Goal: Transaction & Acquisition: Purchase product/service

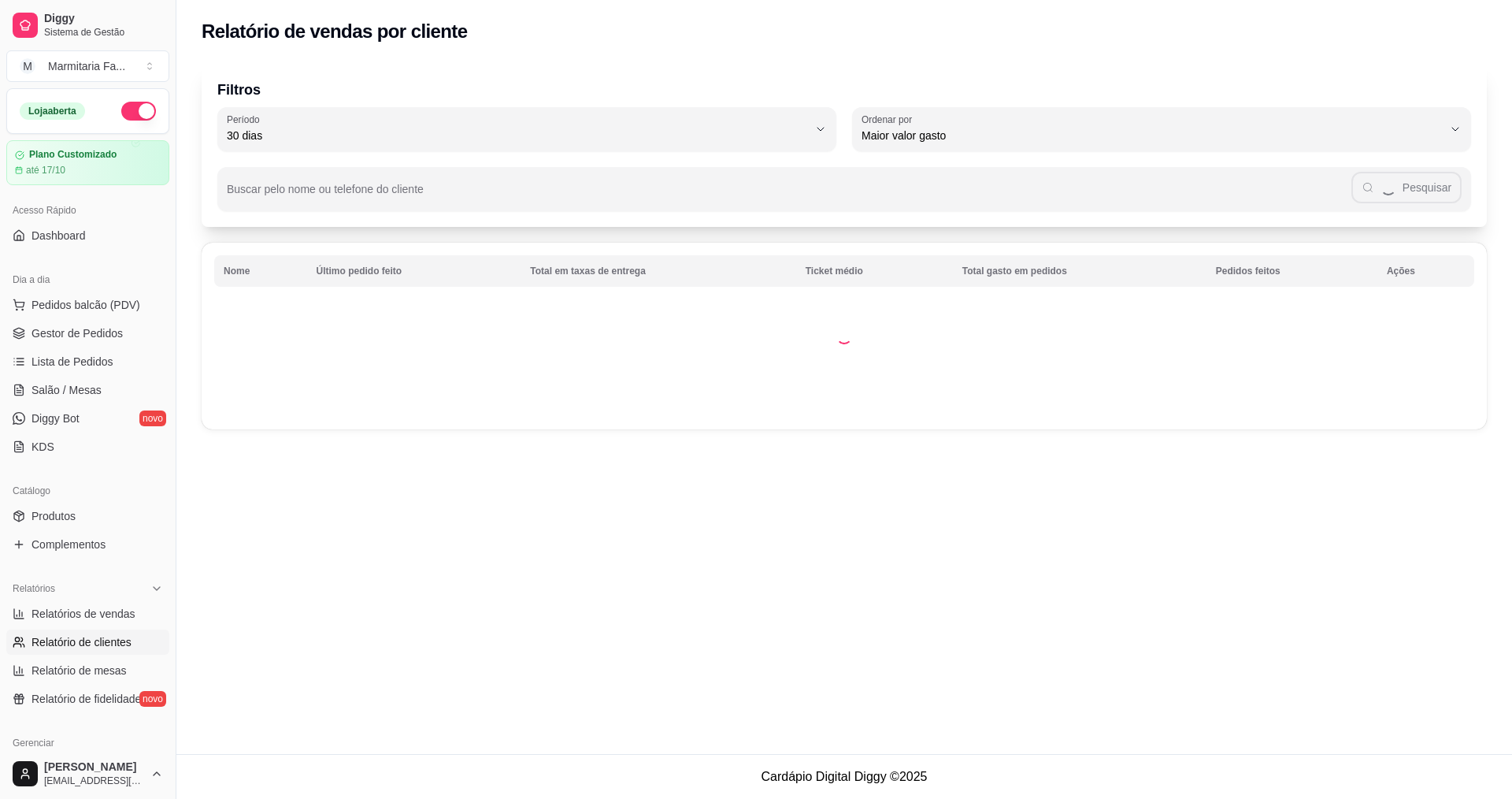
select select "30"
select select "HIGHEST_TOTAL_SPENT_WITH_ORDERS"
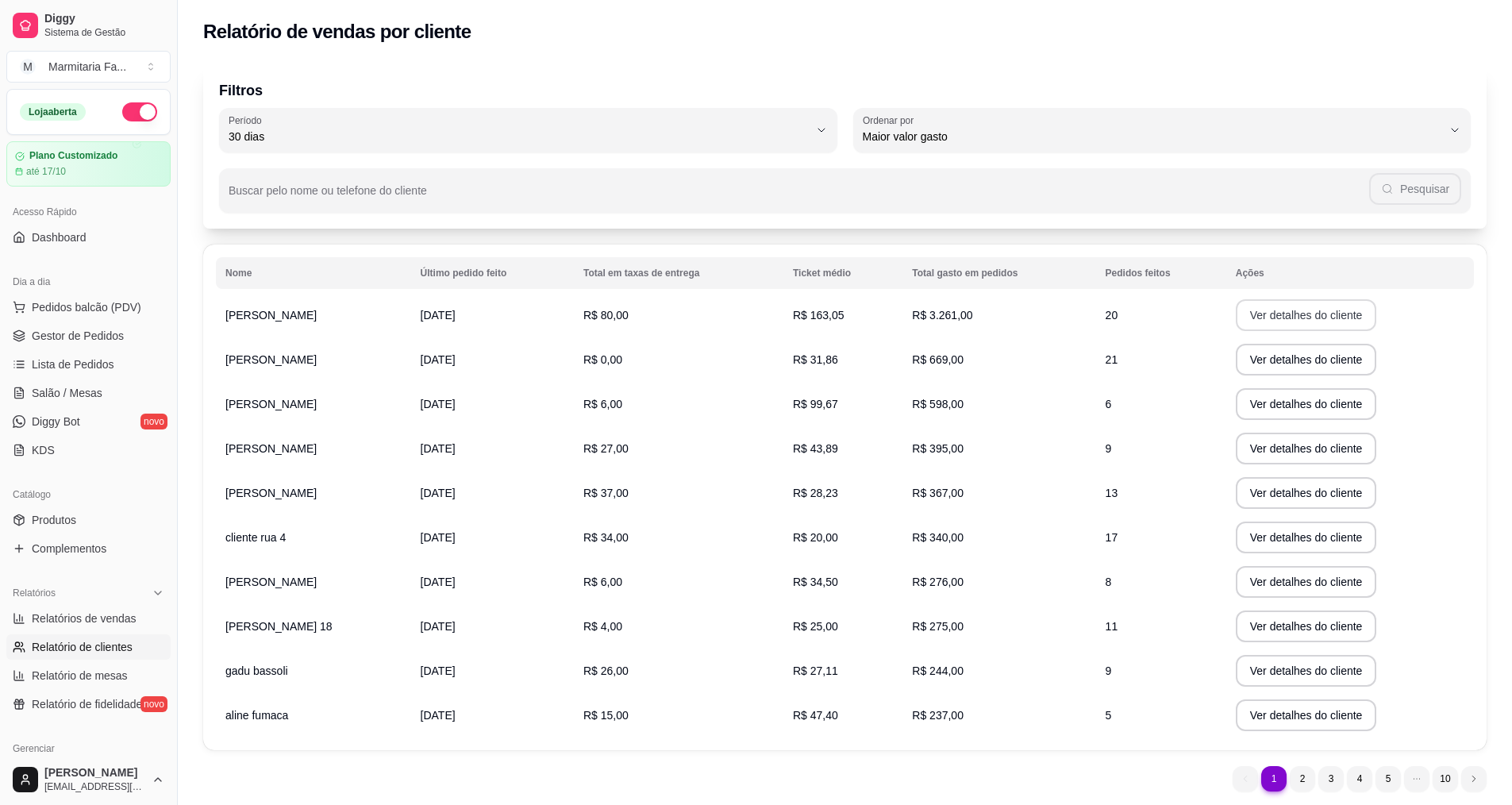
click at [1298, 315] on button "Ver detalhes do cliente" at bounding box center [1306, 315] width 141 height 31
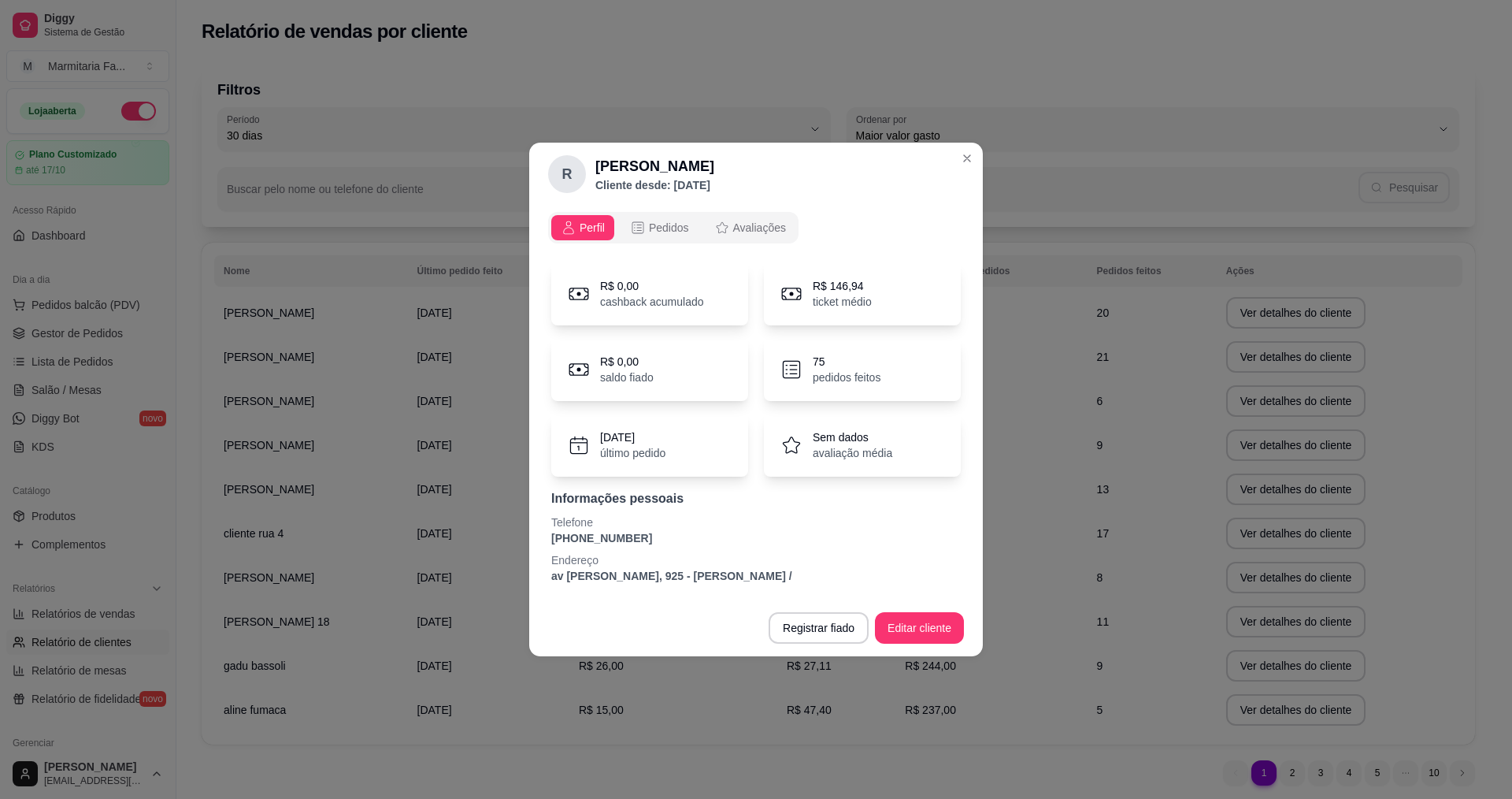
click at [883, 367] on div "75 pedidos feitos" at bounding box center [862, 369] width 197 height 63
click at [670, 225] on span "Pedidos" at bounding box center [668, 227] width 40 height 16
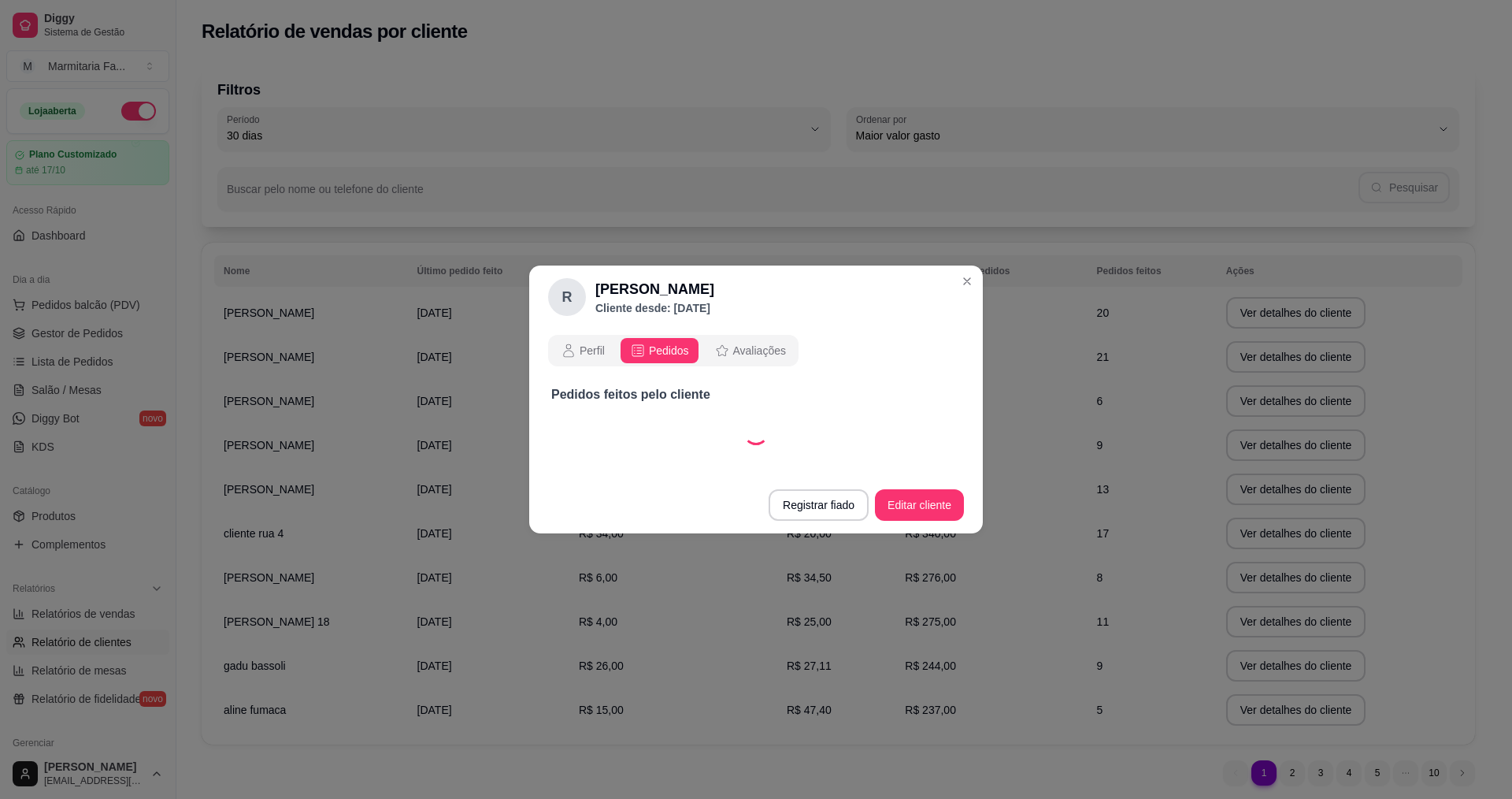
select select "30"
select select "ALL"
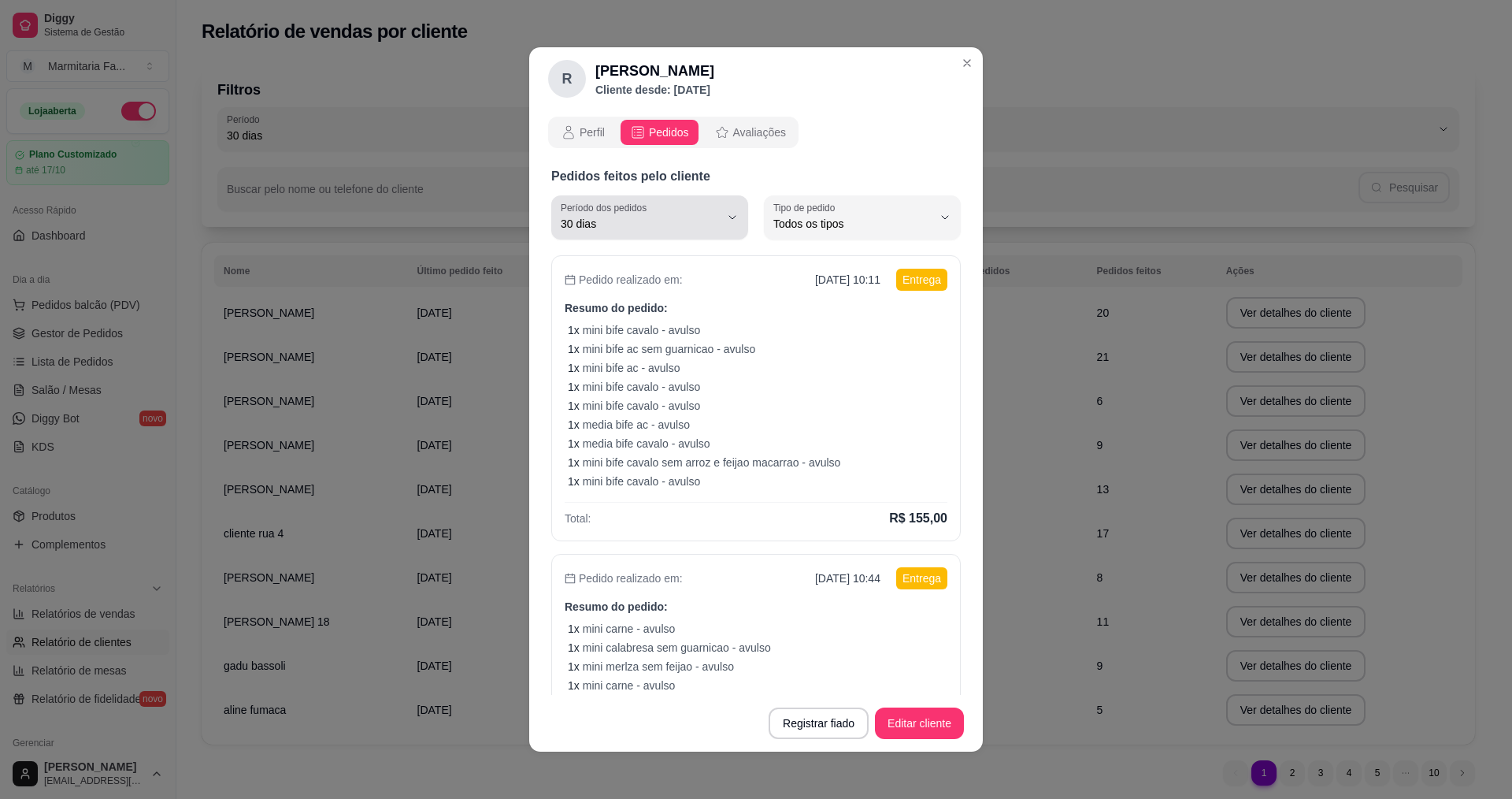
click at [726, 220] on icon "button" at bounding box center [731, 217] width 12 height 12
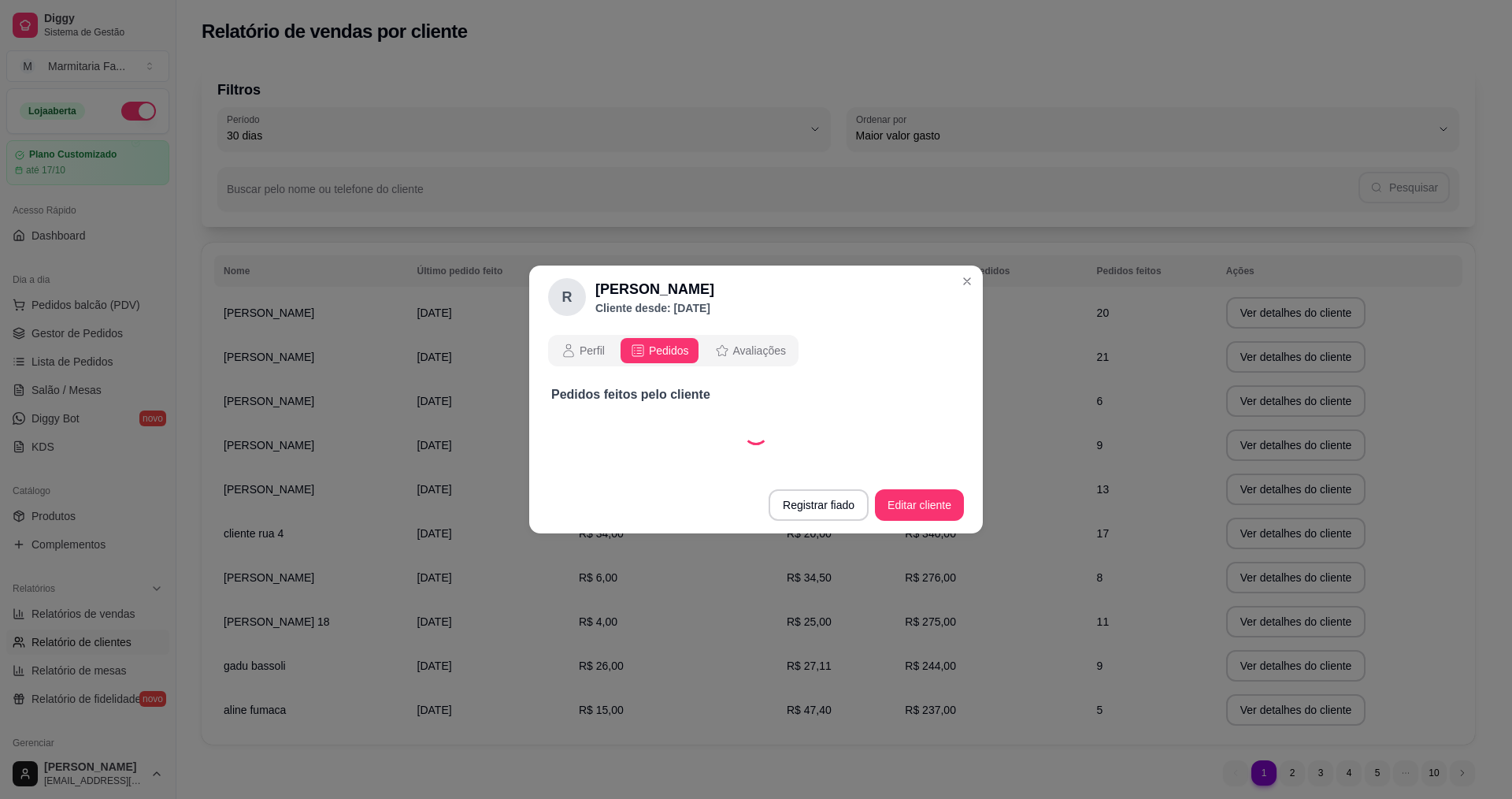
select select "60"
select select "ALL"
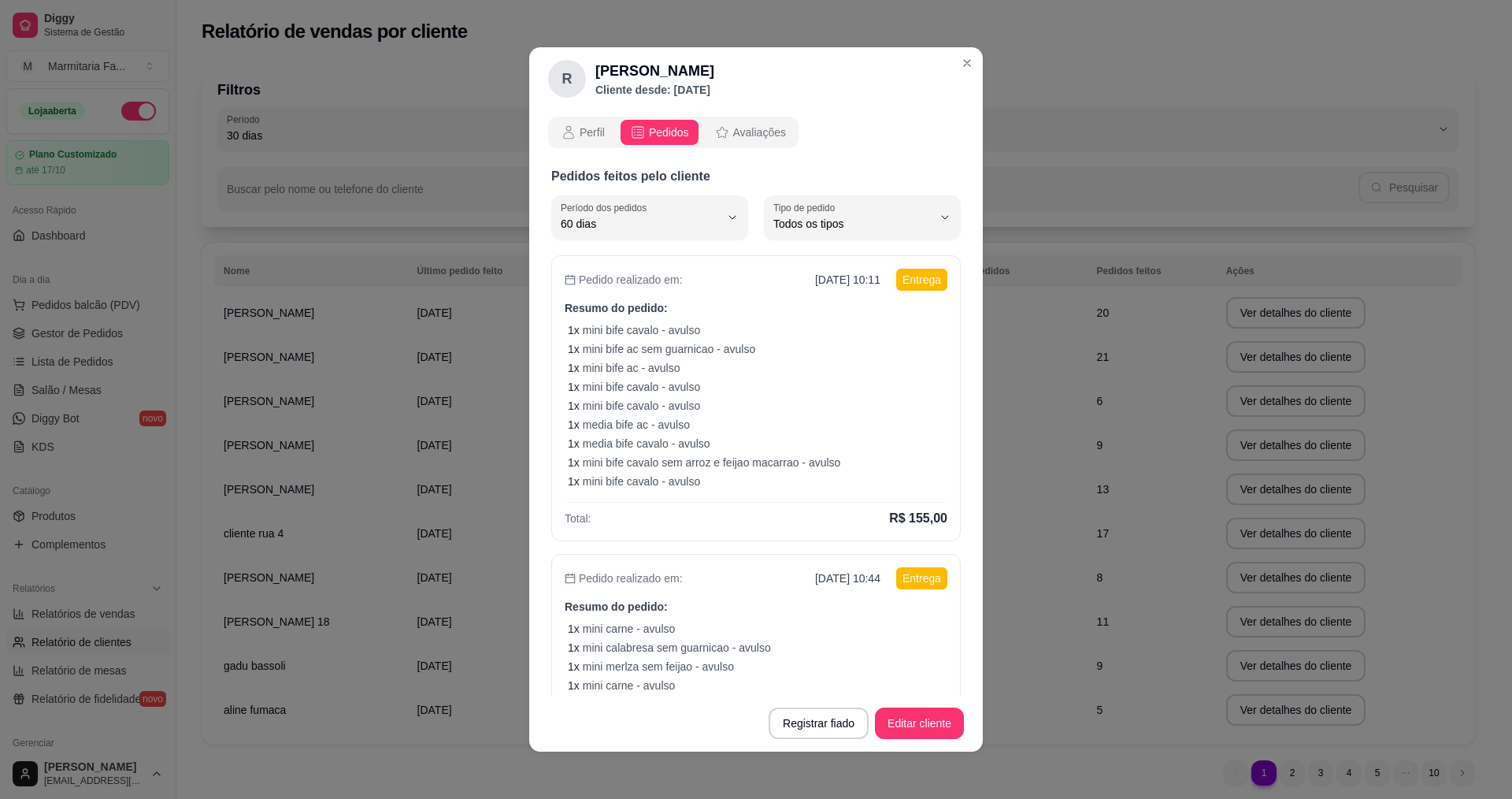
scroll to position [15, 0]
click at [939, 216] on icon "button" at bounding box center [944, 217] width 12 height 12
click at [993, 338] on div "R renato suporte Cliente desde: [DATE] Perfil Pedidos Avaliações Pedidos feitos…" at bounding box center [756, 399] width 1512 height 799
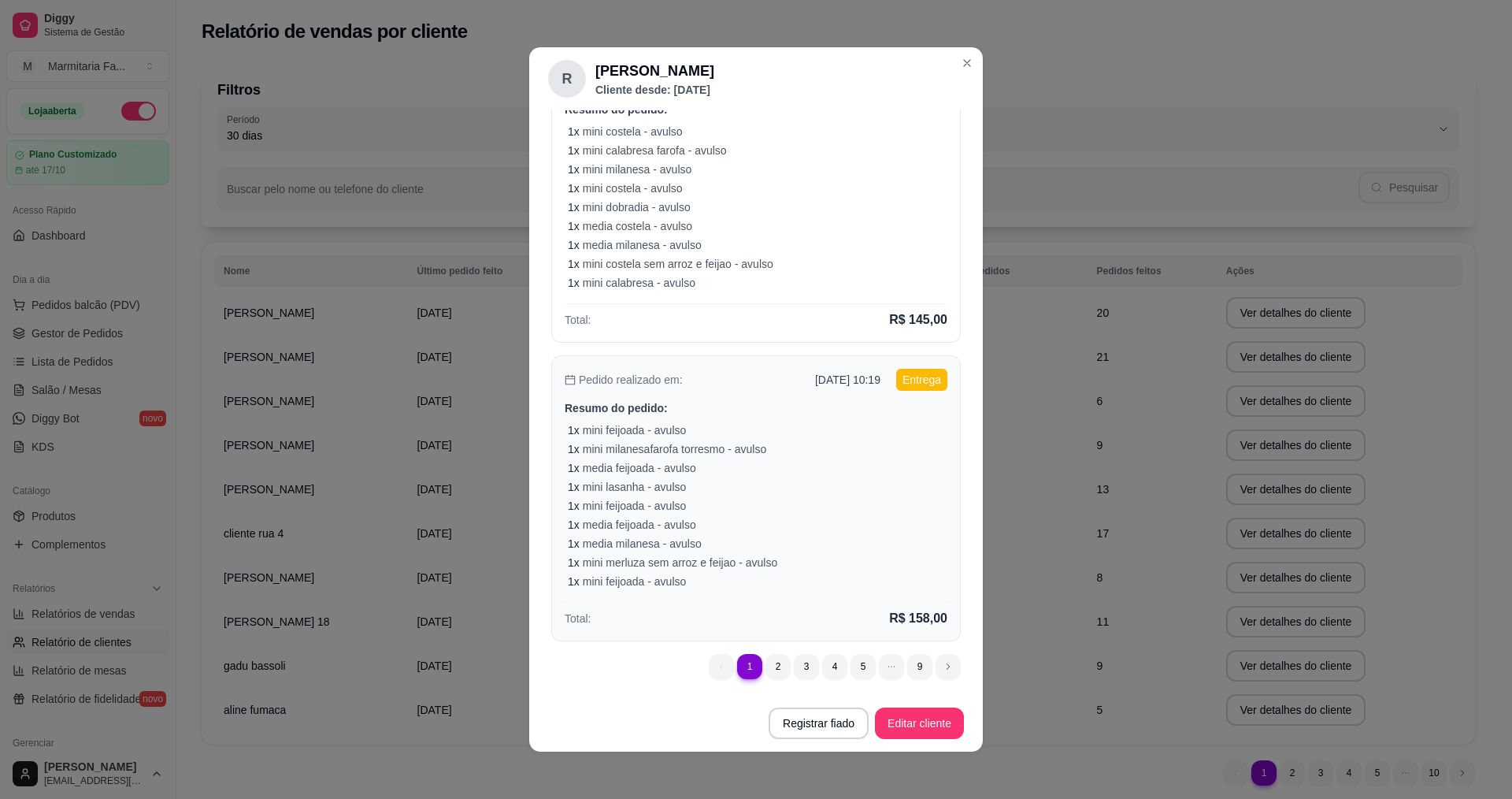
scroll to position [3, 0]
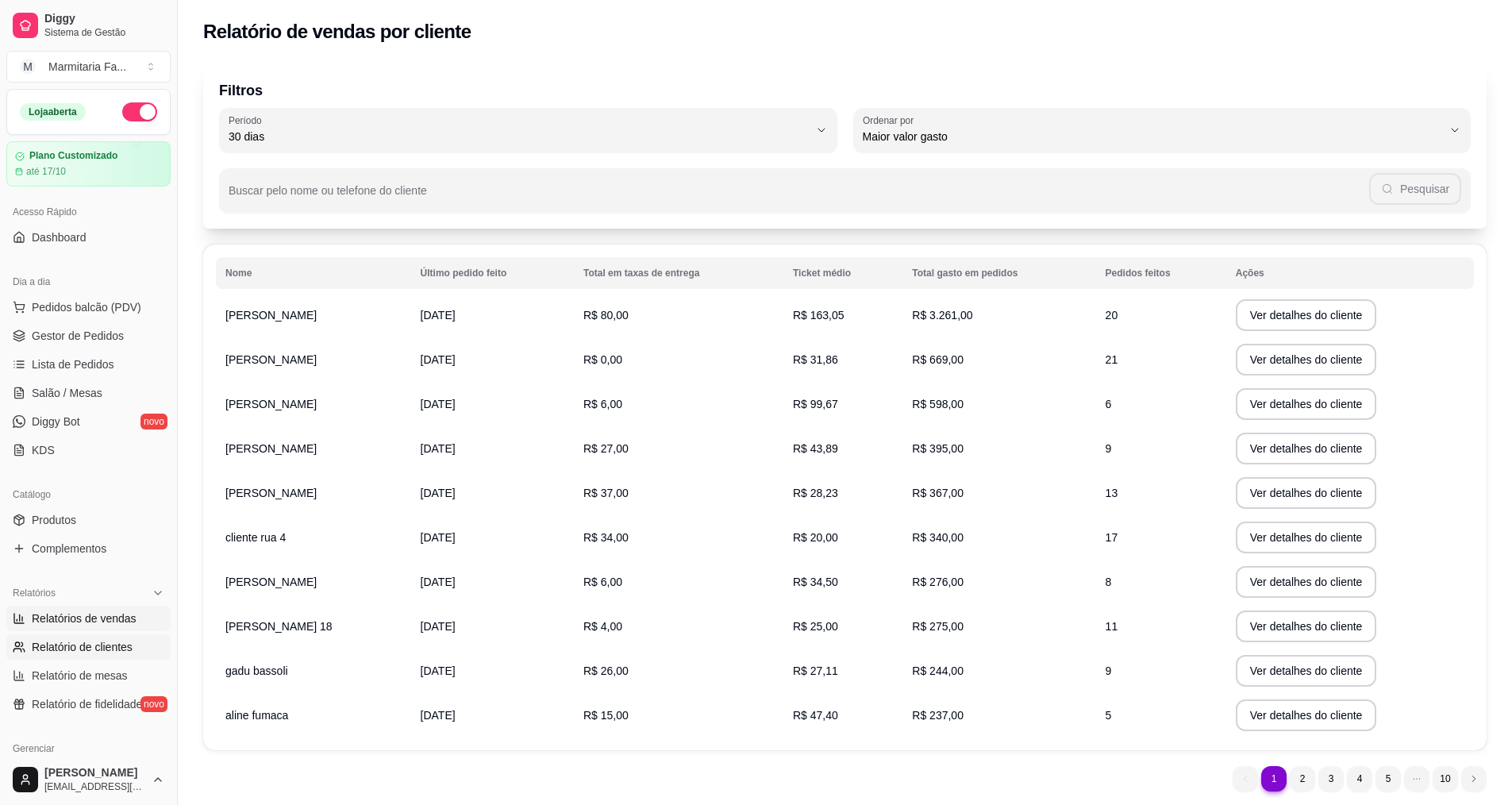
click at [114, 618] on span "Relatórios de vendas" at bounding box center [83, 618] width 105 height 16
select select "ALL"
select select "0"
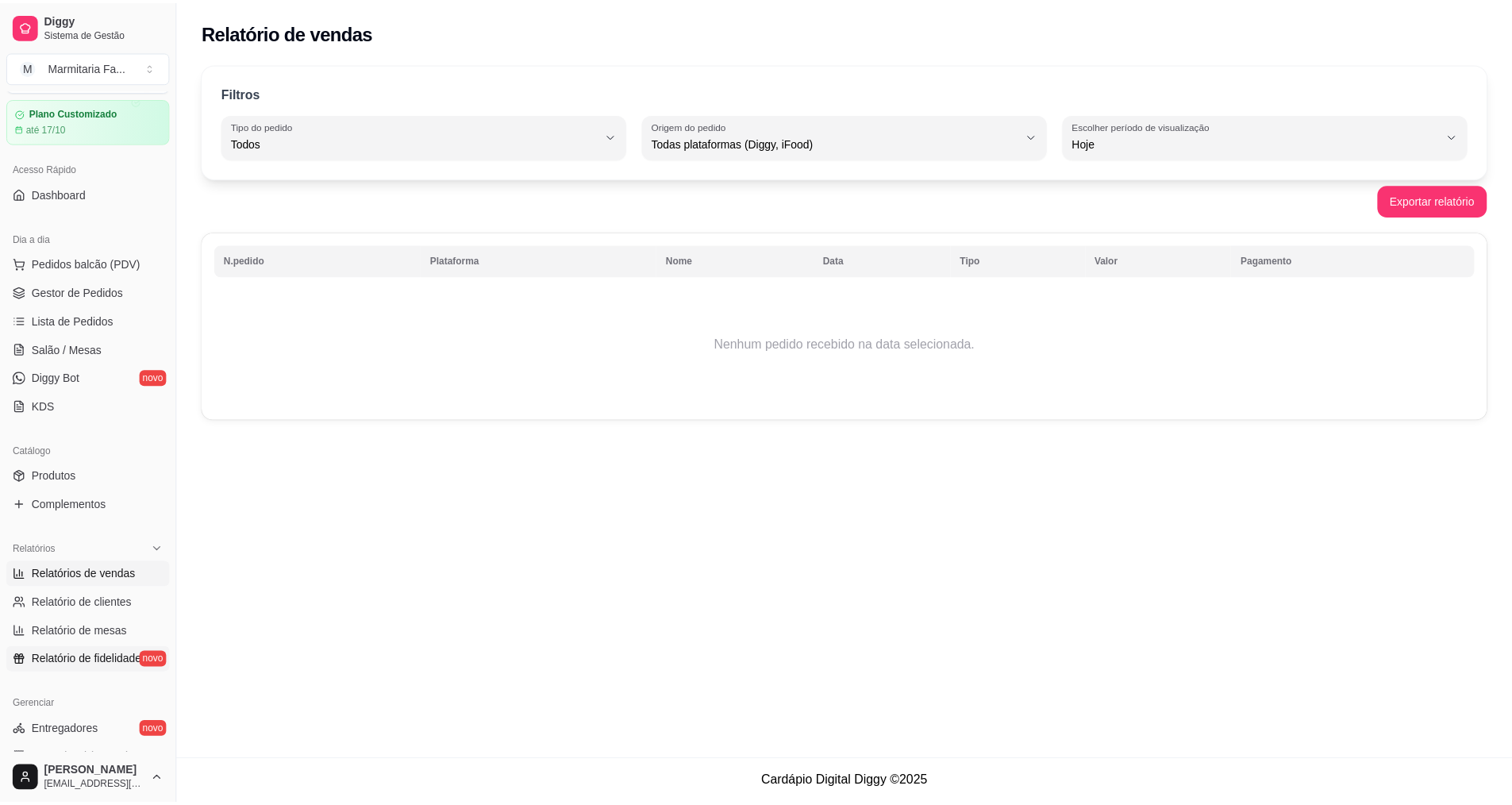
scroll to position [79, 0]
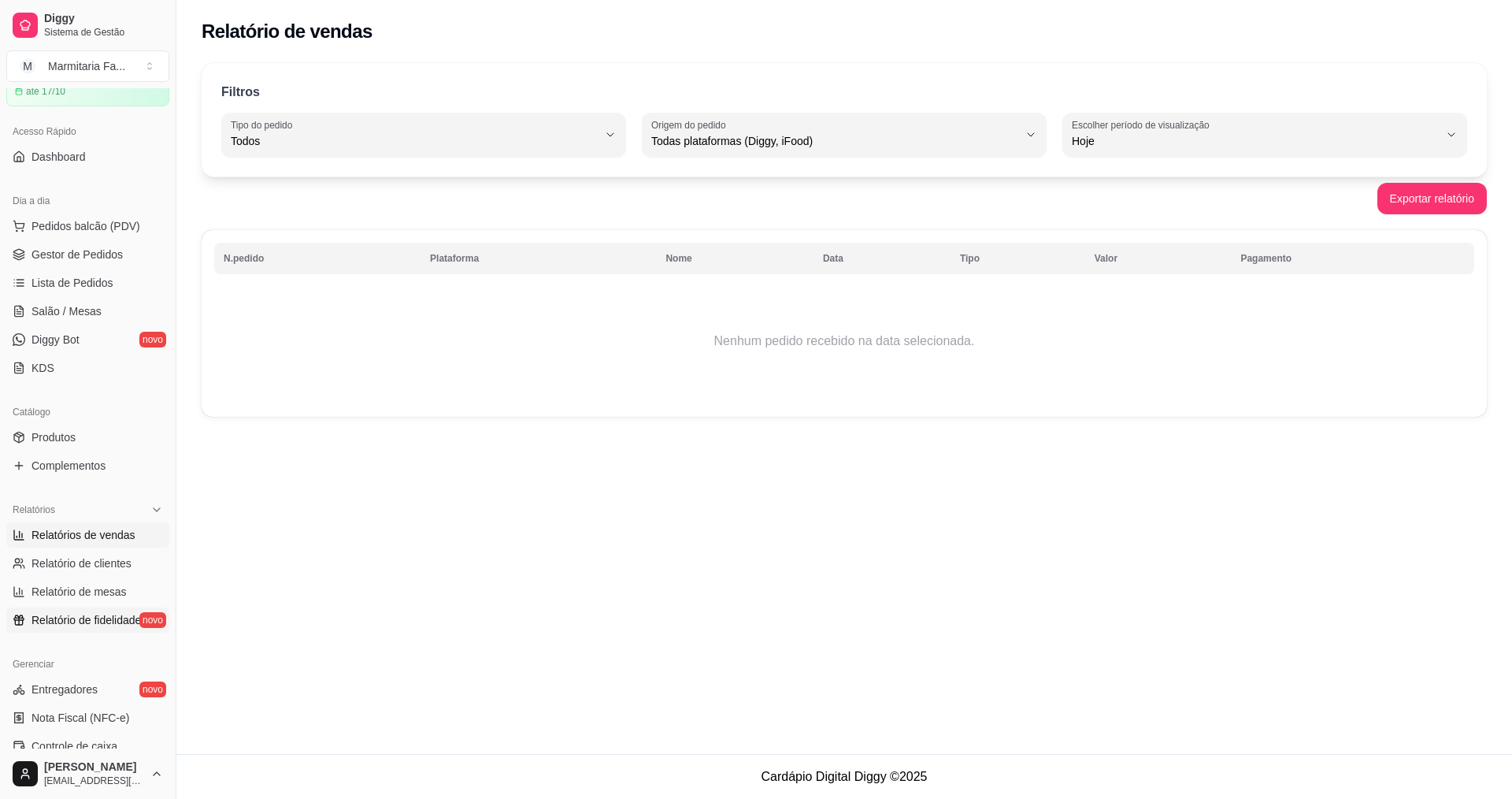
click at [122, 613] on span "Relatório de fidelidade" at bounding box center [86, 620] width 110 height 16
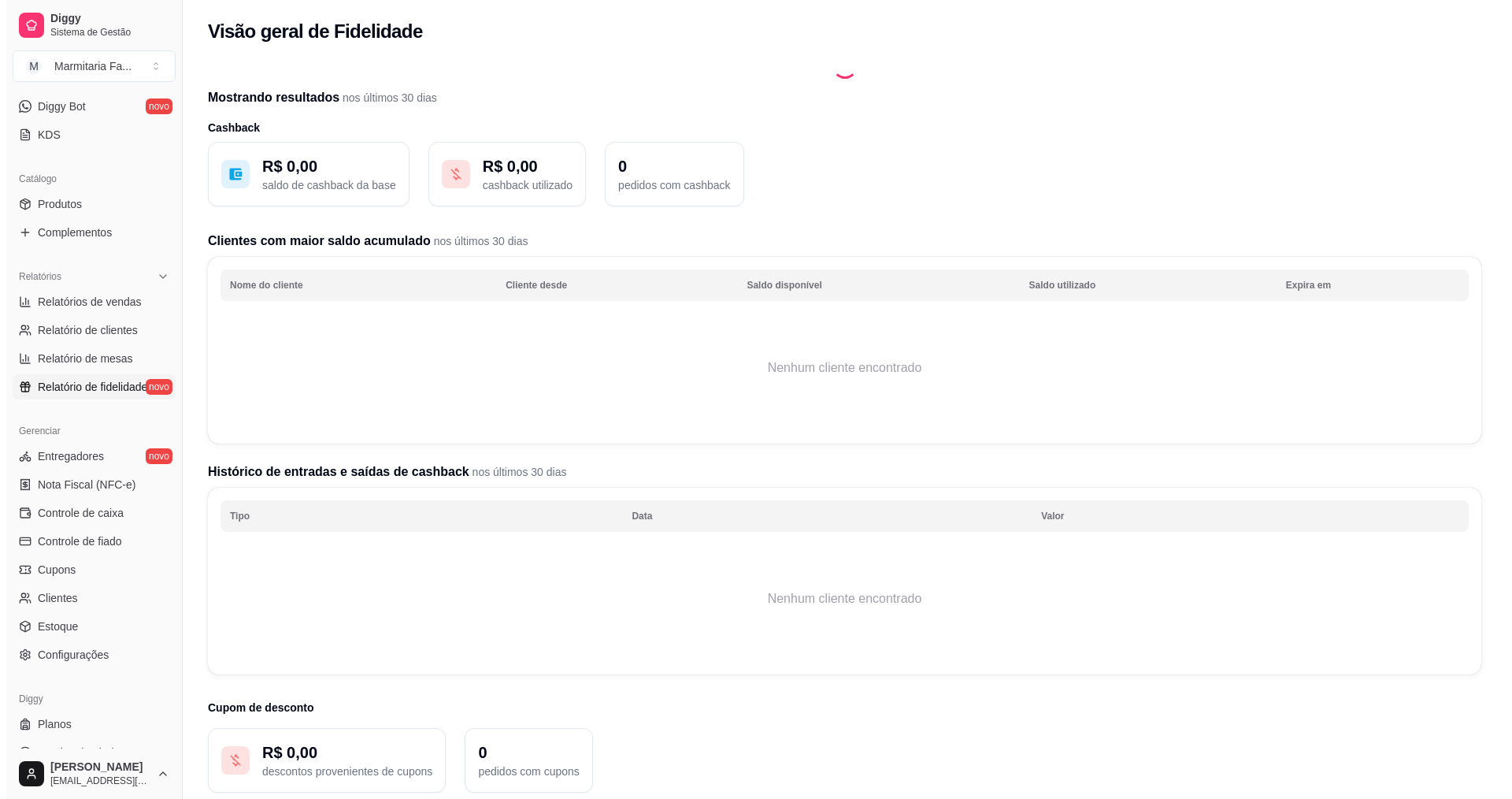
scroll to position [316, 0]
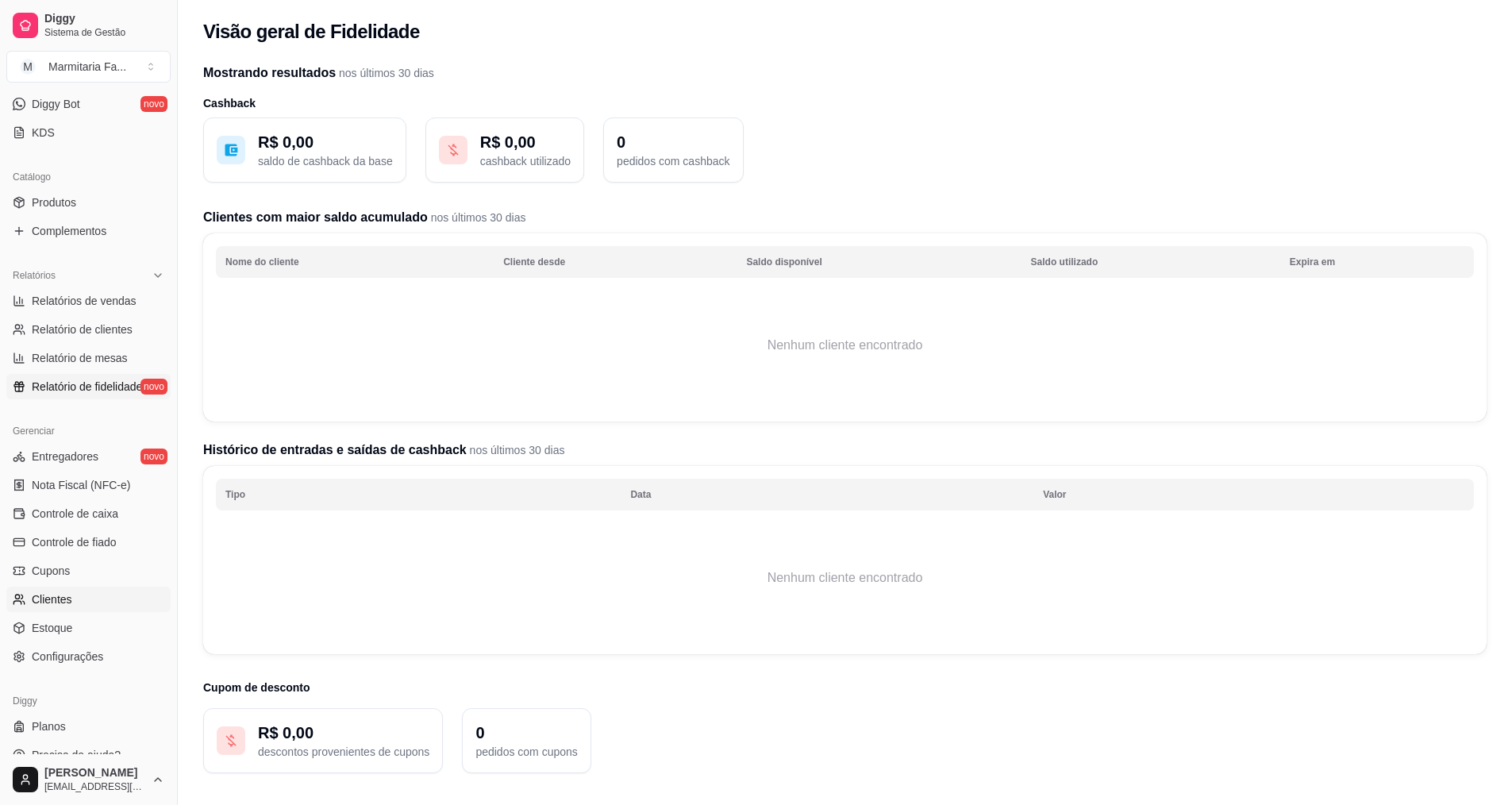
click at [63, 599] on span "Clientes" at bounding box center [51, 599] width 40 height 16
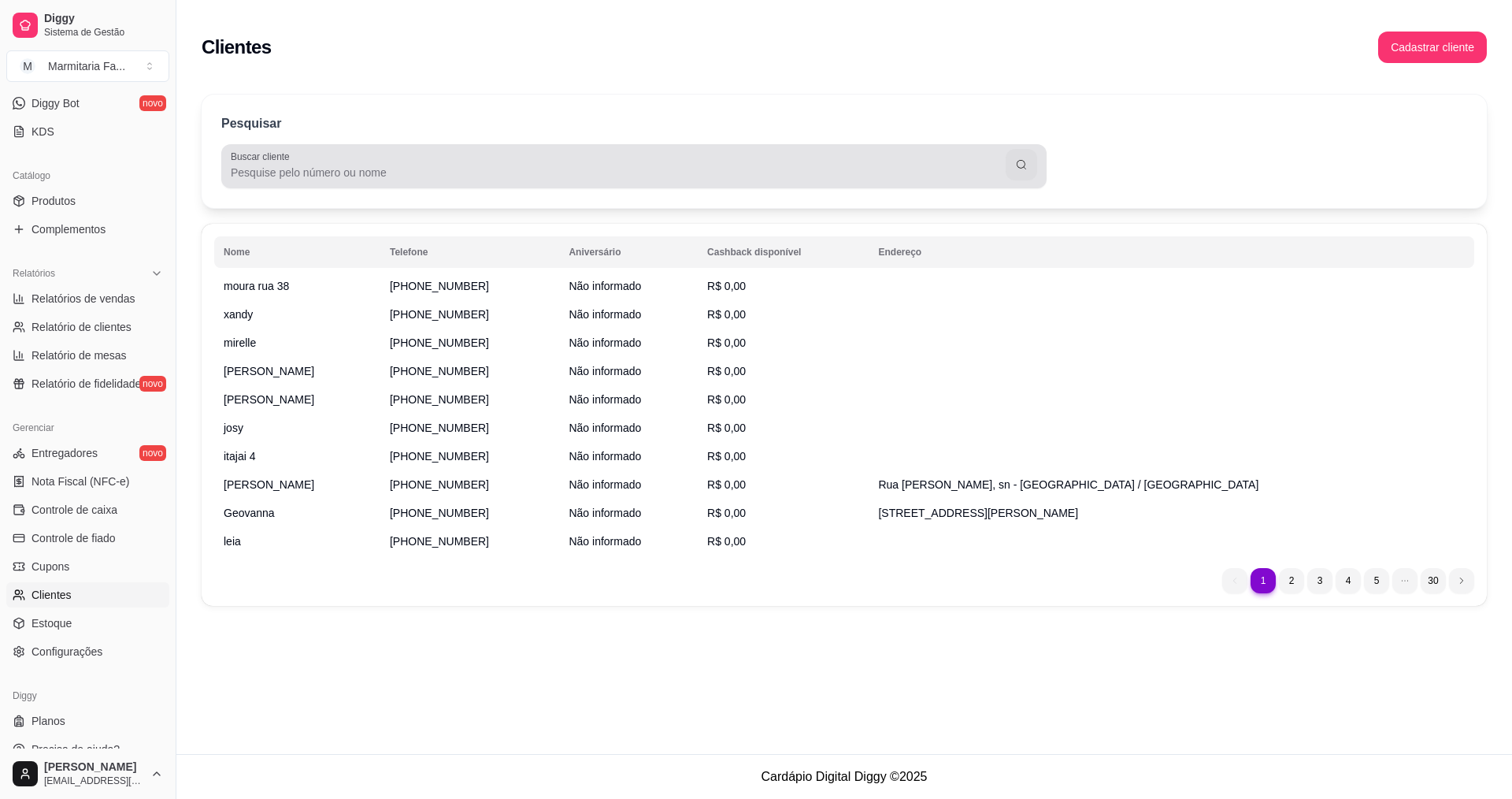
click at [548, 166] on input "Buscar cliente" at bounding box center [618, 172] width 775 height 16
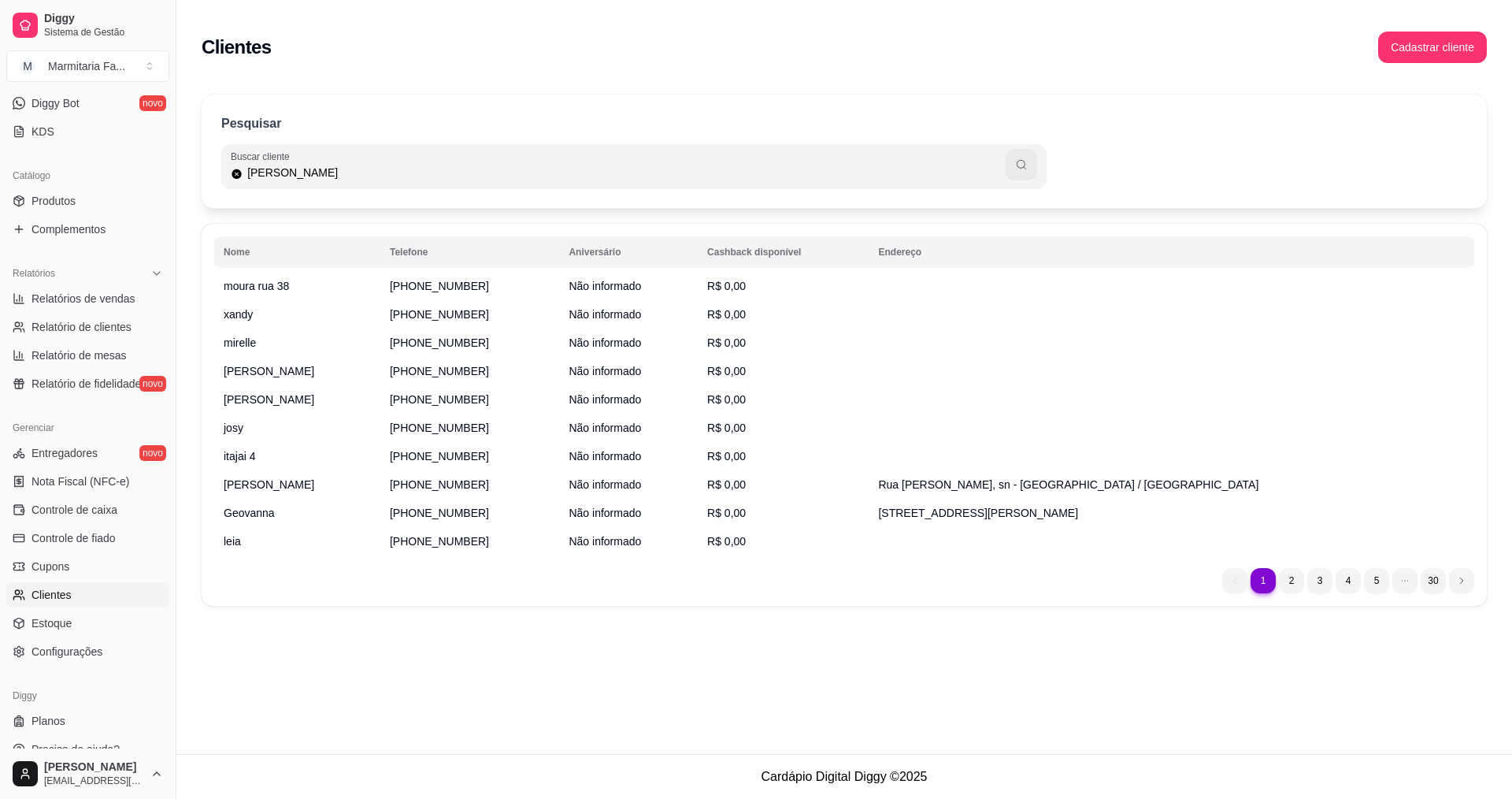
type input "[PERSON_NAME]"
click at [1028, 166] on button "button" at bounding box center [1021, 165] width 31 height 31
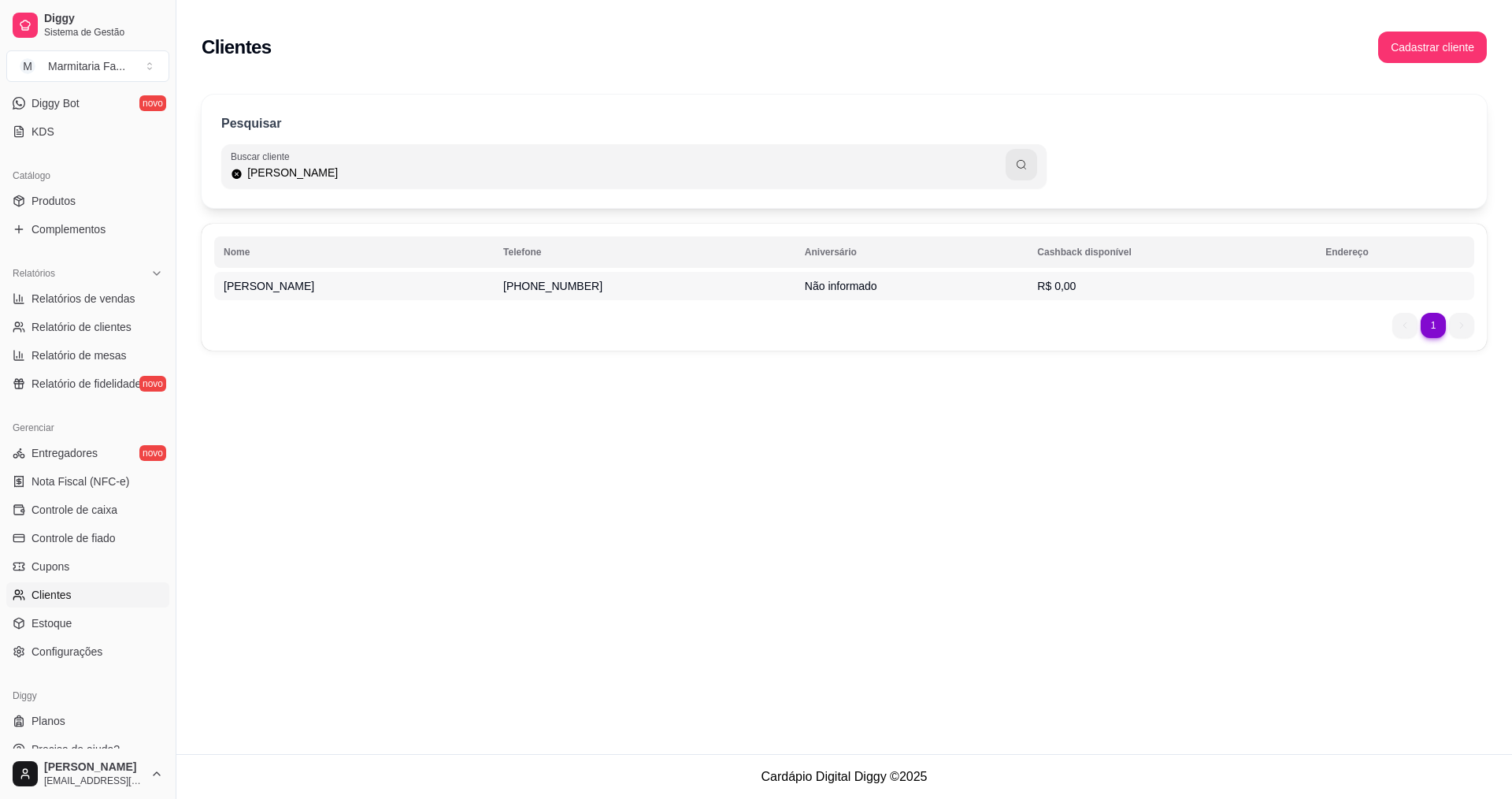
click at [545, 297] on td "[PHONE_NUMBER]" at bounding box center [645, 286] width 301 height 29
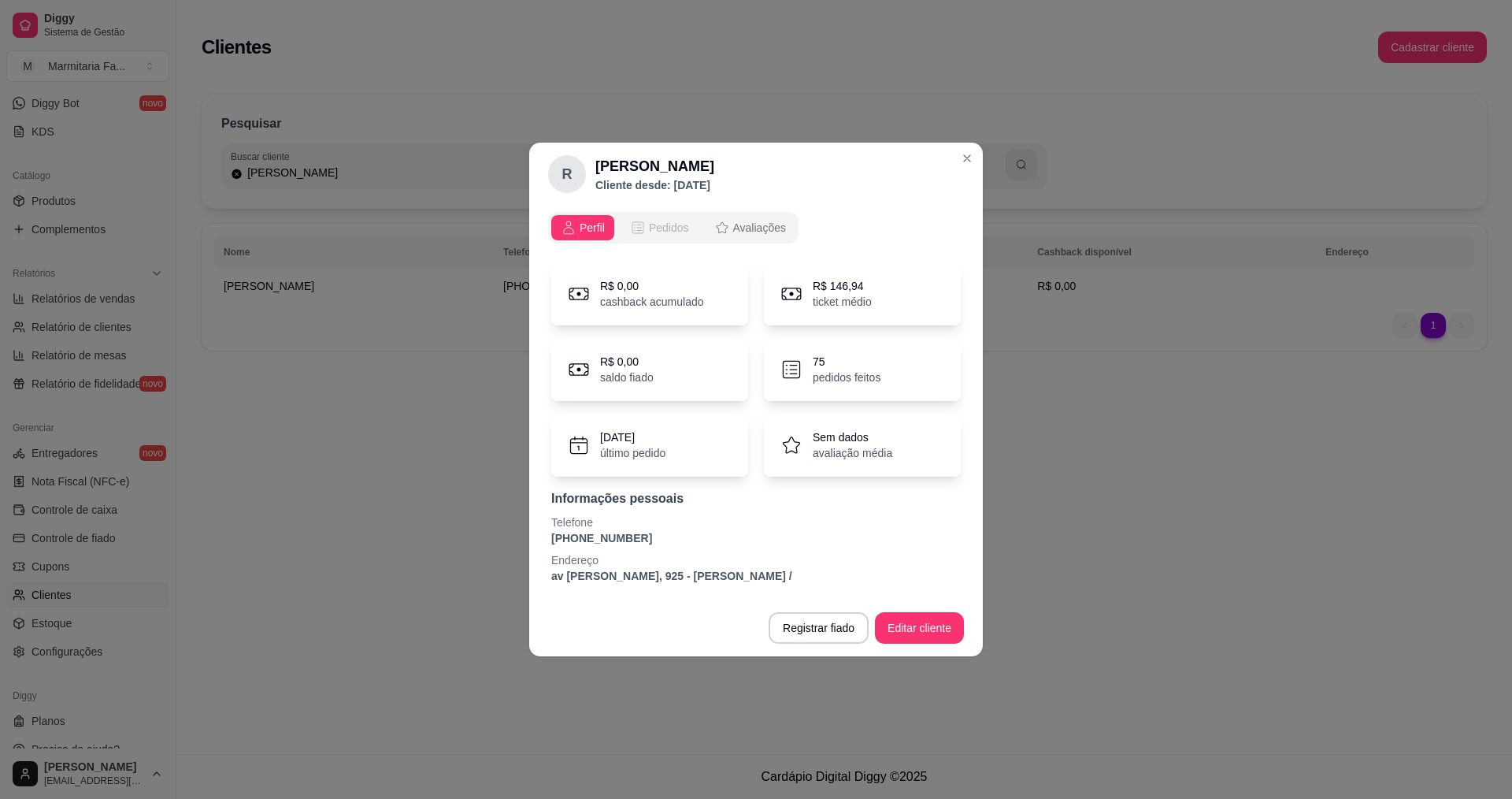
click at [669, 233] on span "Pedidos" at bounding box center [668, 227] width 40 height 16
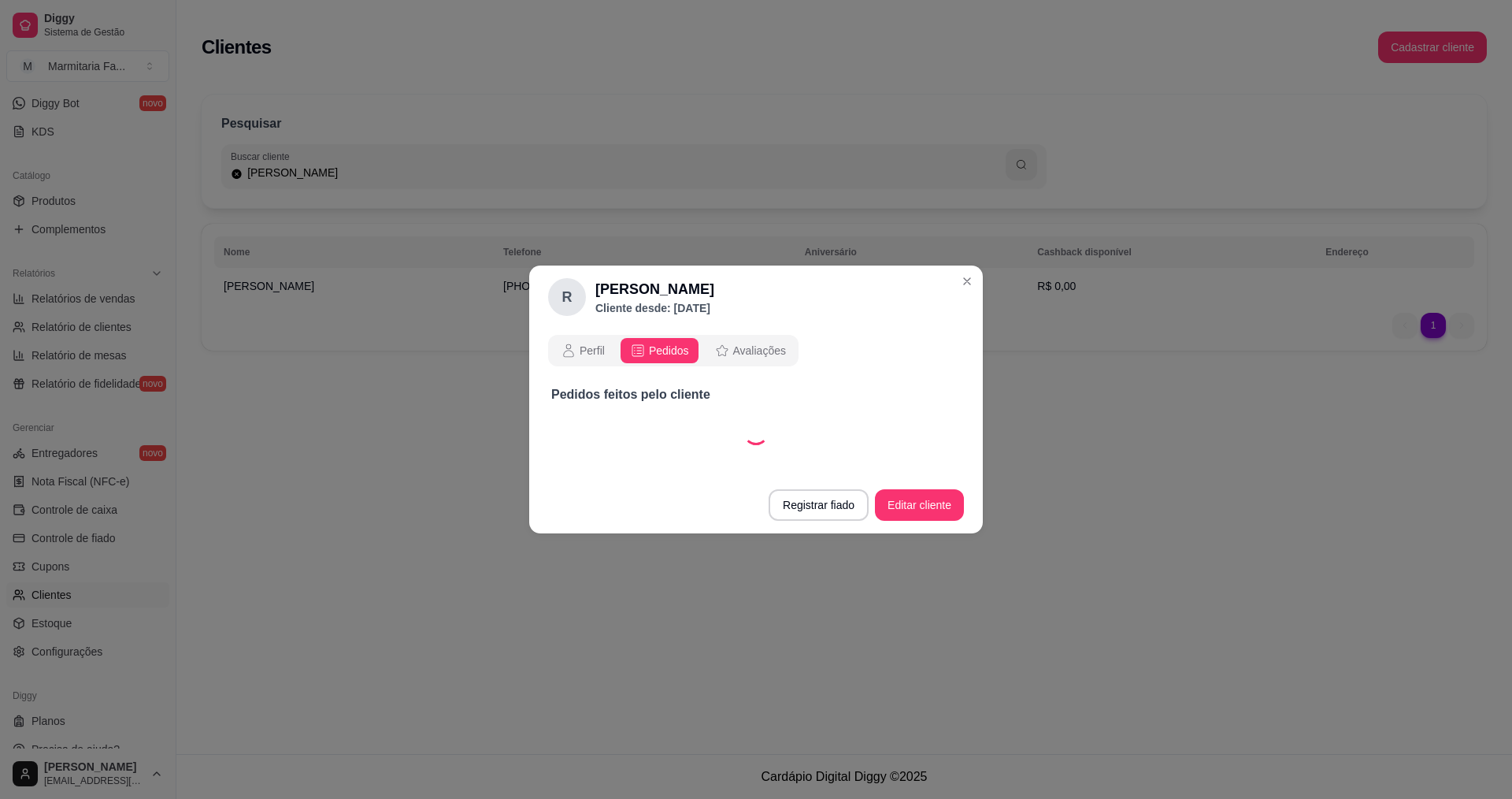
select select "30"
select select "ALL"
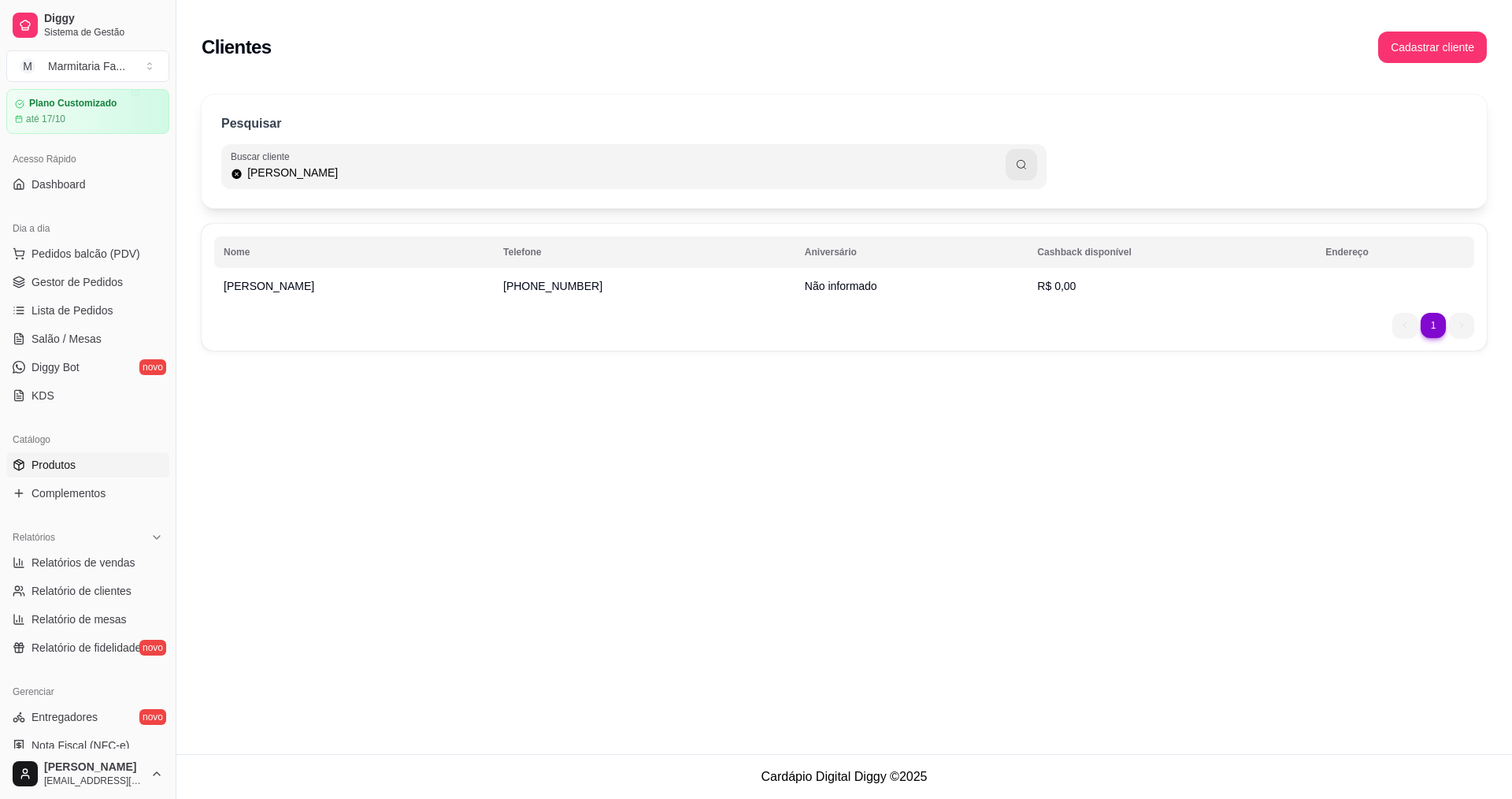
scroll to position [79, 0]
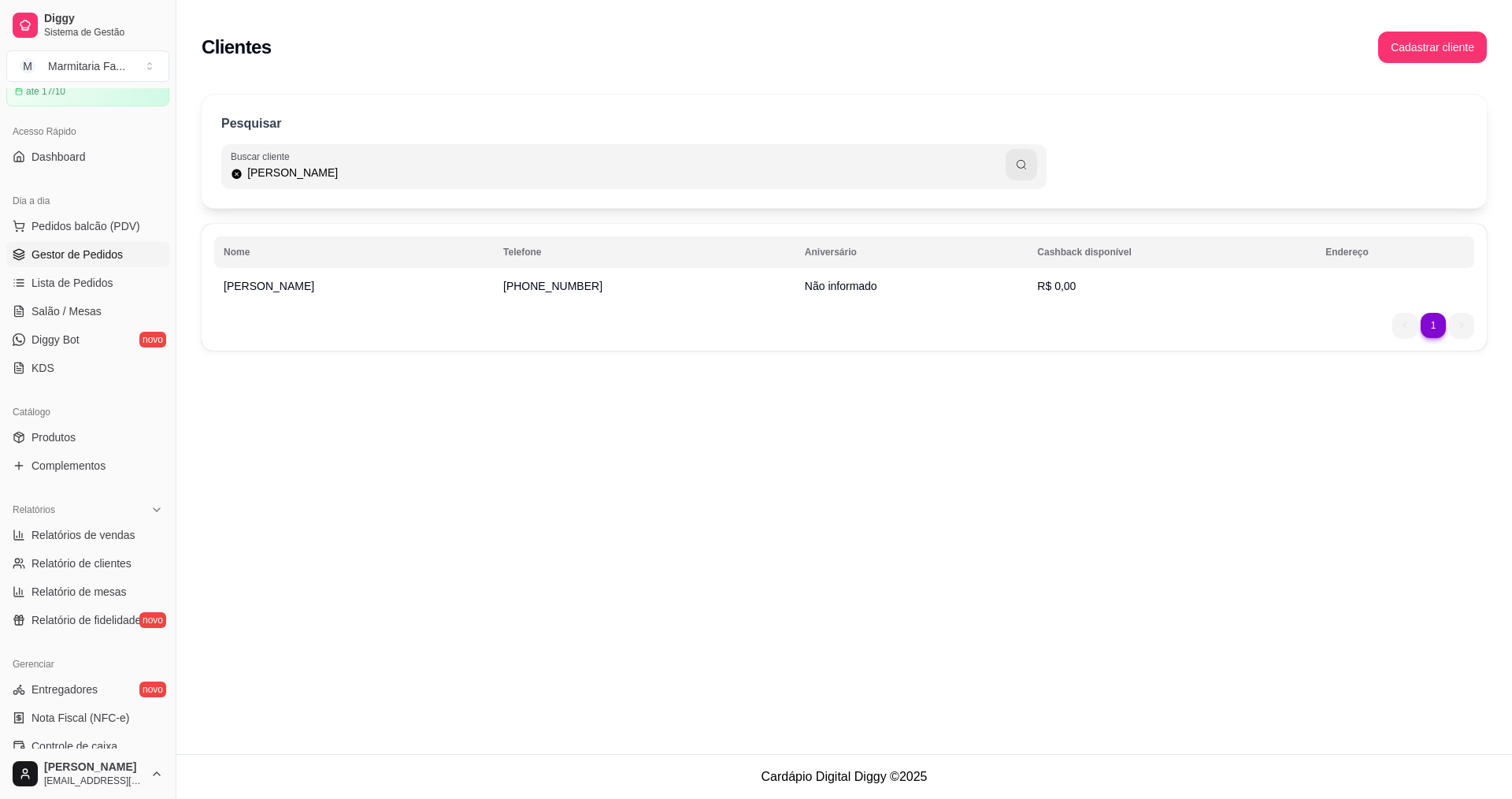
click at [102, 255] on span "Gestor de Pedidos" at bounding box center [77, 254] width 92 height 16
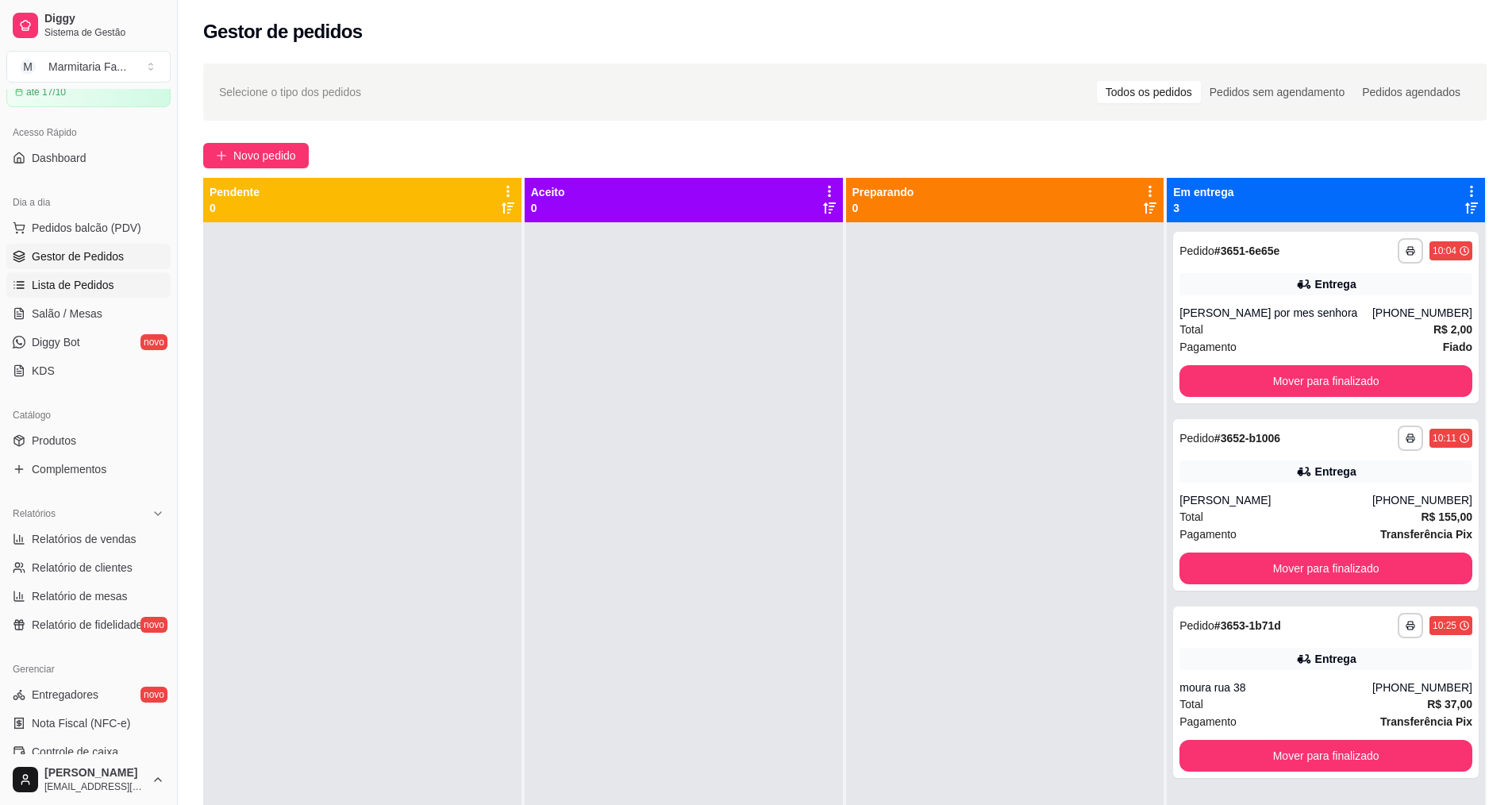
click at [68, 291] on span "Lista de Pedidos" at bounding box center [73, 285] width 83 height 16
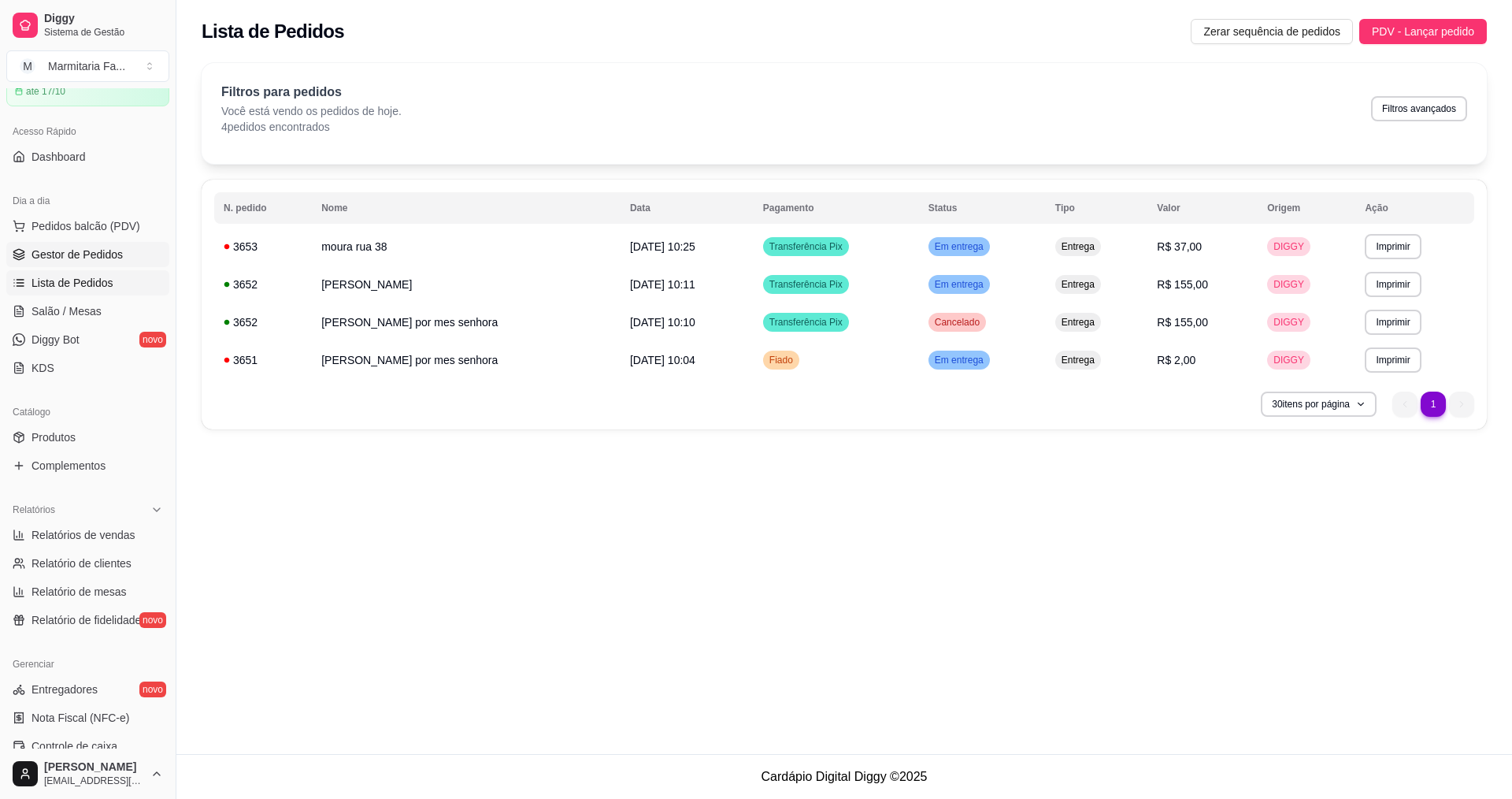
click at [100, 249] on span "Gestor de Pedidos" at bounding box center [77, 254] width 92 height 16
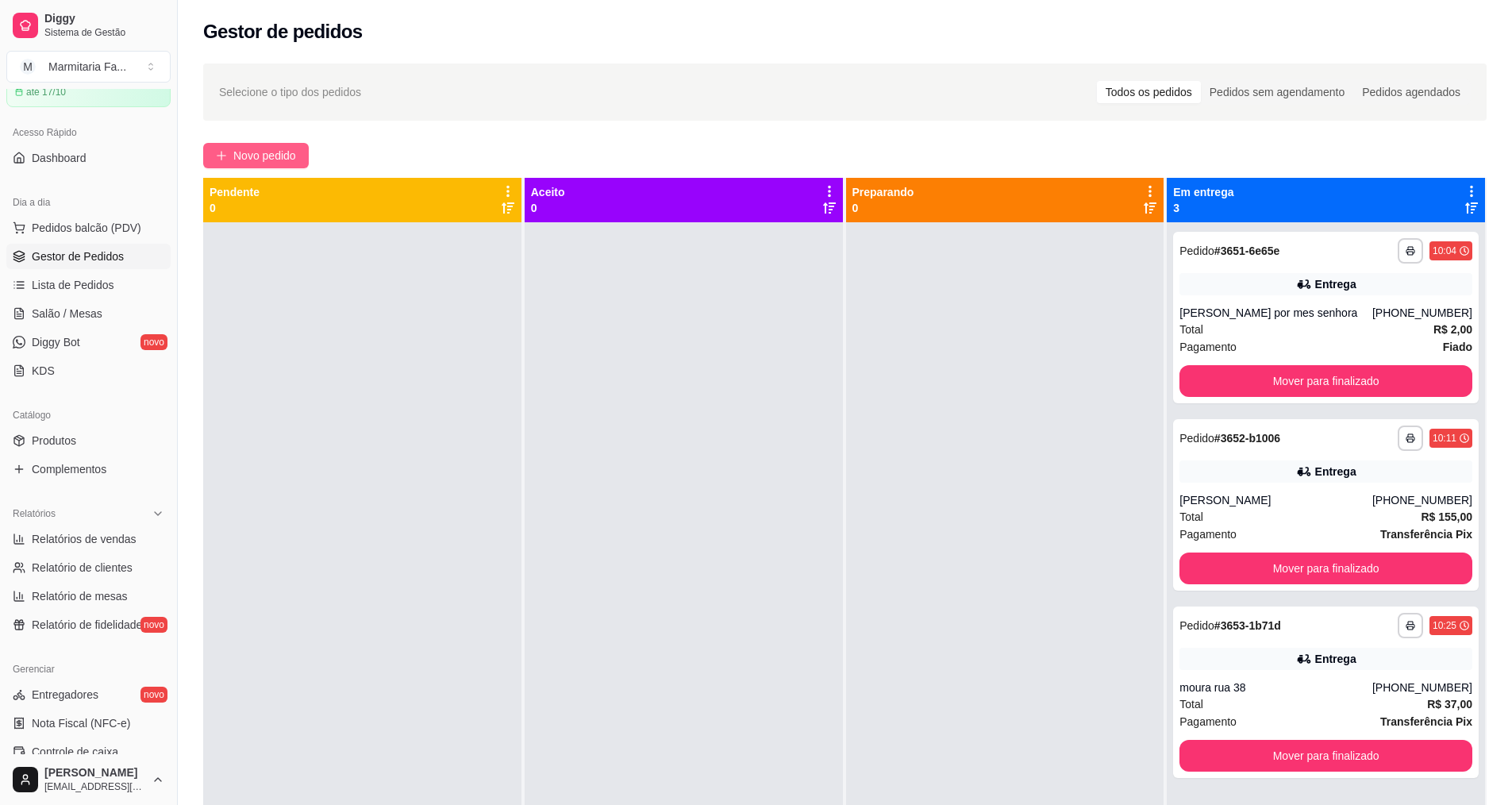
click at [267, 147] on span "Novo pedido" at bounding box center [265, 155] width 63 height 17
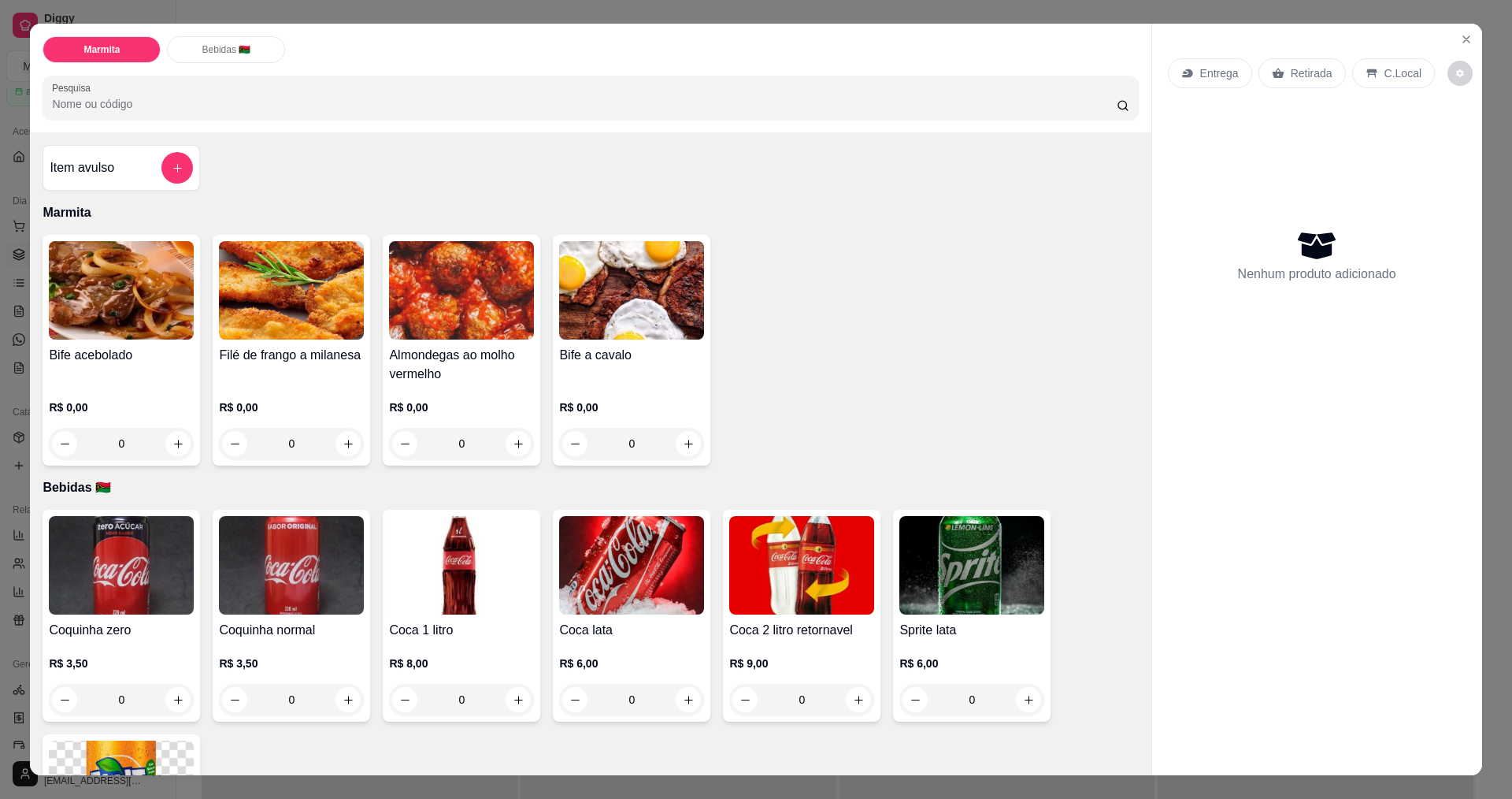
click at [462, 336] on img at bounding box center [461, 290] width 145 height 98
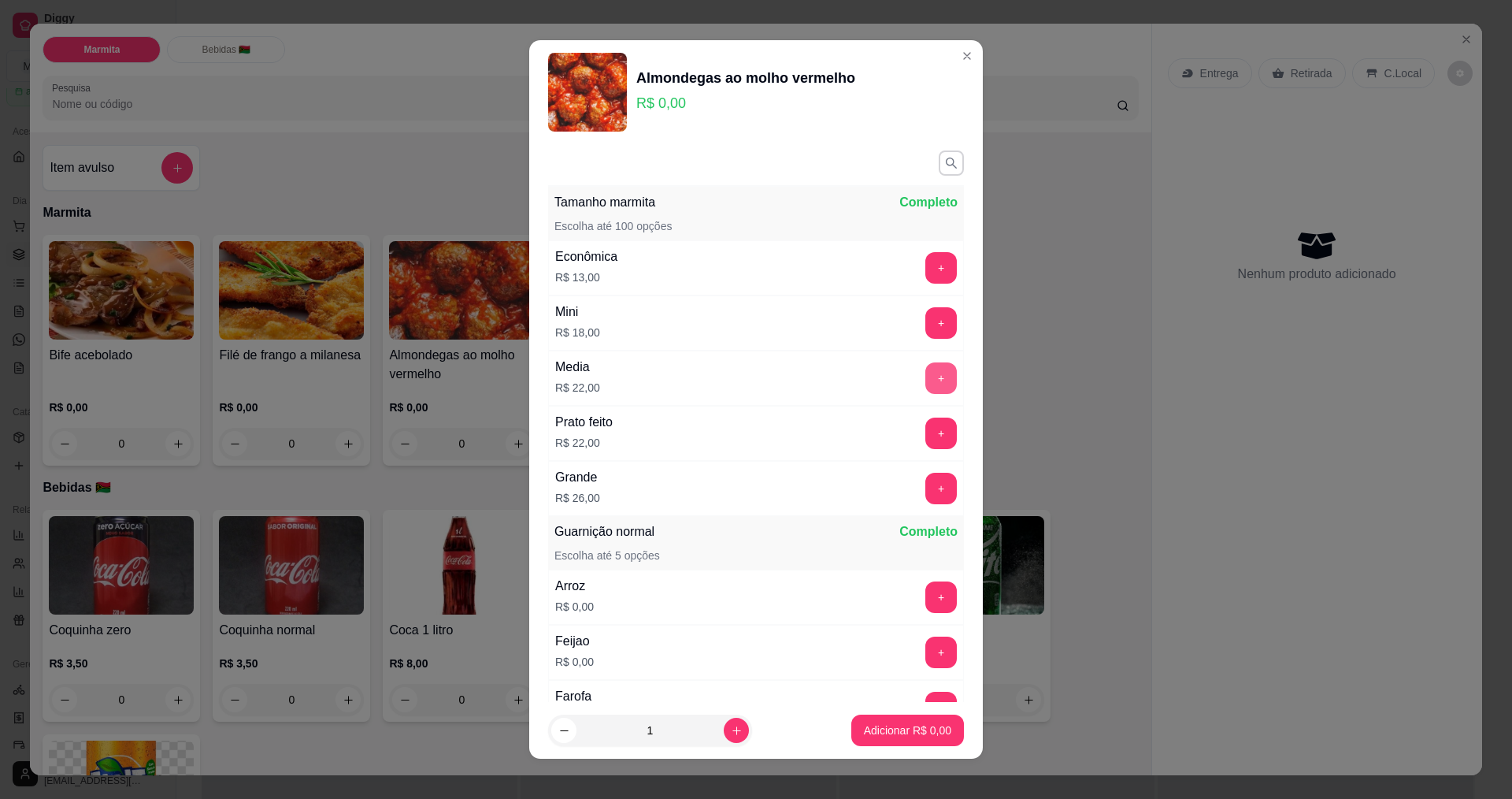
click at [926, 378] on button "+" at bounding box center [941, 378] width 31 height 31
click at [899, 735] on p "Adicionar R$ 22,00" at bounding box center [905, 731] width 92 height 15
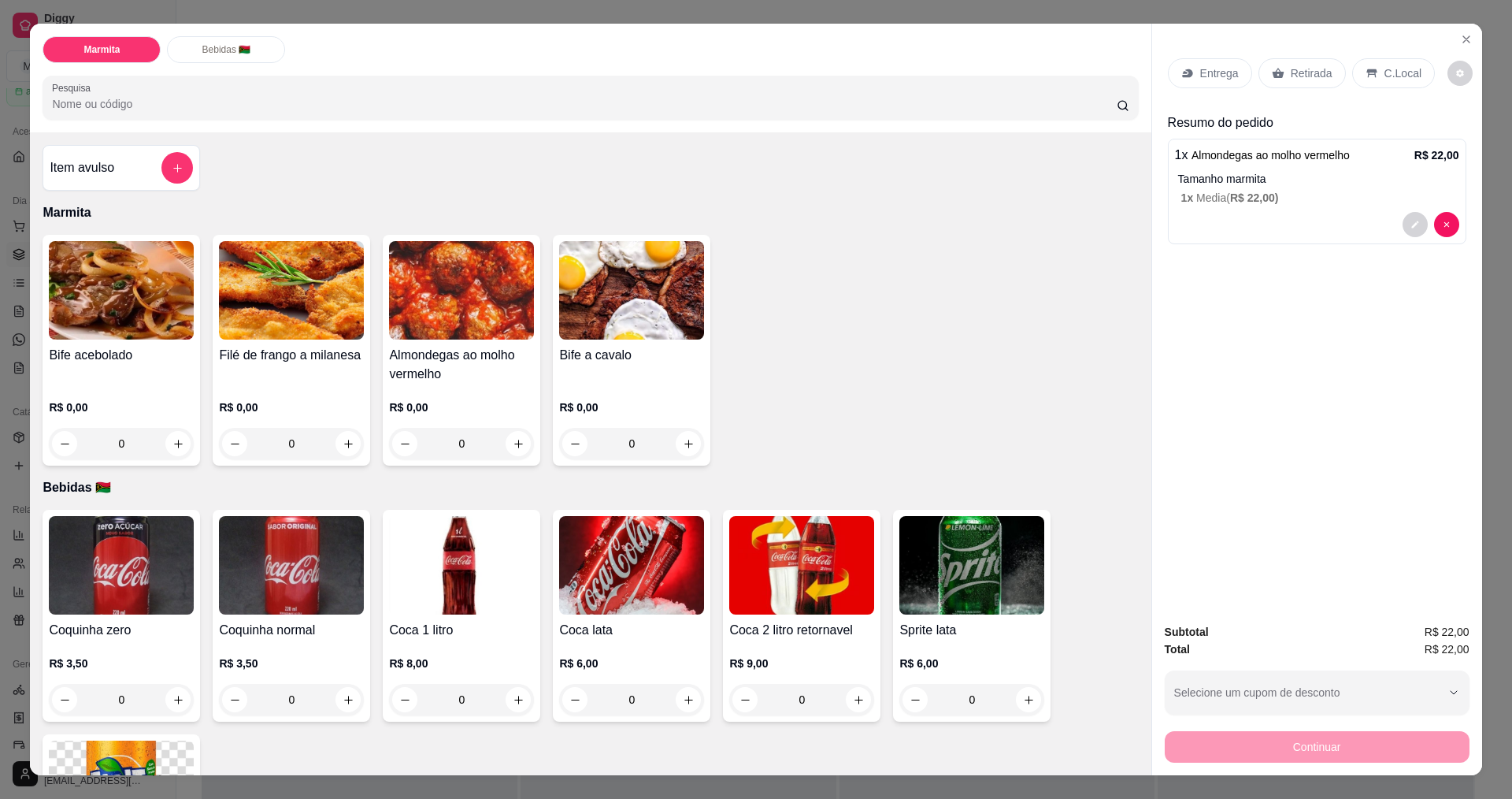
click at [1213, 71] on p "Entrega" at bounding box center [1219, 73] width 38 height 16
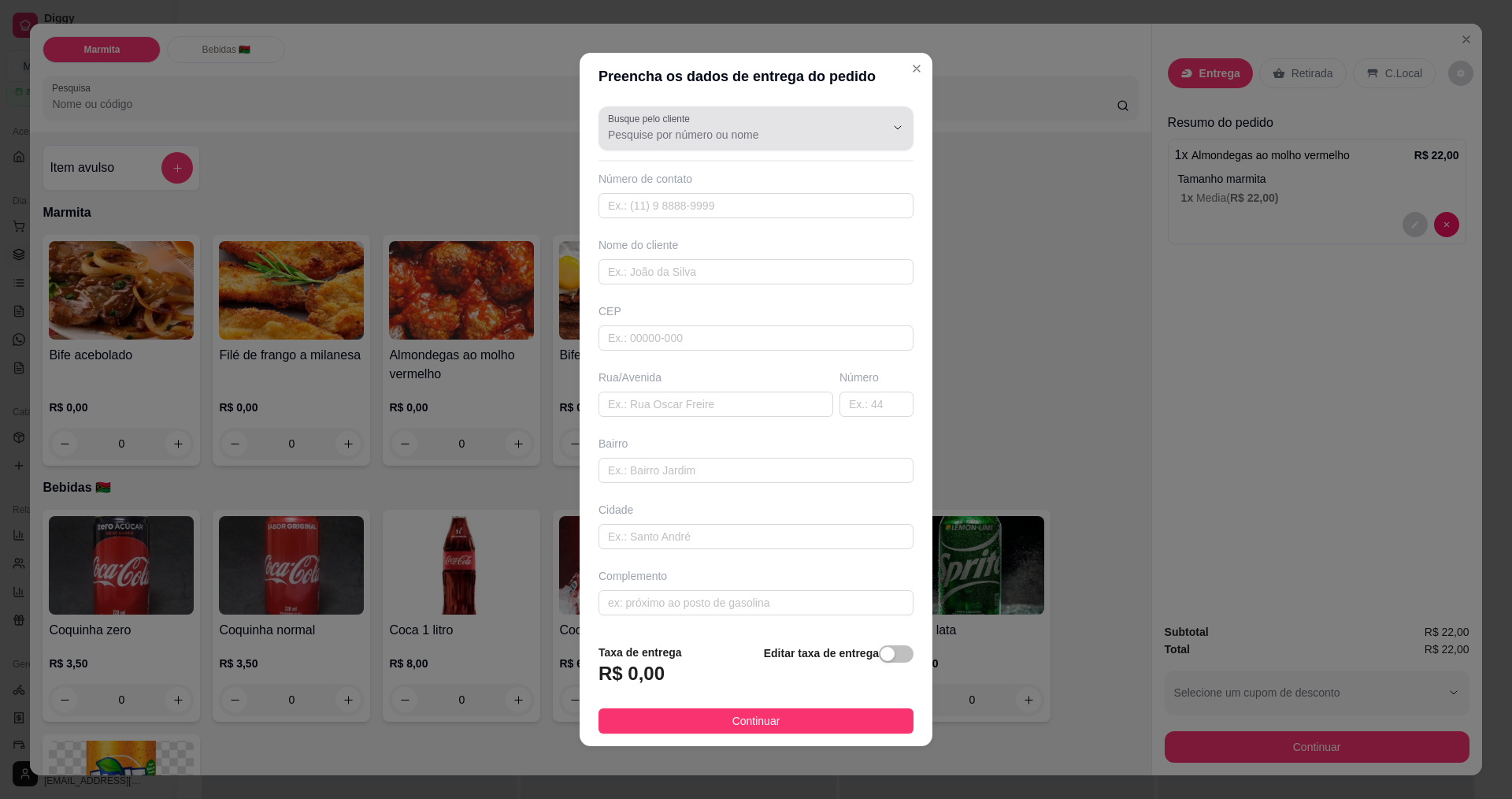
click at [659, 136] on input "Busque pelo cliente" at bounding box center [734, 134] width 252 height 16
click at [654, 199] on span "vania floresta" at bounding box center [742, 200] width 262 height 16
type input "vania floresta"
type input "19978195114"
type input "vania floresta"
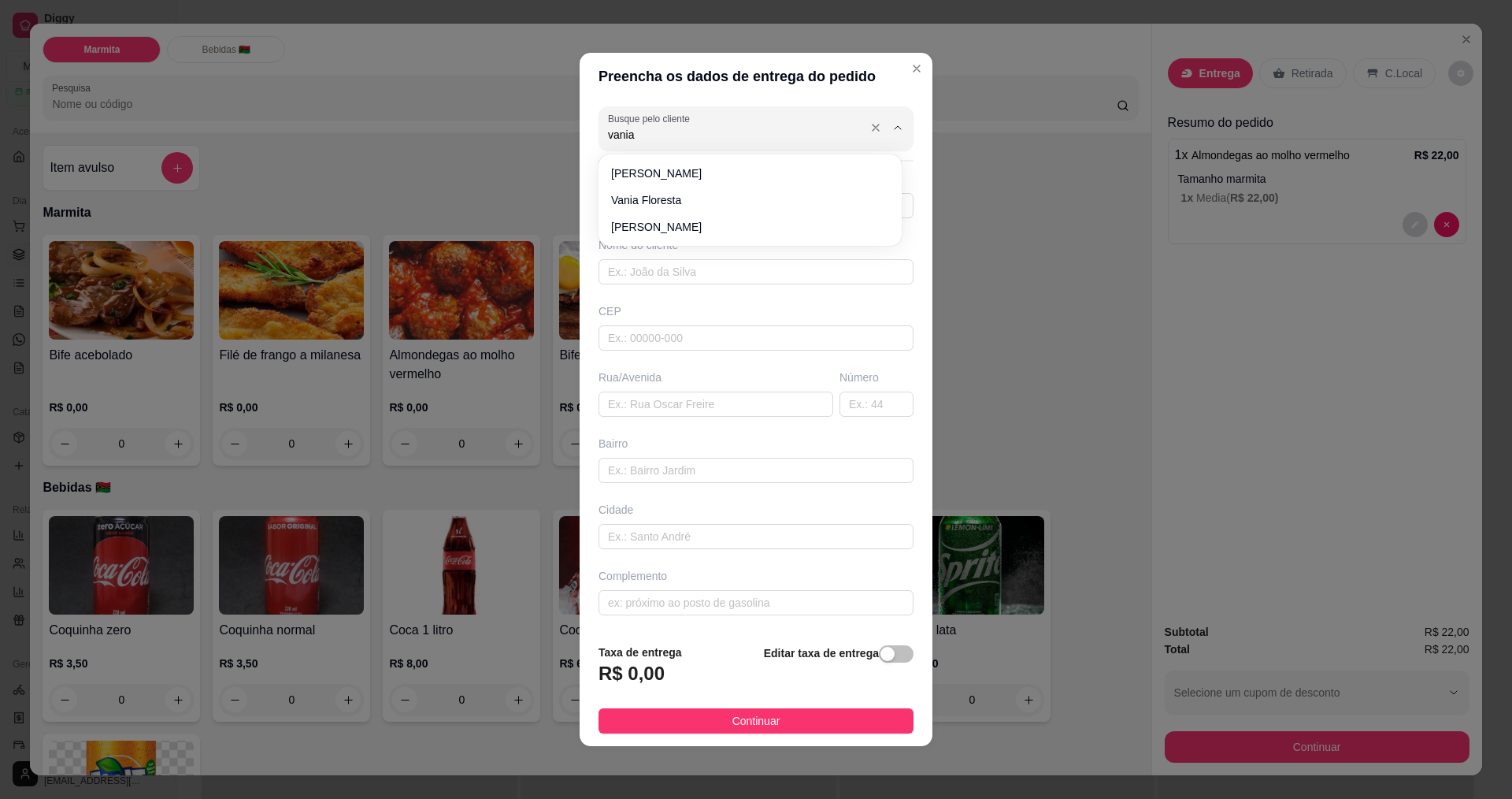
type input "av [PERSON_NAME]"
type input "66"
type input "floresta"
type input "vania floresta"
click at [887, 654] on span "button" at bounding box center [896, 653] width 34 height 17
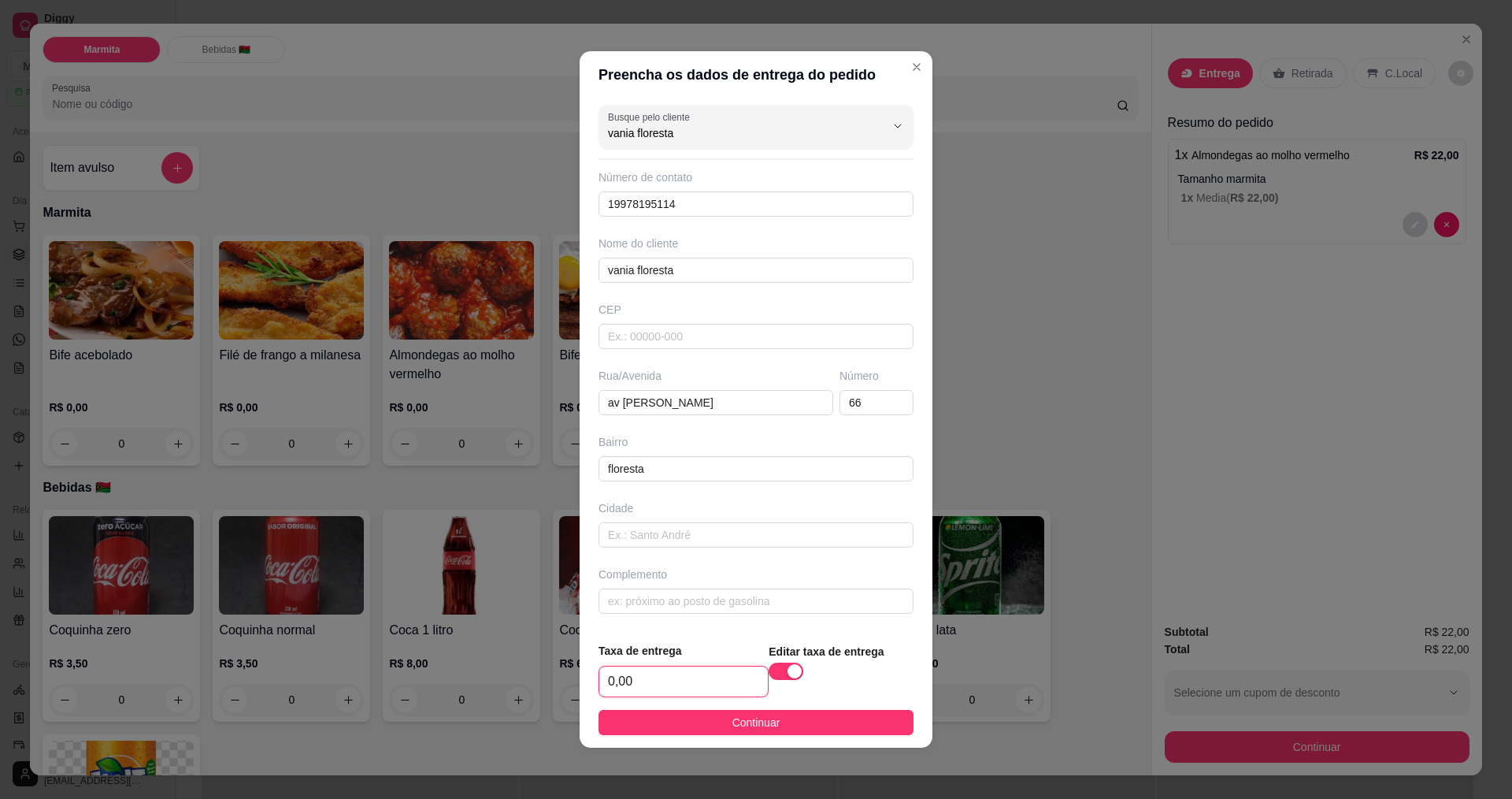
click at [643, 681] on input "0,00" at bounding box center [684, 681] width 169 height 30
type input "3,00"
click at [739, 718] on span "Continuar" at bounding box center [756, 722] width 48 height 17
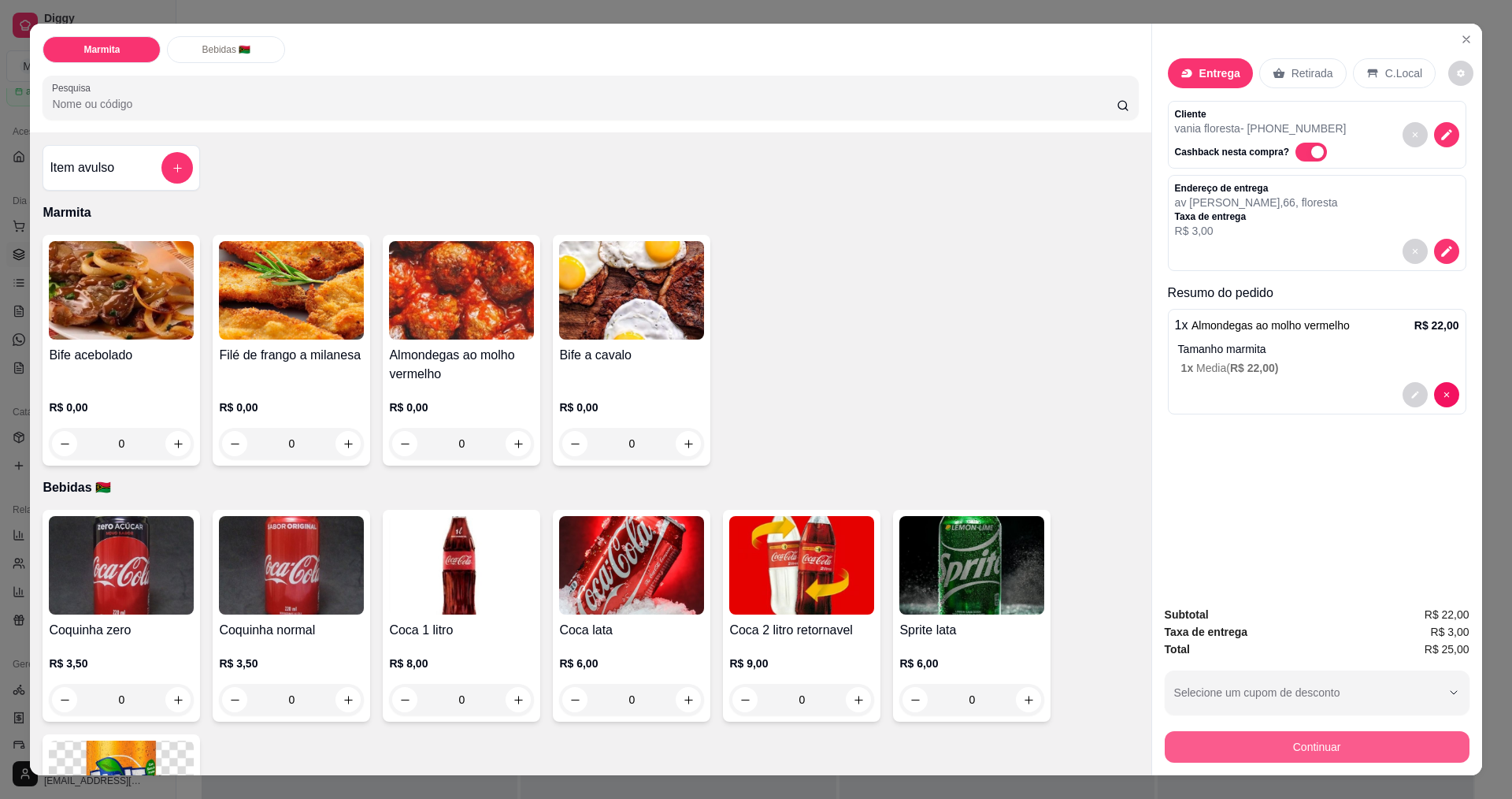
click at [1340, 747] on button "Continuar" at bounding box center [1317, 747] width 305 height 31
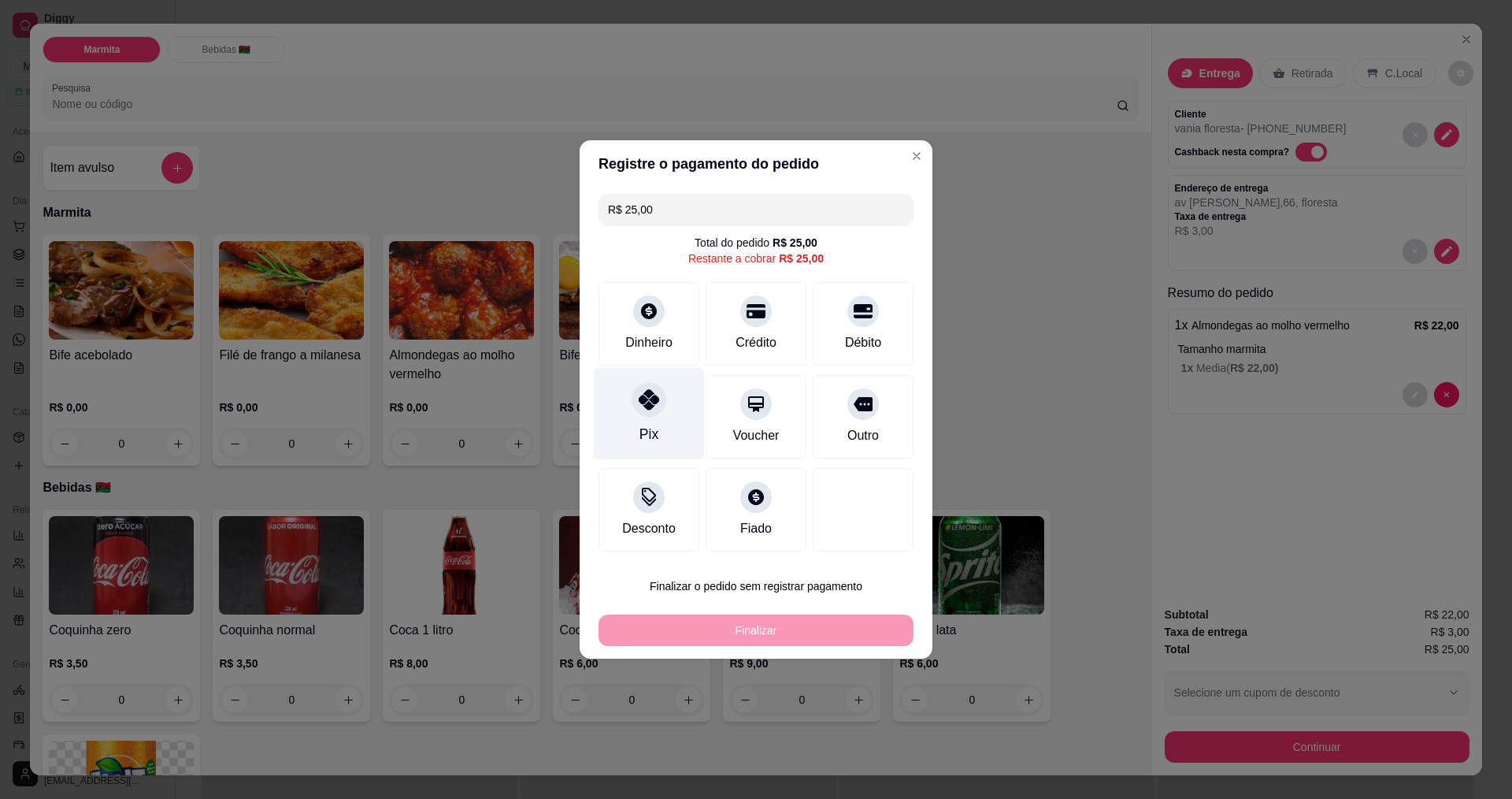
click at [646, 401] on icon at bounding box center [649, 399] width 20 height 20
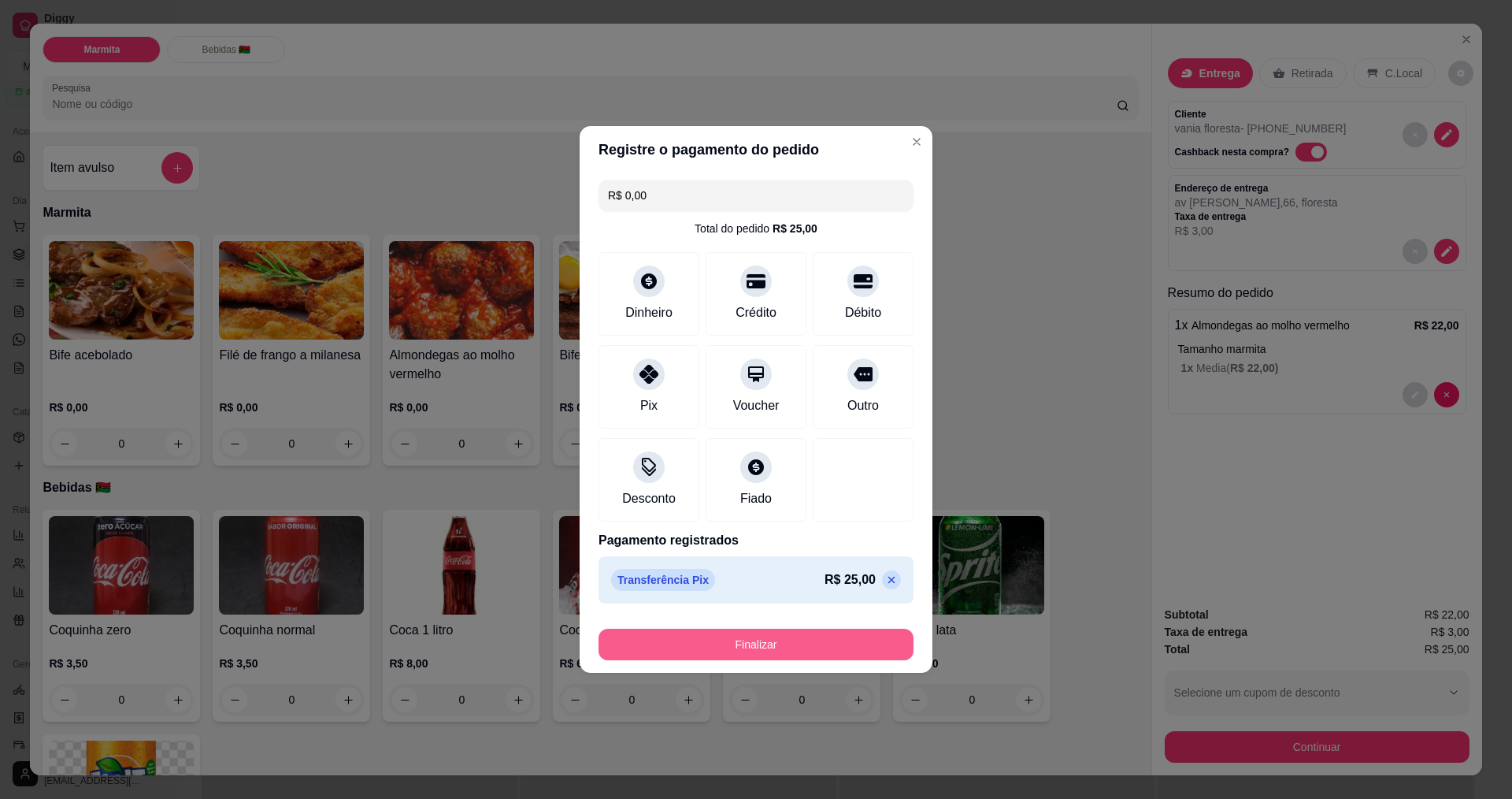
click at [790, 640] on button "Finalizar" at bounding box center [756, 644] width 315 height 31
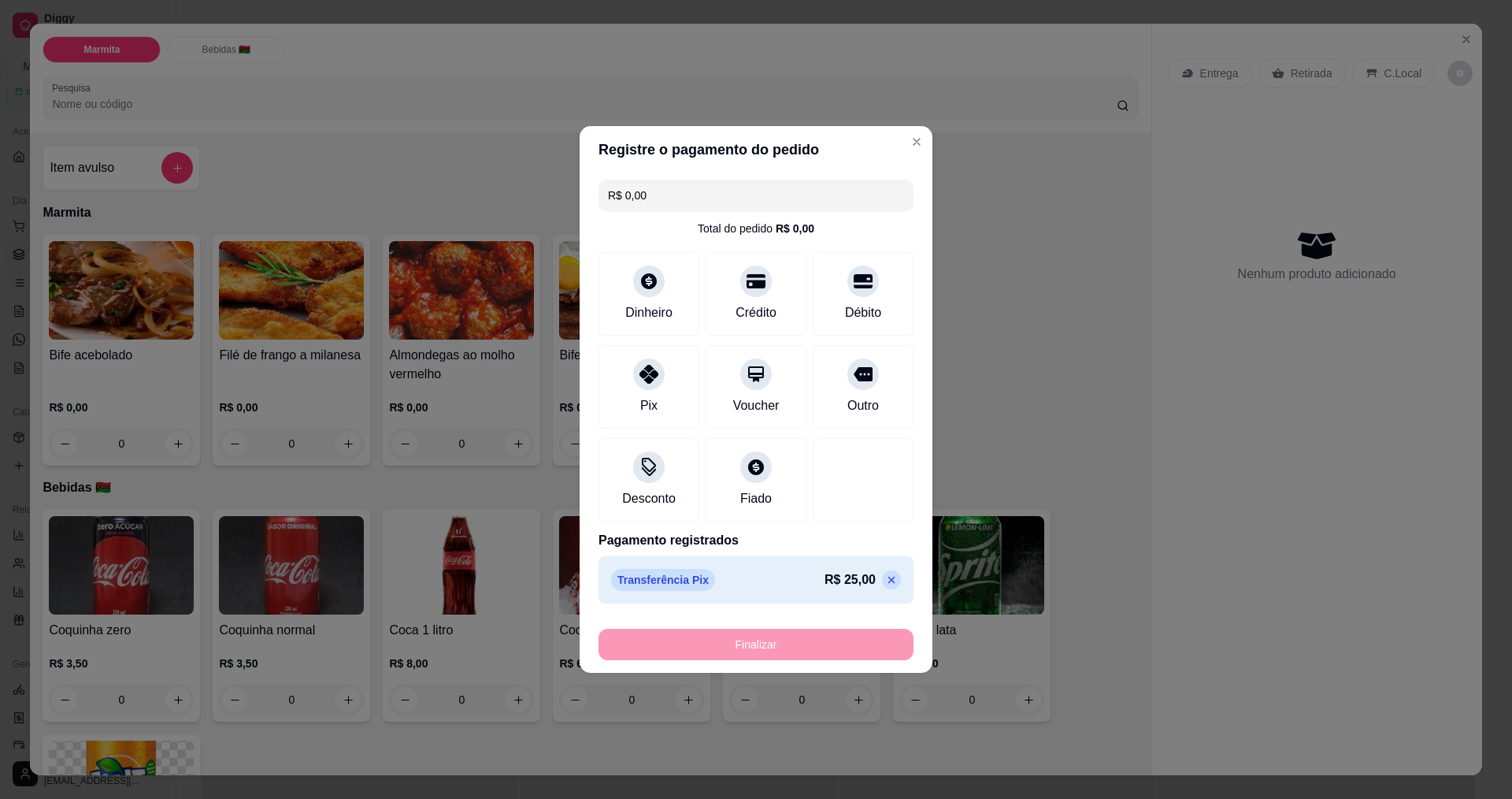
type input "-R$ 25,00"
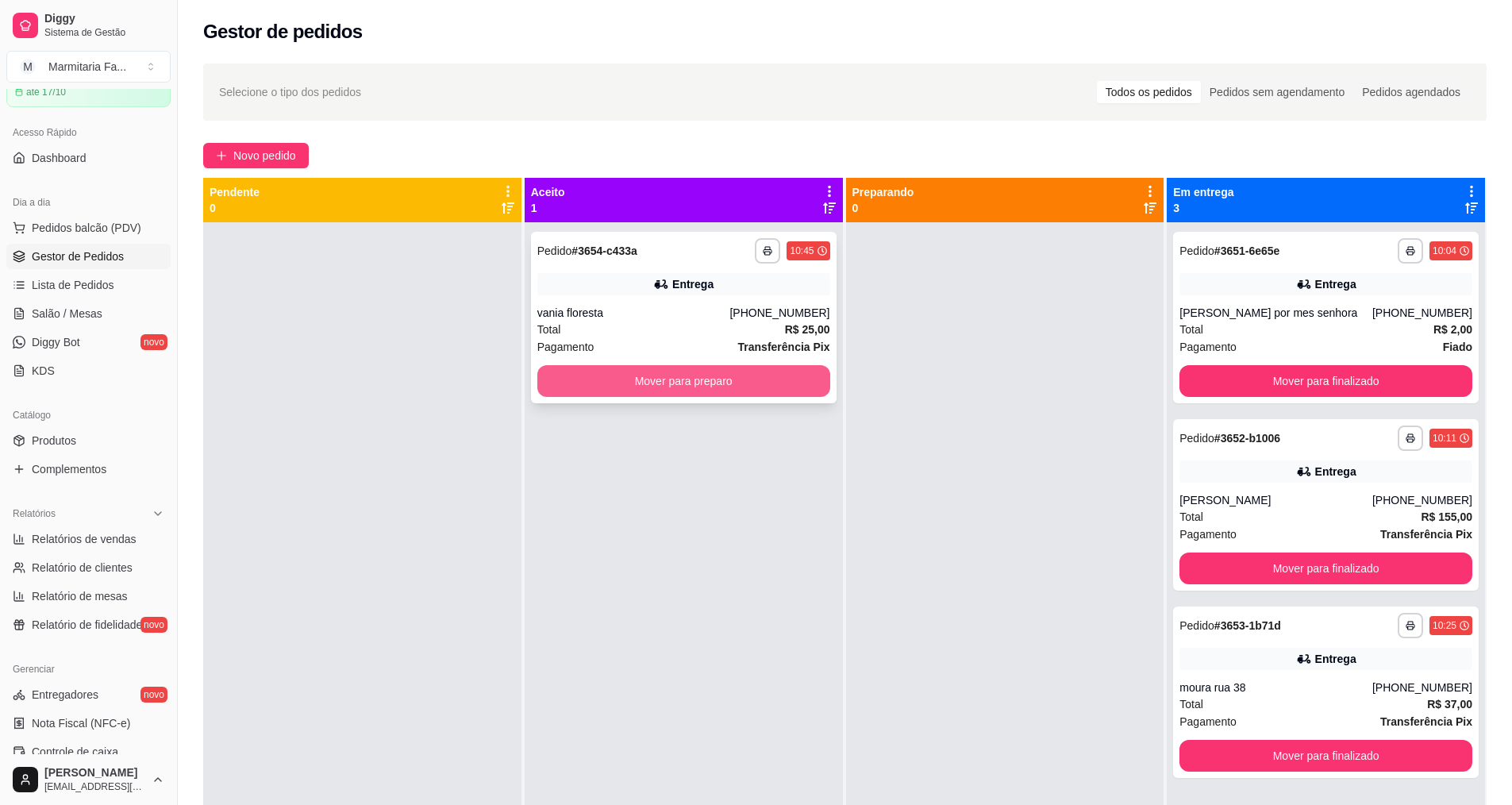
click at [685, 376] on button "Mover para preparo" at bounding box center [684, 381] width 293 height 31
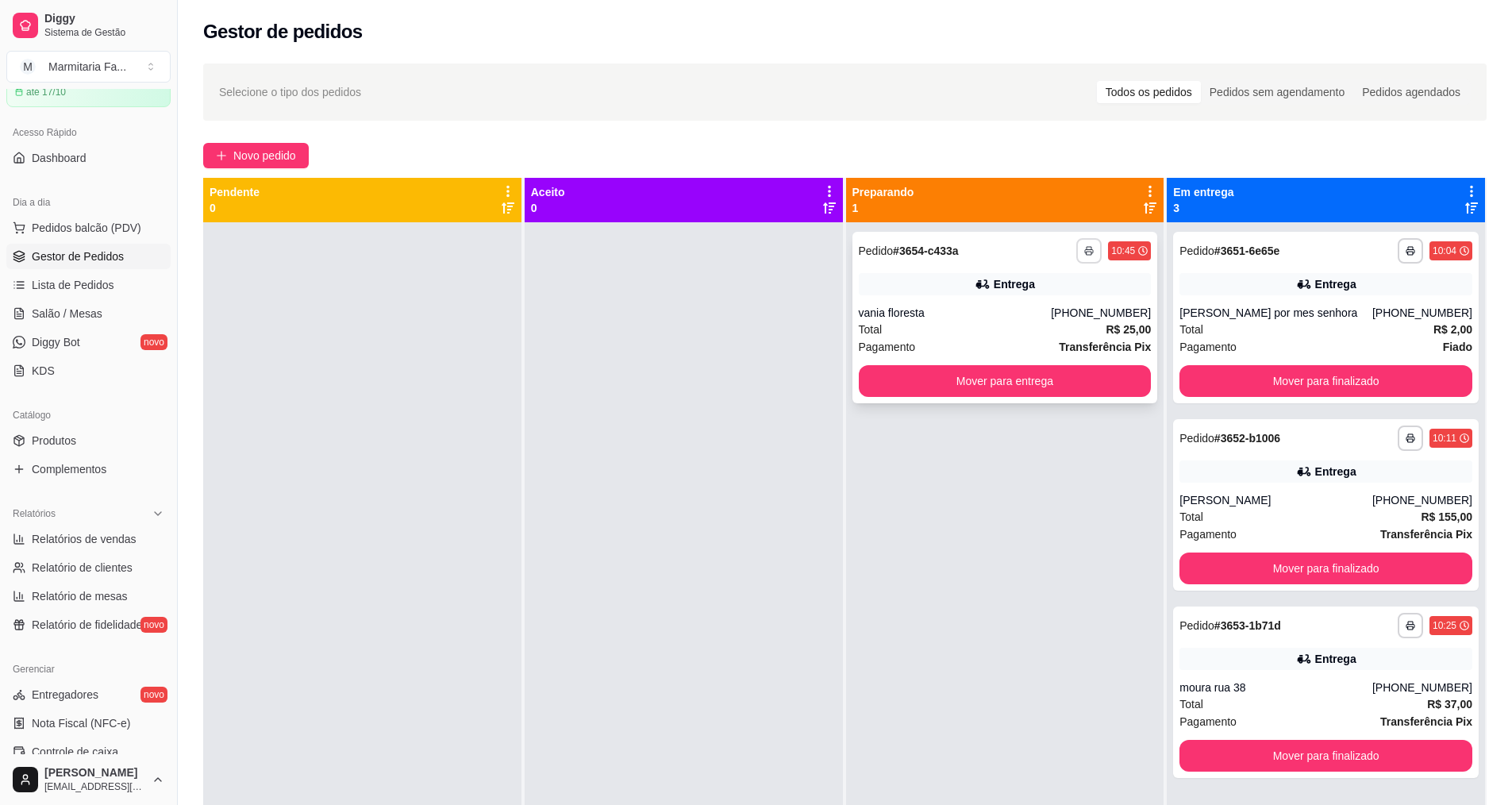
click at [1081, 245] on button "button" at bounding box center [1089, 250] width 26 height 26
click at [1043, 309] on button "Impressora" at bounding box center [1038, 306] width 115 height 26
click at [1085, 245] on button "button" at bounding box center [1089, 250] width 26 height 26
click at [249, 154] on span "Novo pedido" at bounding box center [265, 155] width 63 height 17
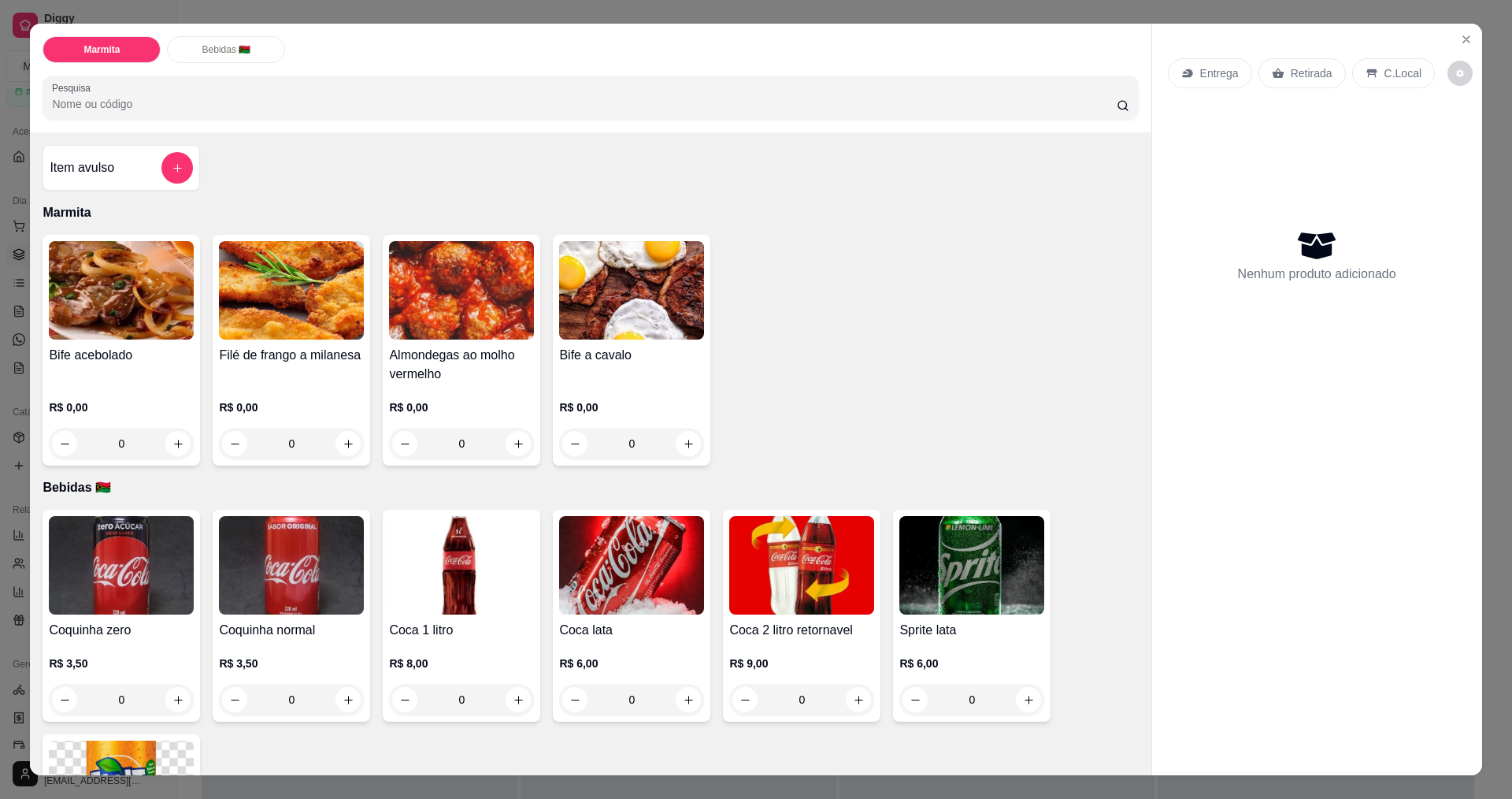
click at [132, 302] on img at bounding box center [121, 290] width 145 height 98
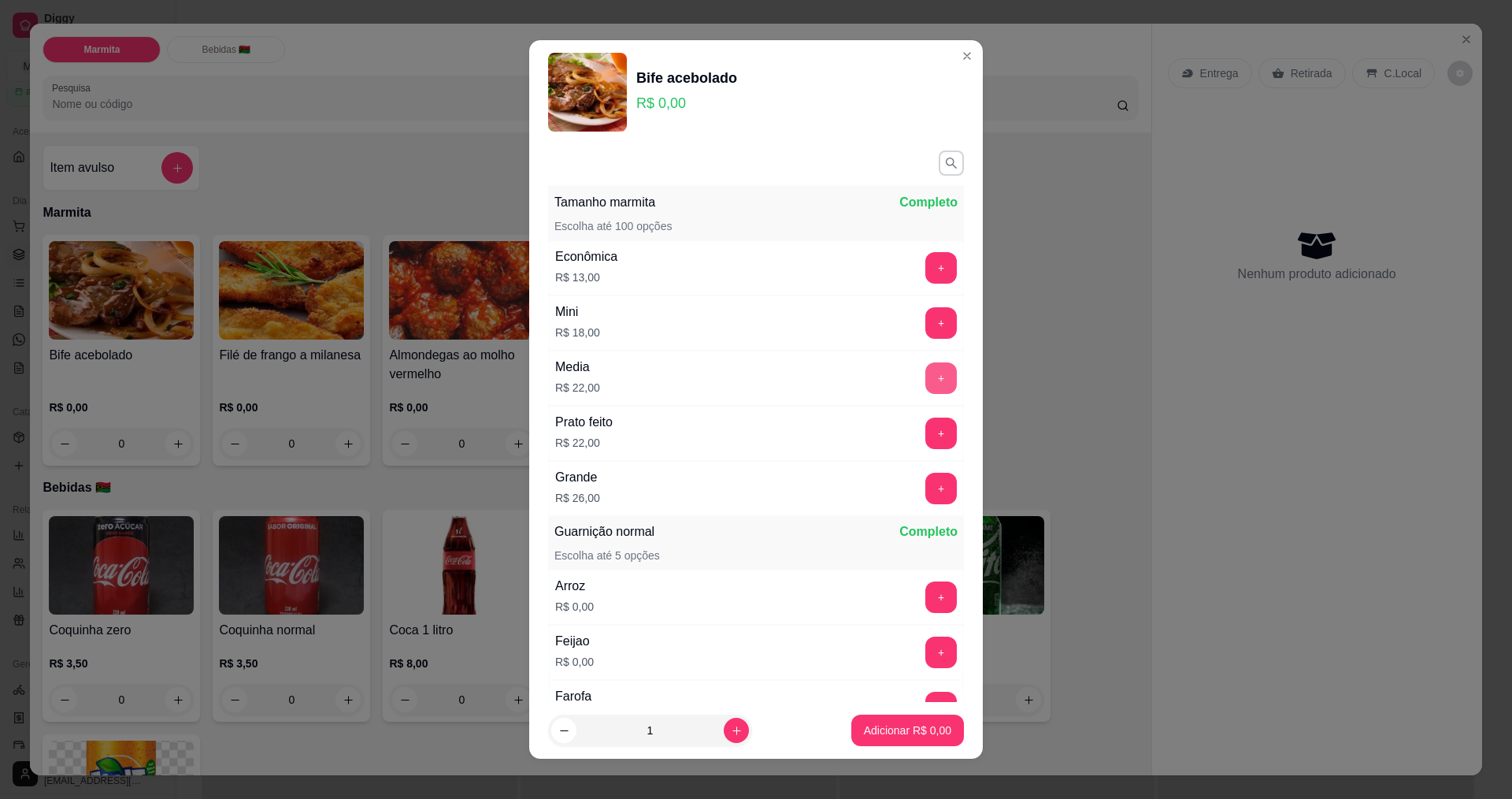
click at [926, 380] on button "+" at bounding box center [941, 378] width 31 height 31
click at [928, 723] on p "Adicionar R$ 22,00" at bounding box center [904, 730] width 93 height 16
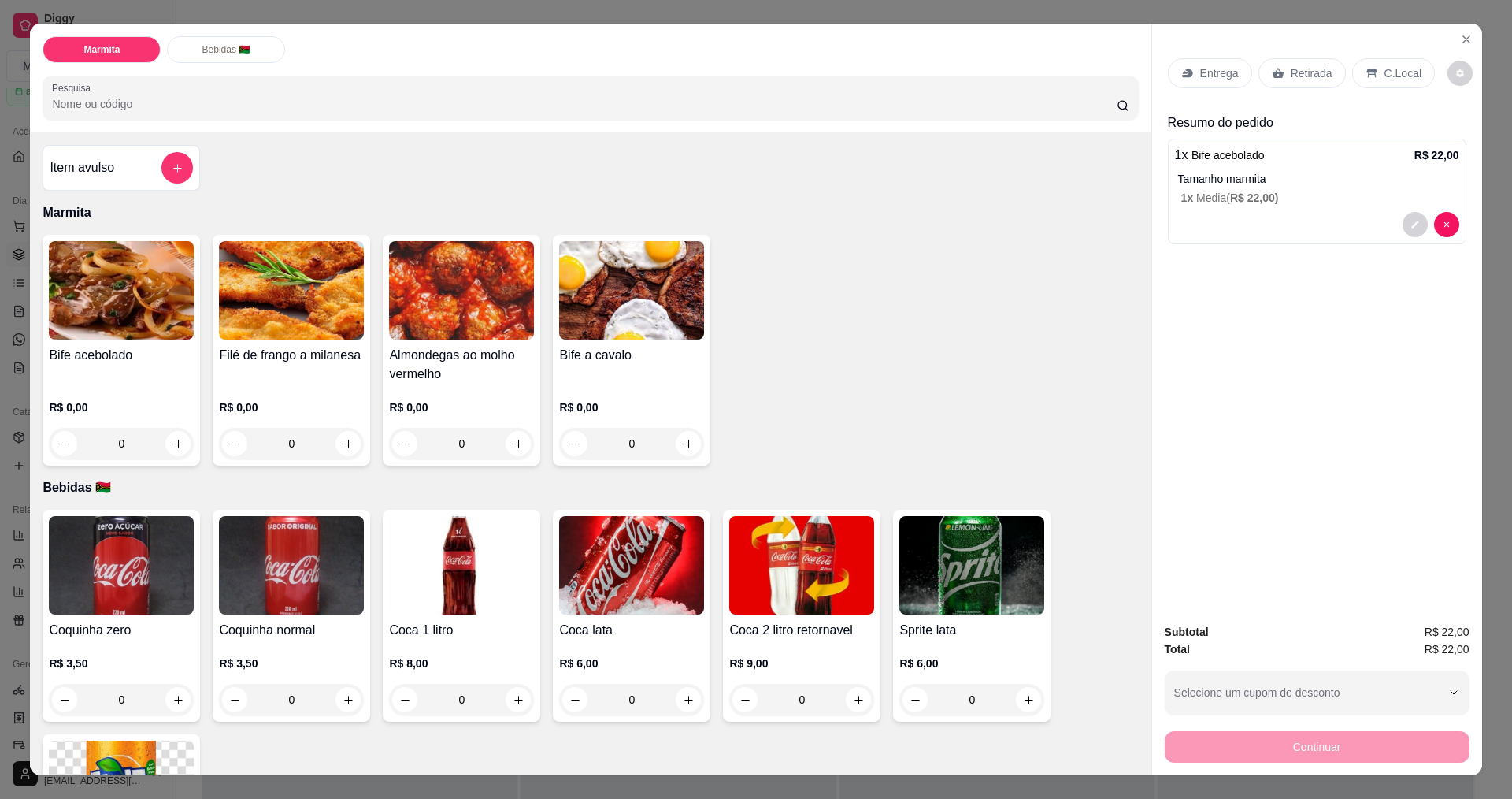
click at [1210, 72] on p "Entrega" at bounding box center [1219, 73] width 38 height 16
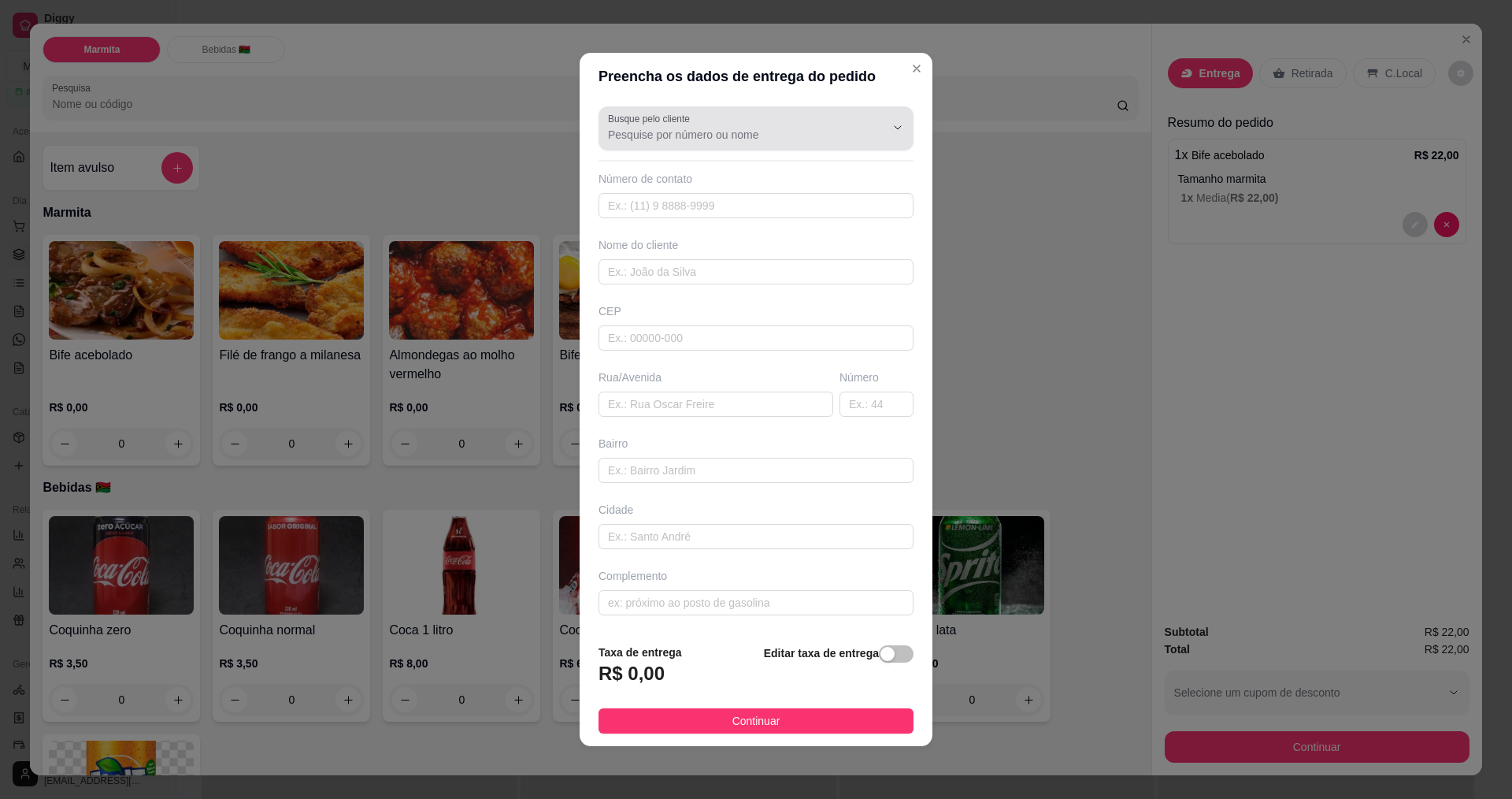
click at [668, 148] on div "Busque pelo cliente" at bounding box center [756, 129] width 315 height 44
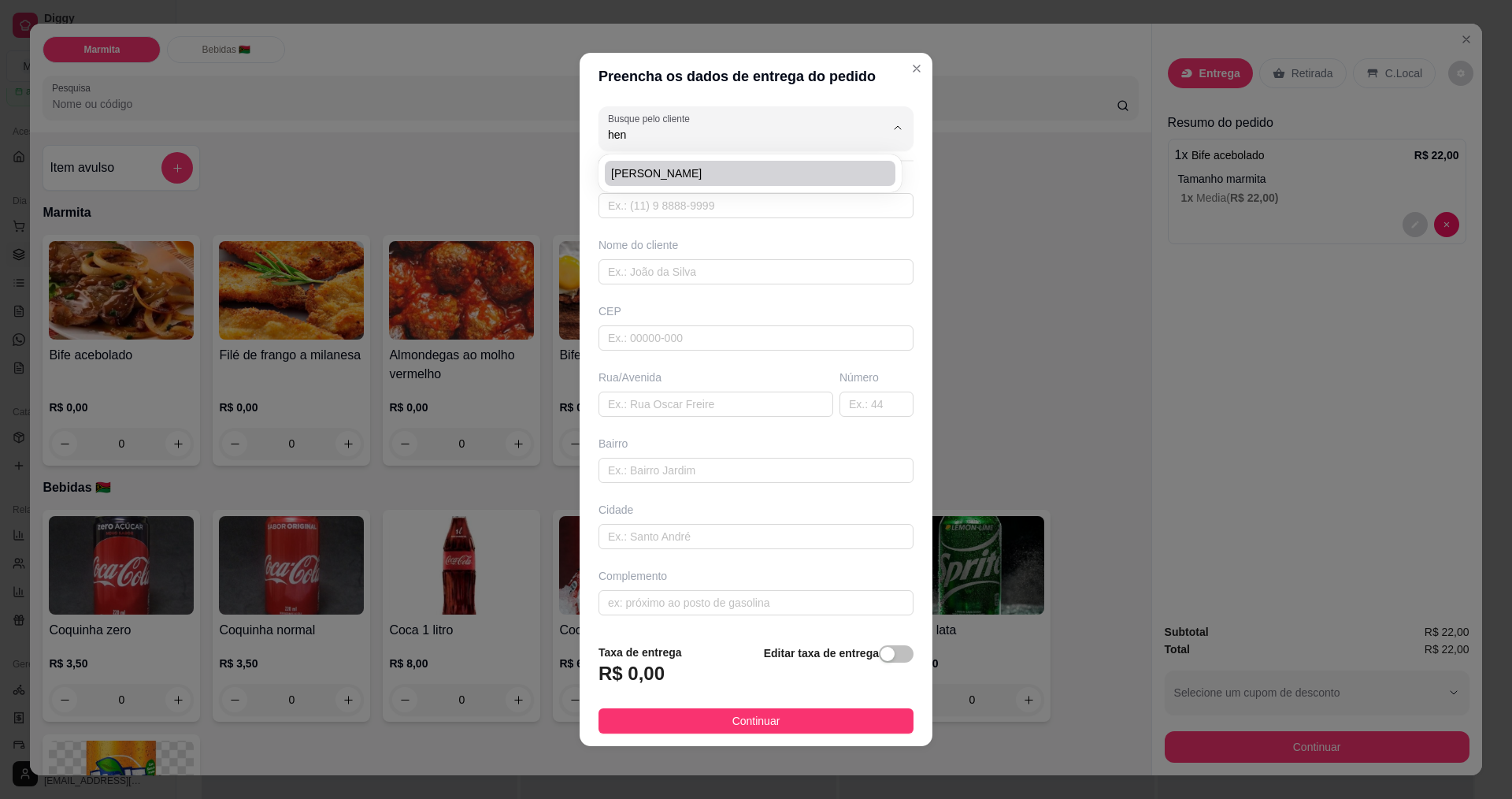
click at [679, 171] on span "[PERSON_NAME]" at bounding box center [742, 173] width 262 height 16
type input "[PERSON_NAME]"
type input "17996296123"
type input "[PERSON_NAME]"
type input "rua [PERSON_NAME]"
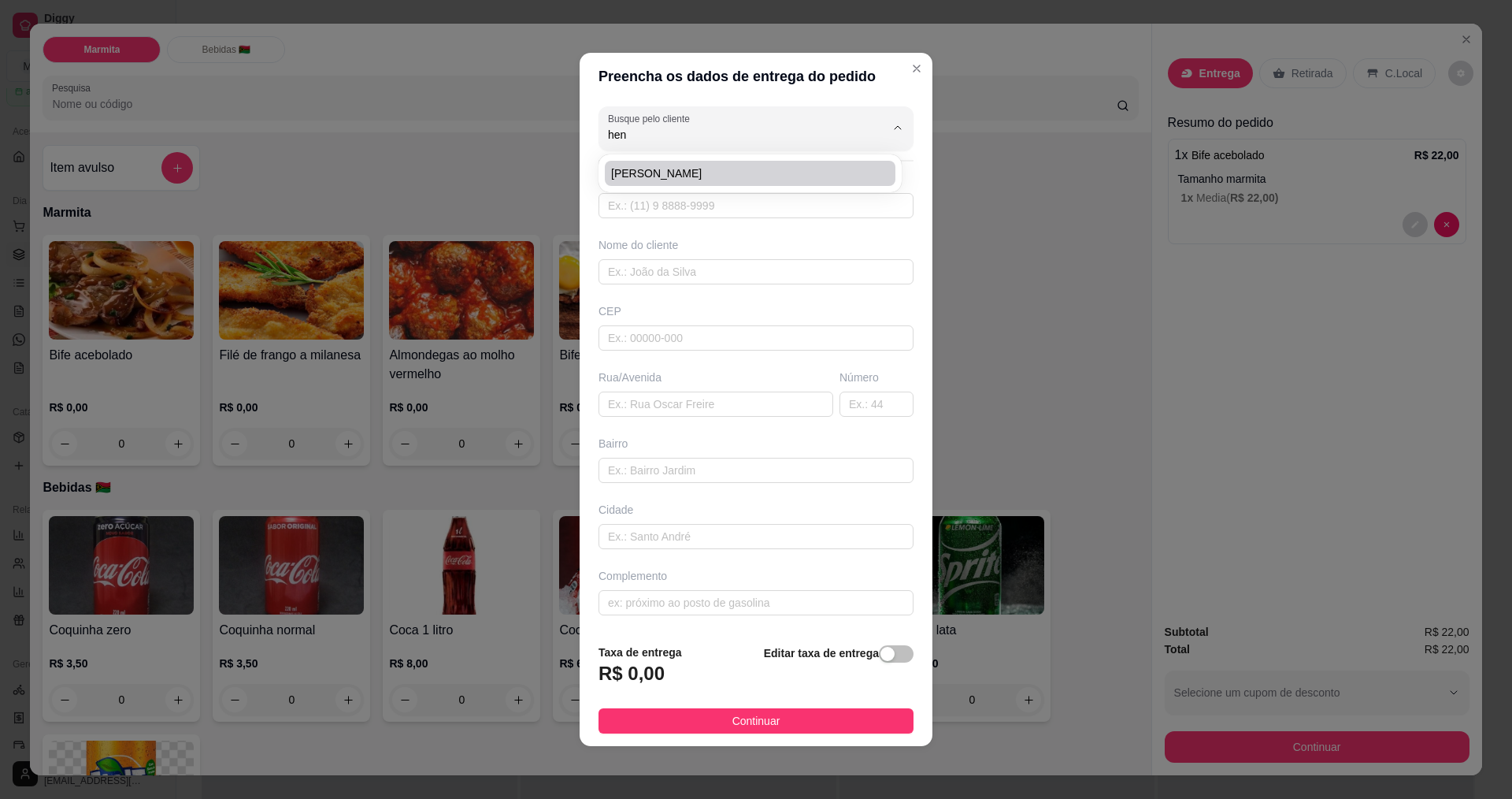
type input "218"
type input "sao bento"
type input "creche sao bento 11;40"
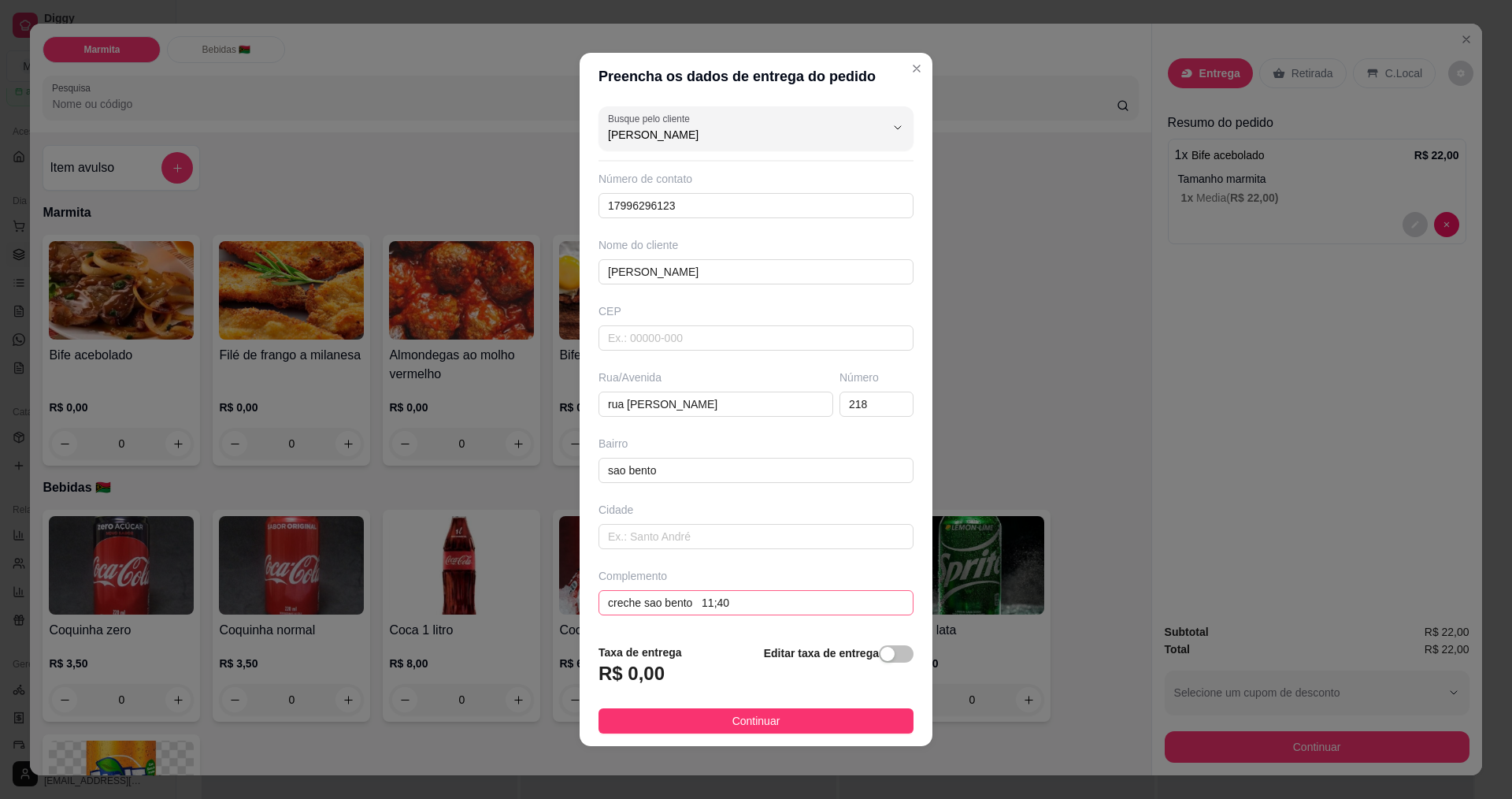
type input "[PERSON_NAME]"
click at [767, 606] on input "creche sao bento 11;40" at bounding box center [756, 602] width 315 height 25
type input "creche sao bento 11;40 [PERSON_NAME]"
click at [888, 659] on span "button" at bounding box center [896, 653] width 34 height 17
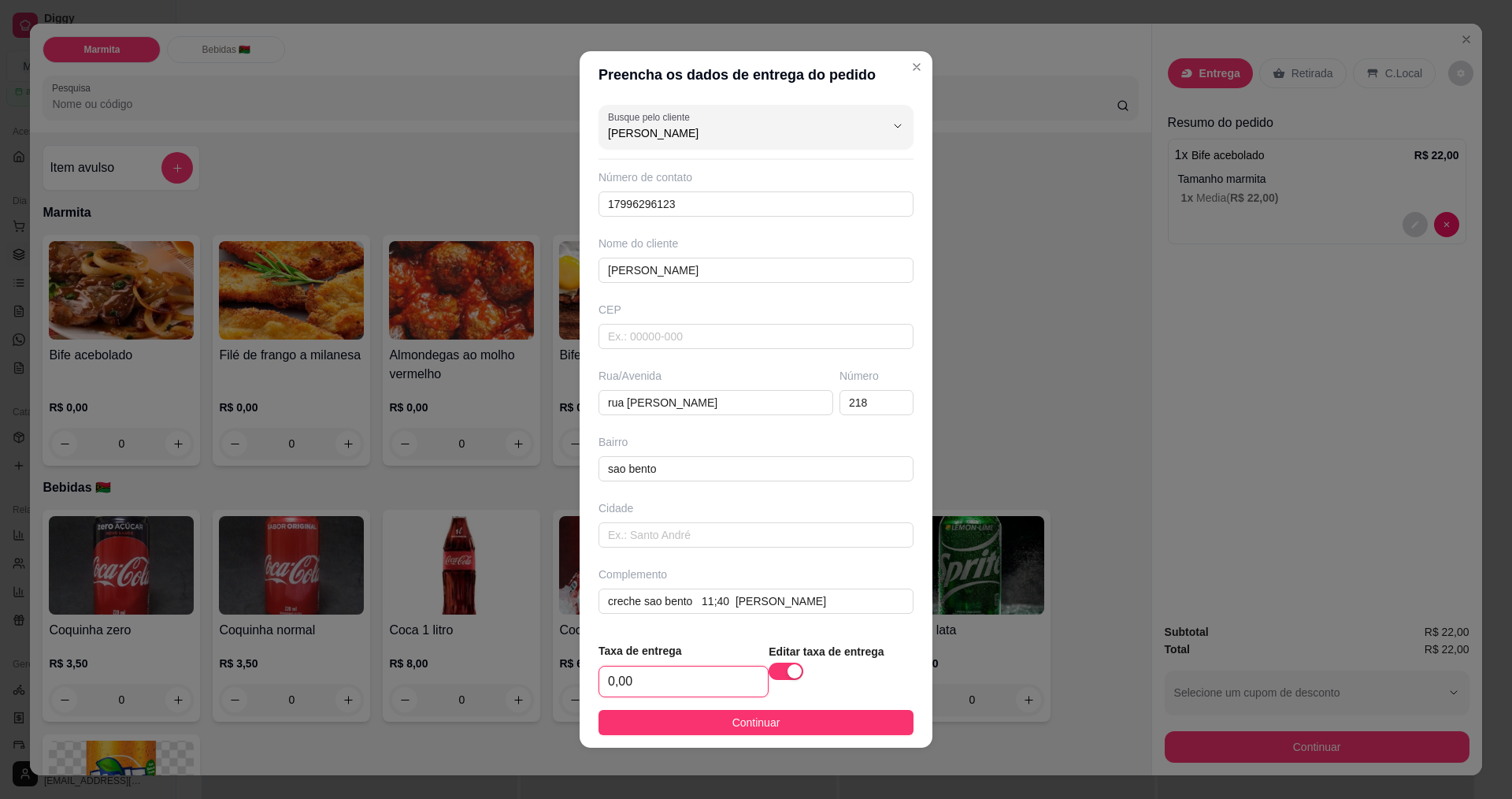
click at [734, 685] on input "0,00" at bounding box center [684, 681] width 169 height 30
type input "3,00"
click at [831, 719] on button "Continuar" at bounding box center [756, 722] width 315 height 25
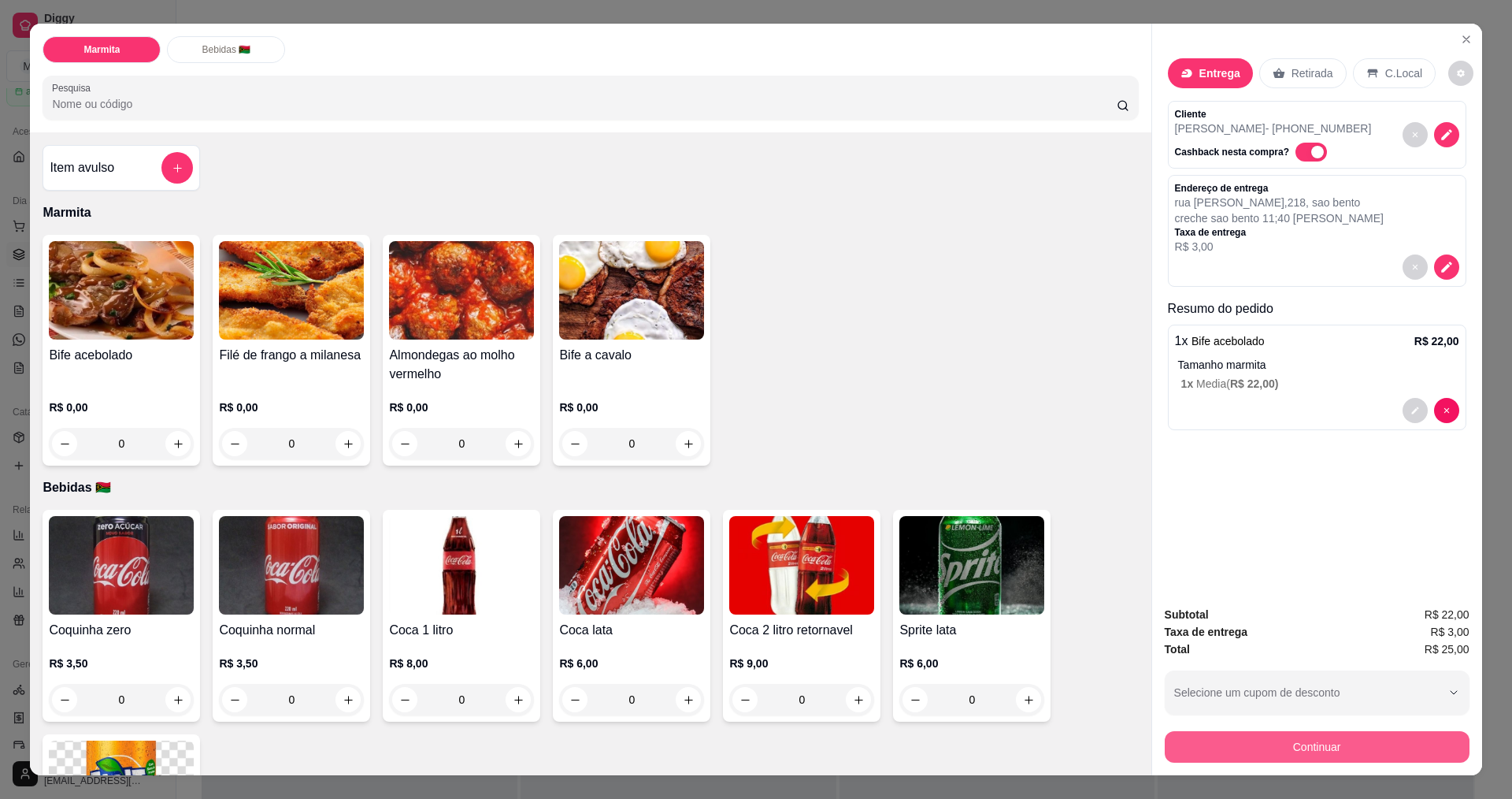
click at [1371, 744] on button "Continuar" at bounding box center [1317, 747] width 305 height 31
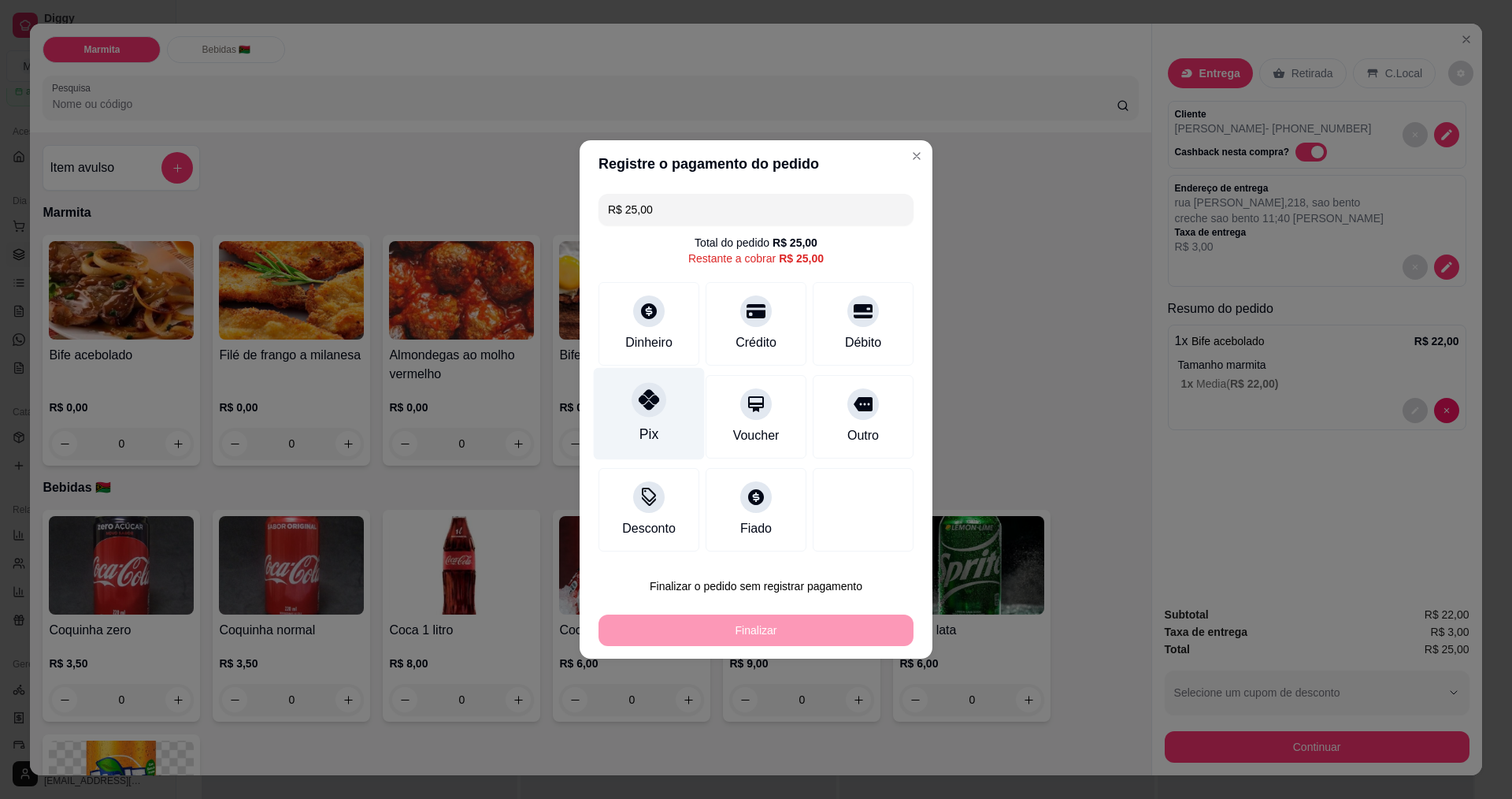
click at [634, 424] on div "Pix" at bounding box center [650, 414] width 111 height 92
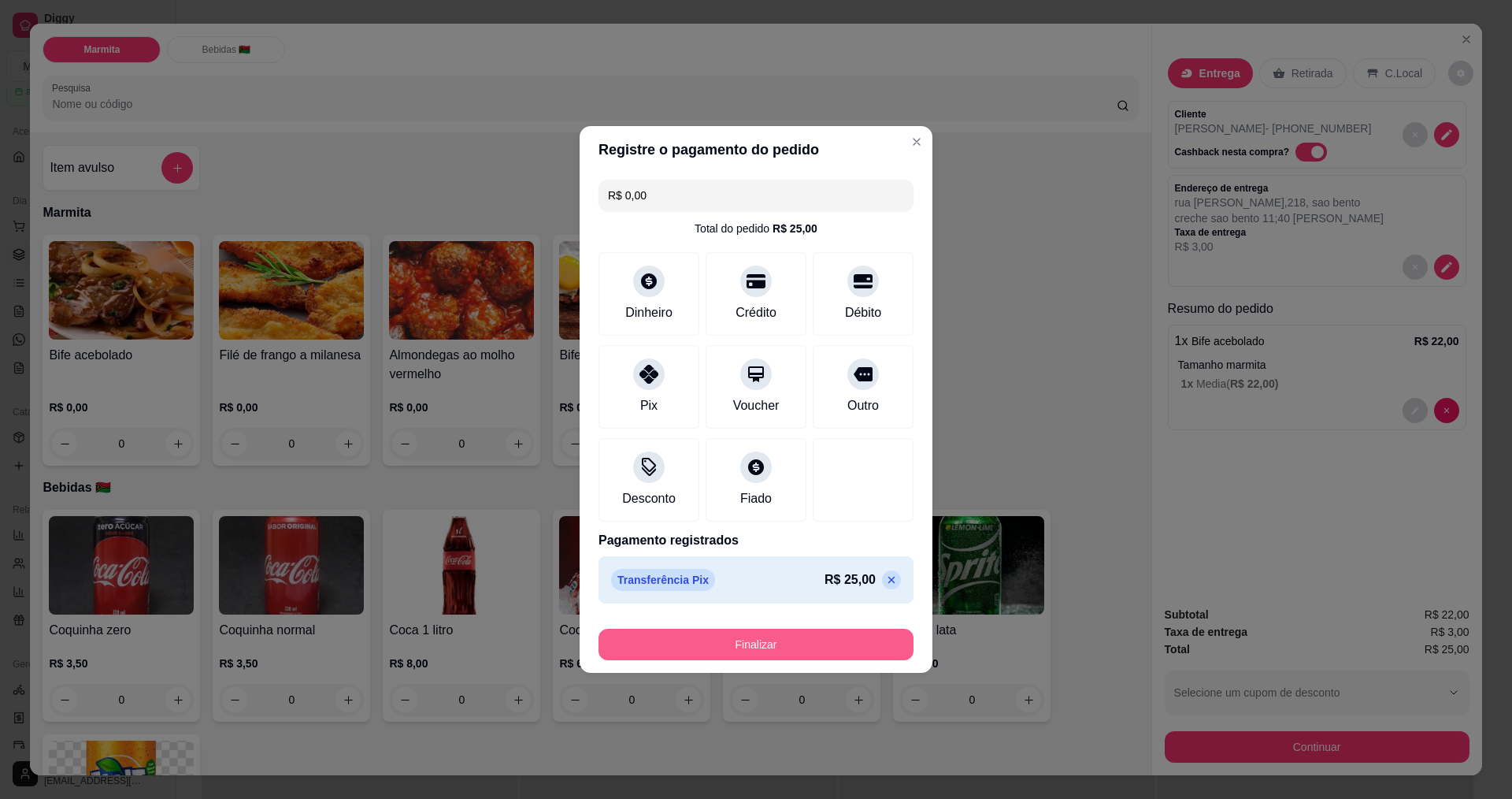
click at [773, 641] on button "Finalizar" at bounding box center [756, 644] width 315 height 31
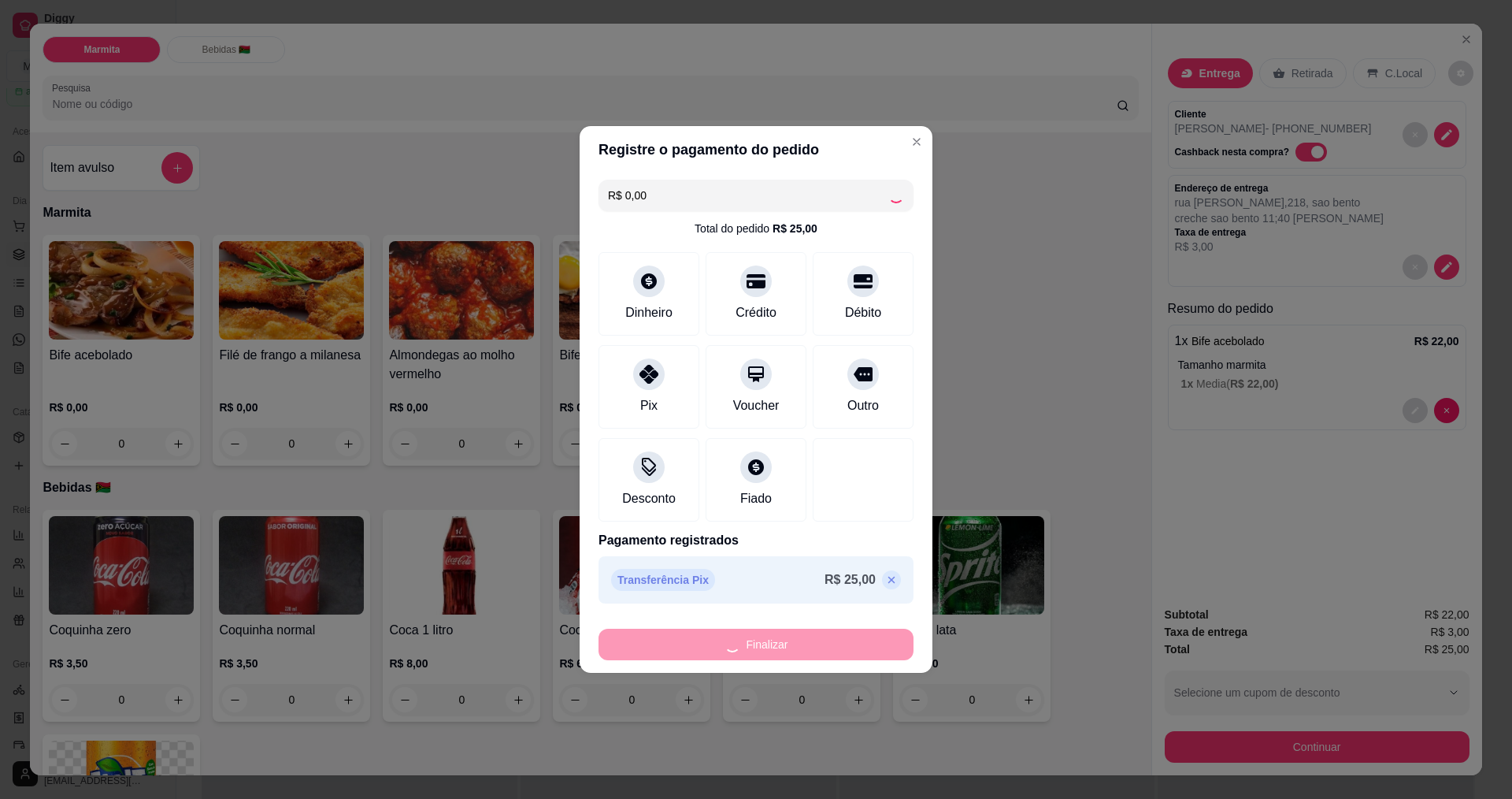
type input "-R$ 25,00"
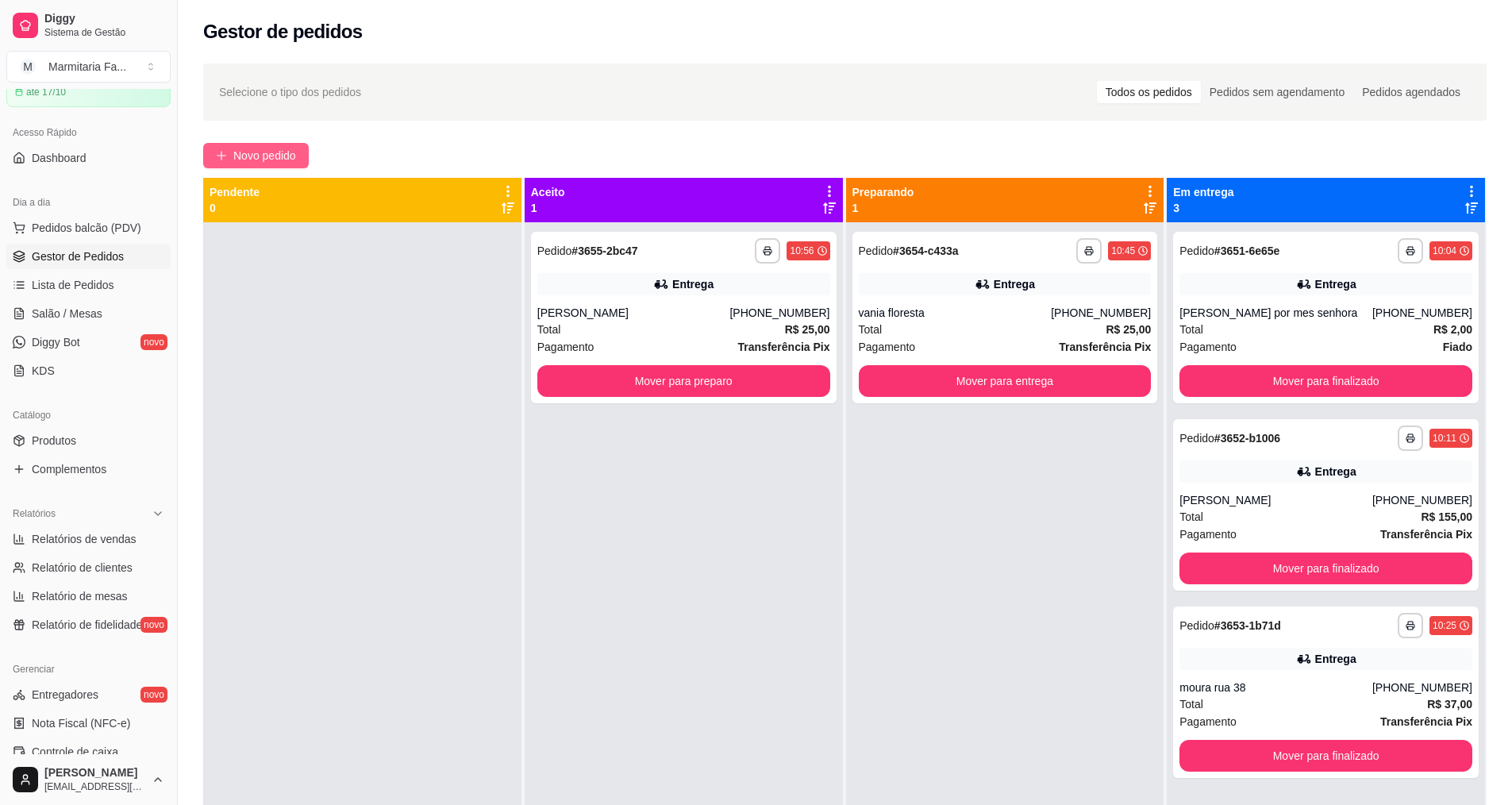
click at [268, 154] on span "Novo pedido" at bounding box center [265, 155] width 63 height 17
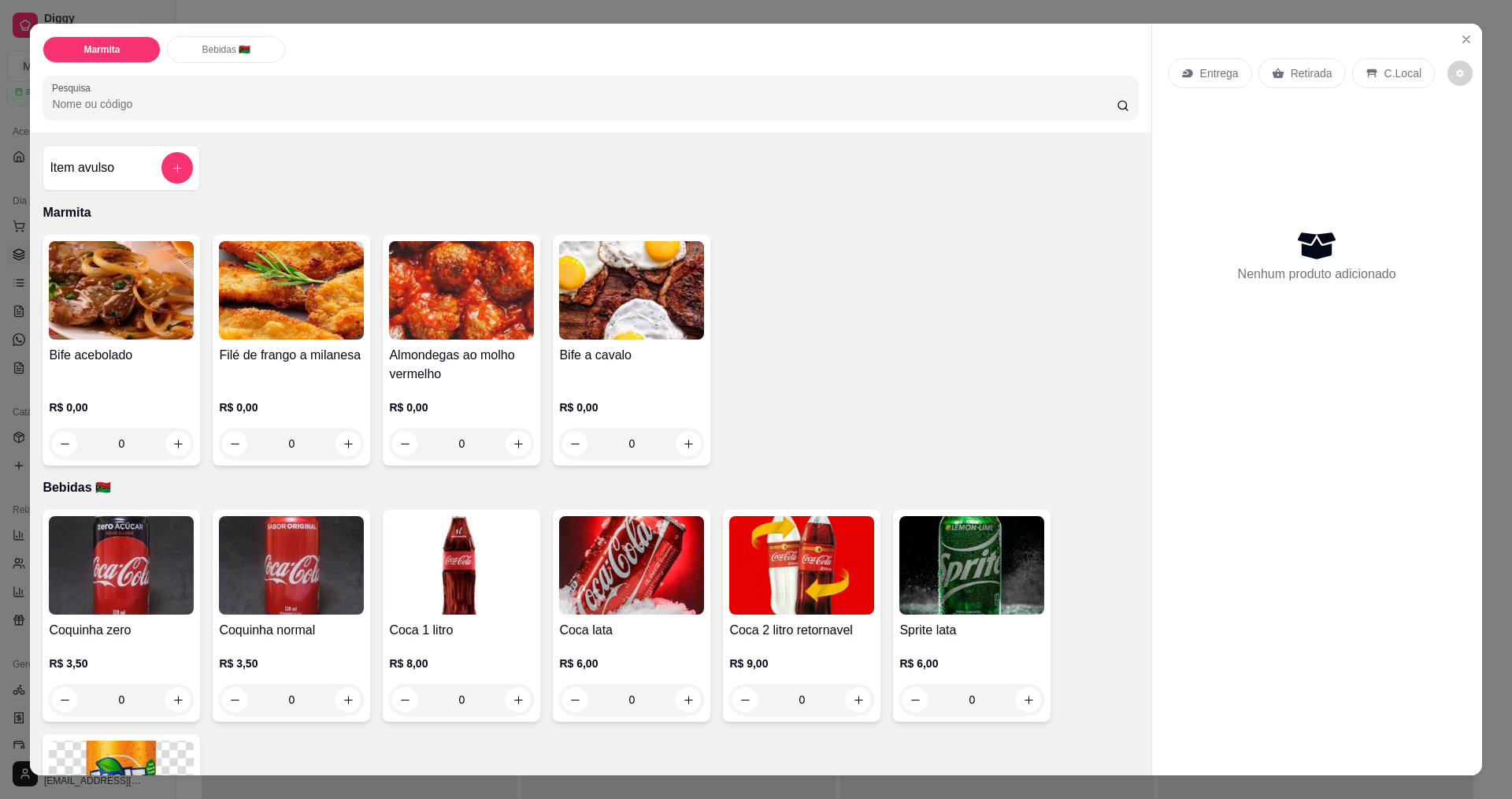
click at [500, 420] on div "R$ 0,00 0" at bounding box center [461, 429] width 145 height 60
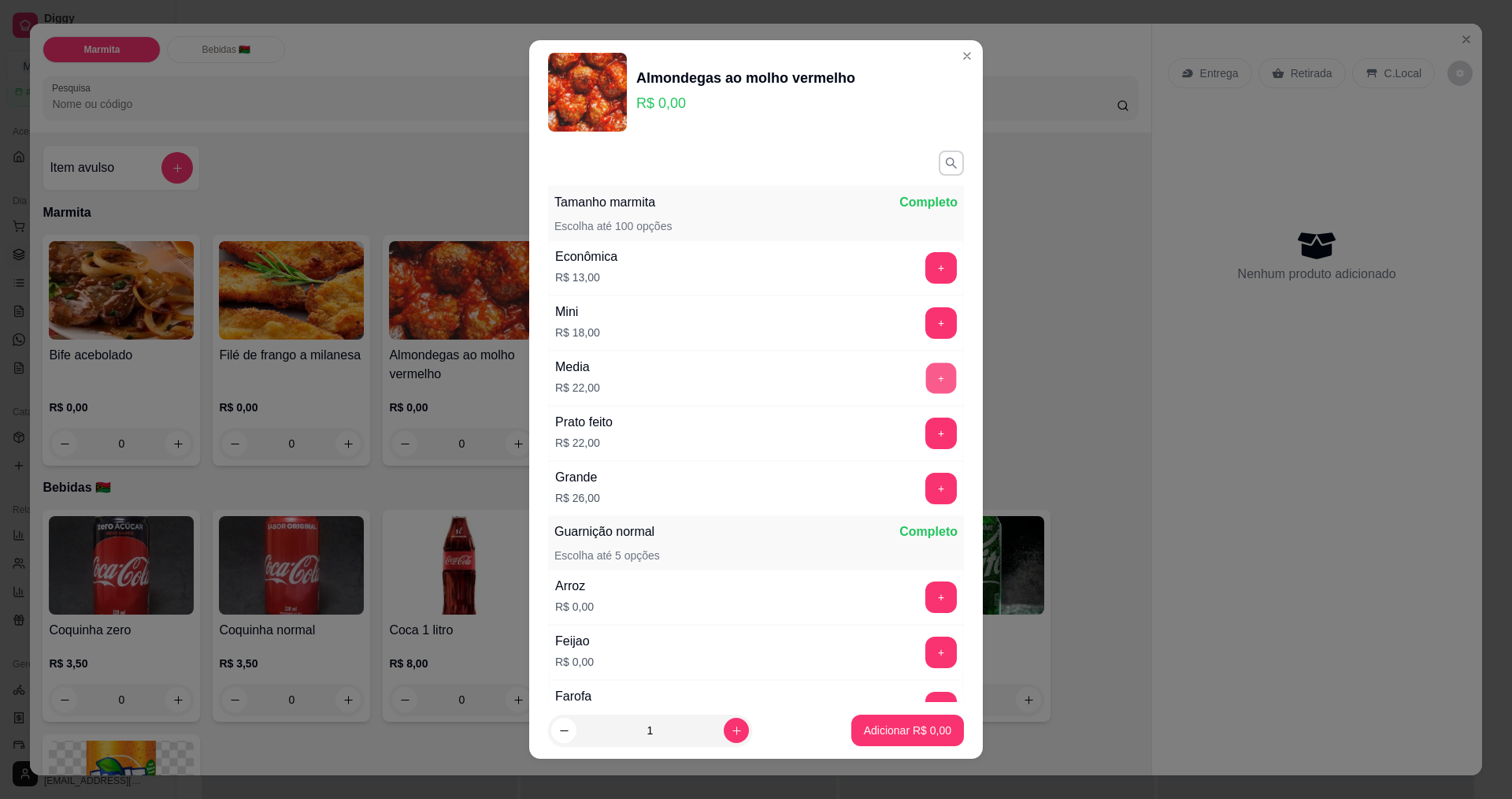
click at [926, 379] on button "+" at bounding box center [941, 377] width 30 height 30
click at [894, 733] on p "Adicionar R$ 22,00" at bounding box center [905, 731] width 92 height 15
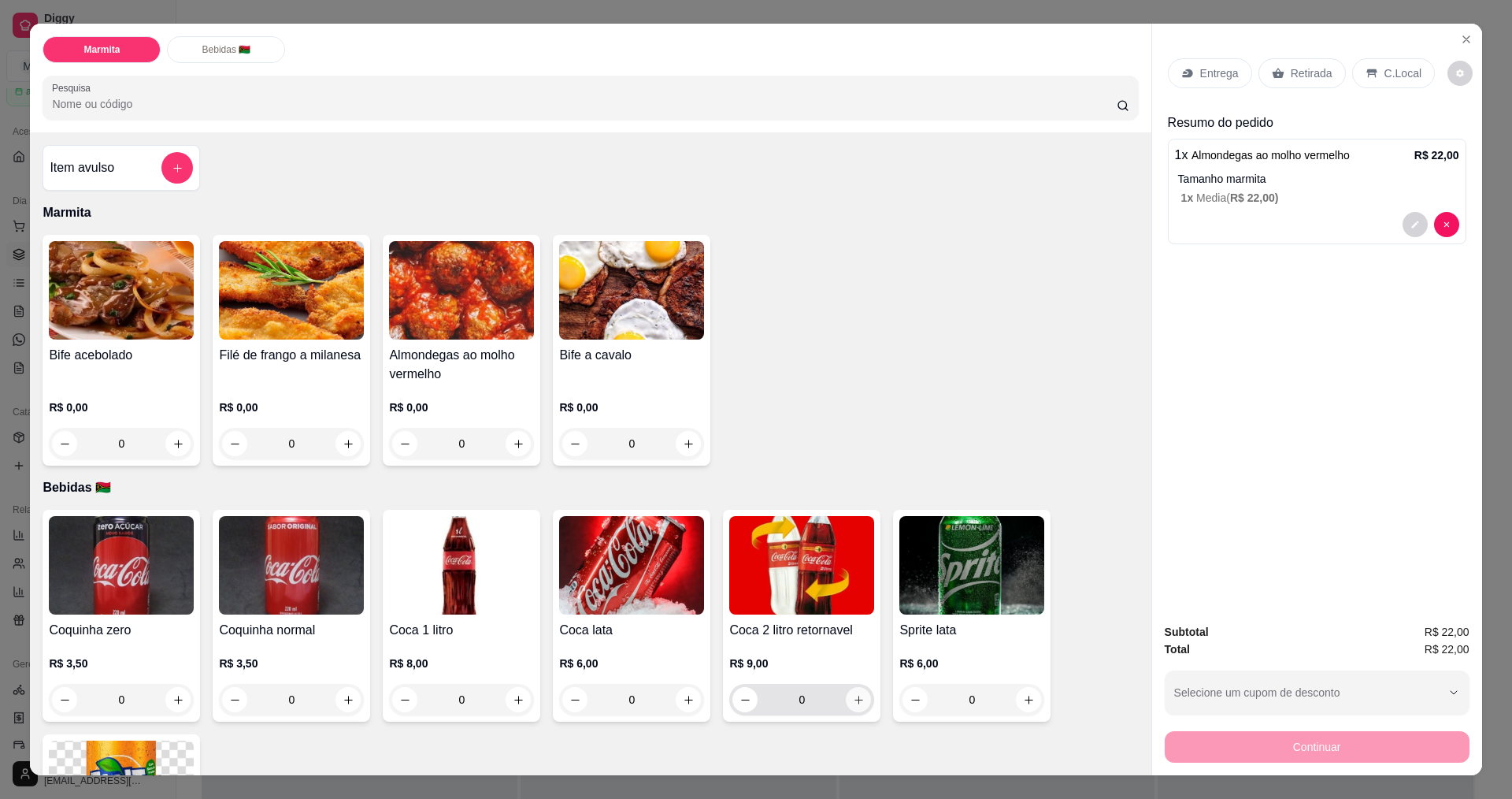
click at [855, 697] on icon "increase-product-quantity" at bounding box center [858, 700] width 11 height 11
type input "1"
click at [1214, 65] on div "Entrega" at bounding box center [1210, 73] width 84 height 30
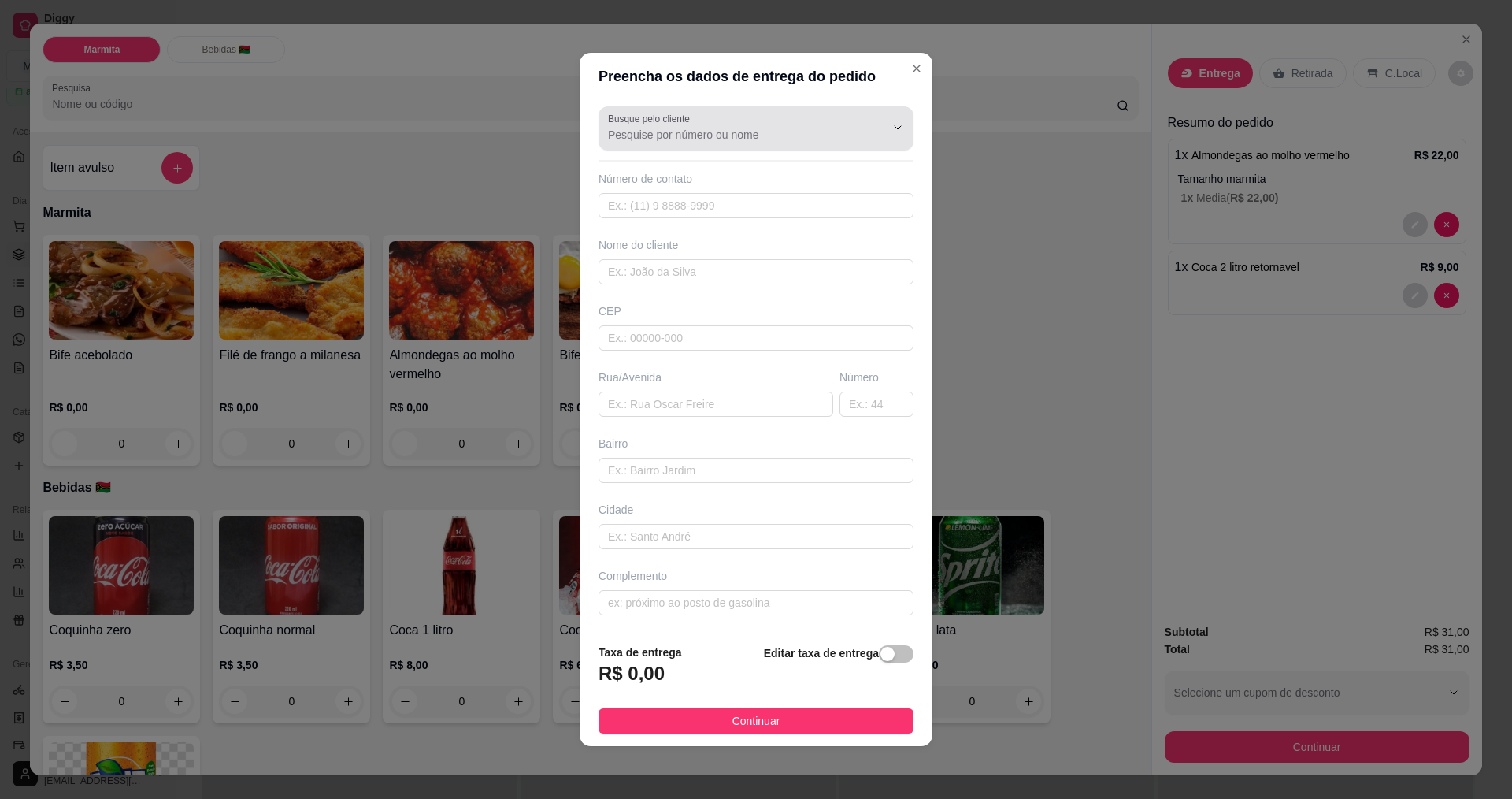
click at [647, 125] on label "Busque pelo cliente" at bounding box center [651, 119] width 88 height 13
click at [647, 127] on input "Busque pelo cliente" at bounding box center [734, 134] width 252 height 16
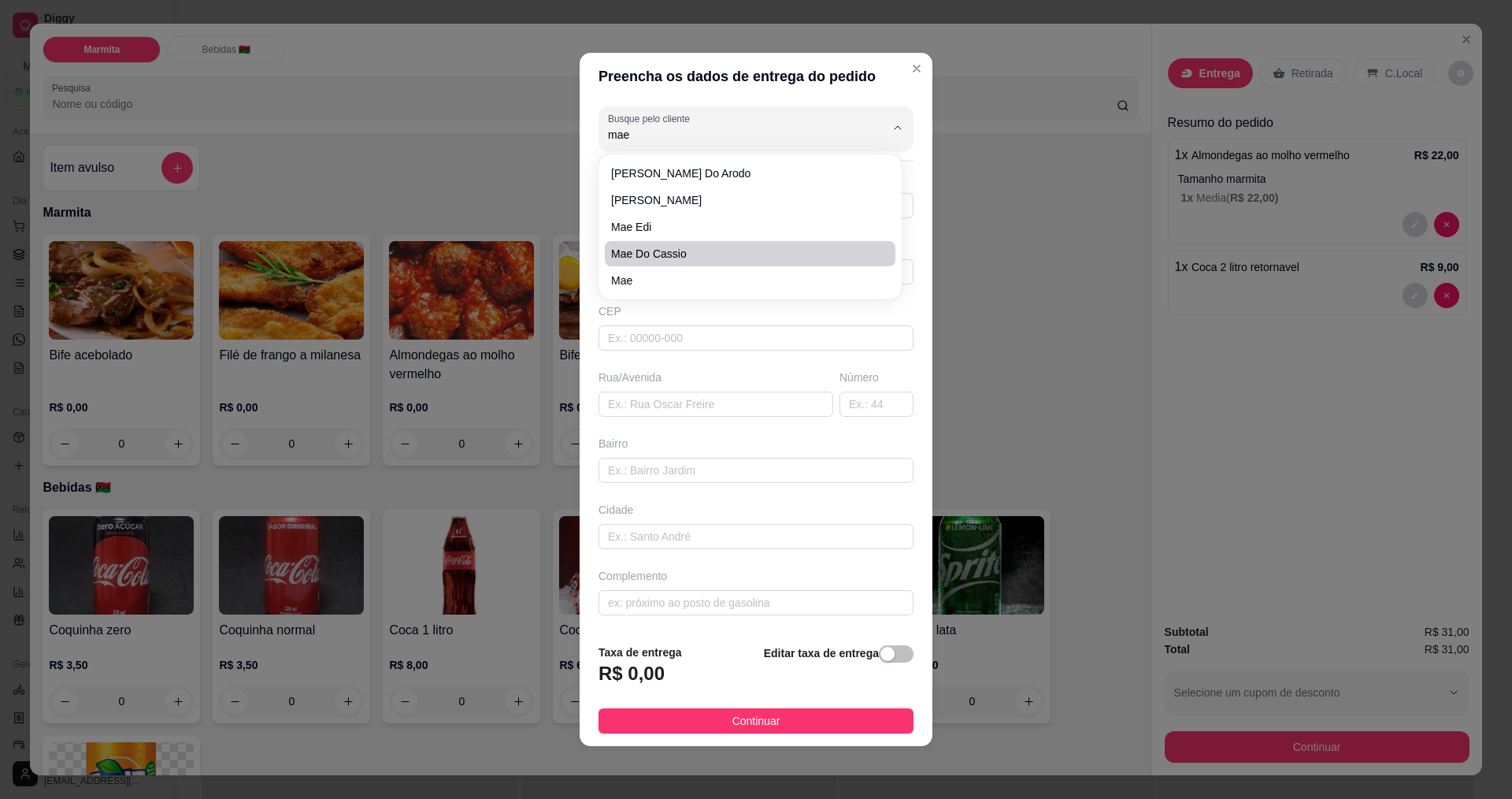
click at [645, 256] on span "mae do cassio" at bounding box center [742, 253] width 262 height 16
type input "mae do cassio"
type input "19987334947"
type input "mae do cassio"
type input "rua 19"
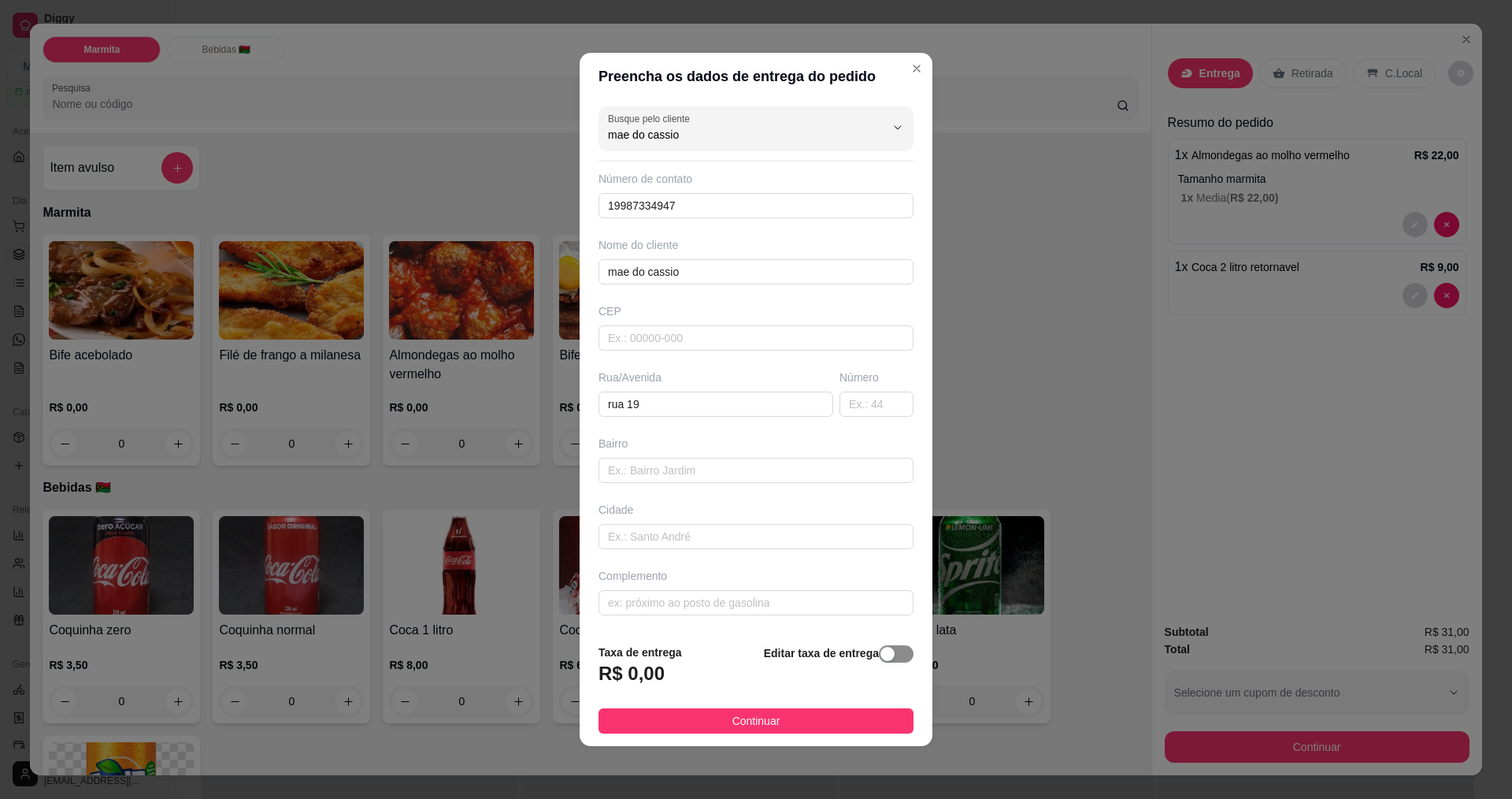
type input "mae do cassio"
click at [894, 652] on span "button" at bounding box center [896, 653] width 34 height 17
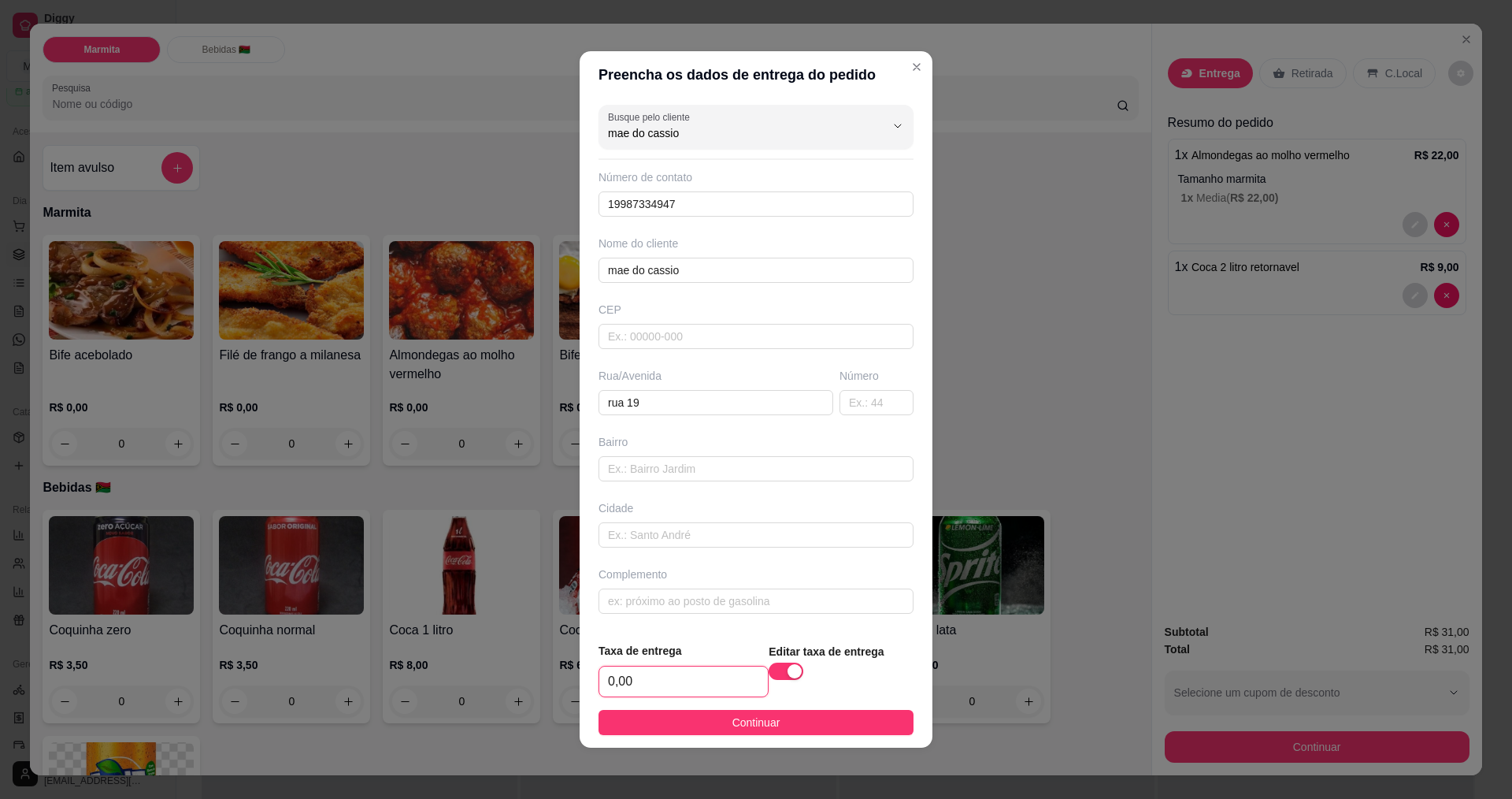
drag, startPoint x: 681, startPoint y: 675, endPoint x: 714, endPoint y: 656, distance: 38.1
click at [682, 675] on input "0,00" at bounding box center [684, 681] width 169 height 30
type input "2,00"
click at [816, 725] on button "Continuar" at bounding box center [756, 722] width 315 height 25
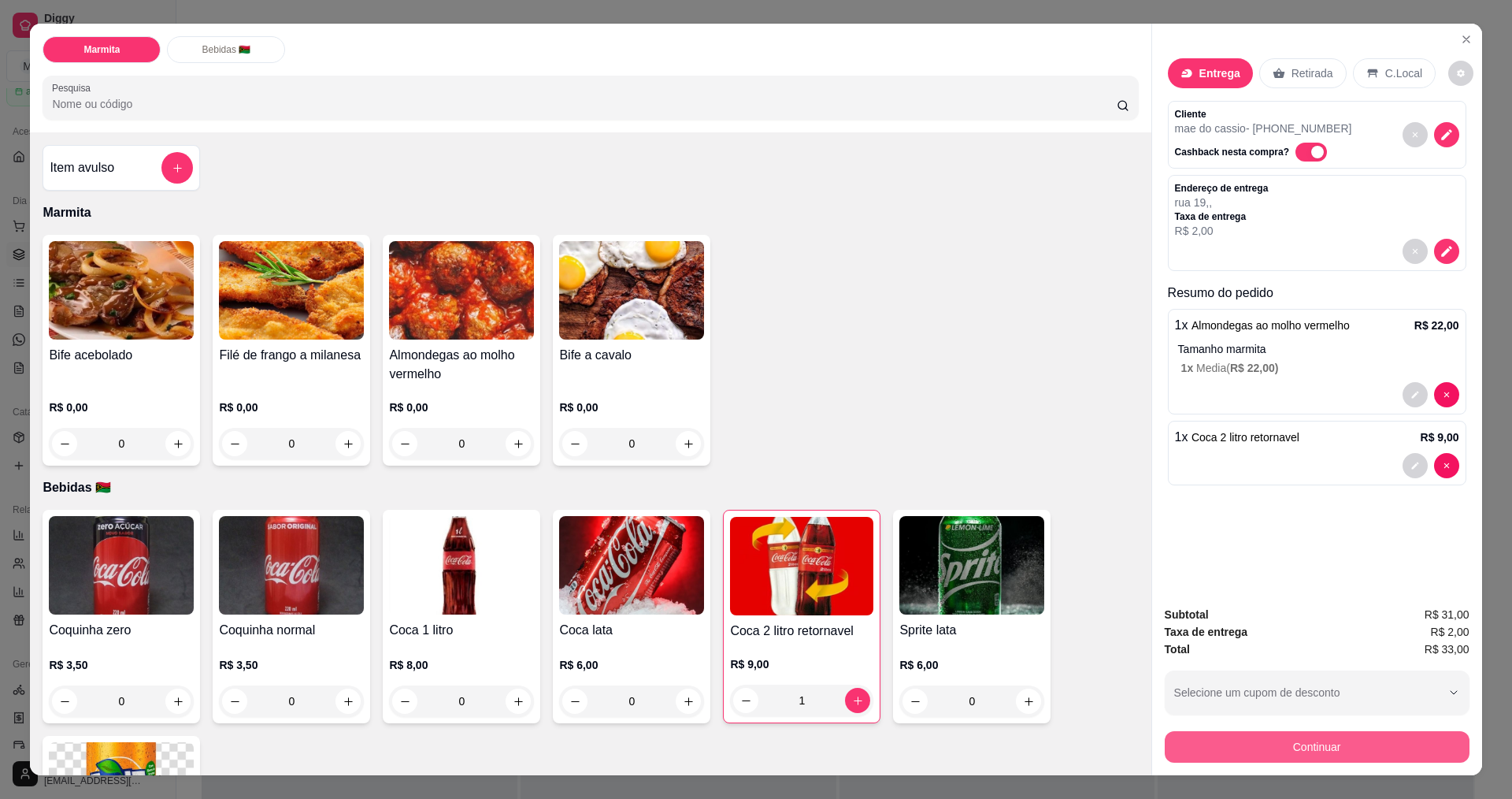
click at [1324, 750] on button "Continuar" at bounding box center [1317, 747] width 305 height 31
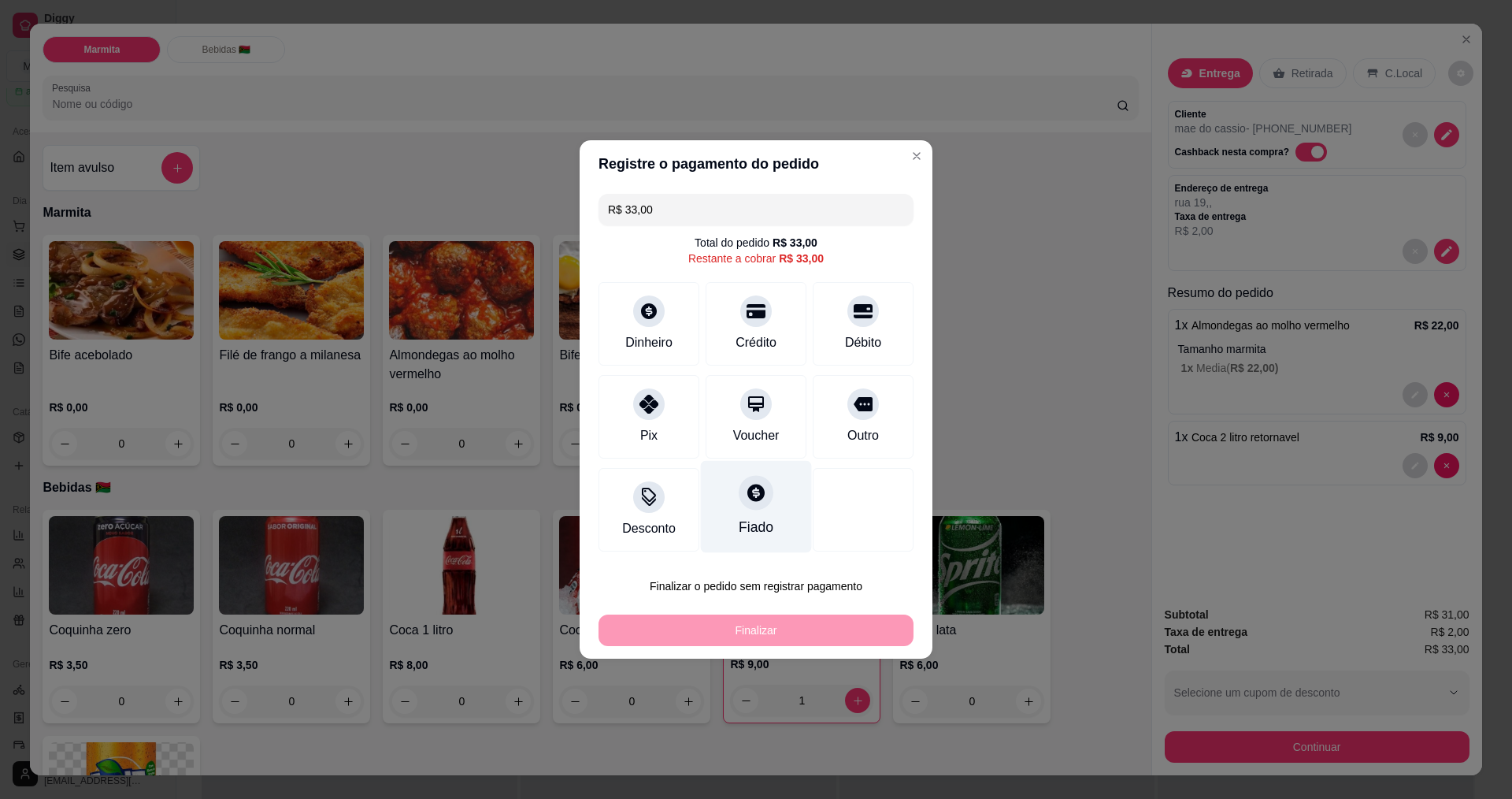
click at [759, 502] on icon at bounding box center [755, 492] width 20 height 20
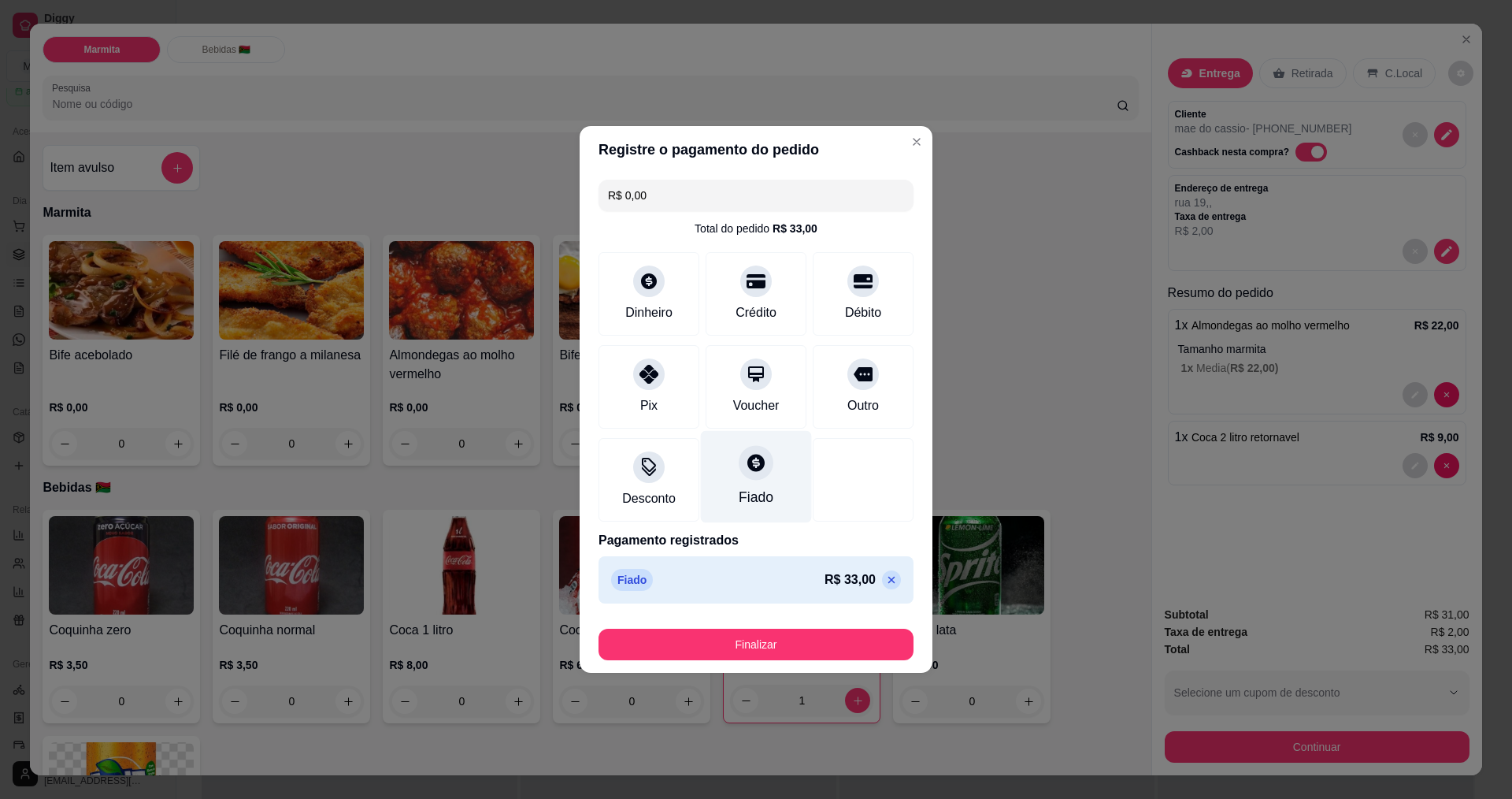
type input "R$ 0,00"
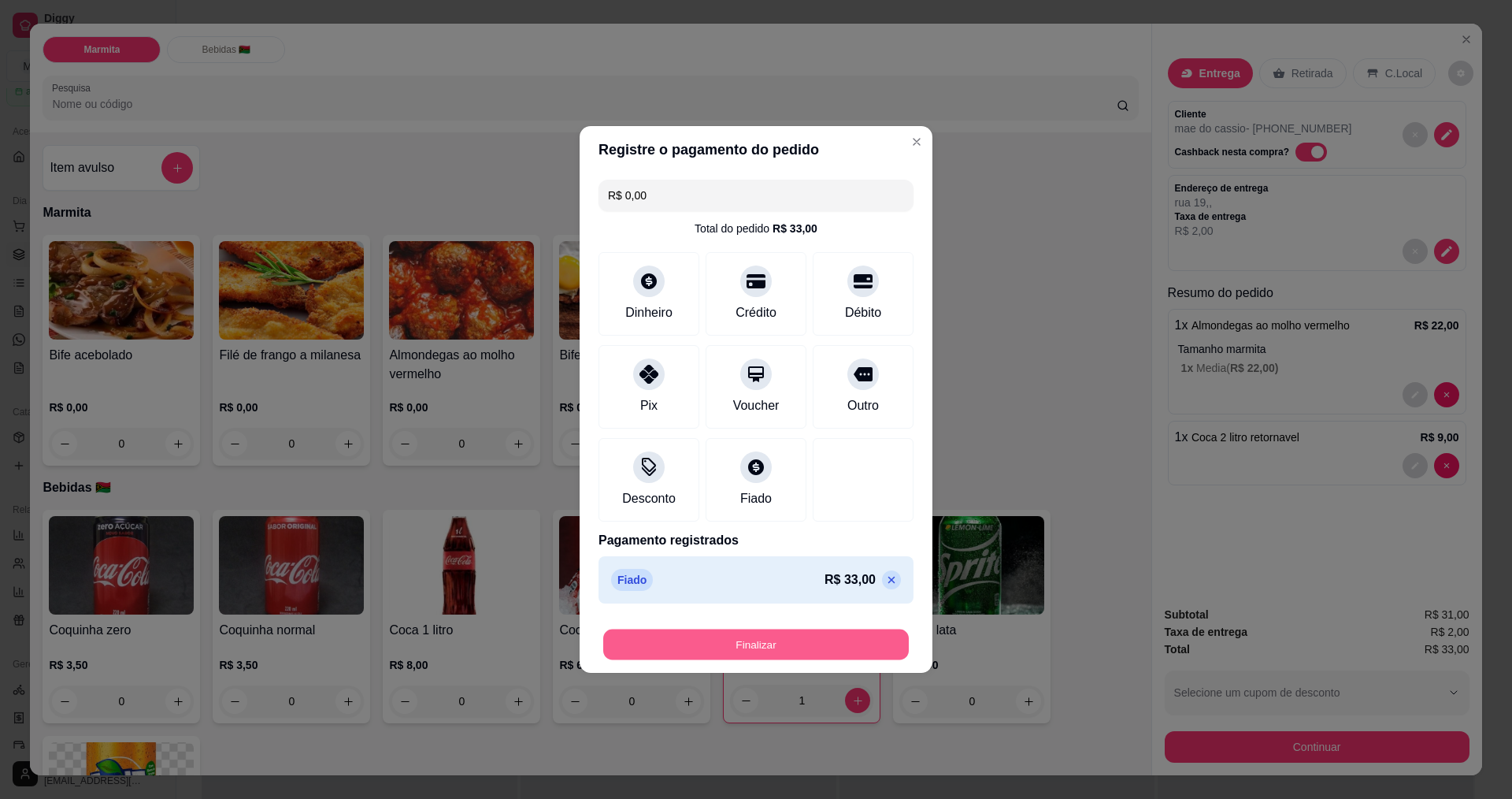
click at [778, 648] on button "Finalizar" at bounding box center [755, 644] width 306 height 30
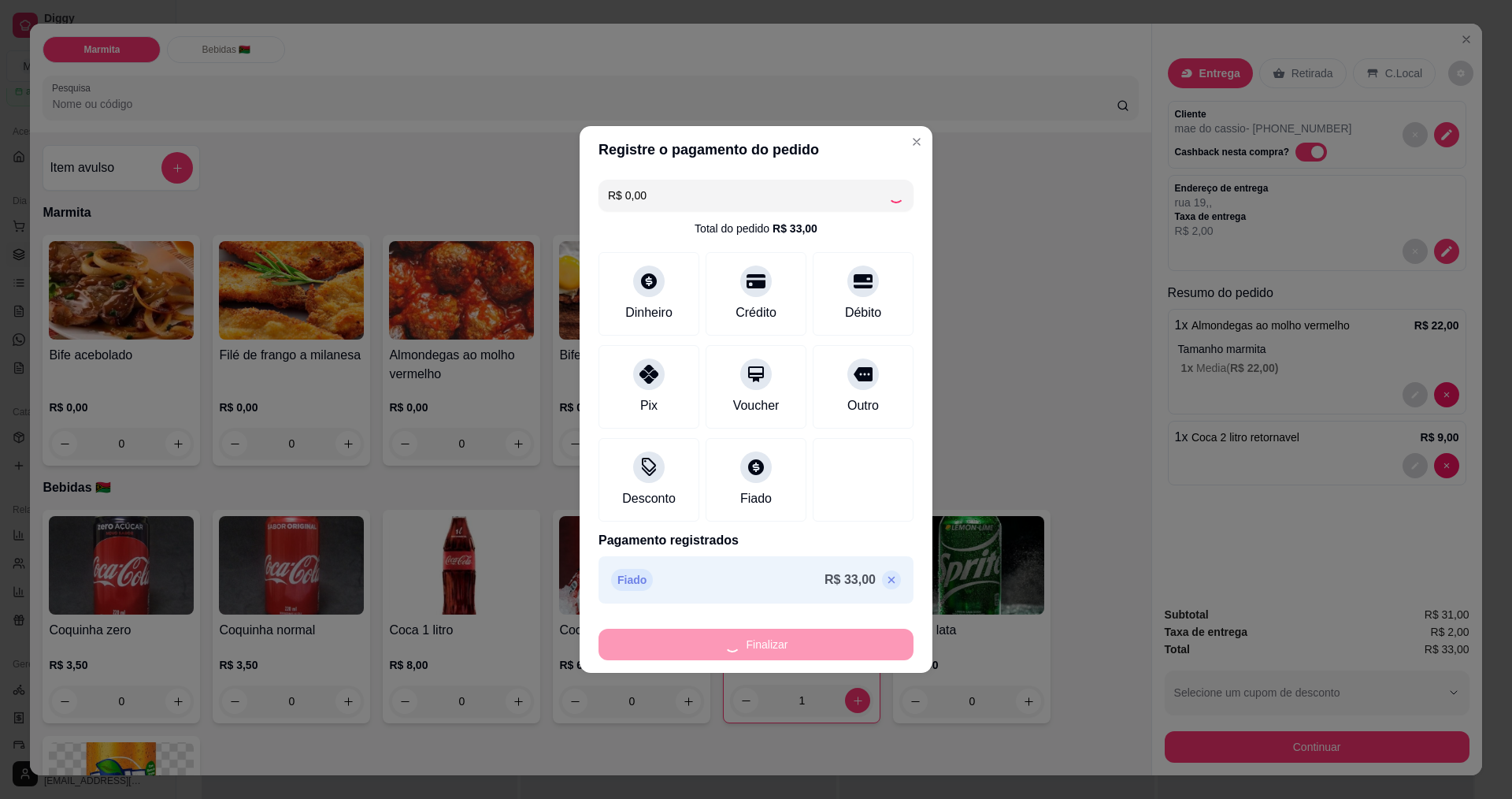
type input "0"
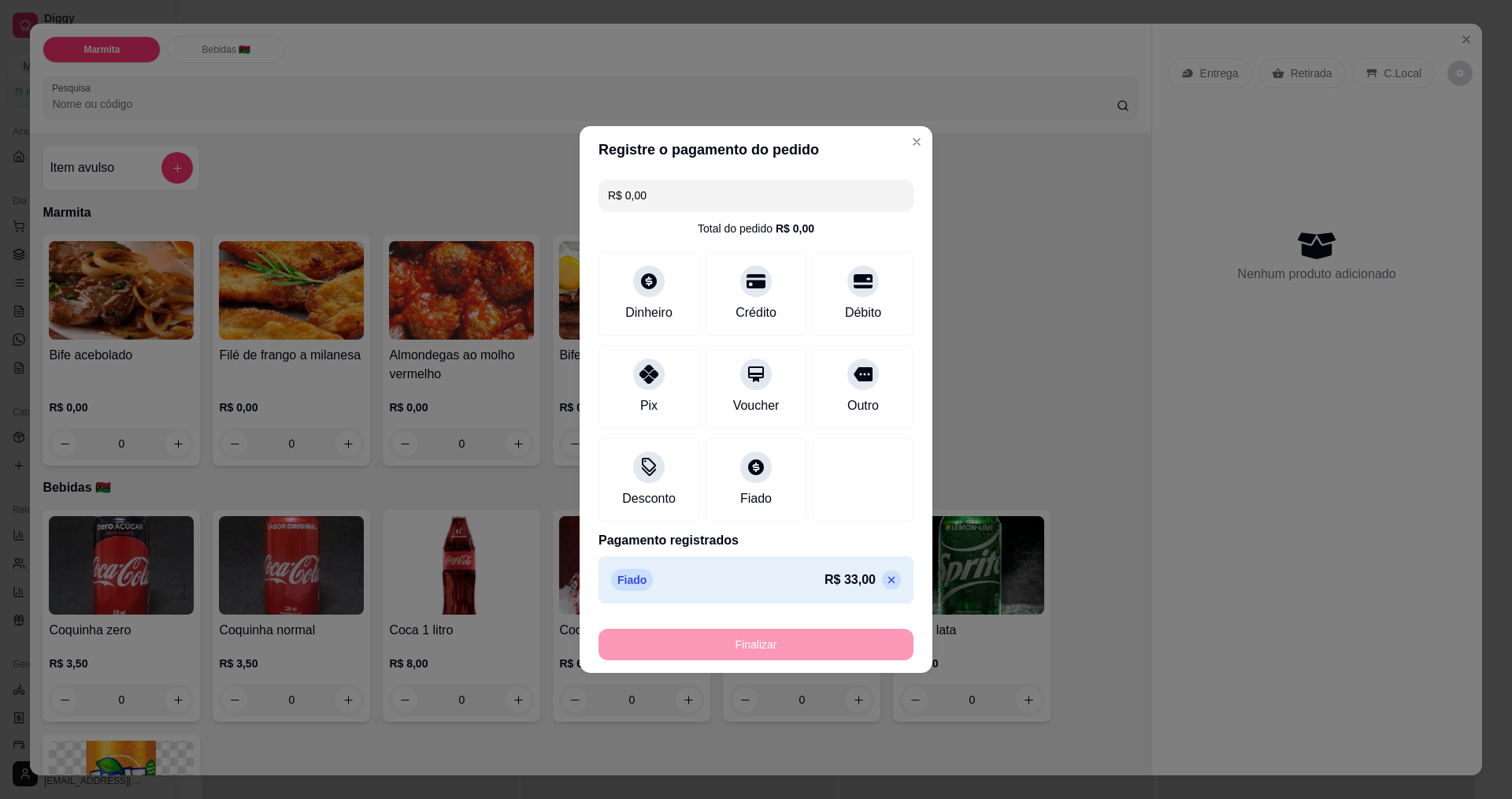
type input "-R$ 33,00"
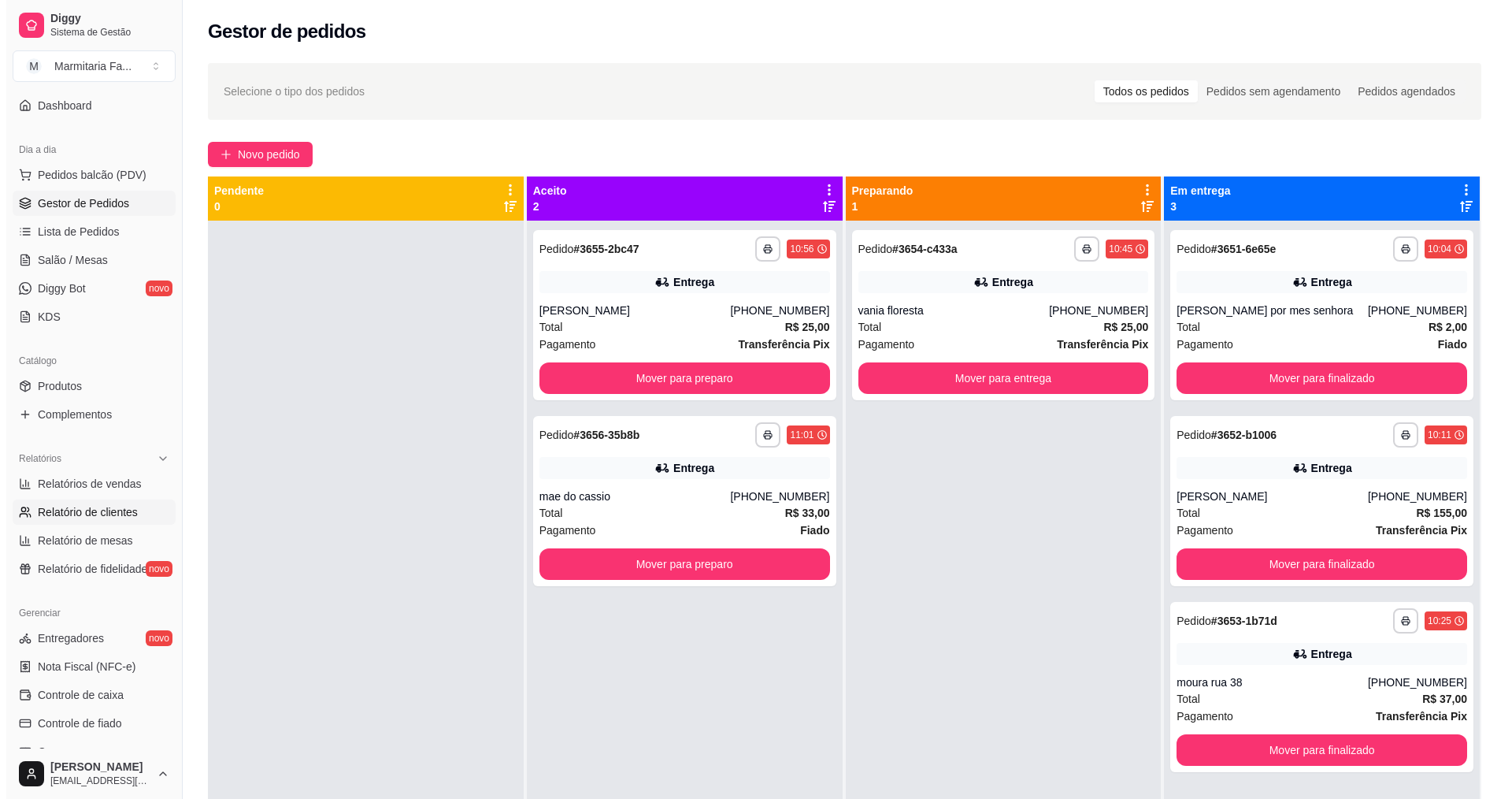
scroll to position [236, 0]
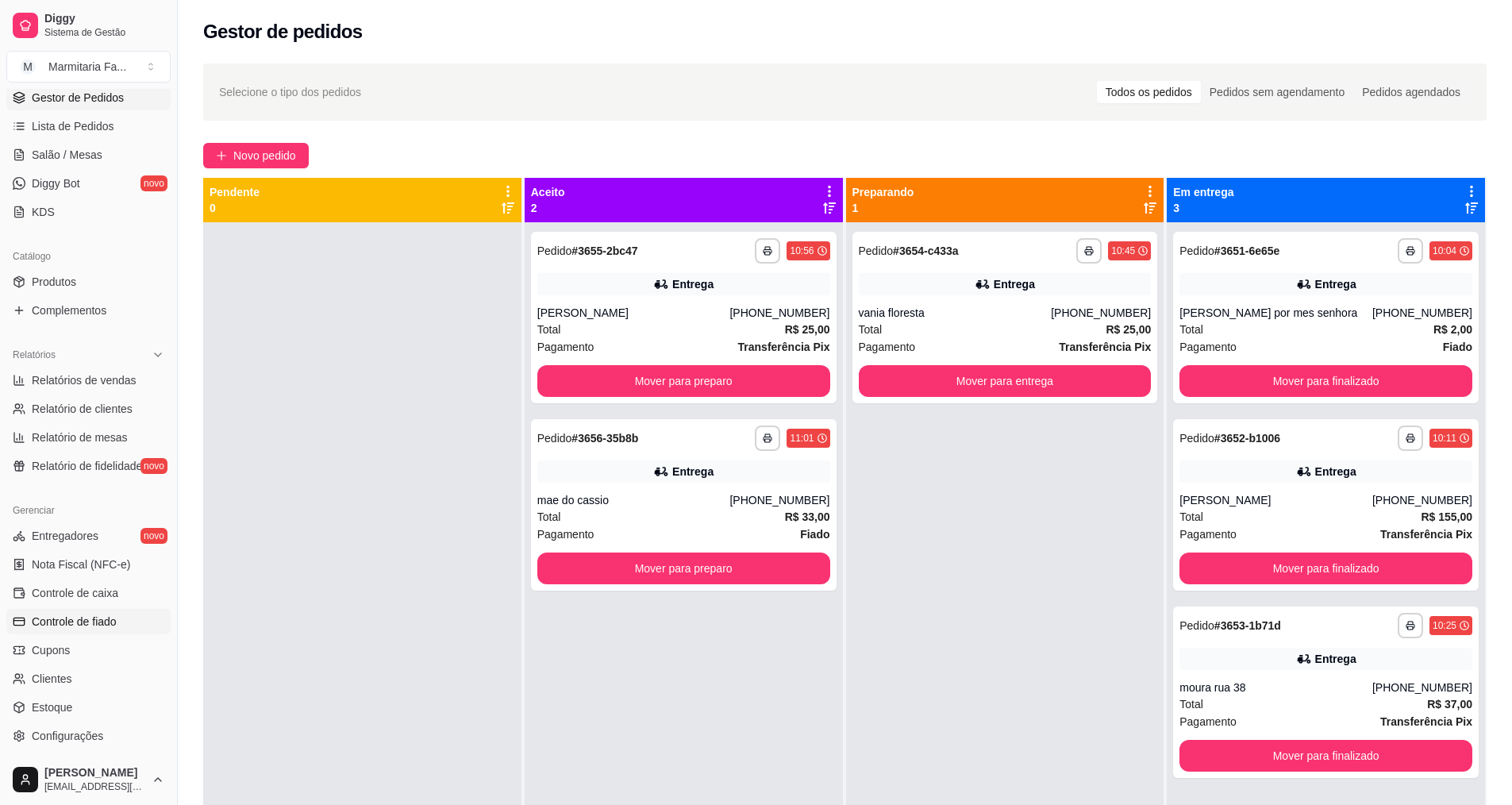
click at [90, 623] on span "Controle de fiado" at bounding box center [73, 621] width 85 height 16
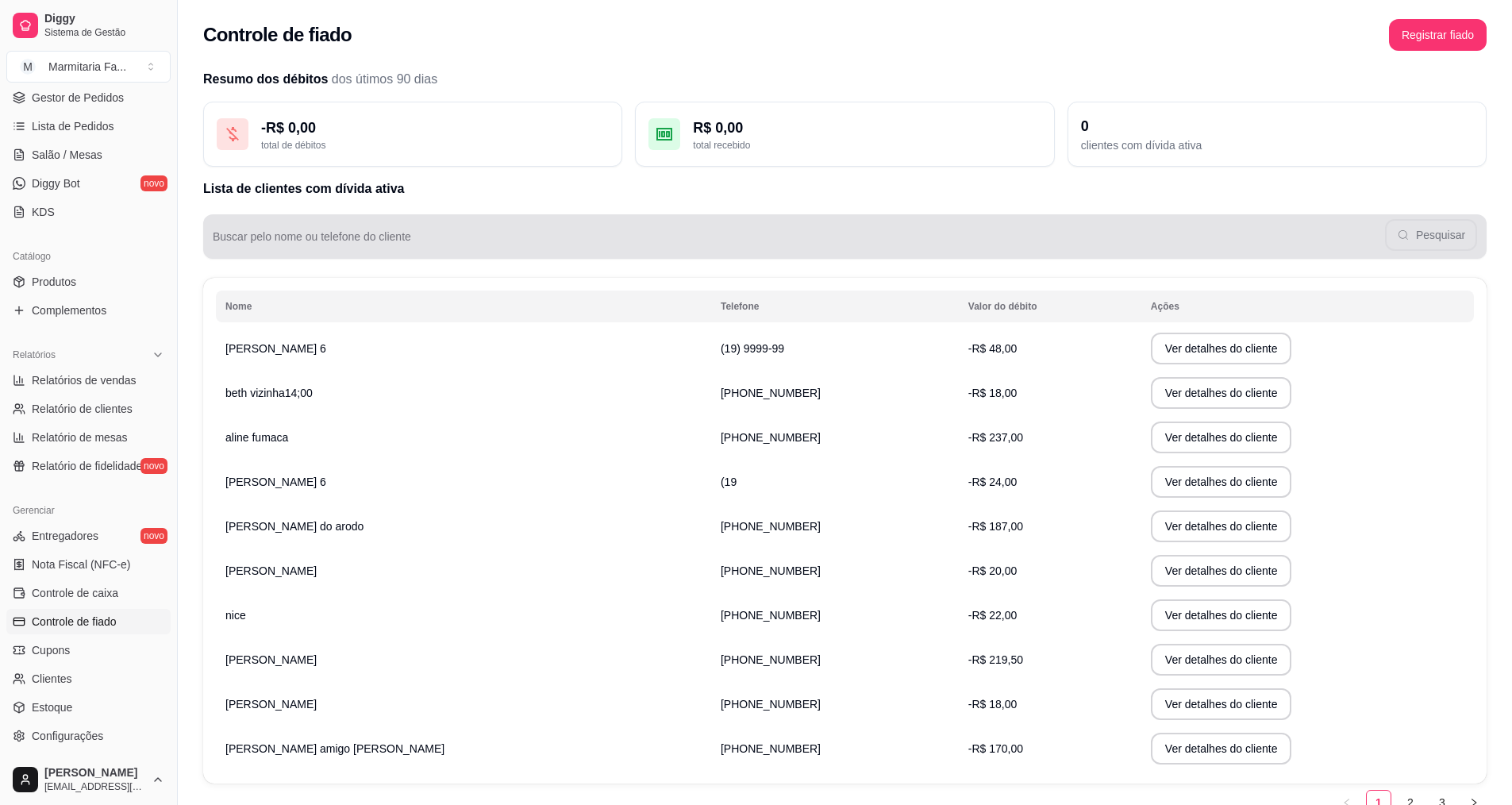
click at [408, 251] on div "Pesquisar" at bounding box center [846, 236] width 1265 height 31
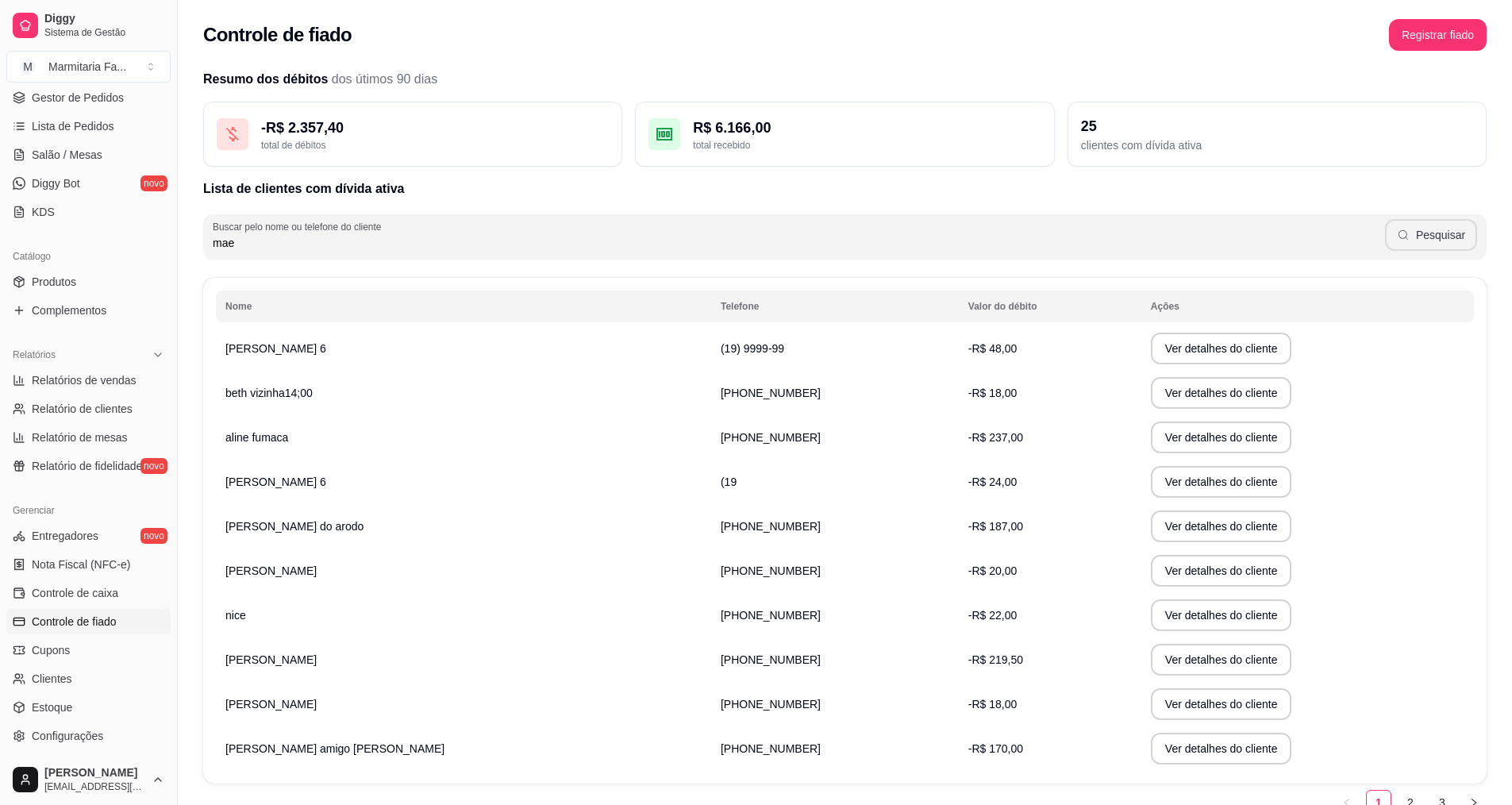
type input "mae"
click at [1428, 230] on button "Pesquisar" at bounding box center [1432, 234] width 92 height 31
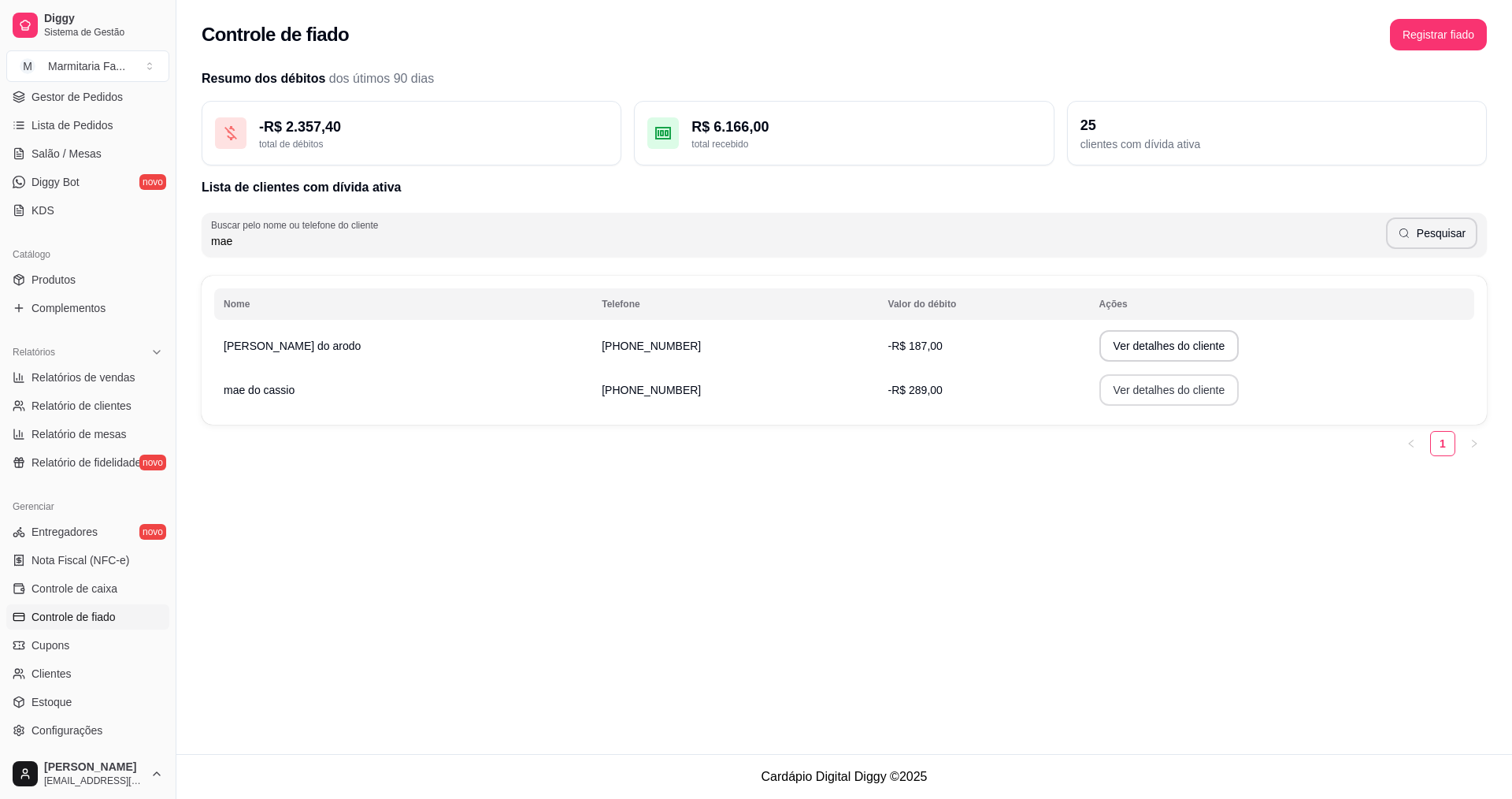
click at [1111, 393] on button "Ver detalhes do cliente" at bounding box center [1169, 390] width 140 height 31
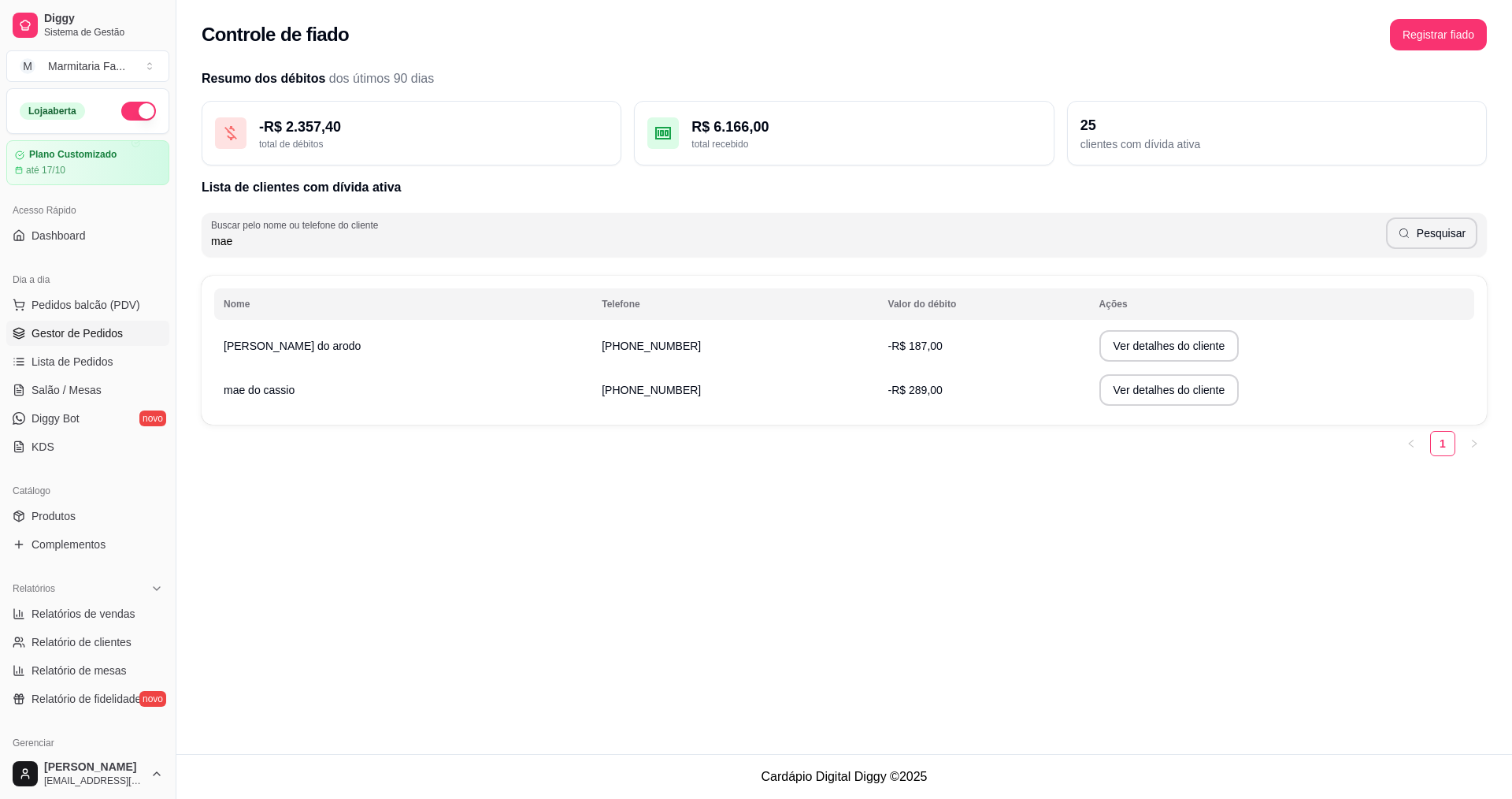
click at [84, 329] on span "Gestor de Pedidos" at bounding box center [77, 333] width 92 height 16
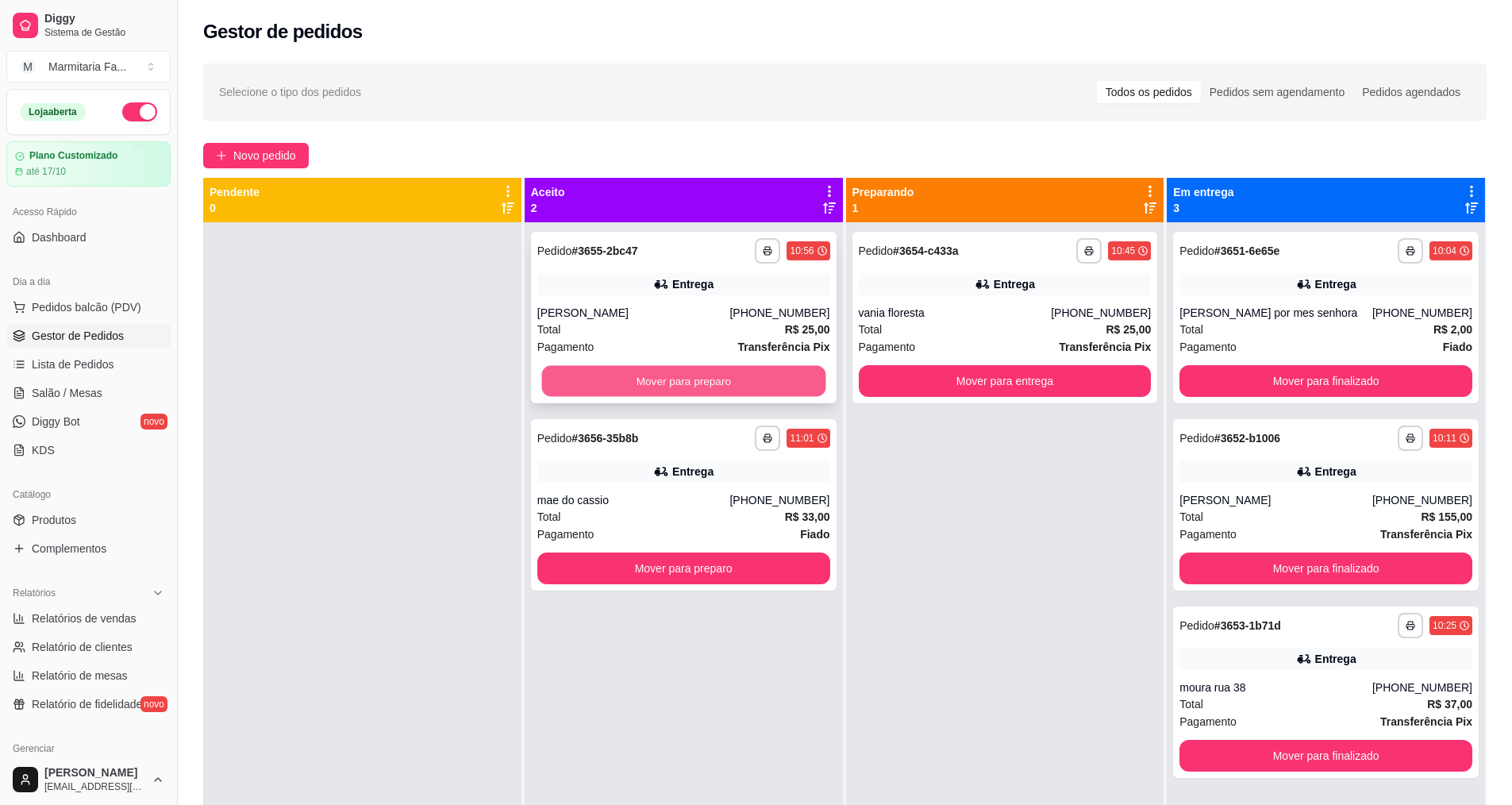
click at [775, 384] on button "Mover para preparo" at bounding box center [684, 381] width 284 height 31
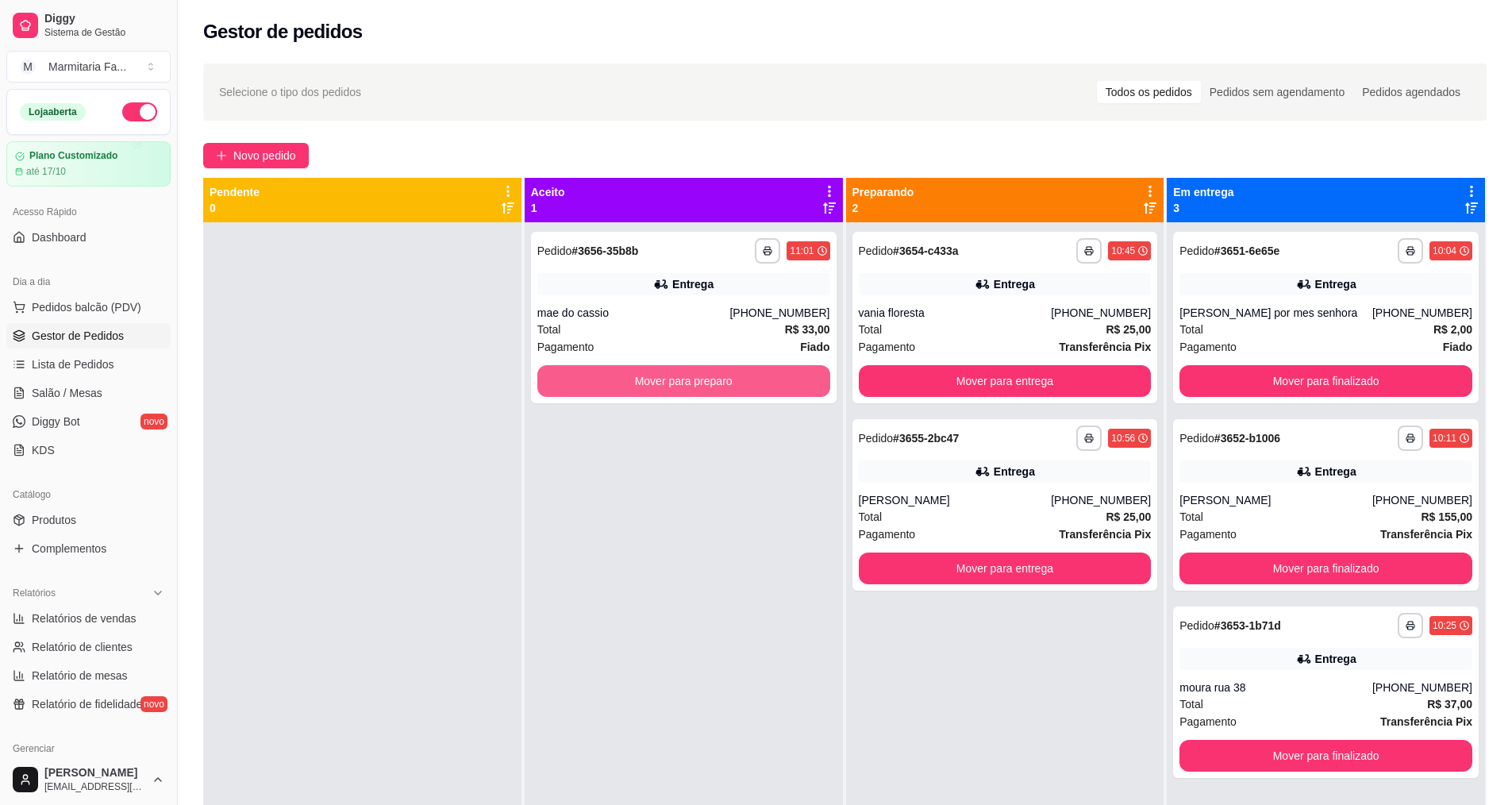
click at [775, 384] on button "Mover para preparo" at bounding box center [684, 381] width 293 height 31
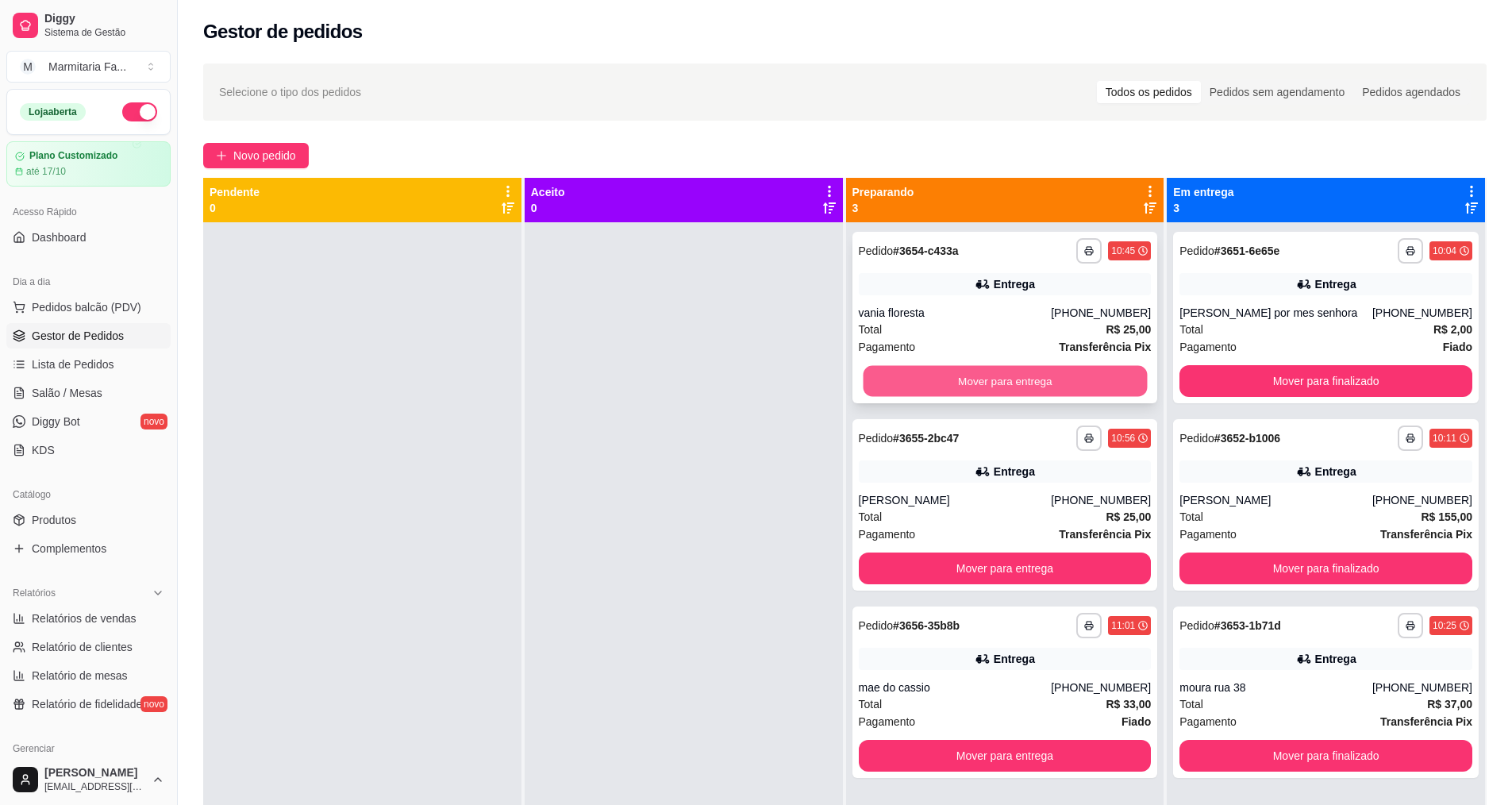
click at [886, 391] on button "Mover para entrega" at bounding box center [1005, 381] width 284 height 31
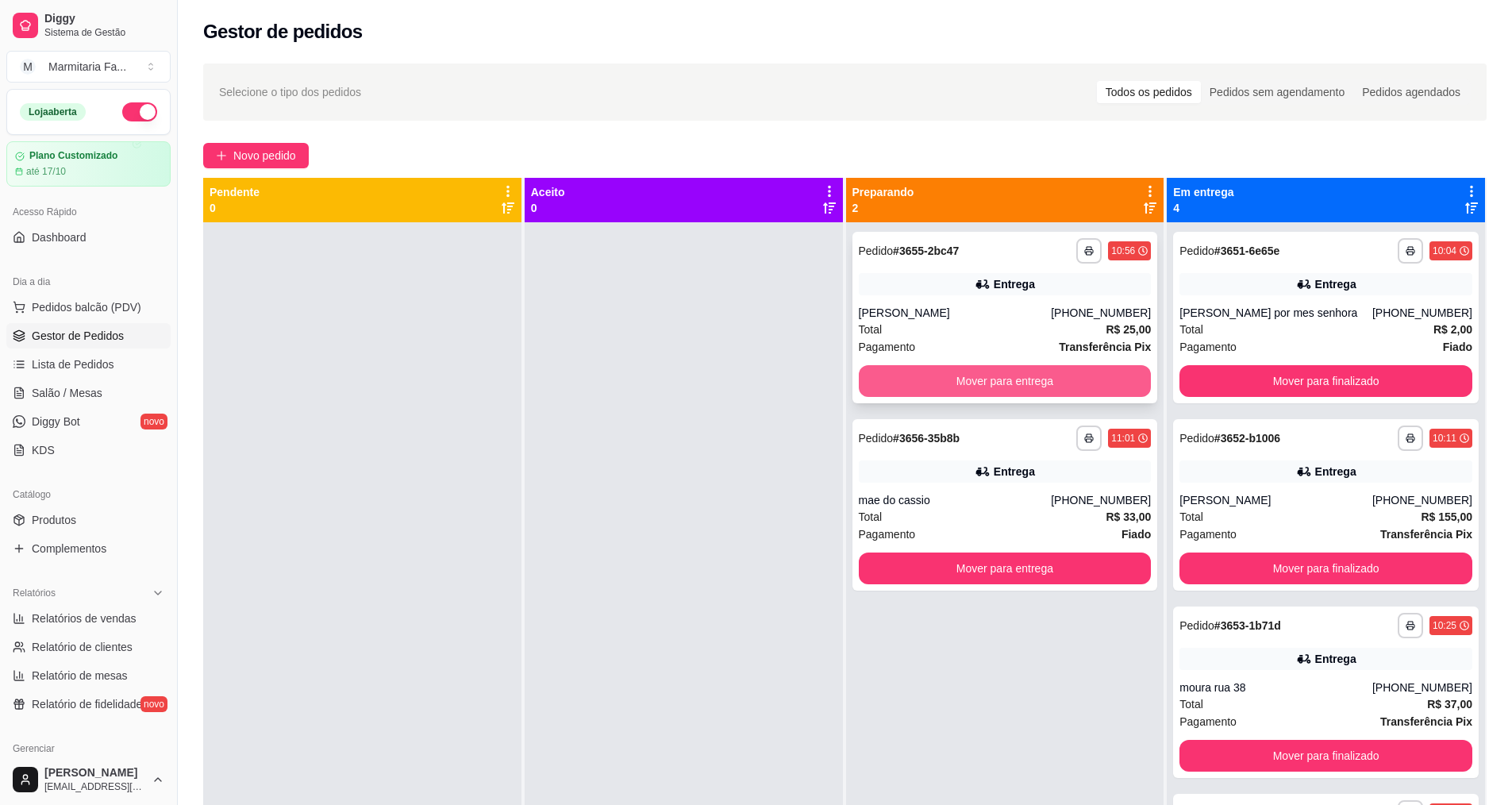
click at [915, 374] on button "Mover para entrega" at bounding box center [1005, 381] width 293 height 31
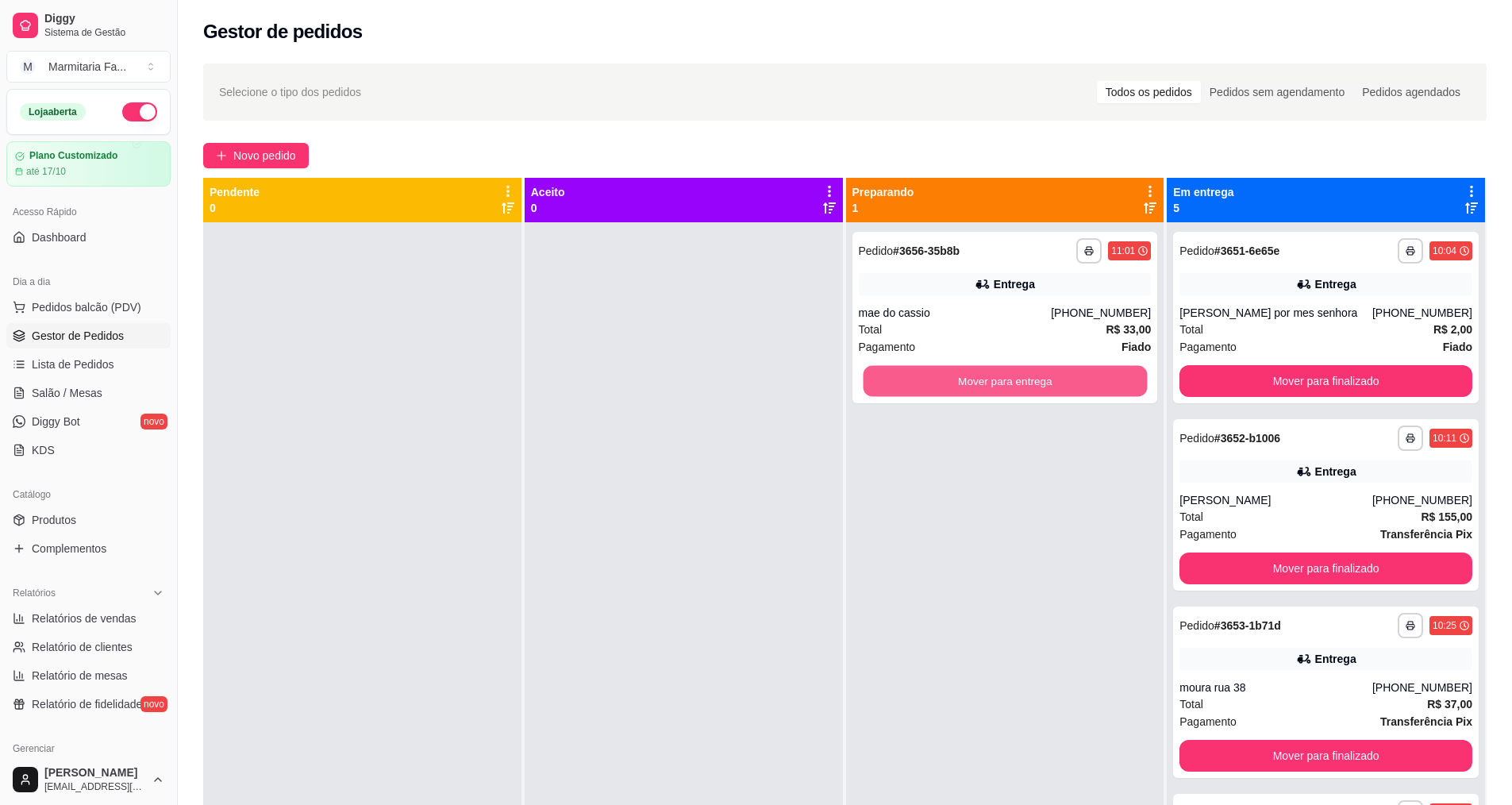
click at [915, 374] on button "Mover para entrega" at bounding box center [1005, 381] width 284 height 31
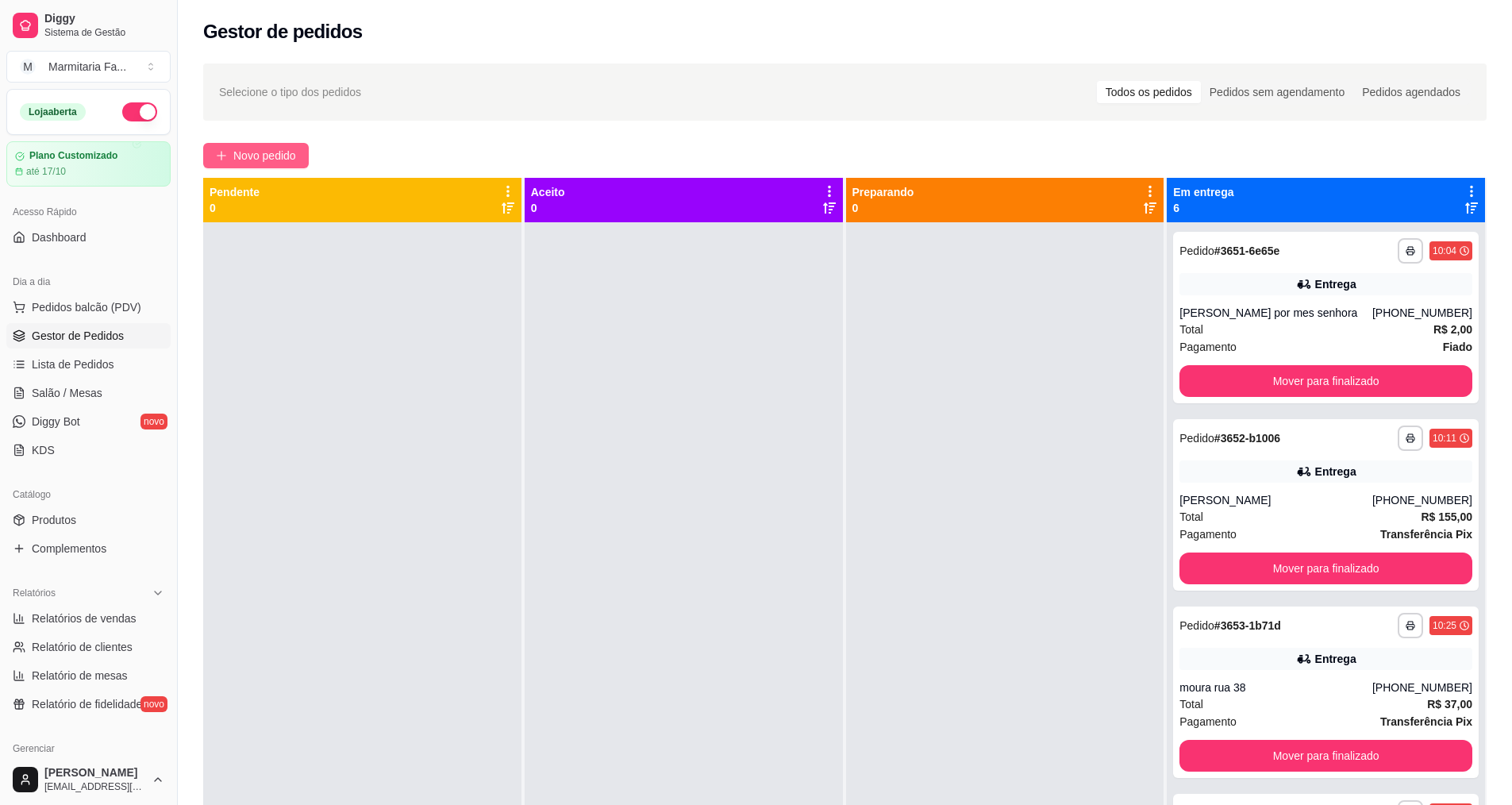
click at [283, 146] on button "Novo pedido" at bounding box center [256, 155] width 106 height 26
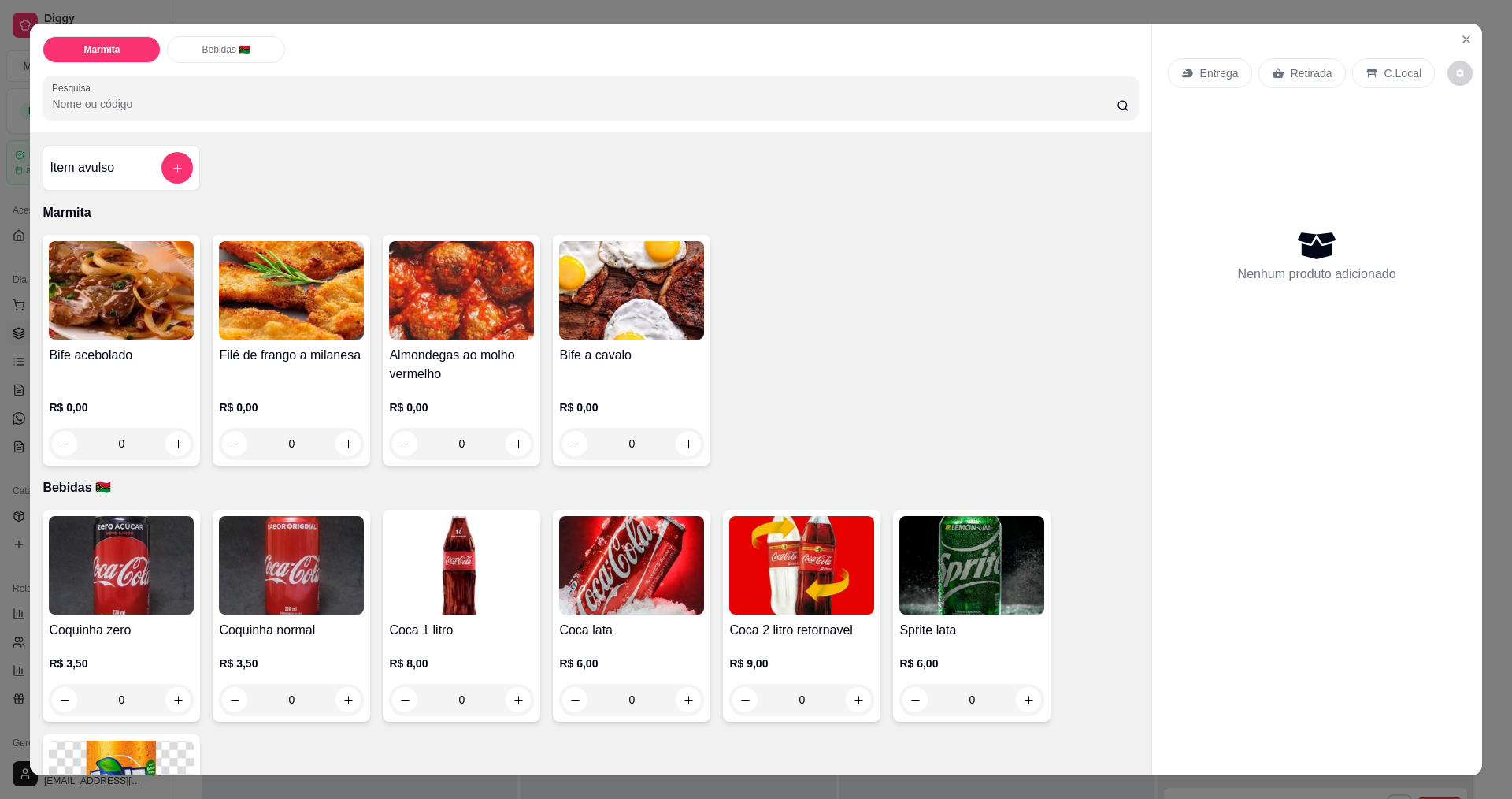
click at [78, 322] on img at bounding box center [121, 290] width 145 height 98
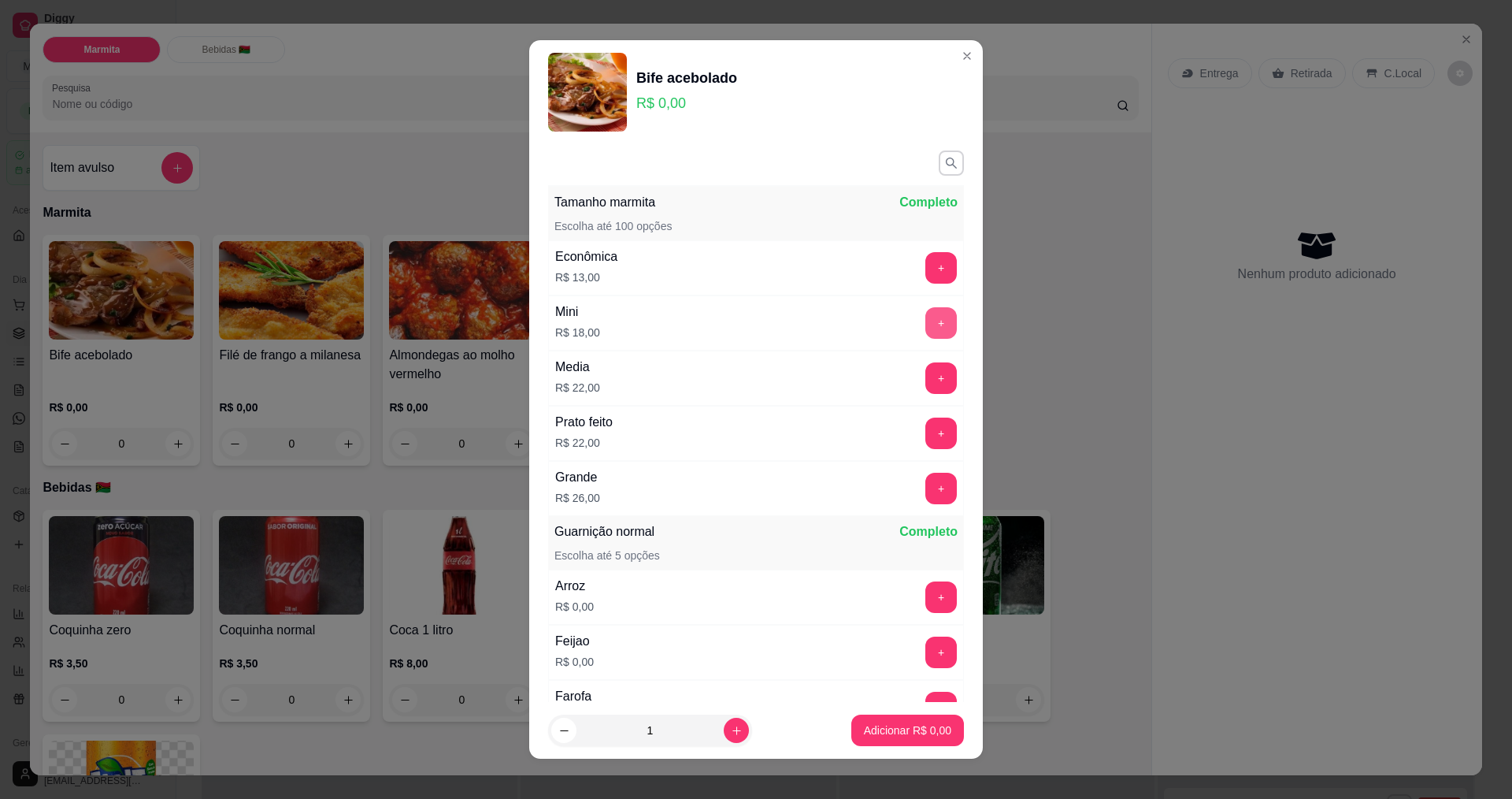
click at [926, 318] on button "+" at bounding box center [941, 323] width 31 height 31
click at [892, 733] on p "Adicionar R$ 18,00" at bounding box center [905, 731] width 92 height 15
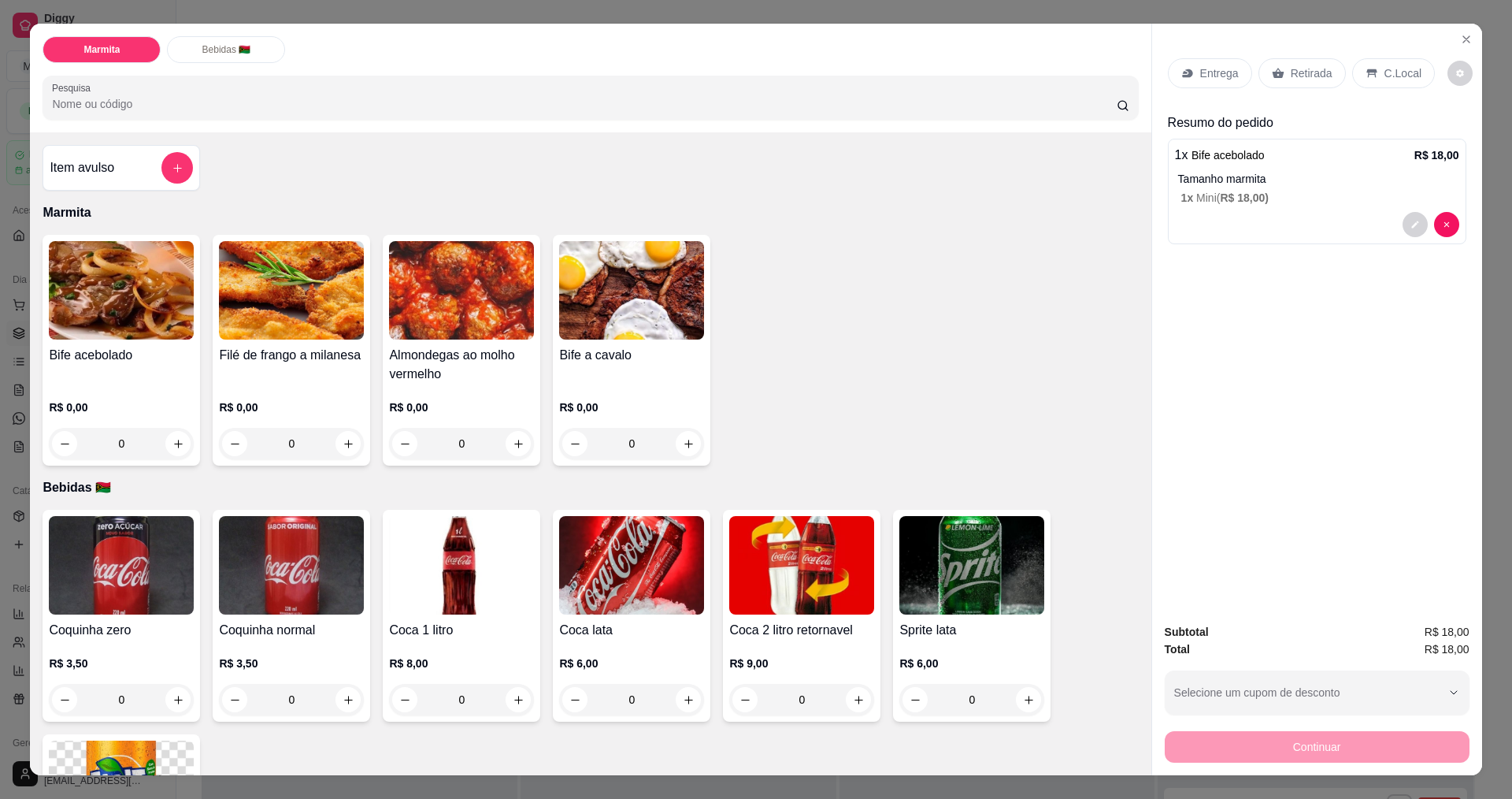
click at [687, 439] on div "0" at bounding box center [632, 443] width 145 height 31
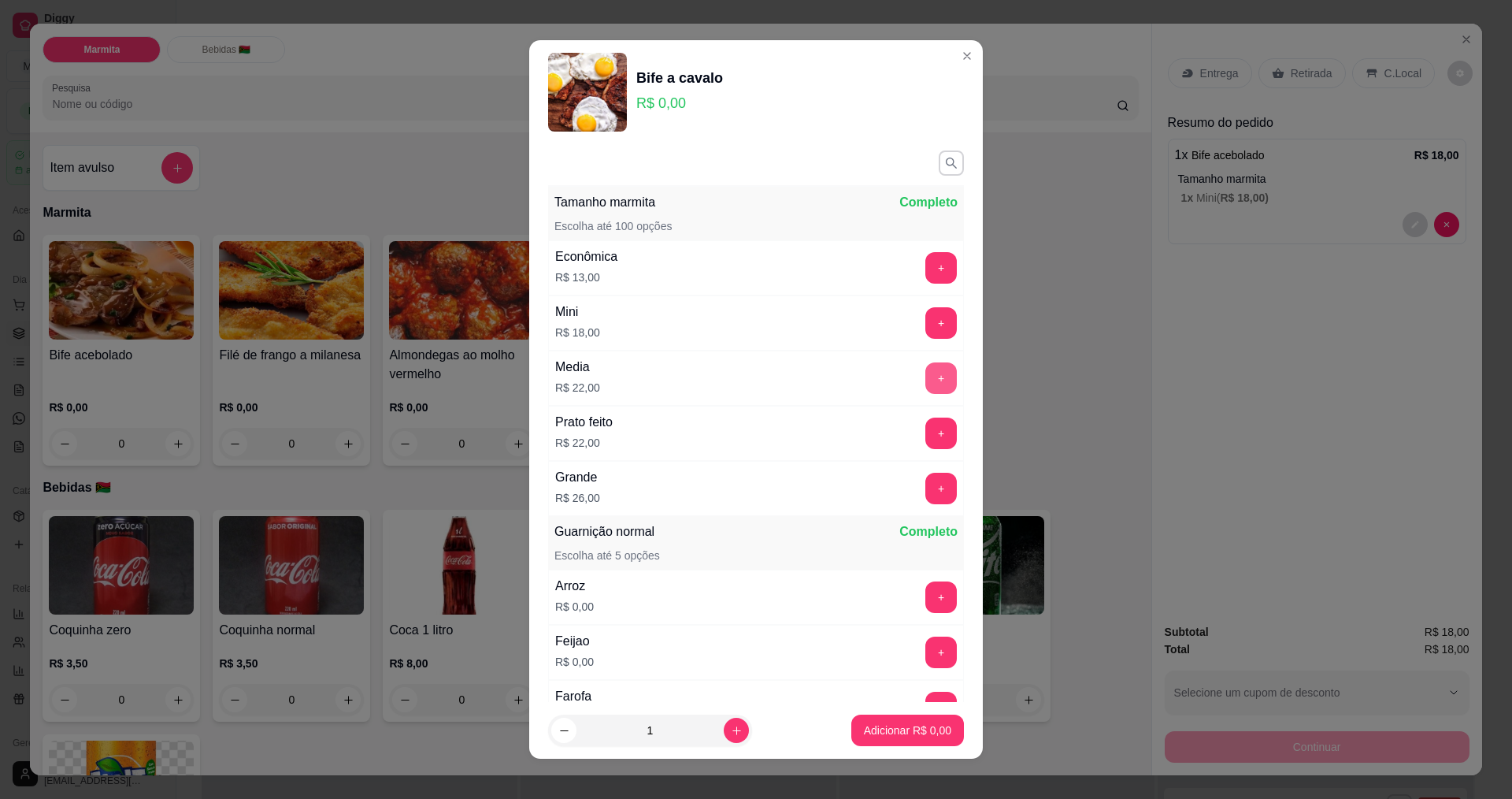
click at [926, 375] on button "+" at bounding box center [941, 378] width 31 height 31
click at [894, 731] on p "Adicionar R$ 22,00" at bounding box center [904, 730] width 93 height 16
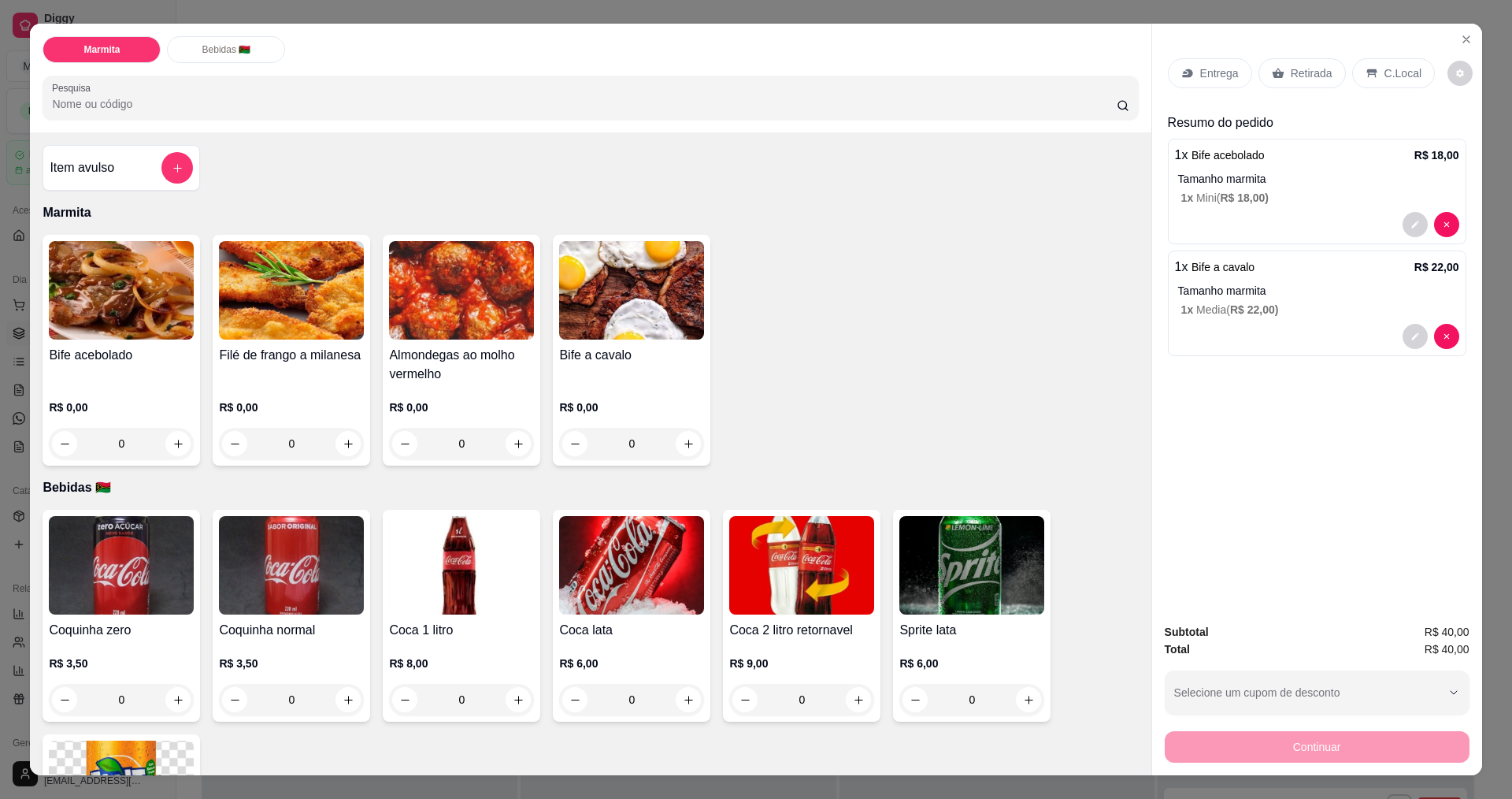
click at [1395, 73] on p "C.Local" at bounding box center [1402, 73] width 37 height 16
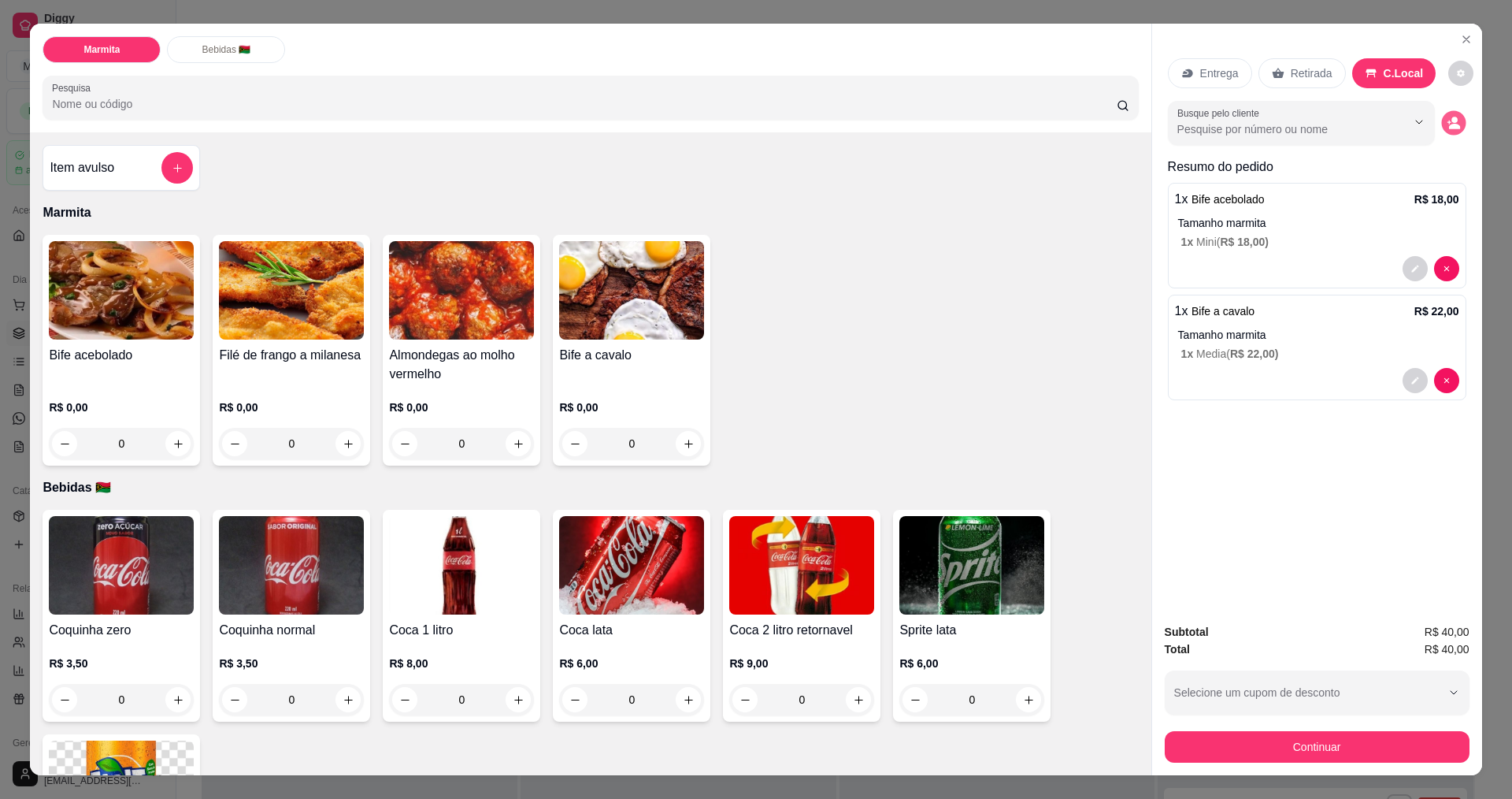
click at [1449, 125] on icon "decrease-product-quantity" at bounding box center [1454, 127] width 11 height 6
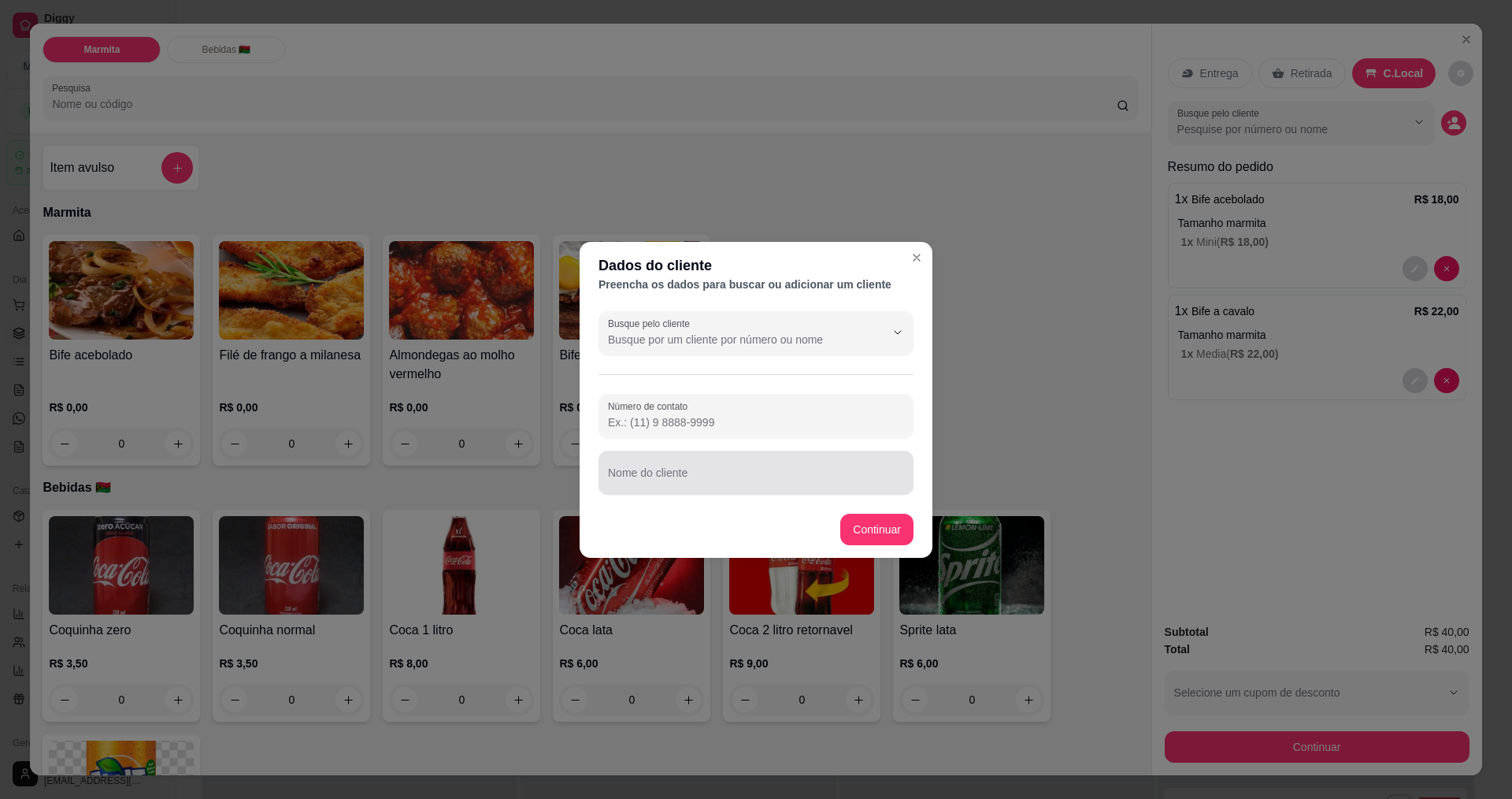
click at [731, 465] on div at bounding box center [755, 473] width 296 height 31
type input "[PERSON_NAME]"
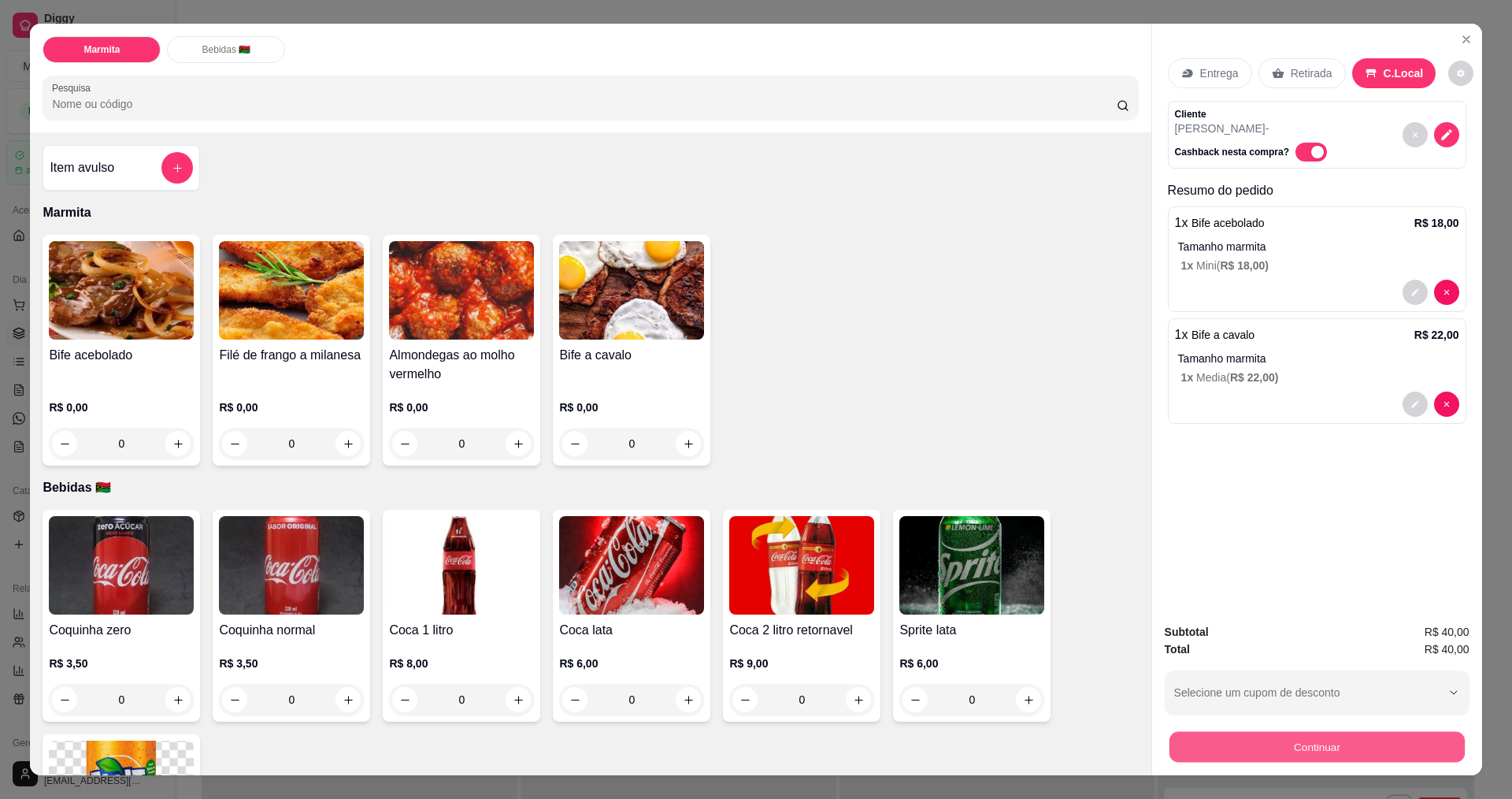
click at [1365, 738] on button "Continuar" at bounding box center [1316, 746] width 296 height 30
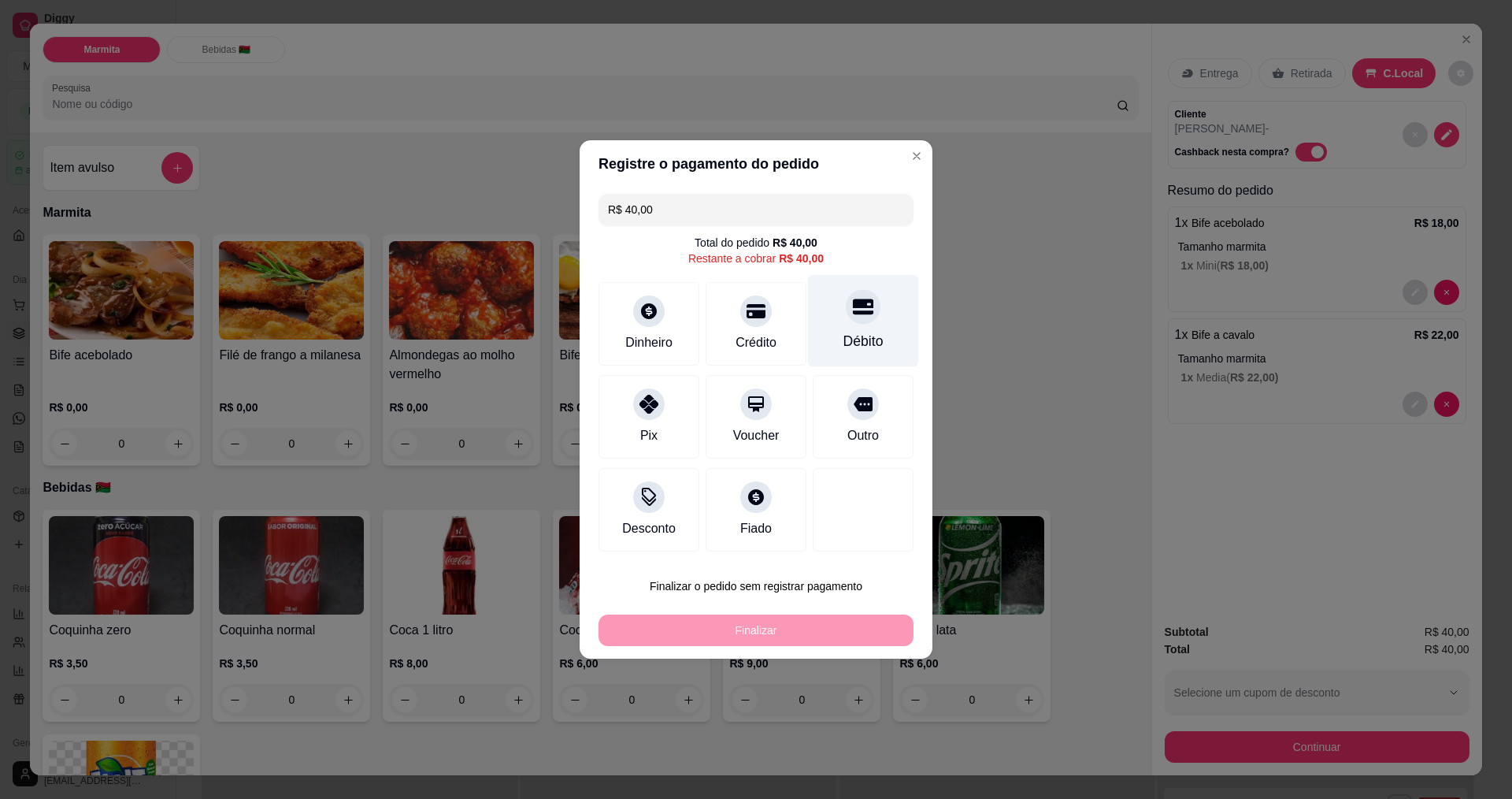
click at [856, 302] on icon at bounding box center [862, 306] width 20 height 16
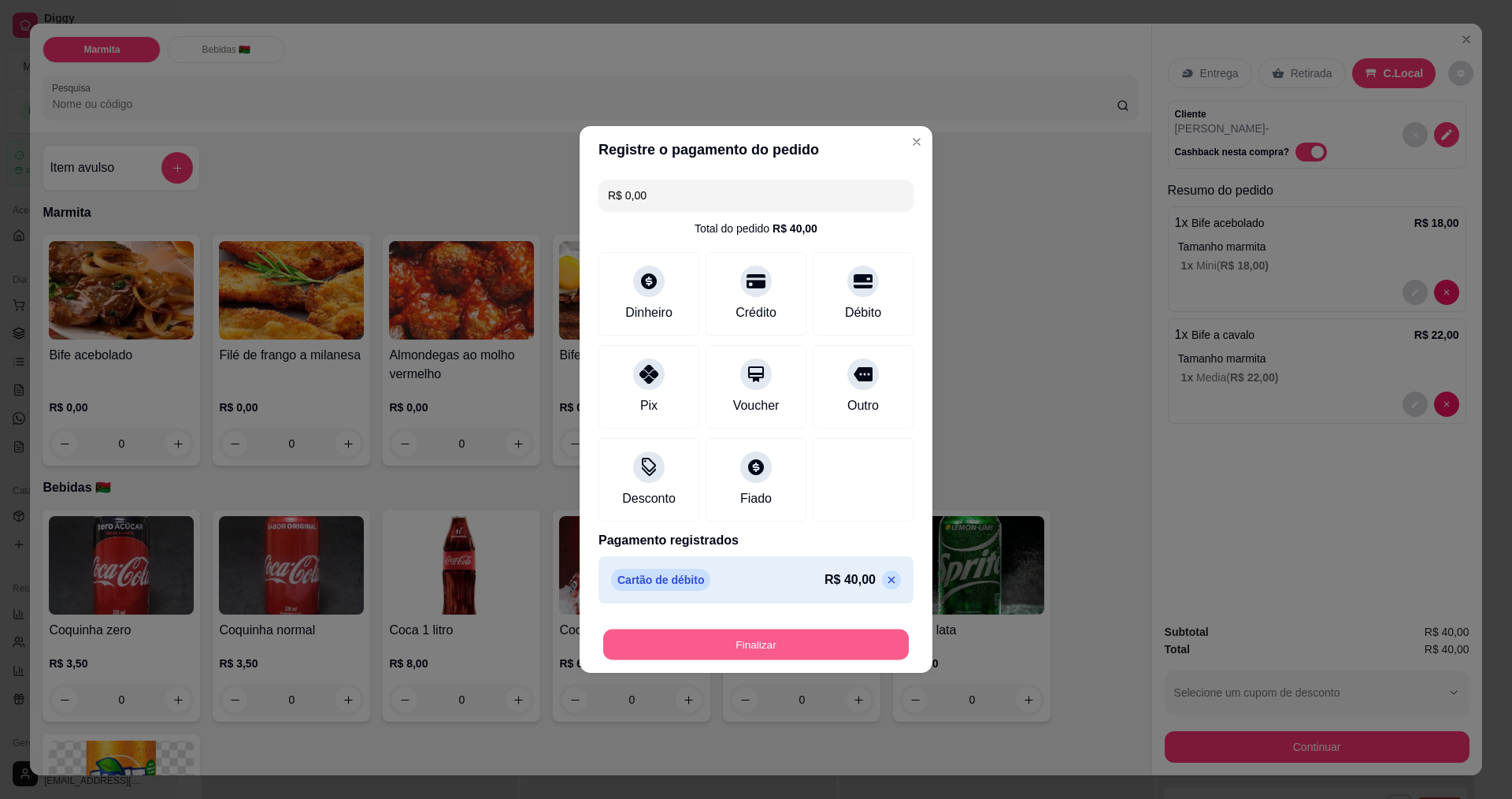
click at [745, 641] on button "Finalizar" at bounding box center [755, 644] width 306 height 30
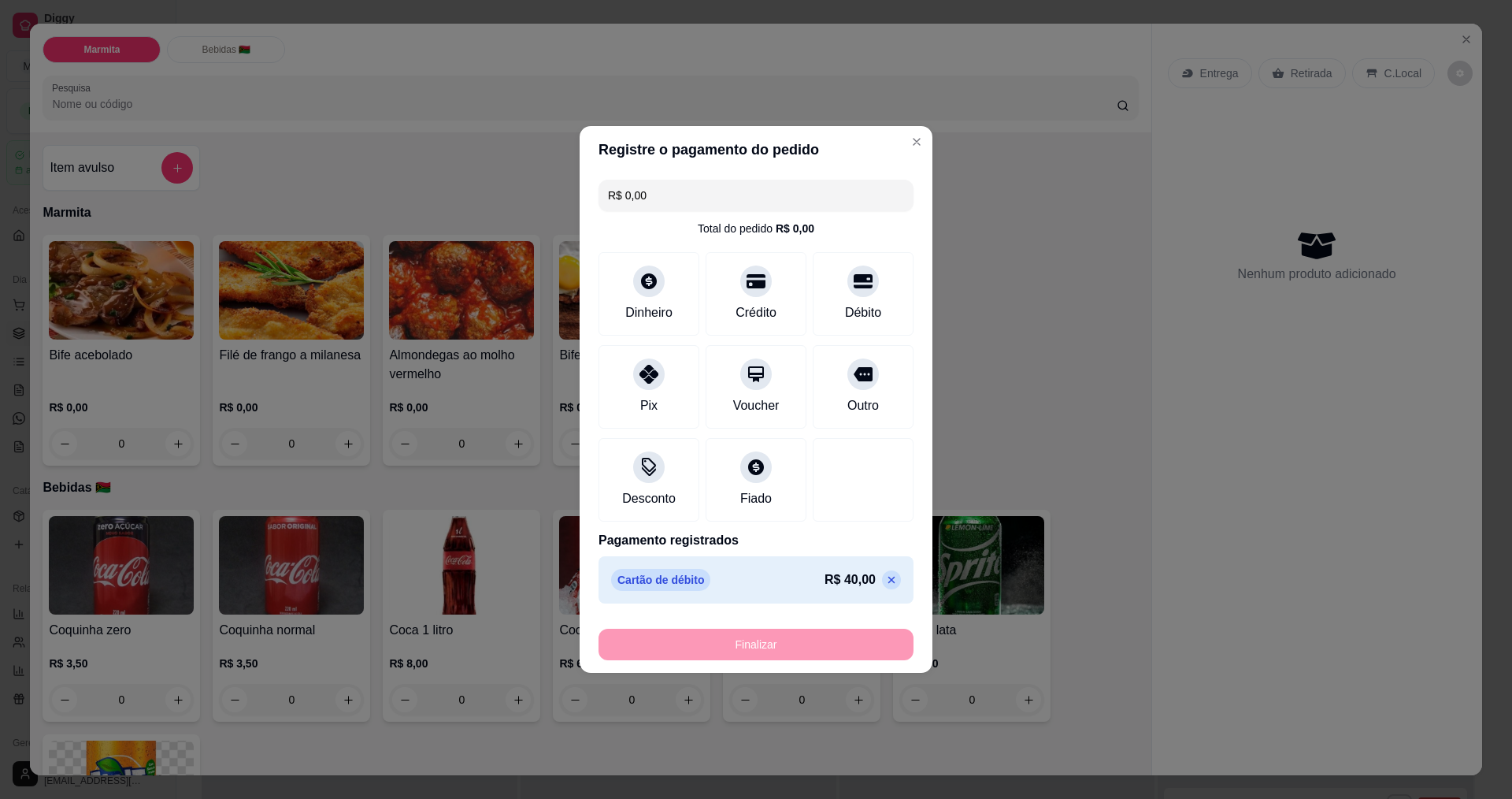
type input "-R$ 40,00"
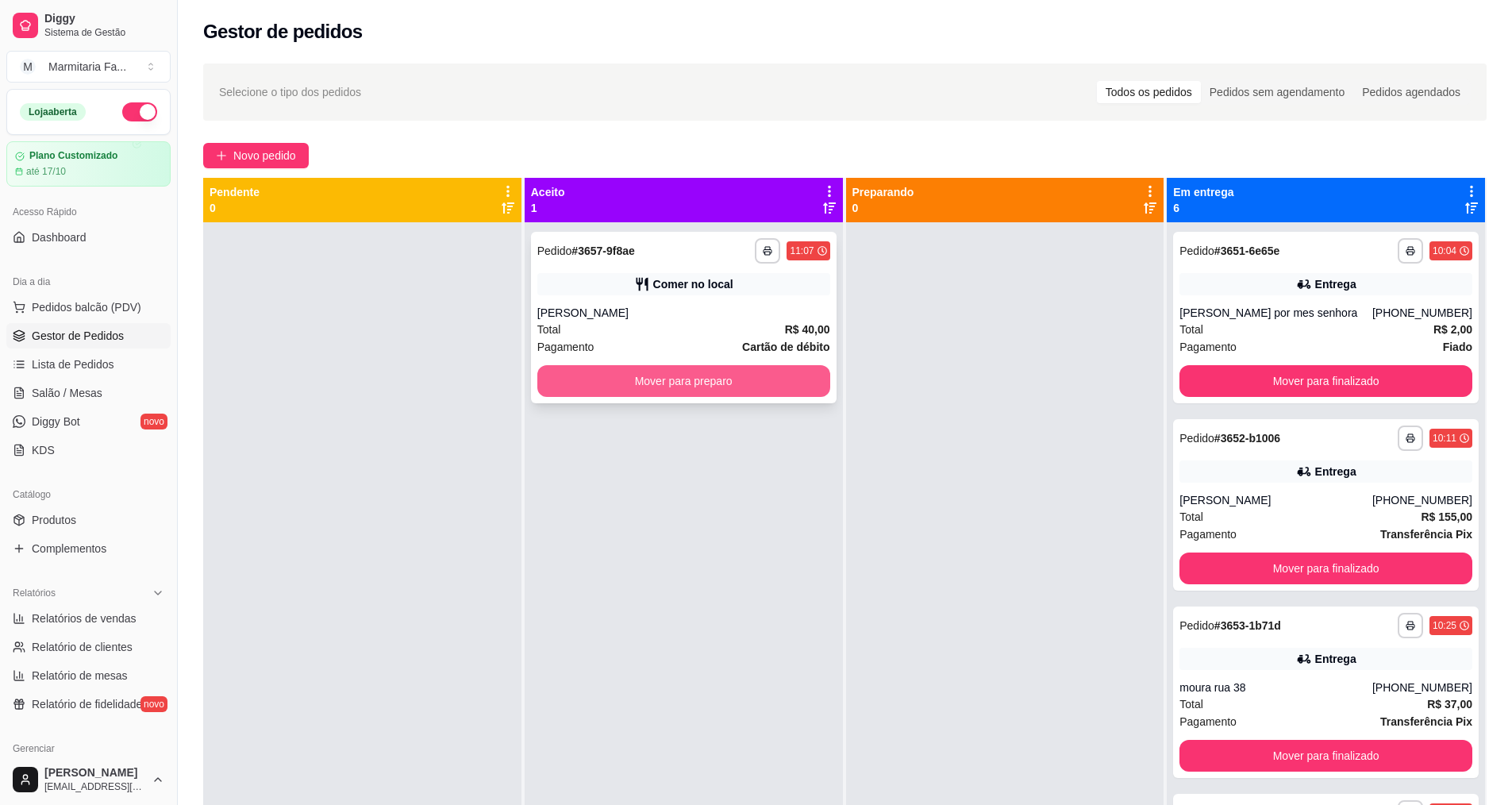
click at [730, 376] on button "Mover para preparo" at bounding box center [684, 381] width 293 height 31
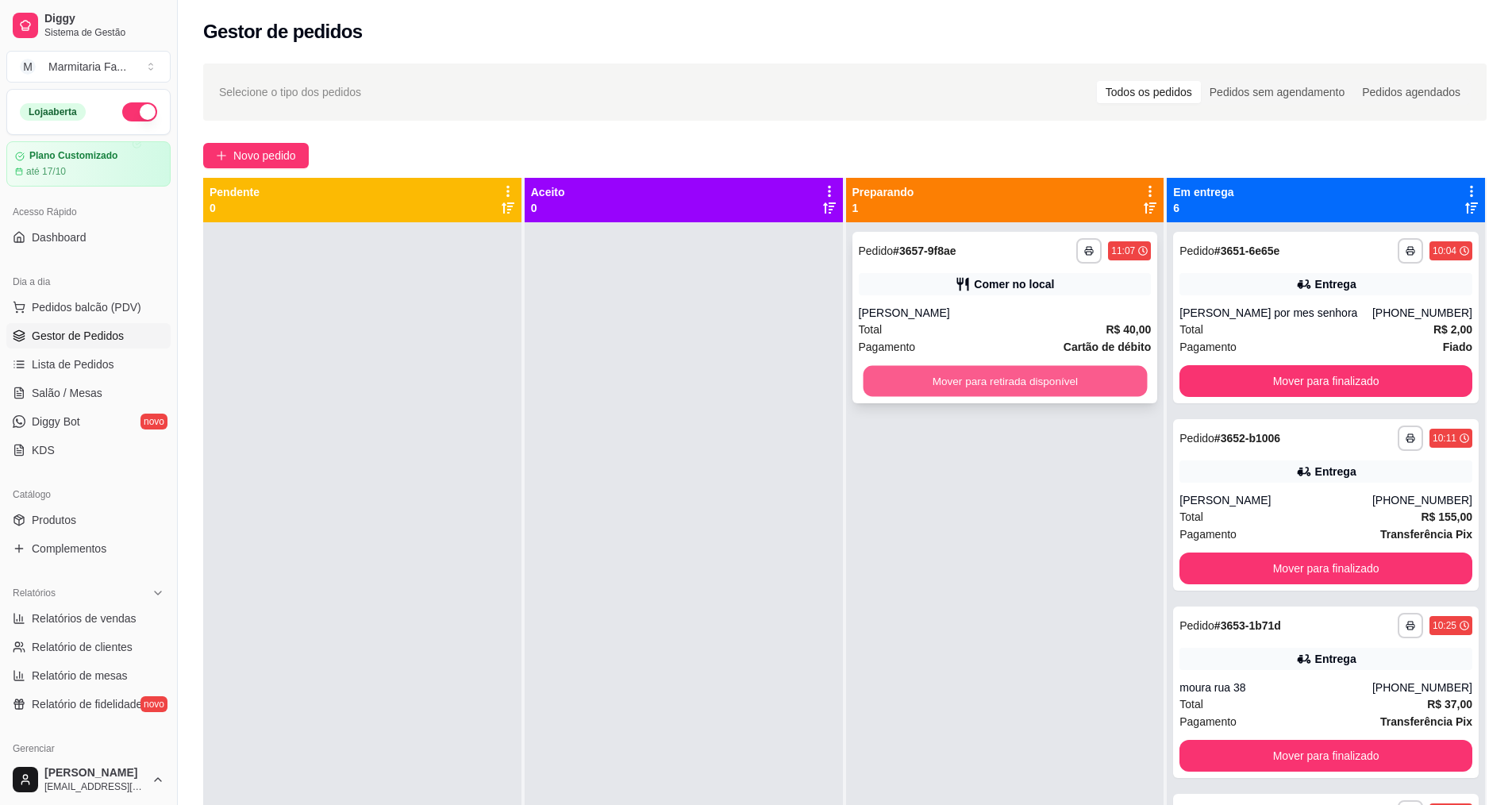
click at [977, 385] on button "Mover para retirada disponível" at bounding box center [1005, 381] width 284 height 31
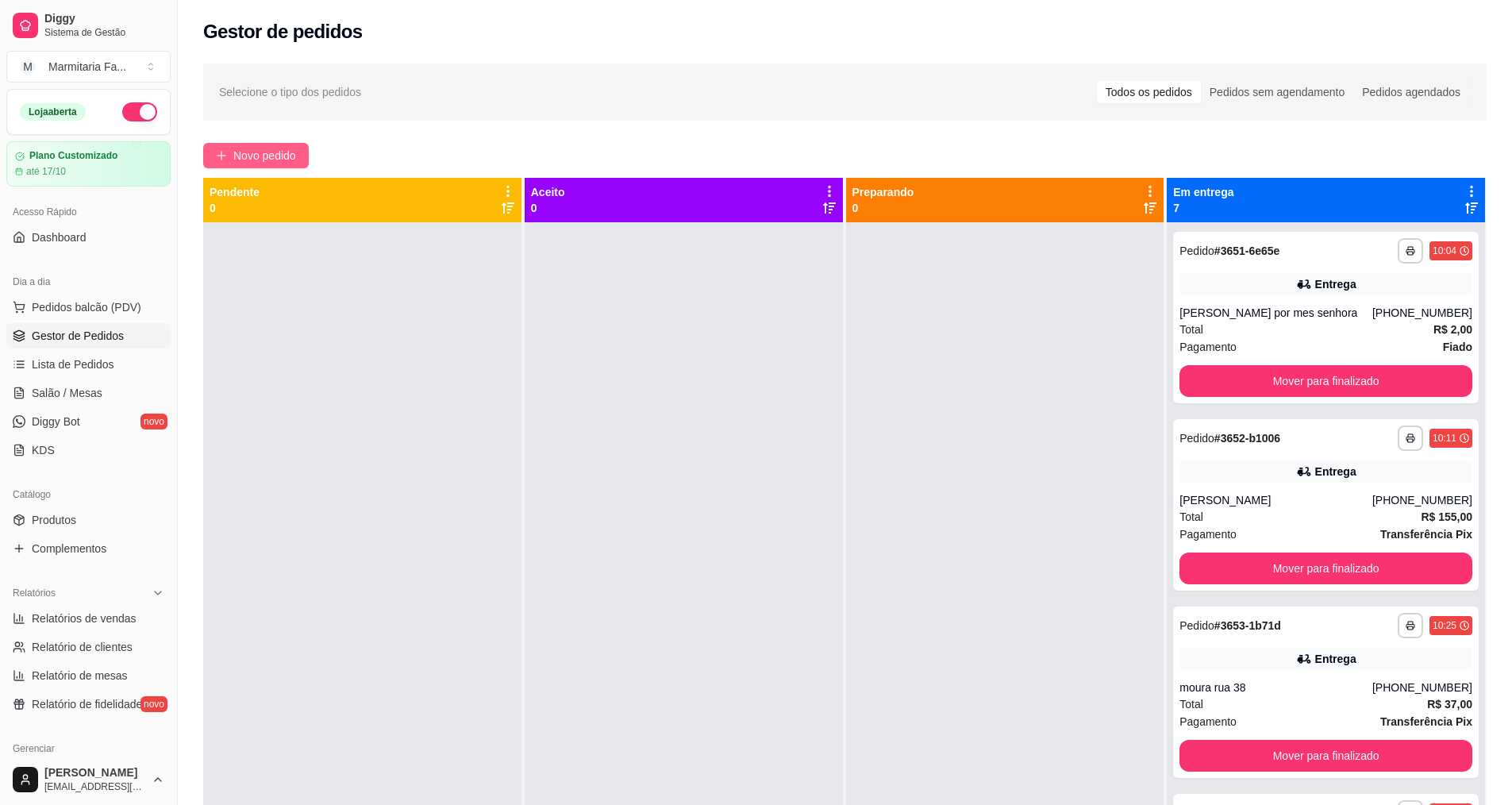
click at [257, 157] on span "Novo pedido" at bounding box center [265, 155] width 63 height 17
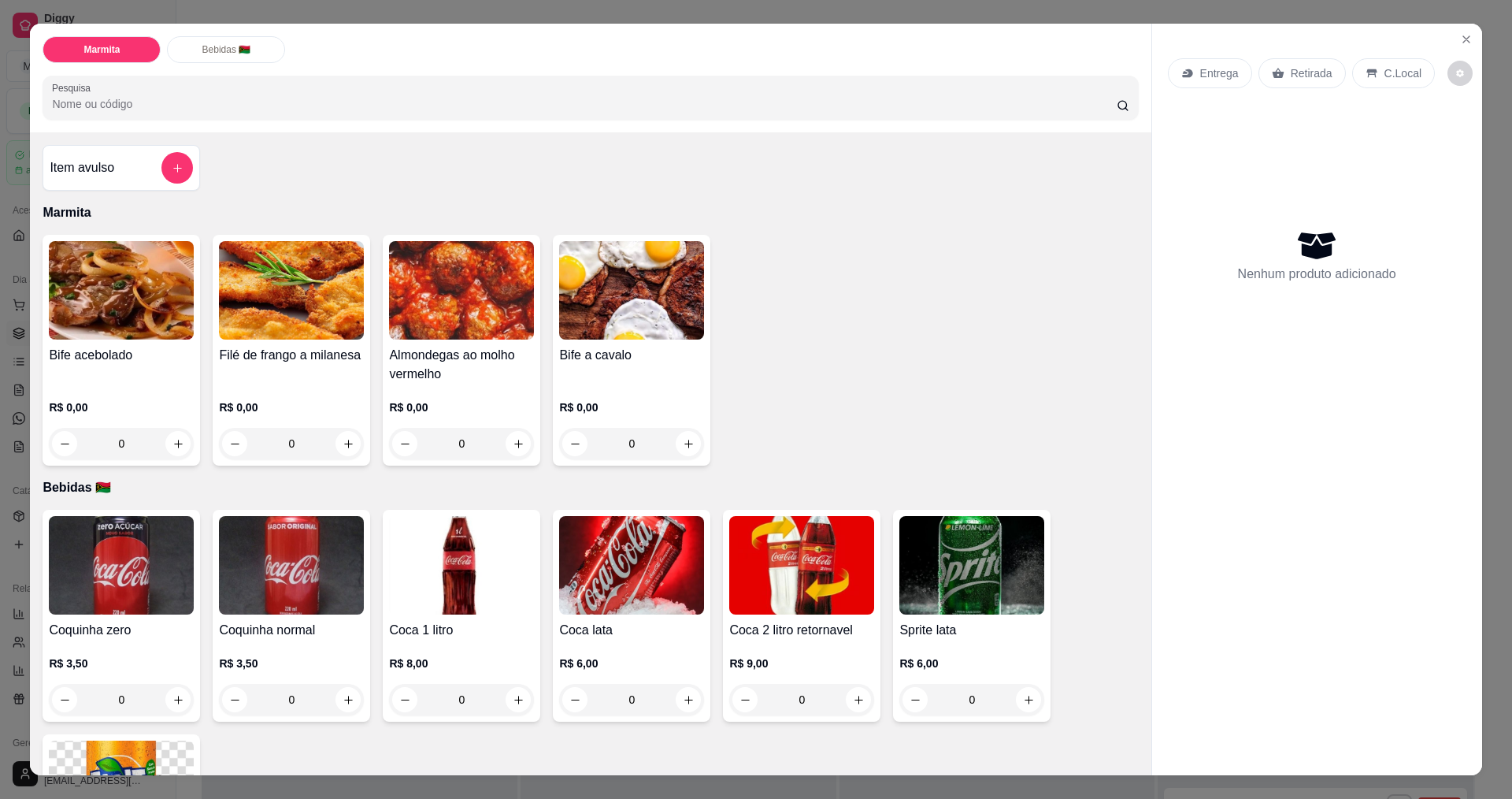
click at [123, 283] on img at bounding box center [121, 290] width 145 height 98
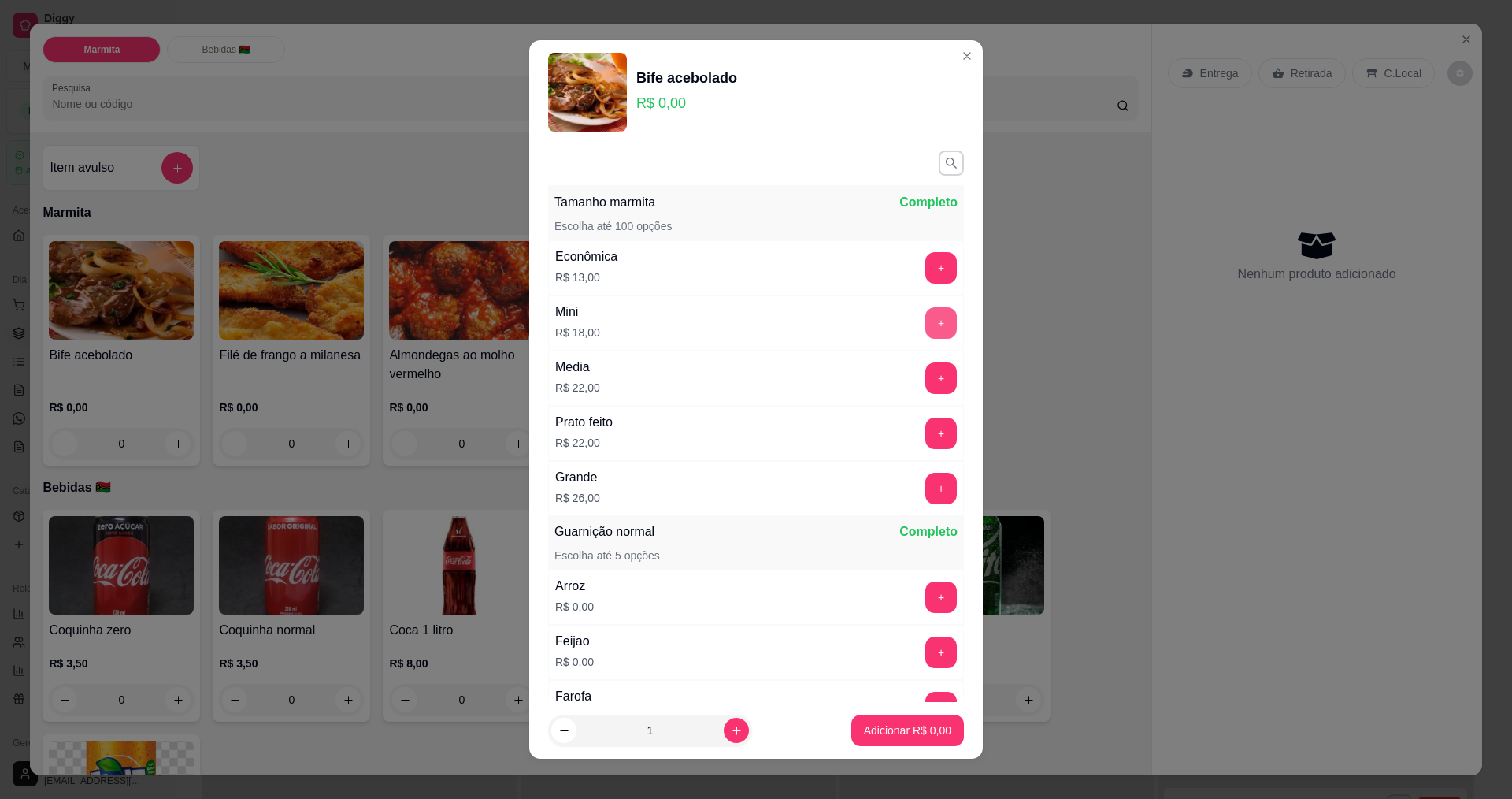
click at [926, 326] on button "+" at bounding box center [941, 323] width 31 height 31
click at [915, 730] on p "Adicionar R$ 18,00" at bounding box center [904, 730] width 93 height 16
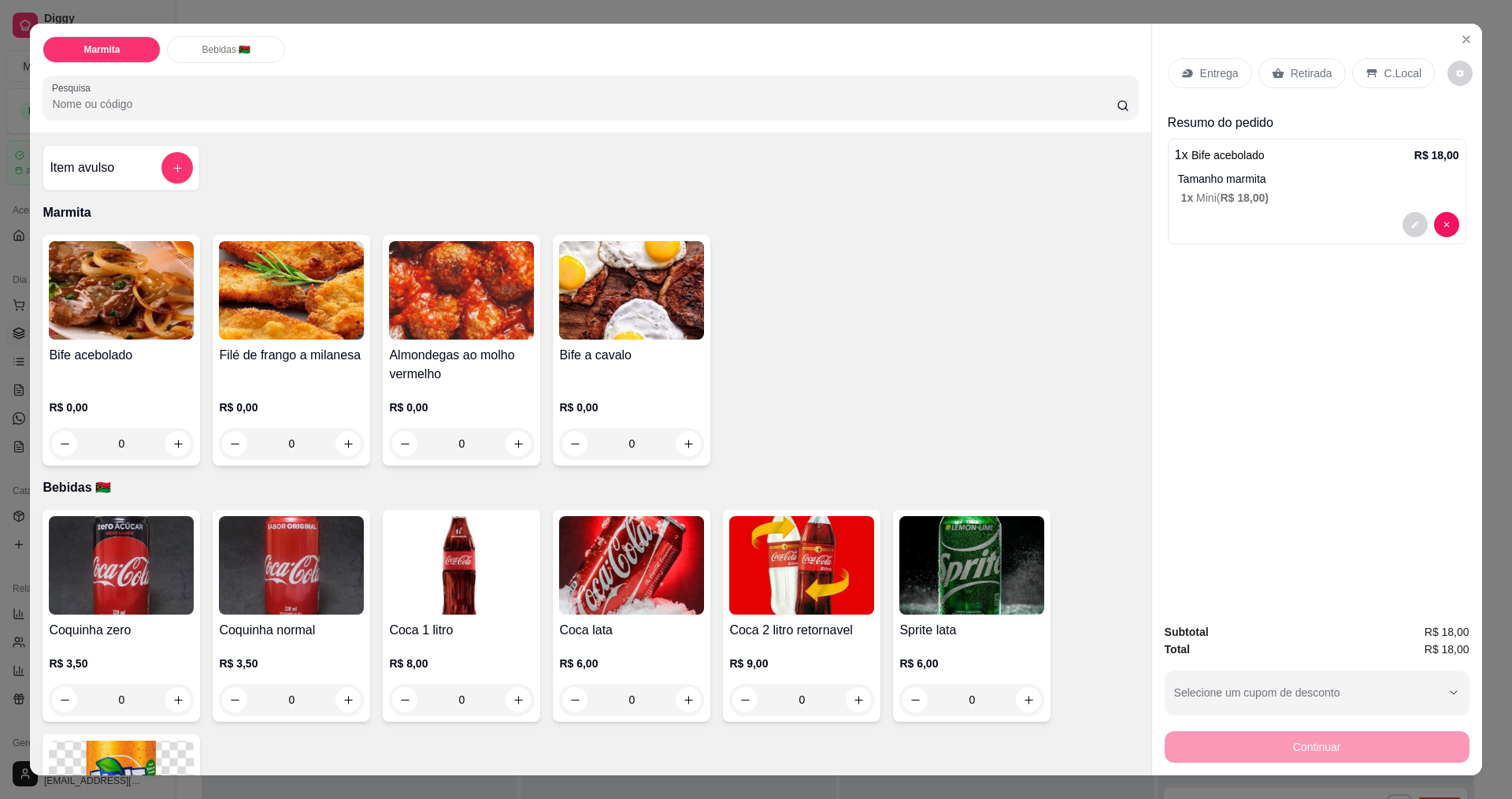
click at [1219, 75] on p "Entrega" at bounding box center [1219, 73] width 38 height 16
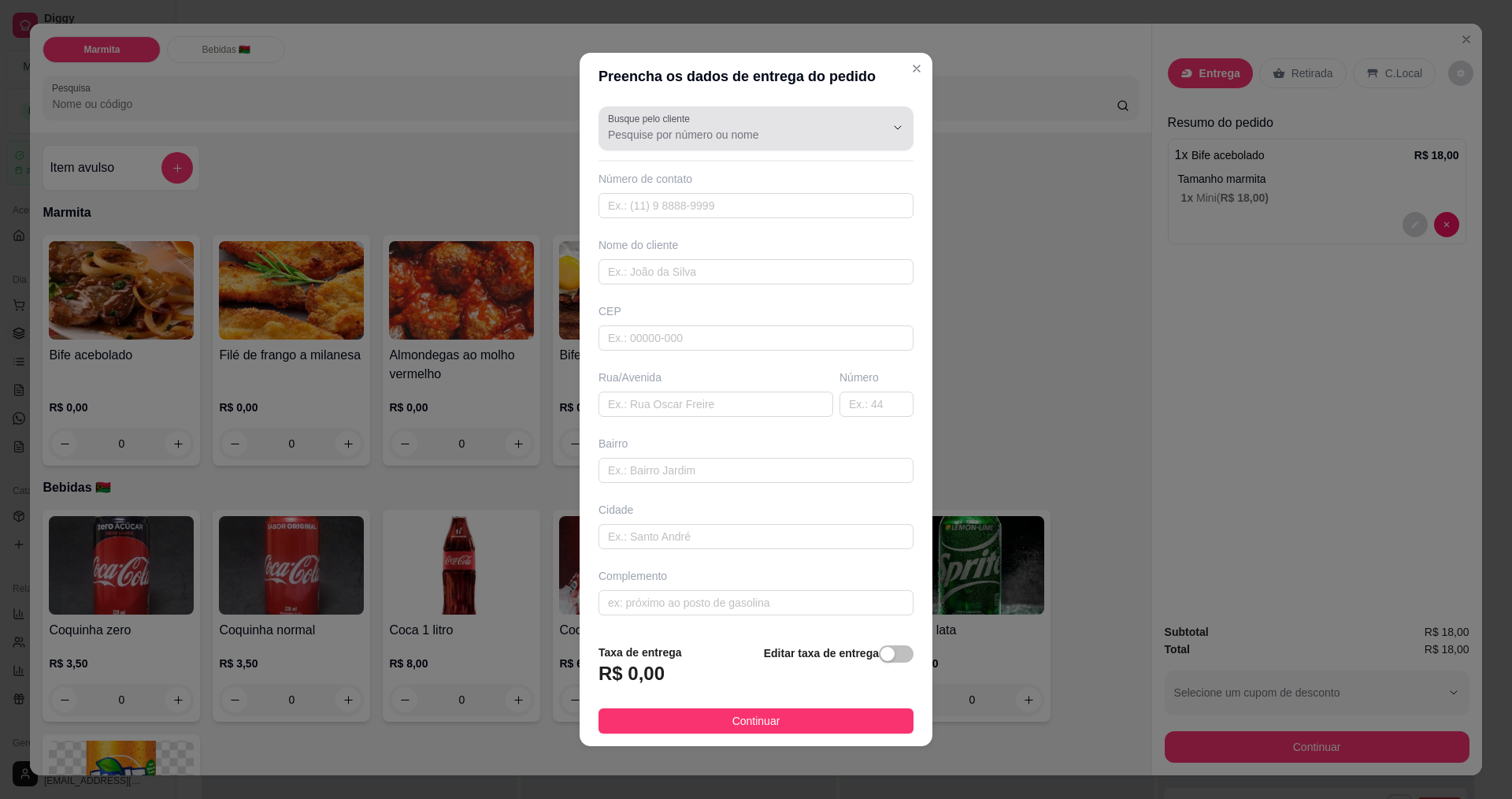
click at [843, 134] on input "Busque pelo cliente" at bounding box center [734, 134] width 252 height 16
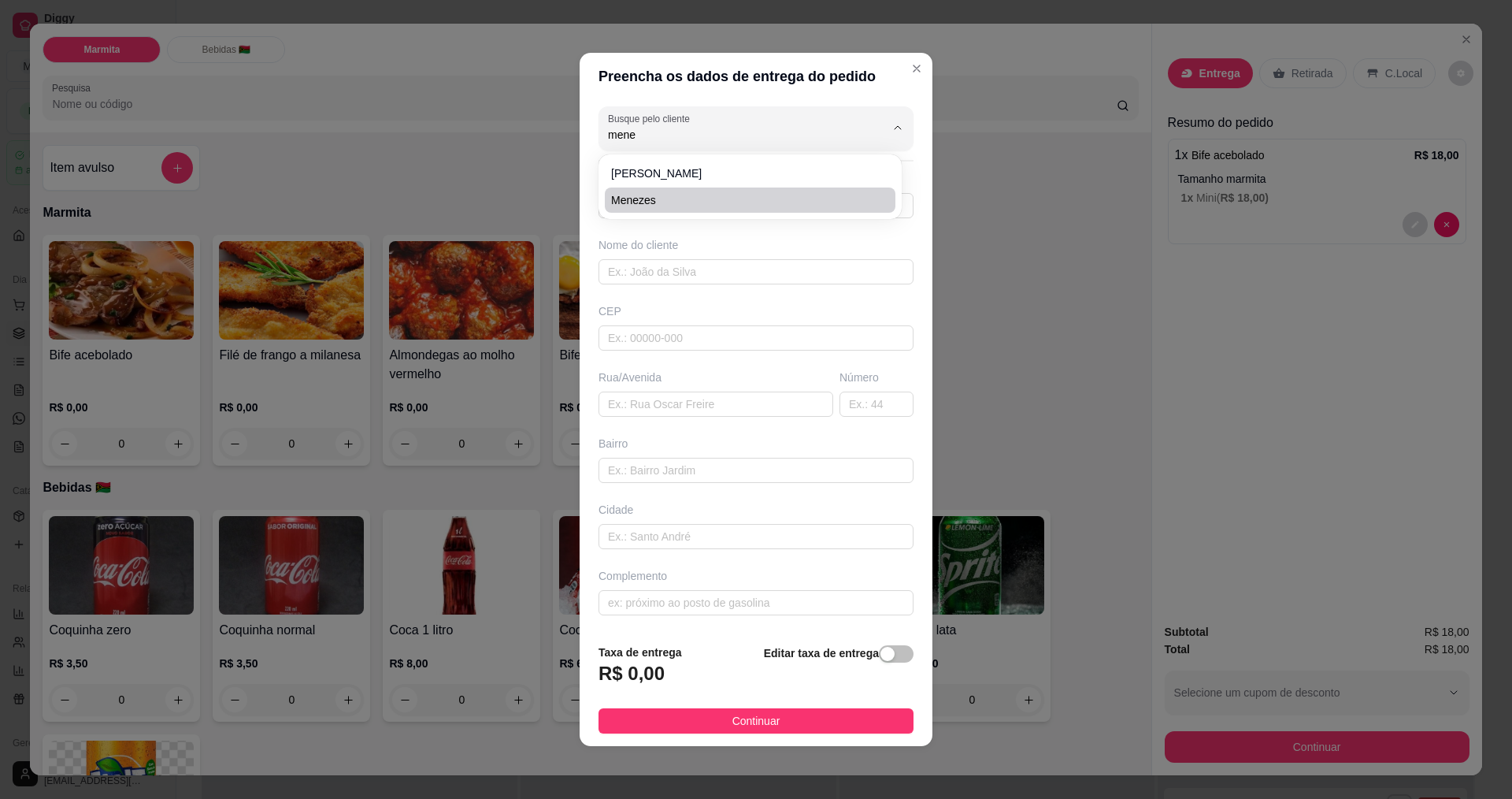
click at [806, 195] on span "menezes" at bounding box center [742, 200] width 262 height 16
type input "menezes"
type input "19988821944"
type input "menezes"
type input "rua [PERSON_NAME]"
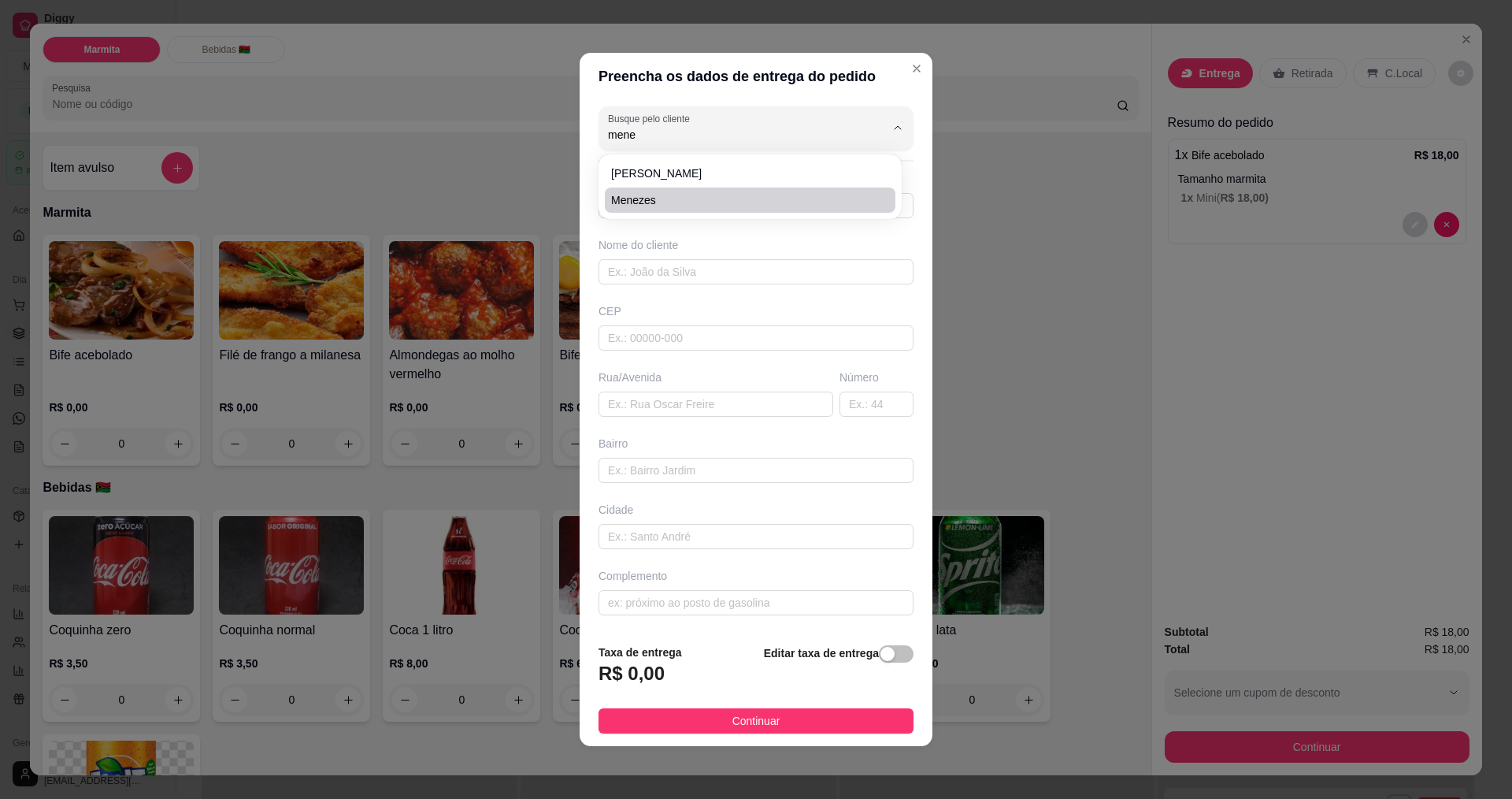
type input "176"
type input "floresta"
type input "de frente praca de esporte"
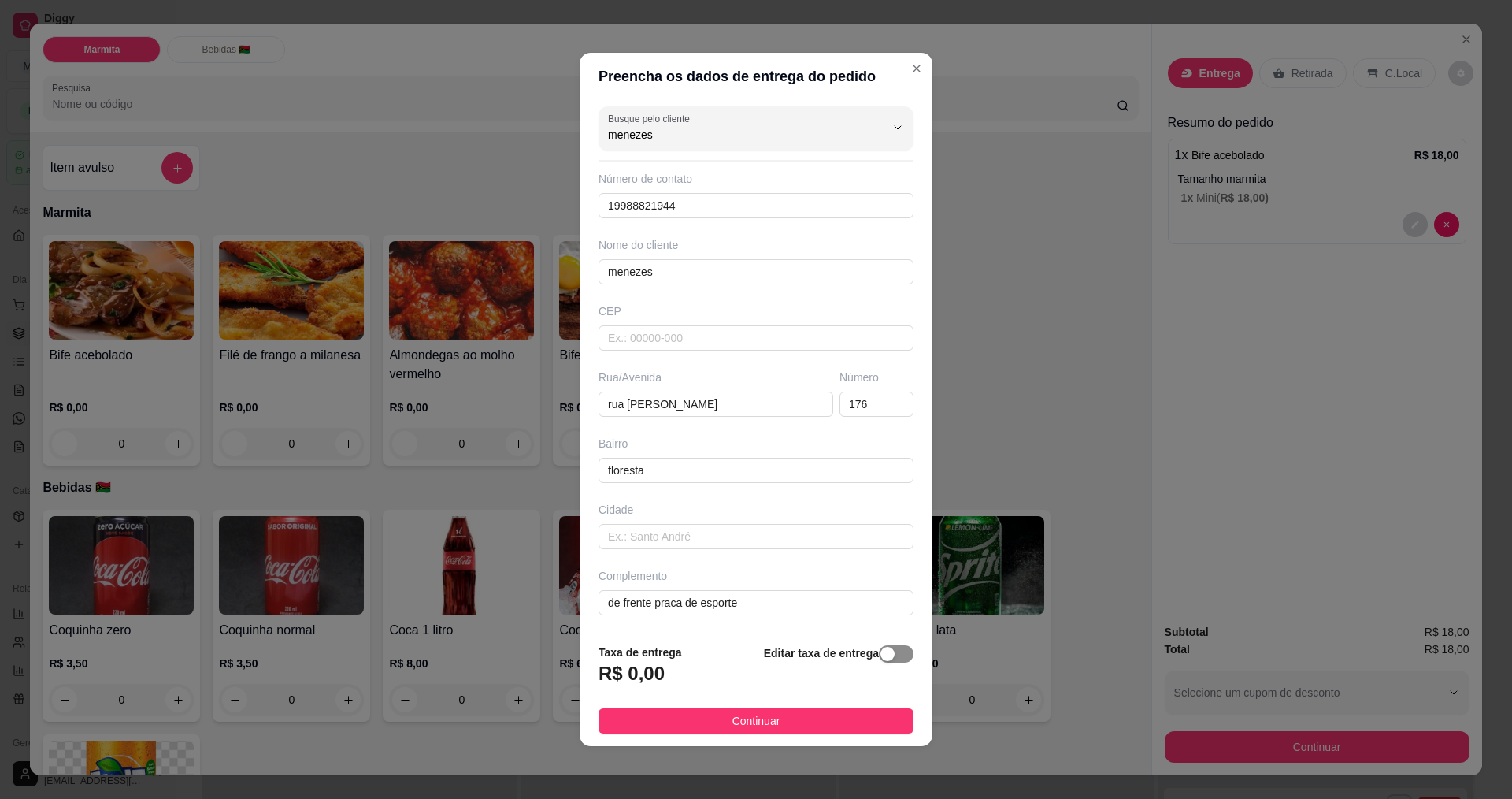
type input "menezes"
click at [889, 653] on span "button" at bounding box center [896, 653] width 34 height 17
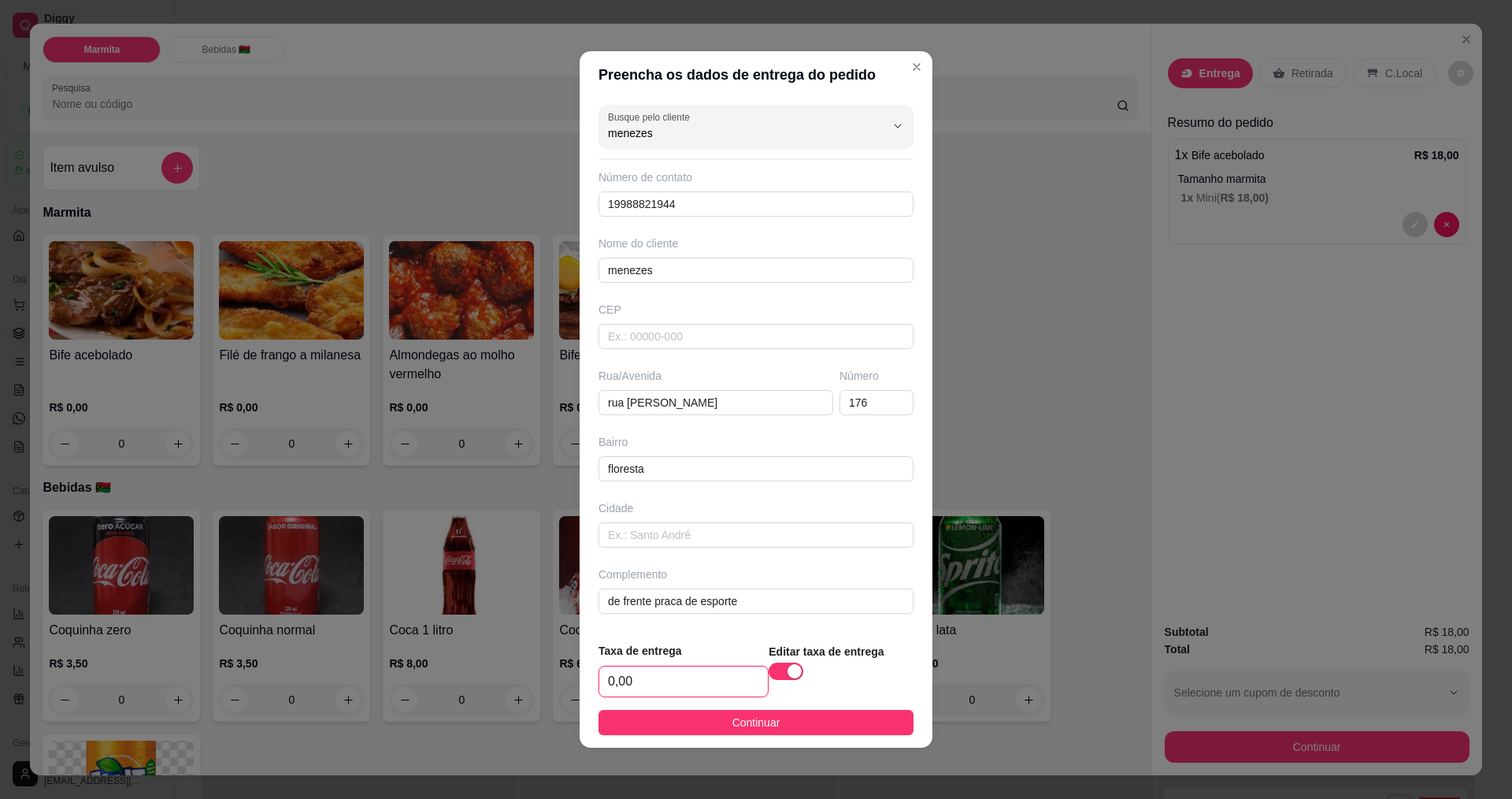
click at [731, 683] on input "0,00" at bounding box center [684, 681] width 169 height 30
type input "3,00"
click at [800, 735] on footer "Taxa de entrega 3,00 Editar taxa de entrega Continuar" at bounding box center [756, 688] width 353 height 118
click at [808, 720] on button "Continuar" at bounding box center [756, 722] width 315 height 25
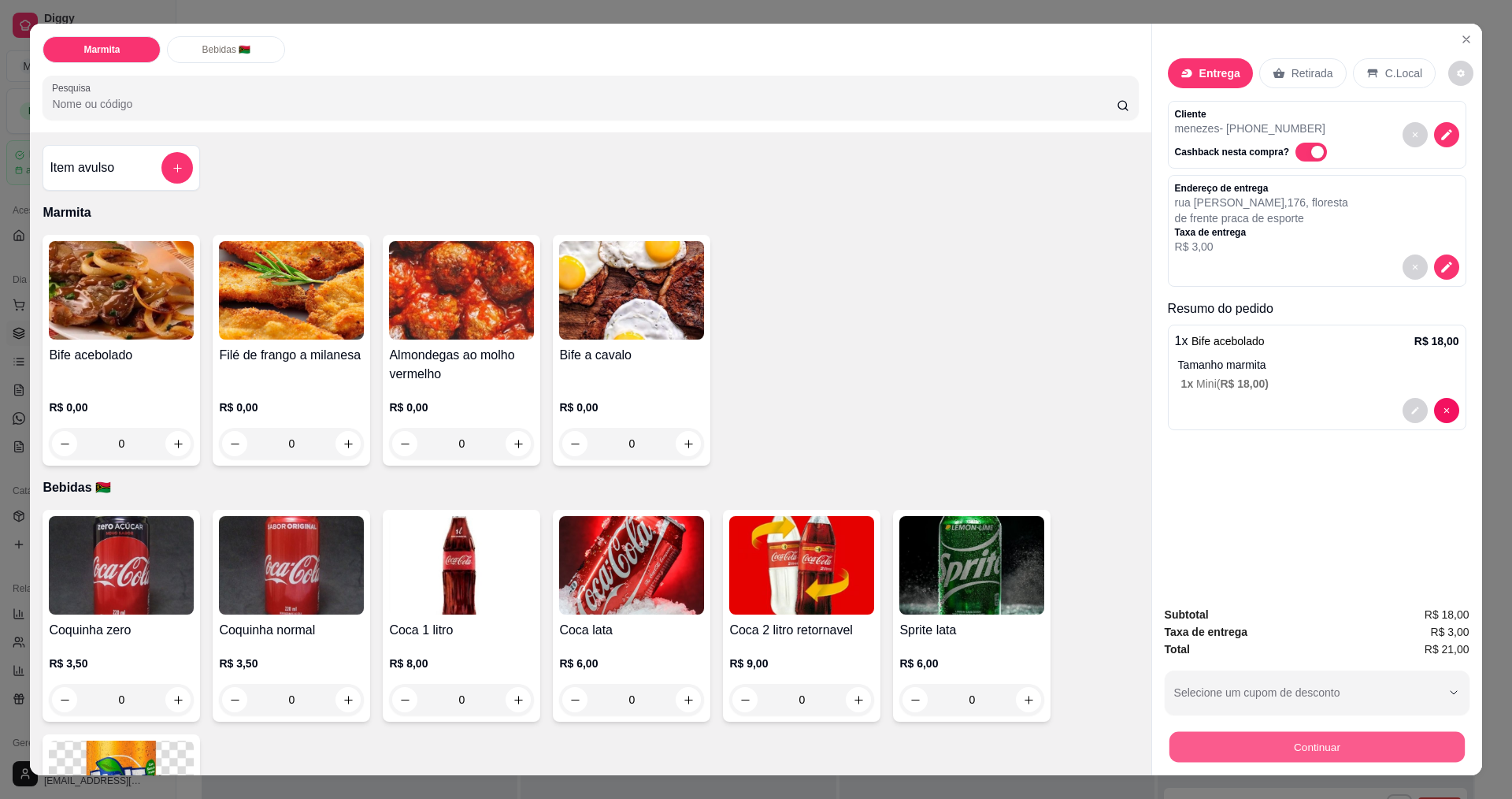
click at [1330, 756] on button "Continuar" at bounding box center [1316, 746] width 296 height 30
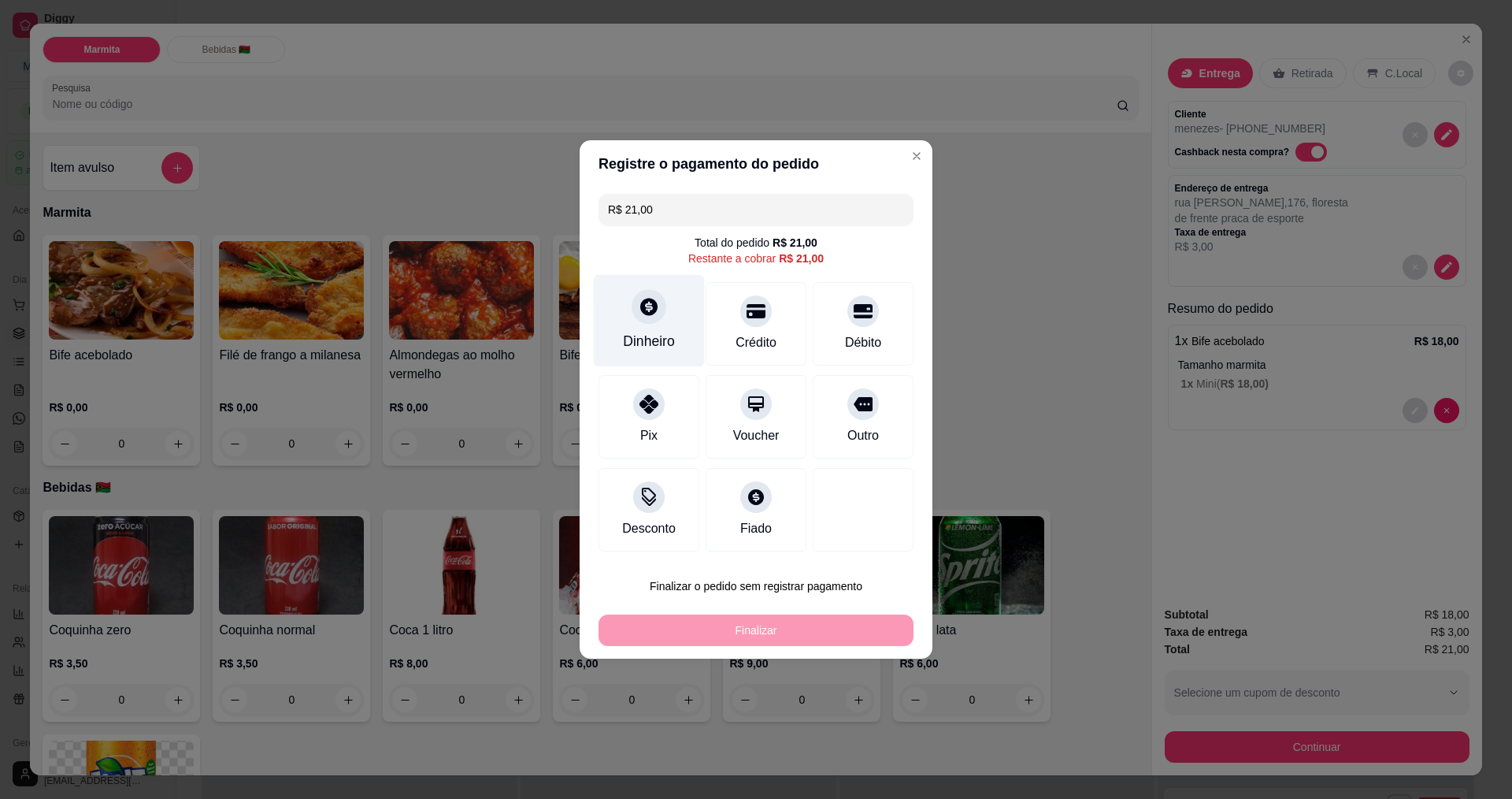
click at [664, 315] on div "Dinheiro" at bounding box center [650, 321] width 111 height 92
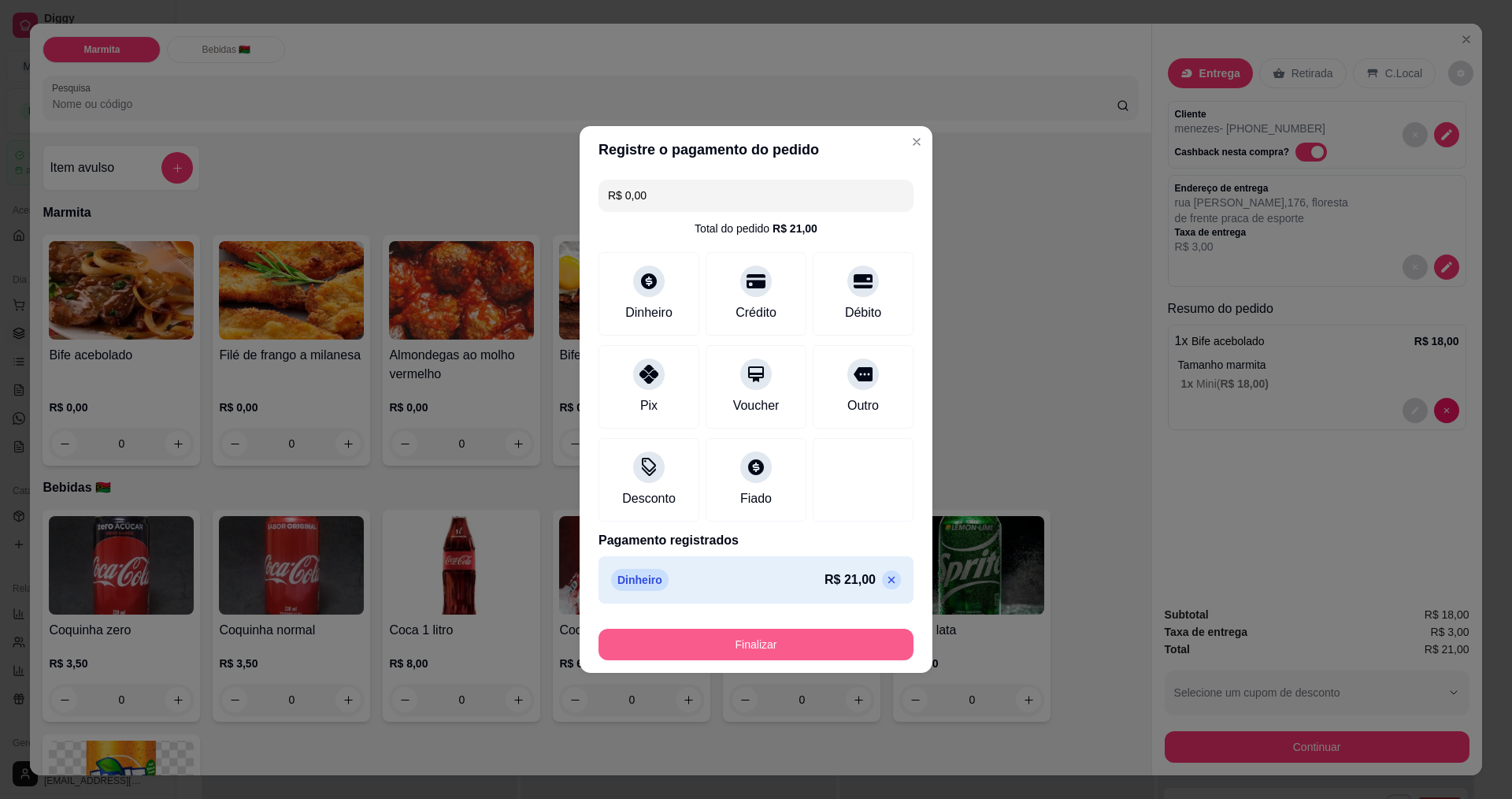
click at [809, 637] on button "Finalizar" at bounding box center [756, 644] width 315 height 31
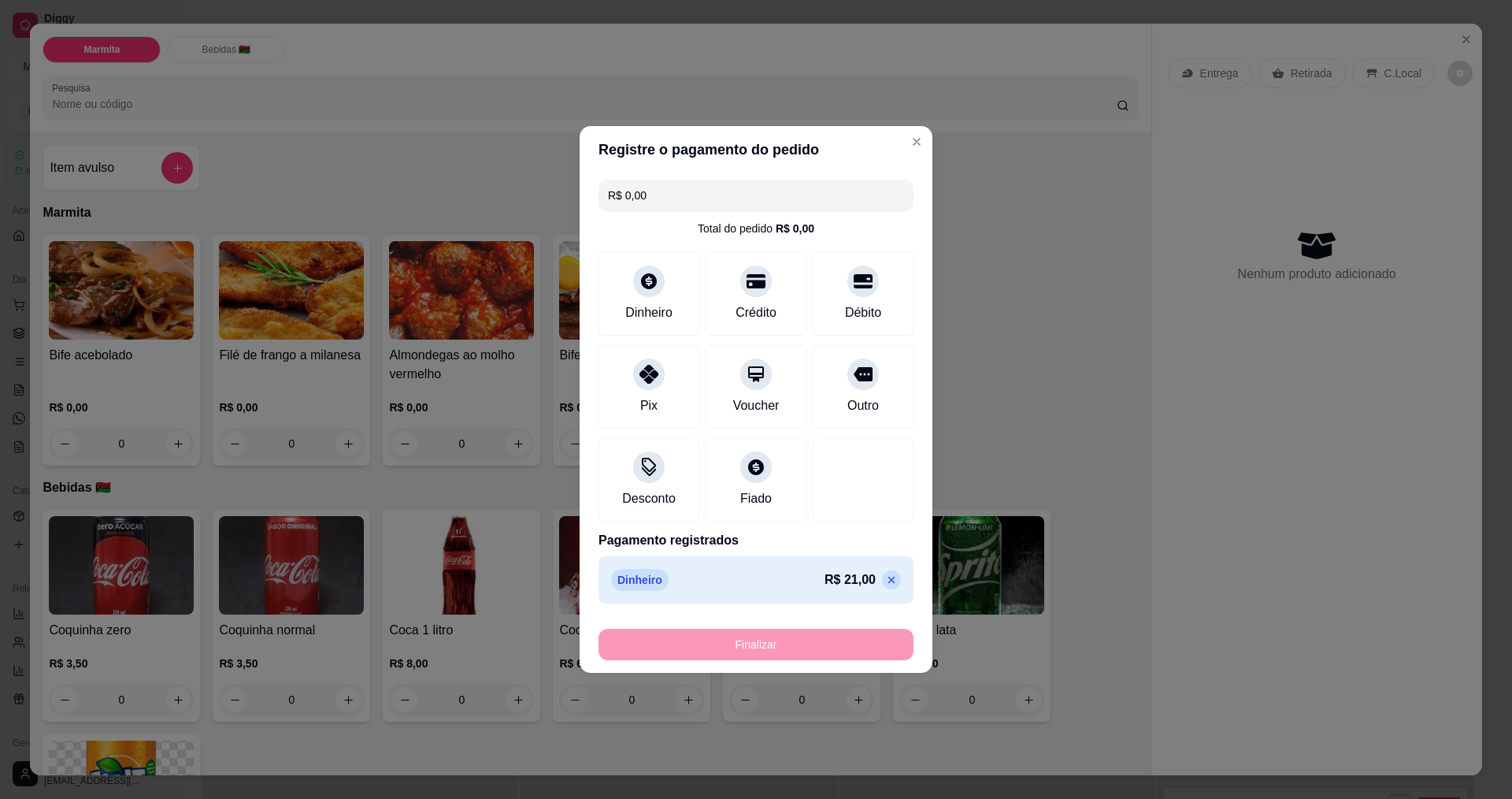
type input "-R$ 21,00"
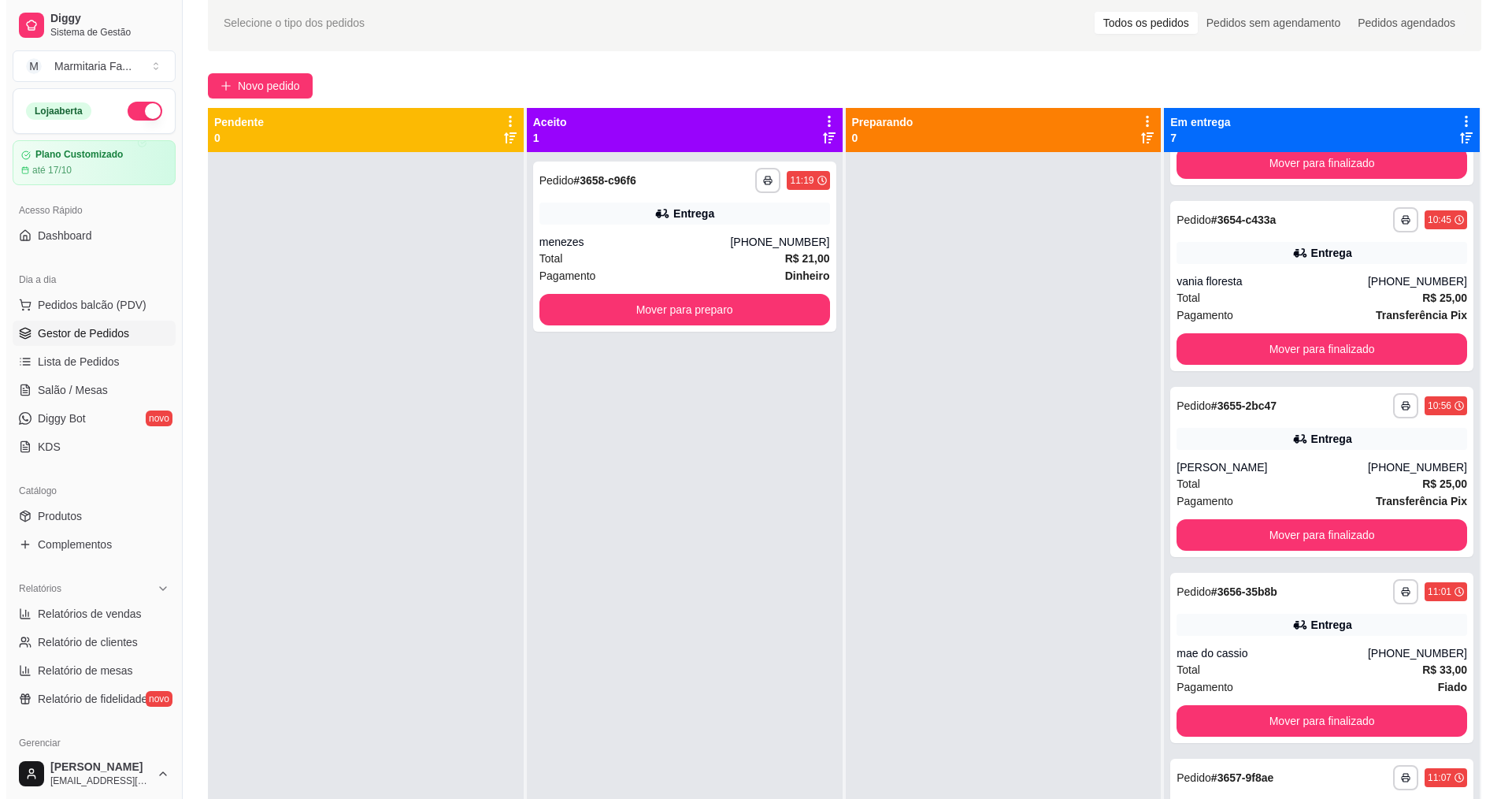
scroll to position [79, 0]
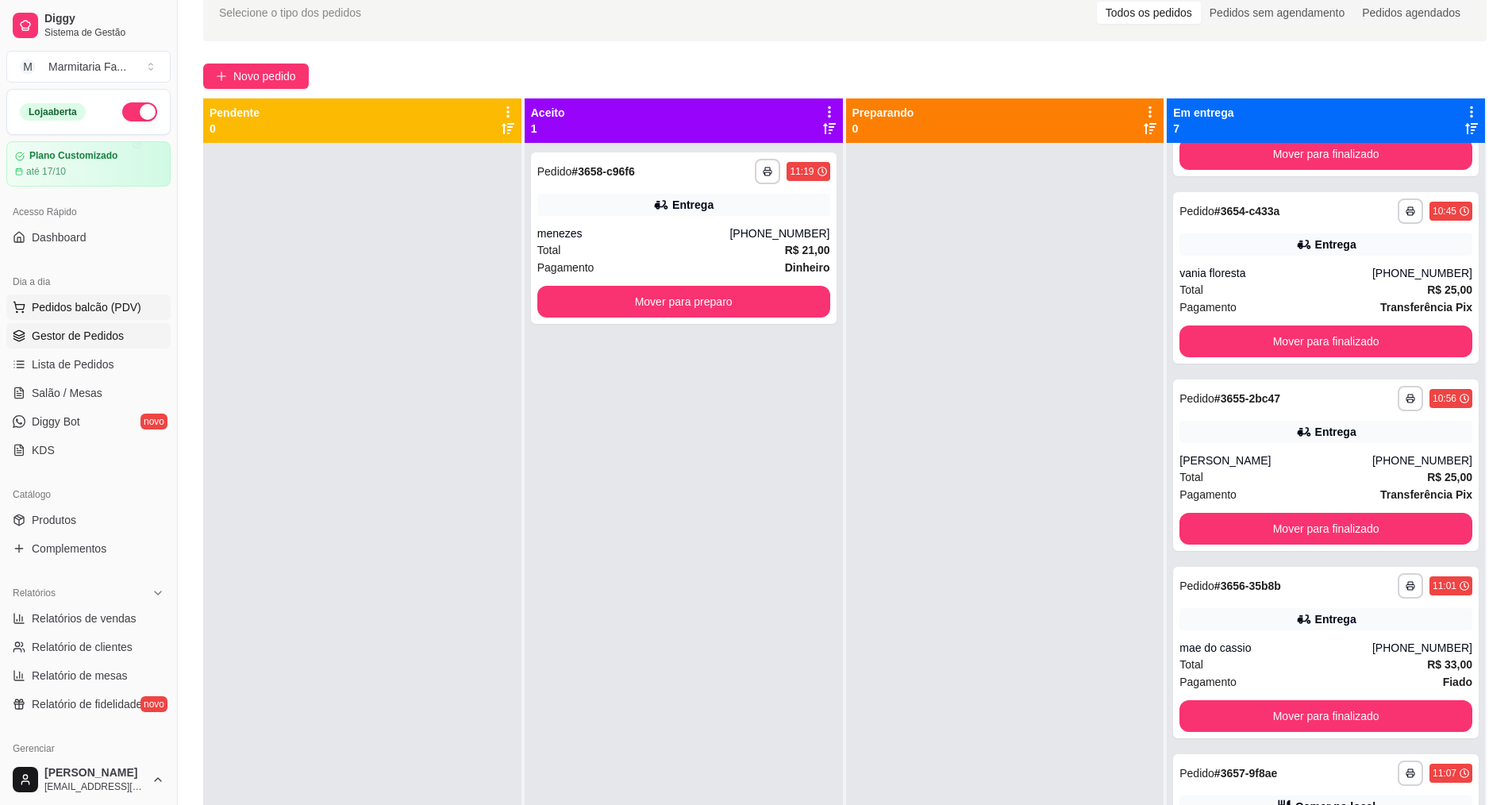
click at [117, 305] on span "Pedidos balcão (PDV)" at bounding box center [86, 306] width 110 height 16
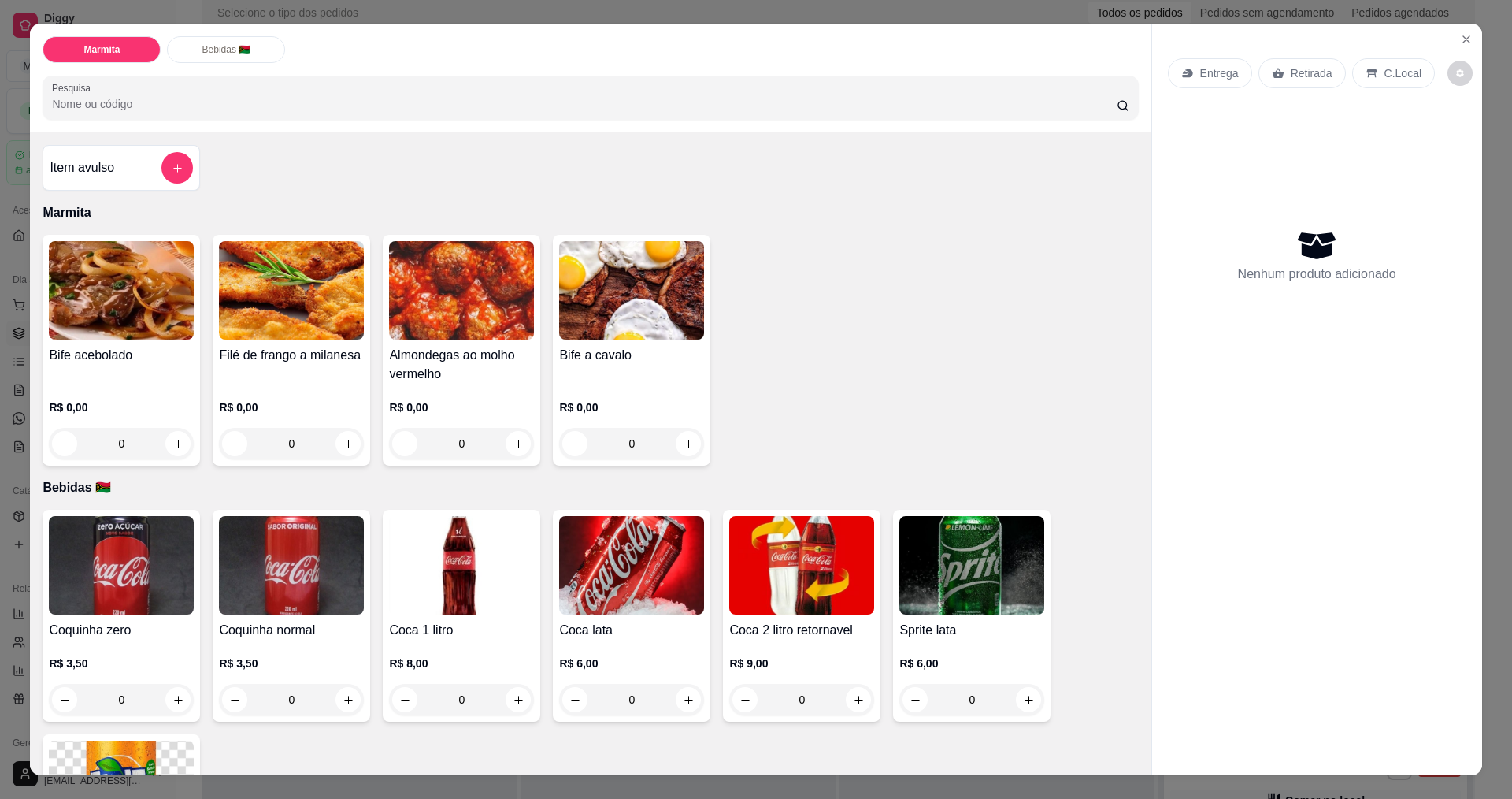
click at [597, 277] on img at bounding box center [632, 290] width 145 height 98
click at [174, 174] on button "add-separate-item" at bounding box center [177, 168] width 31 height 31
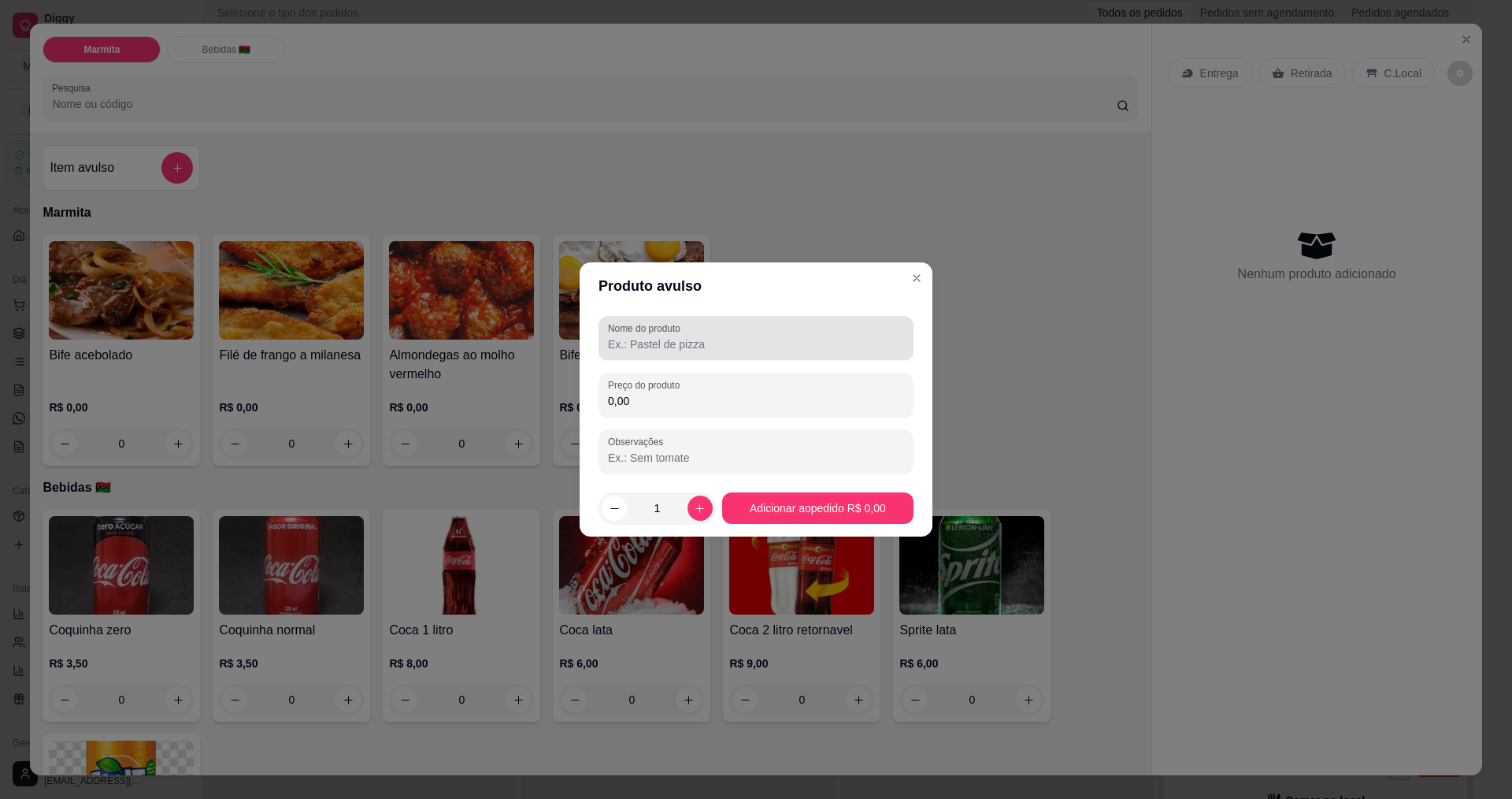
click at [708, 340] on input "Nome do produto" at bounding box center [755, 344] width 296 height 16
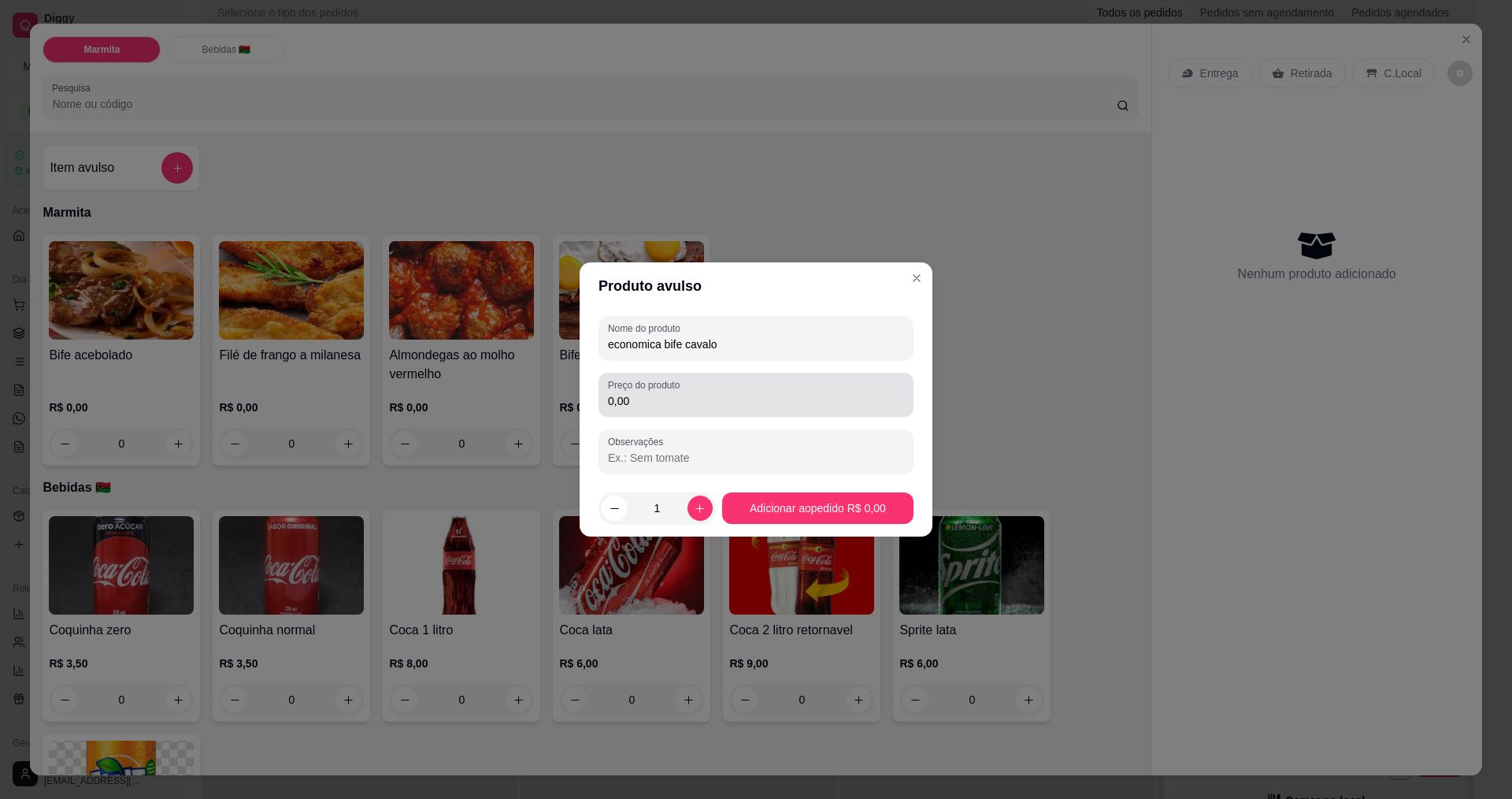
type input "economica bife cavalo"
click at [696, 398] on input "0,00" at bounding box center [755, 401] width 296 height 16
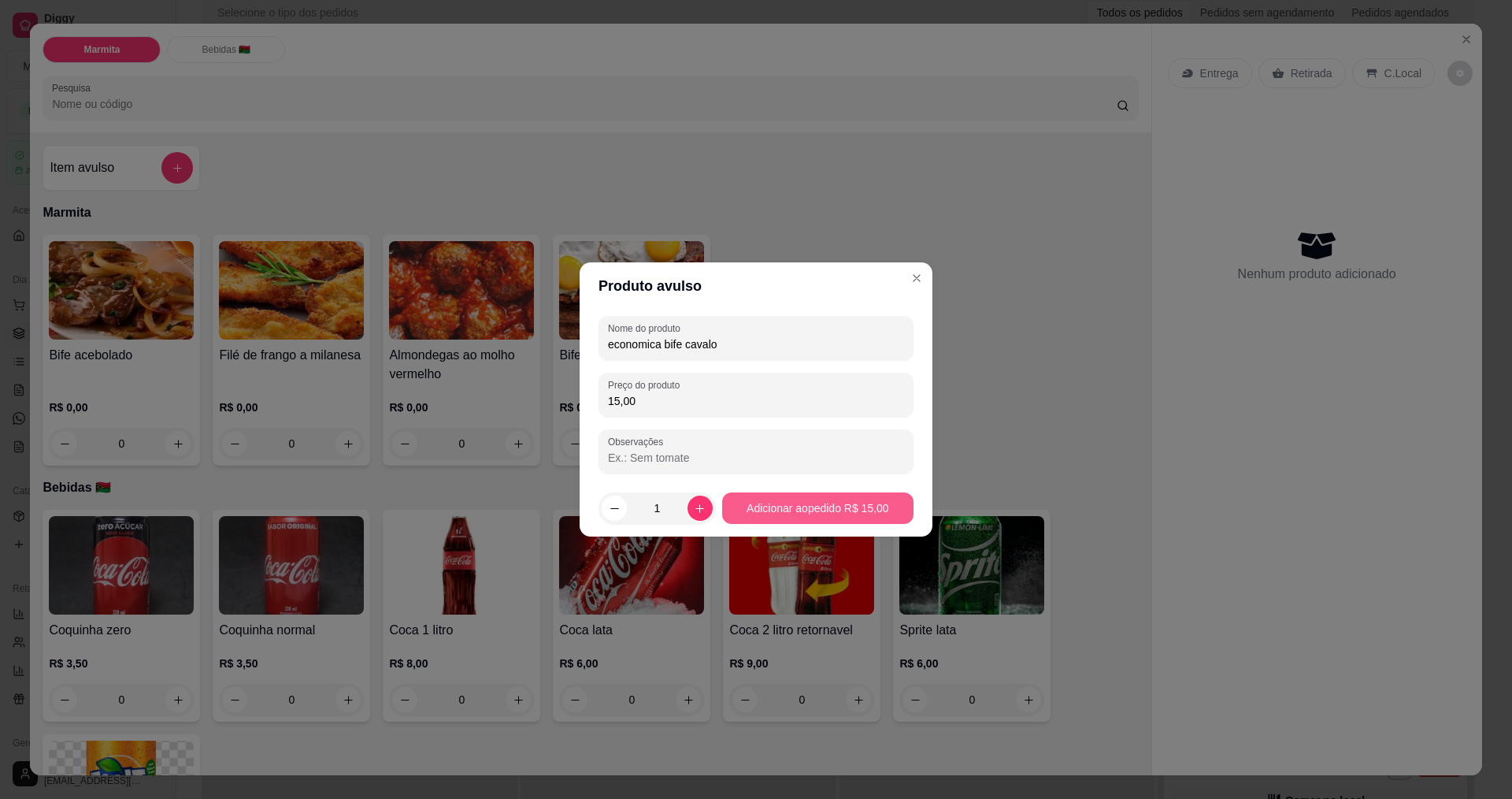
type input "15,00"
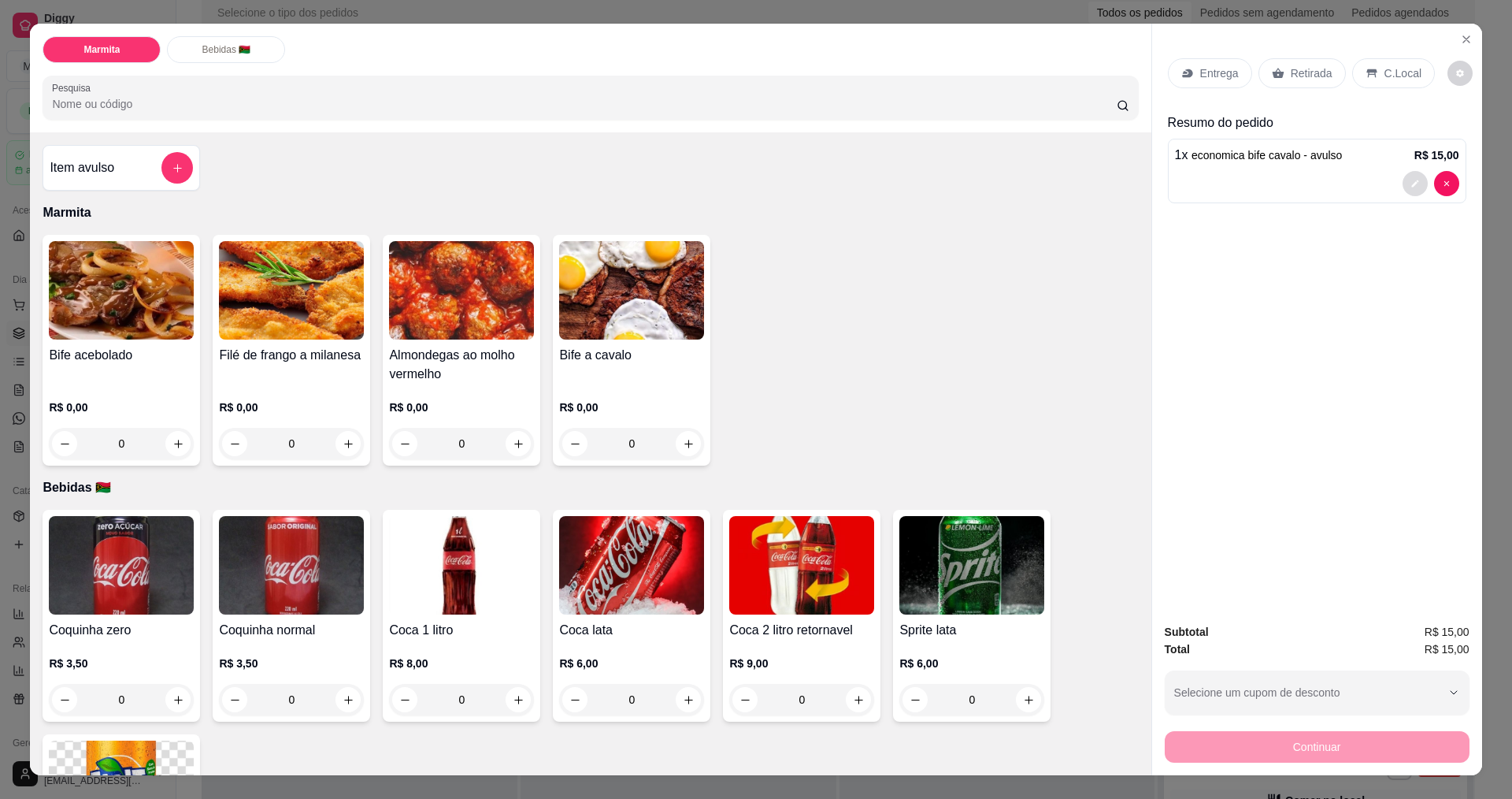
click at [1403, 181] on button "decrease-product-quantity" at bounding box center [1415, 184] width 25 height 25
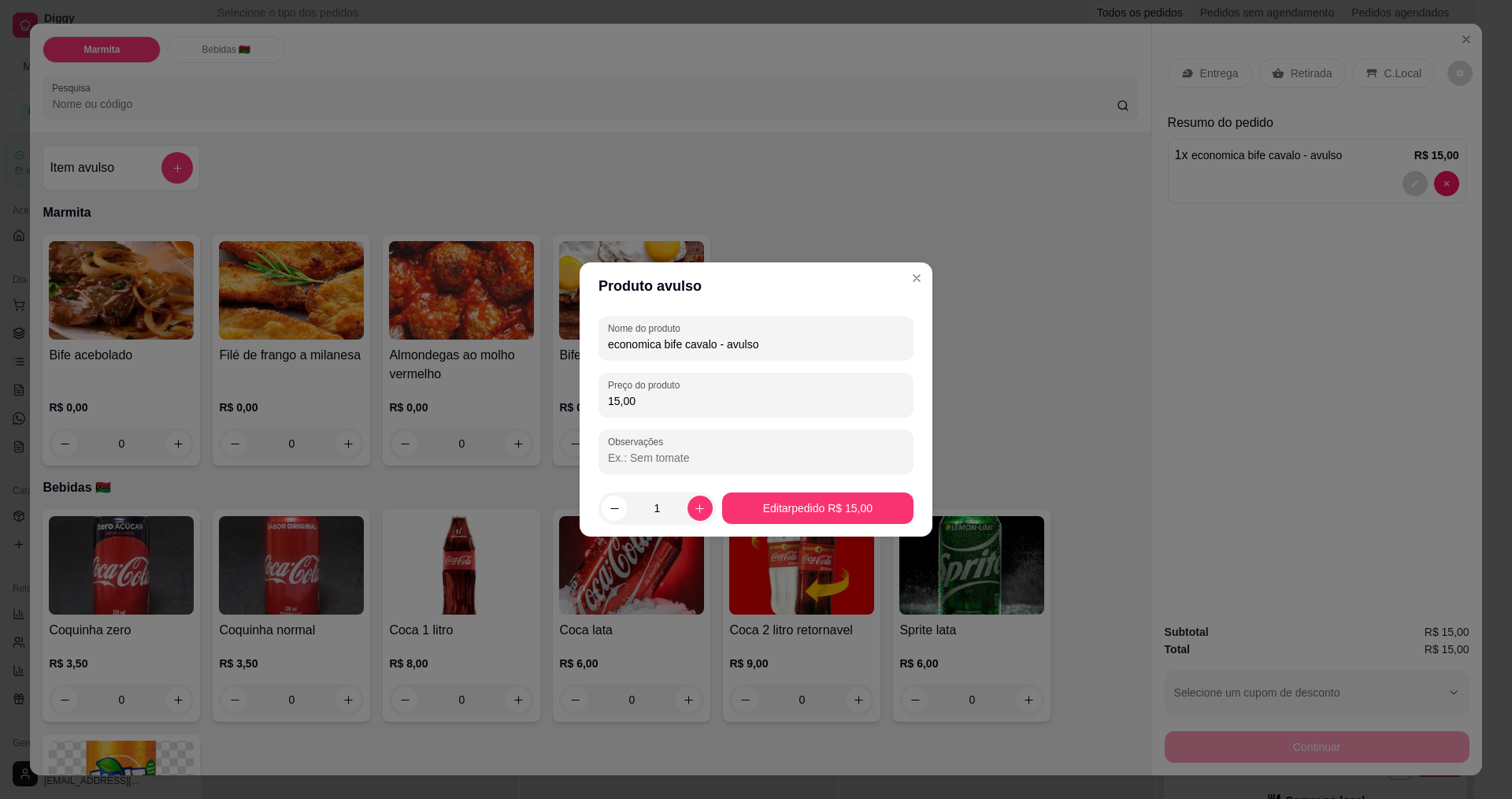
click at [658, 463] on input "Observações" at bounding box center [755, 457] width 296 height 16
type input "sem macarrao so caldo do feijao"
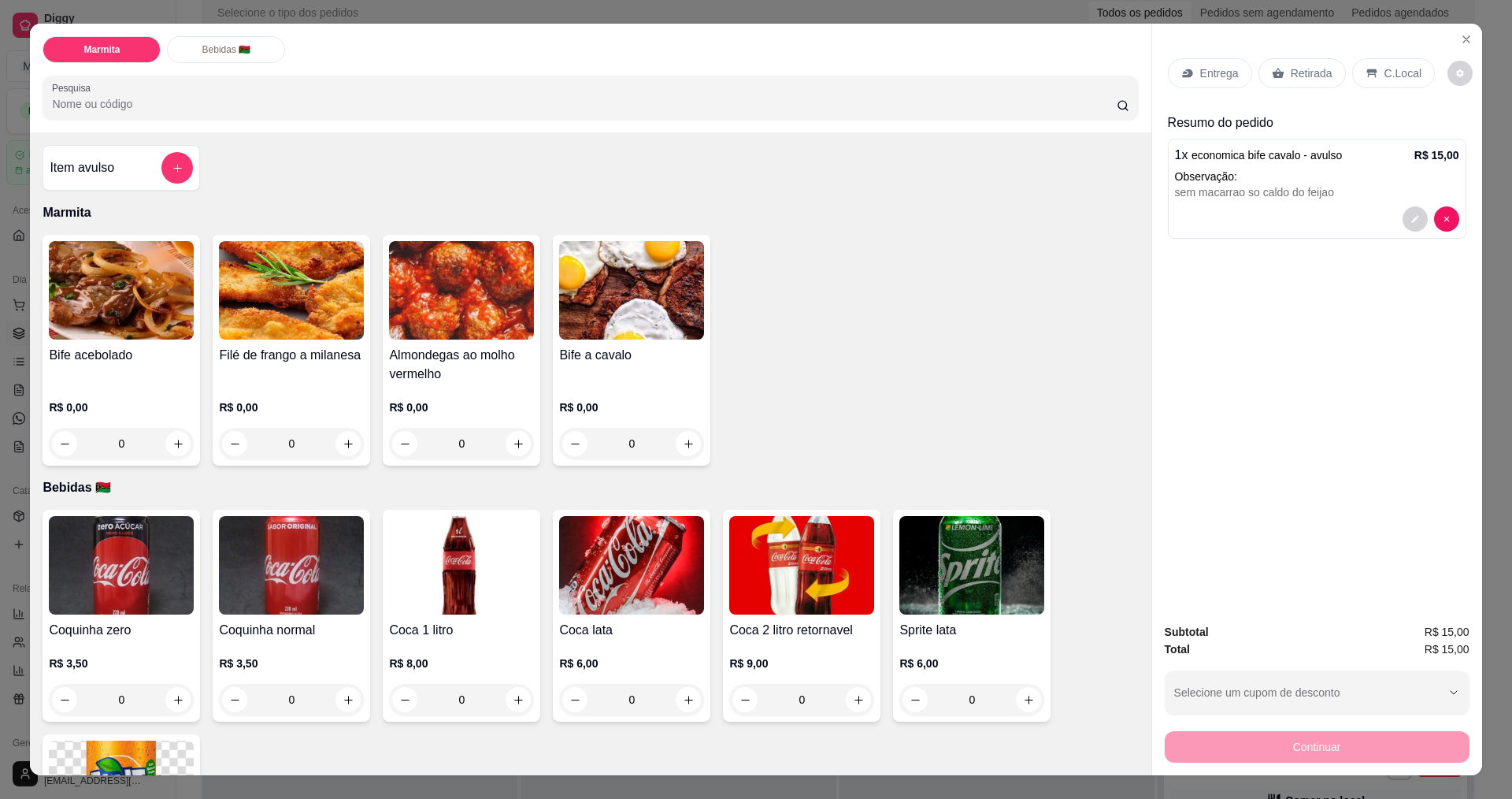
click at [1316, 72] on p "Retirada" at bounding box center [1311, 73] width 42 height 16
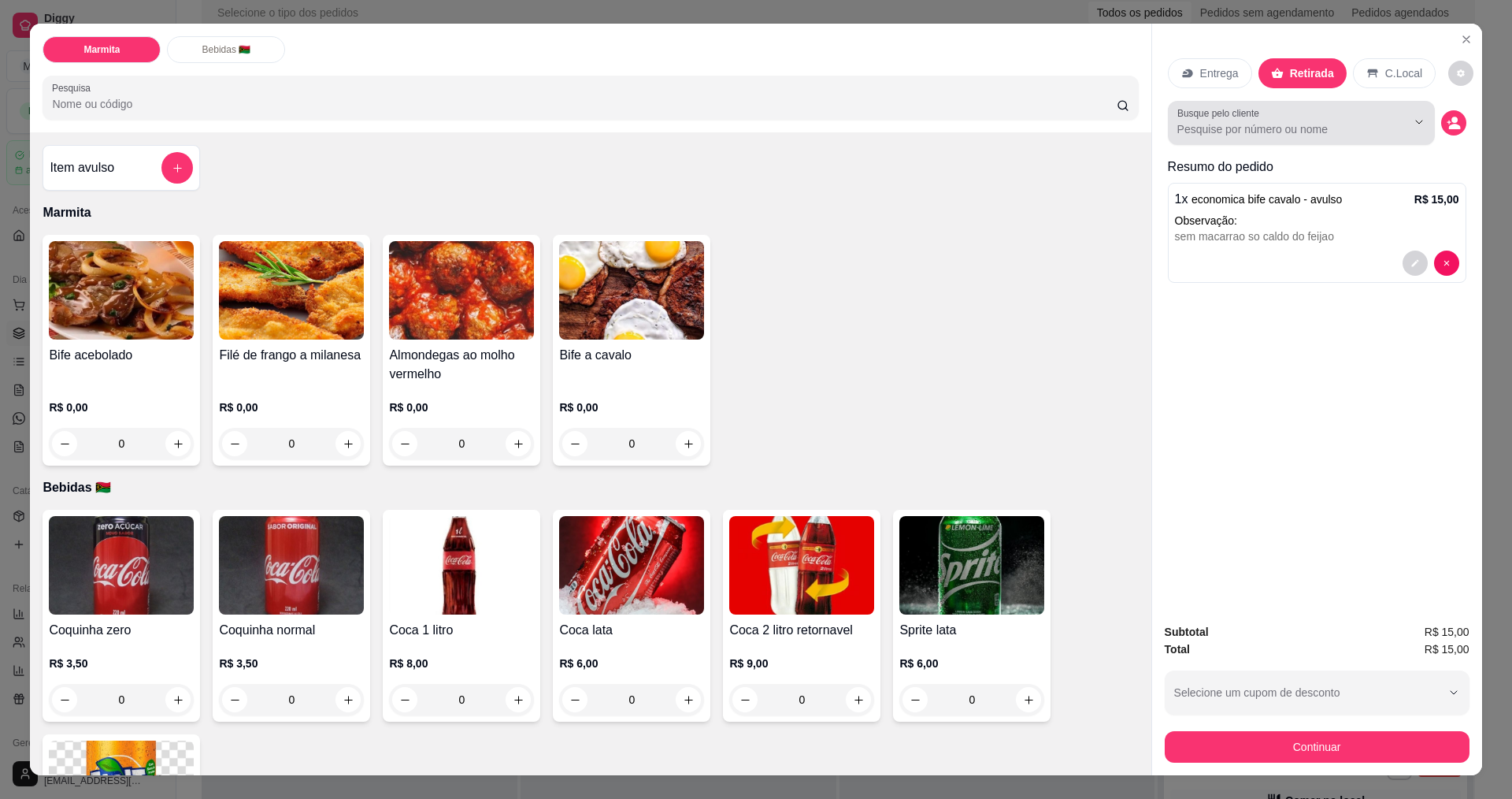
click at [1382, 134] on div at bounding box center [1406, 122] width 51 height 30
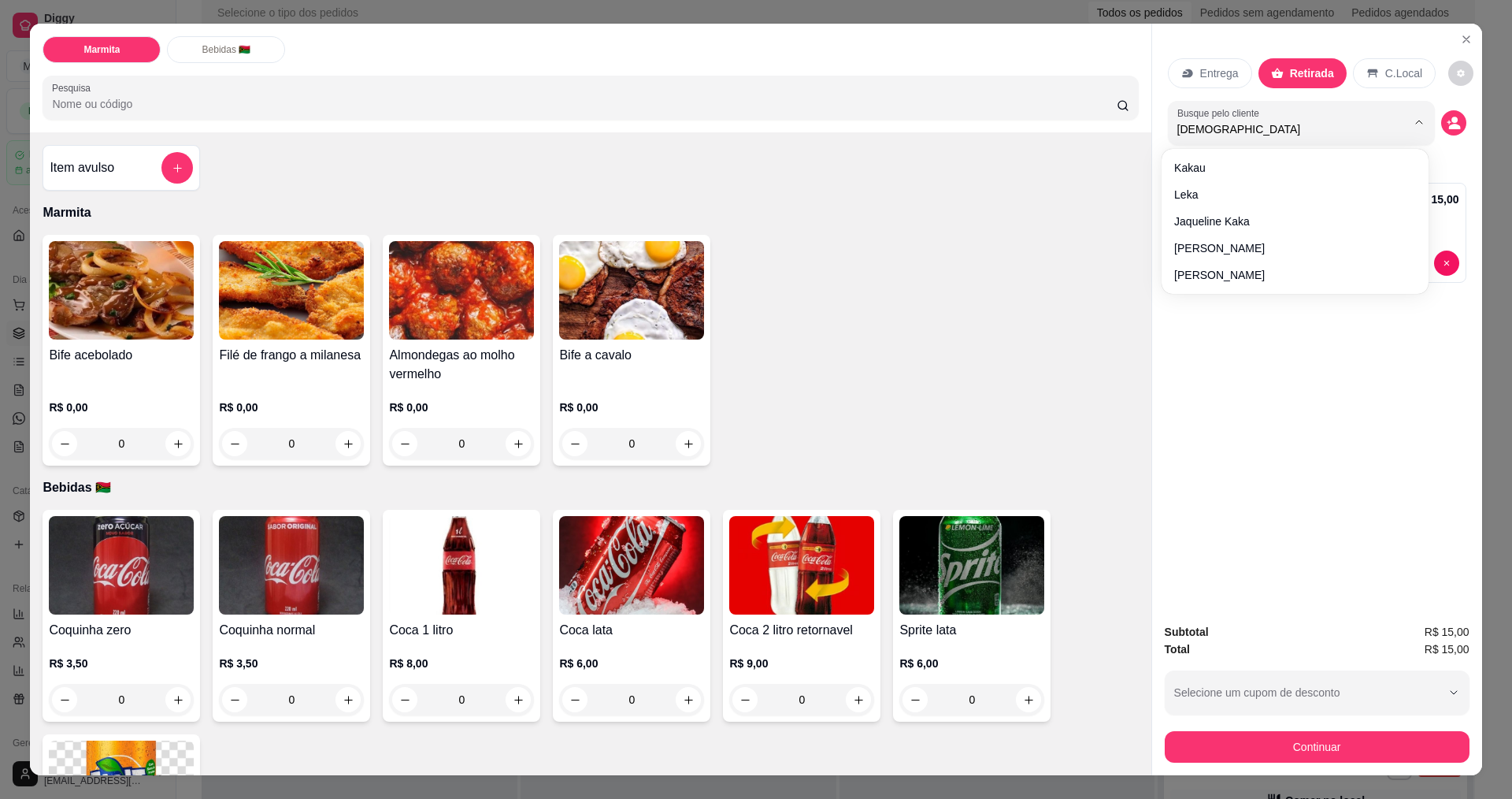
type input "kathe"
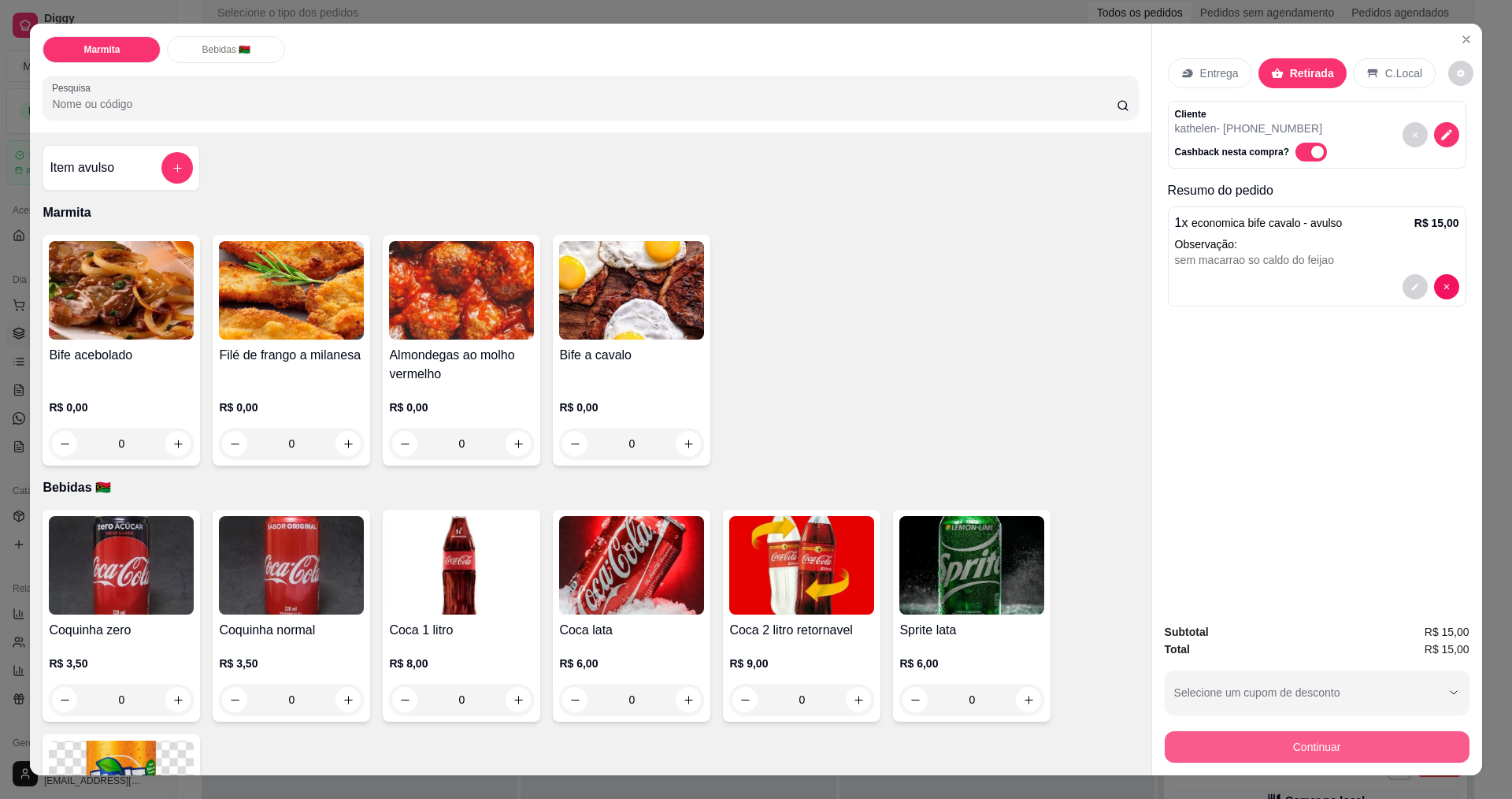
click at [1318, 746] on button "Continuar" at bounding box center [1317, 747] width 305 height 31
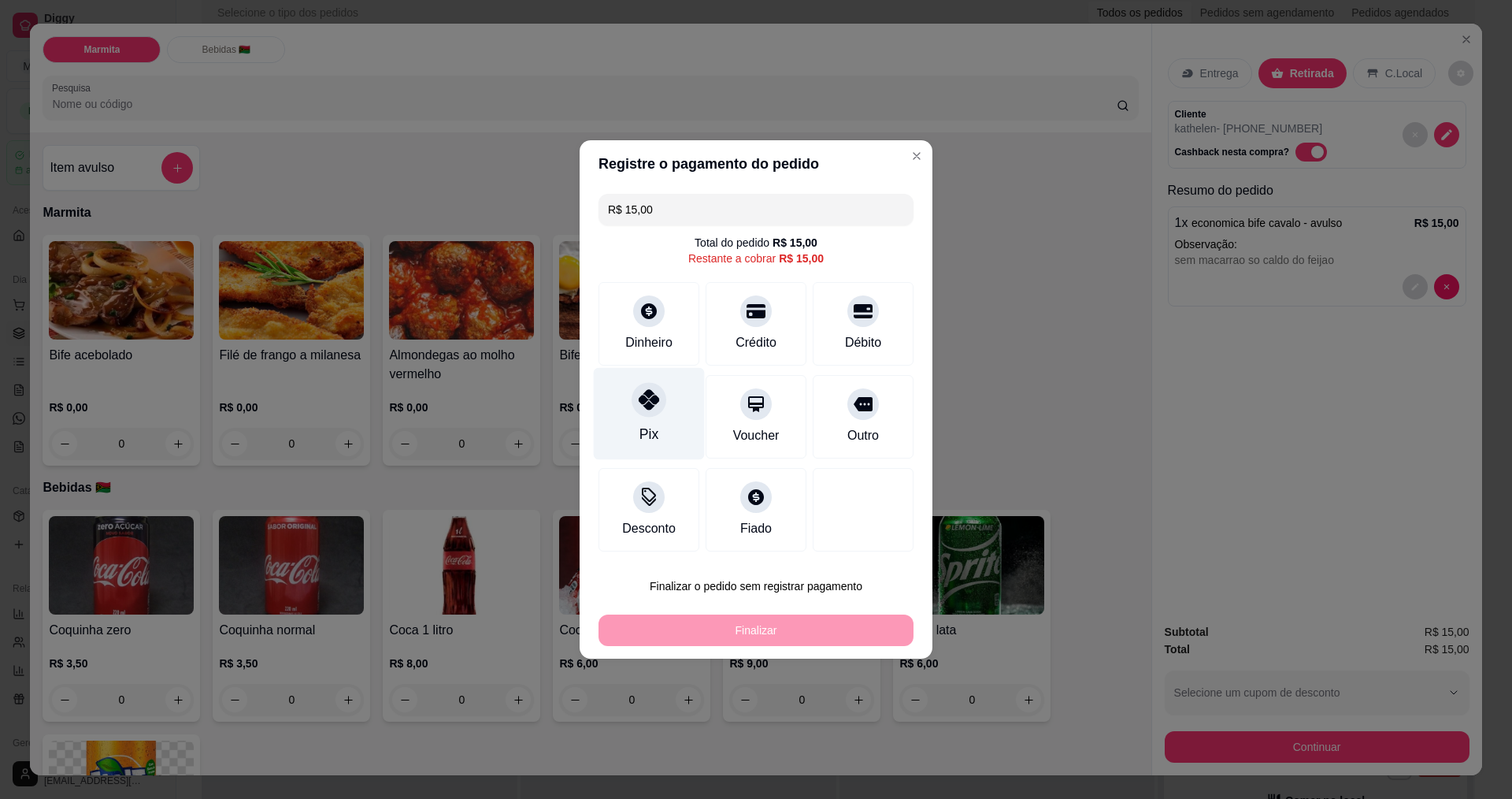
click at [663, 405] on div at bounding box center [649, 399] width 34 height 34
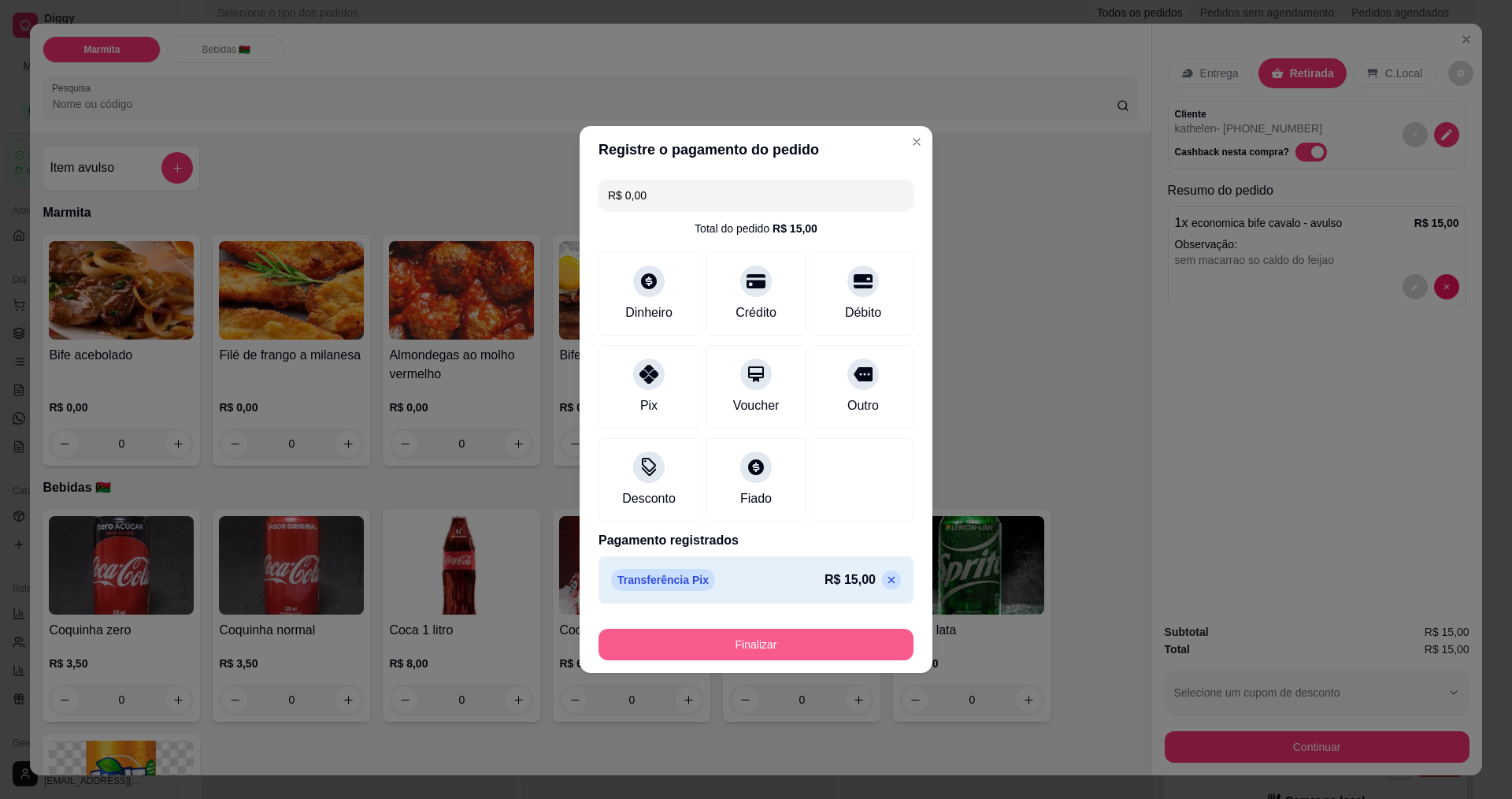
click at [835, 647] on button "Finalizar" at bounding box center [756, 644] width 315 height 31
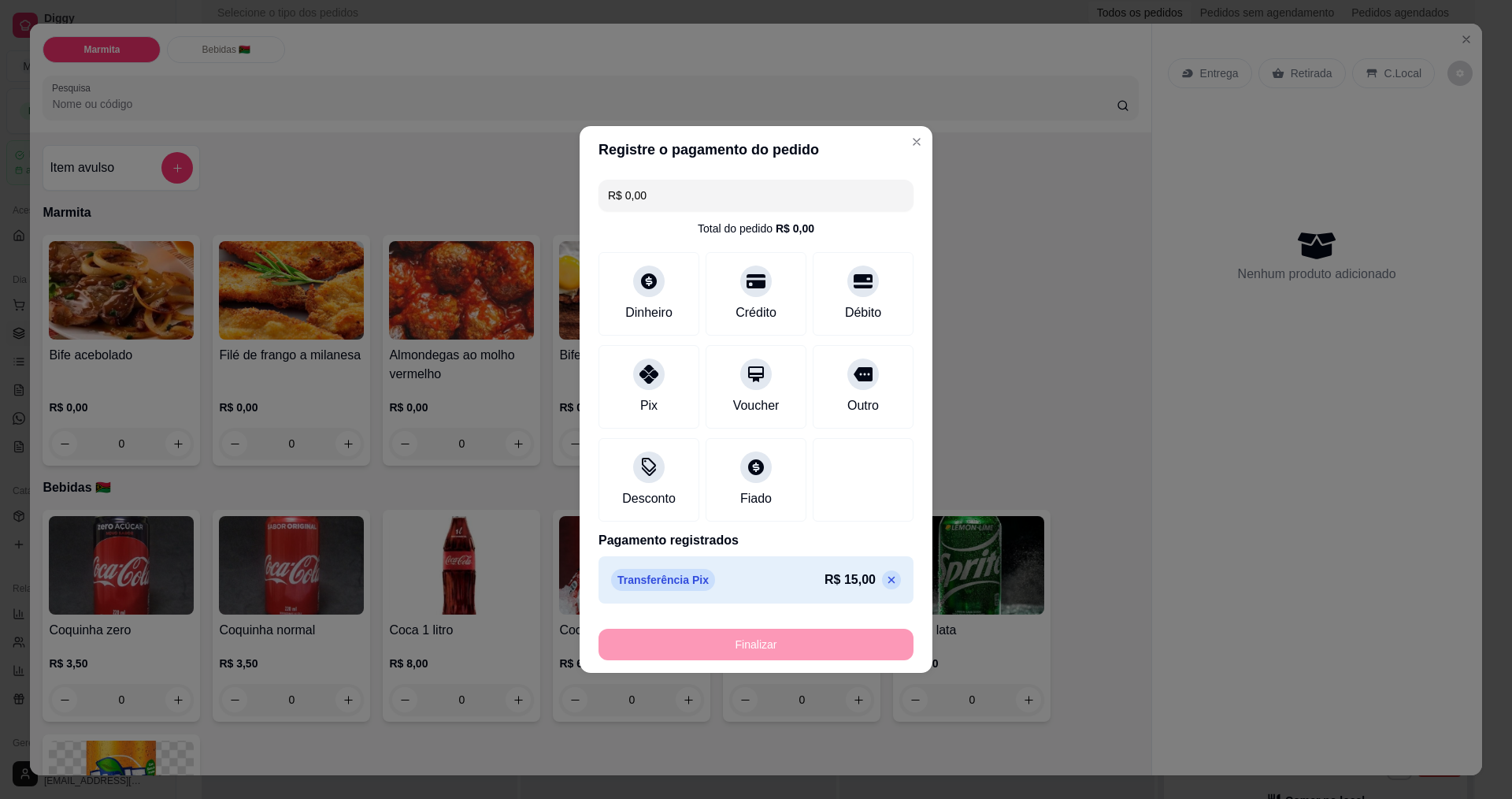
type input "-R$ 15,00"
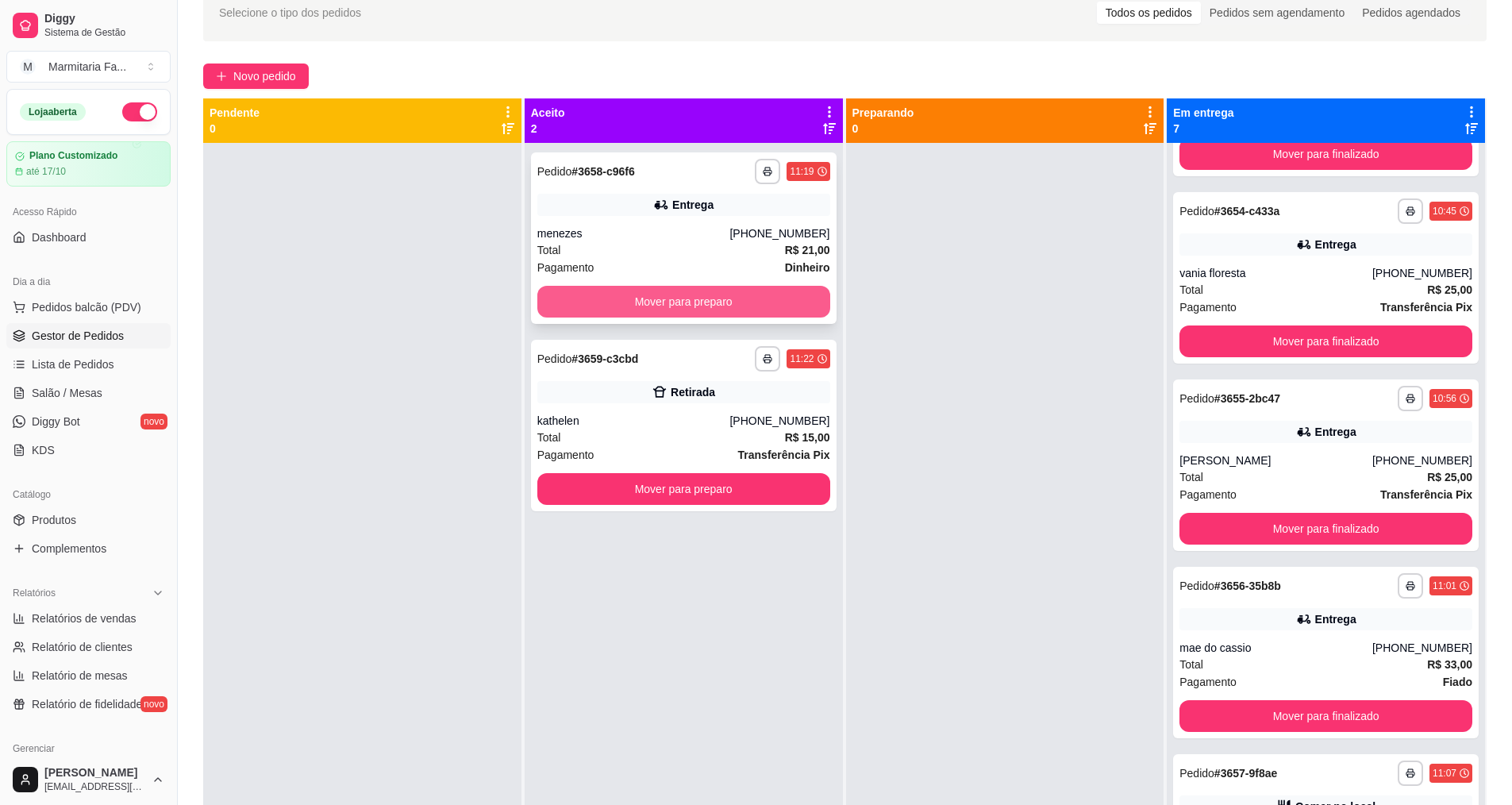
click at [666, 295] on button "Mover para preparo" at bounding box center [684, 301] width 293 height 31
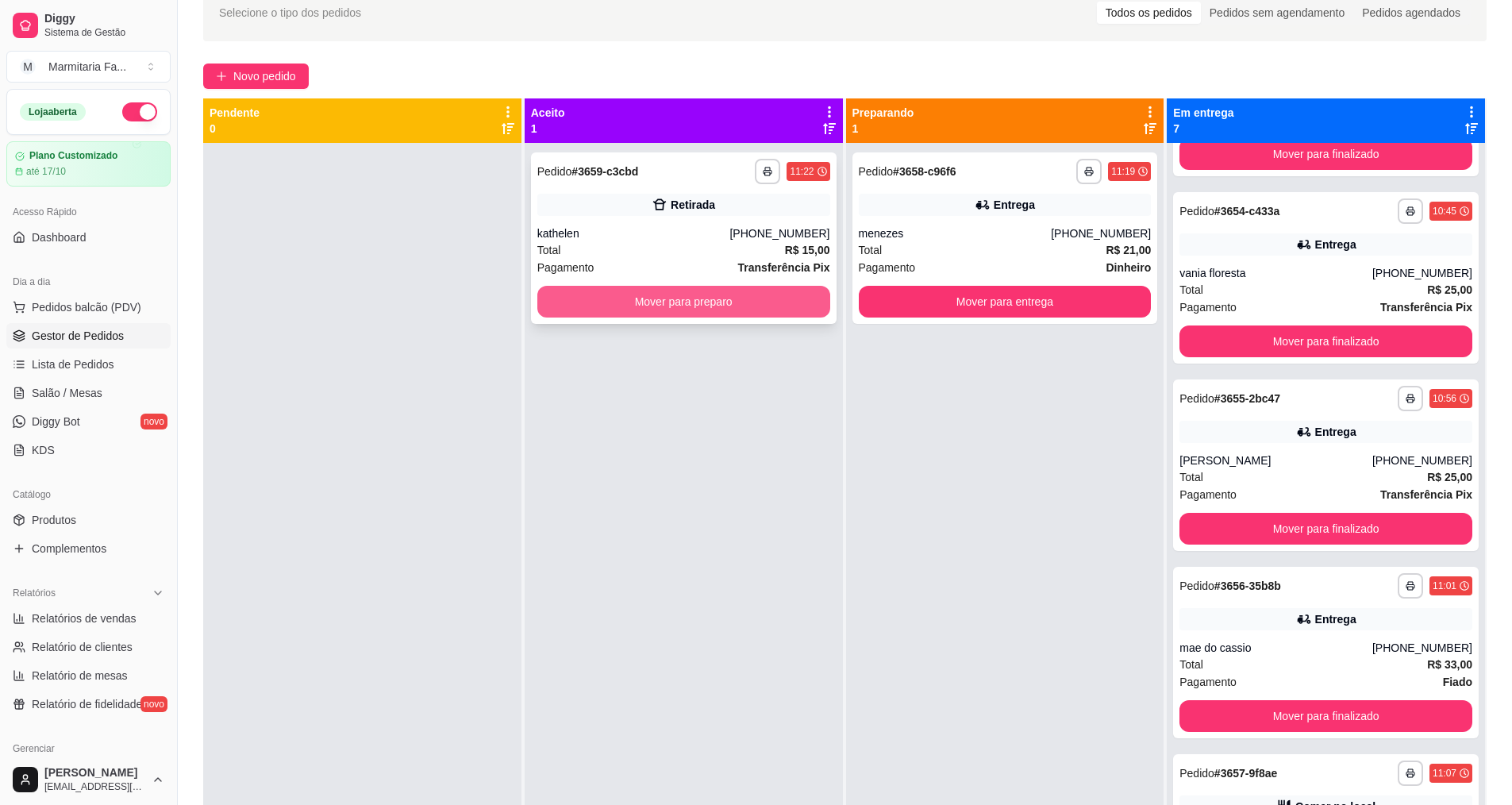
click at [667, 295] on button "Mover para preparo" at bounding box center [684, 301] width 293 height 31
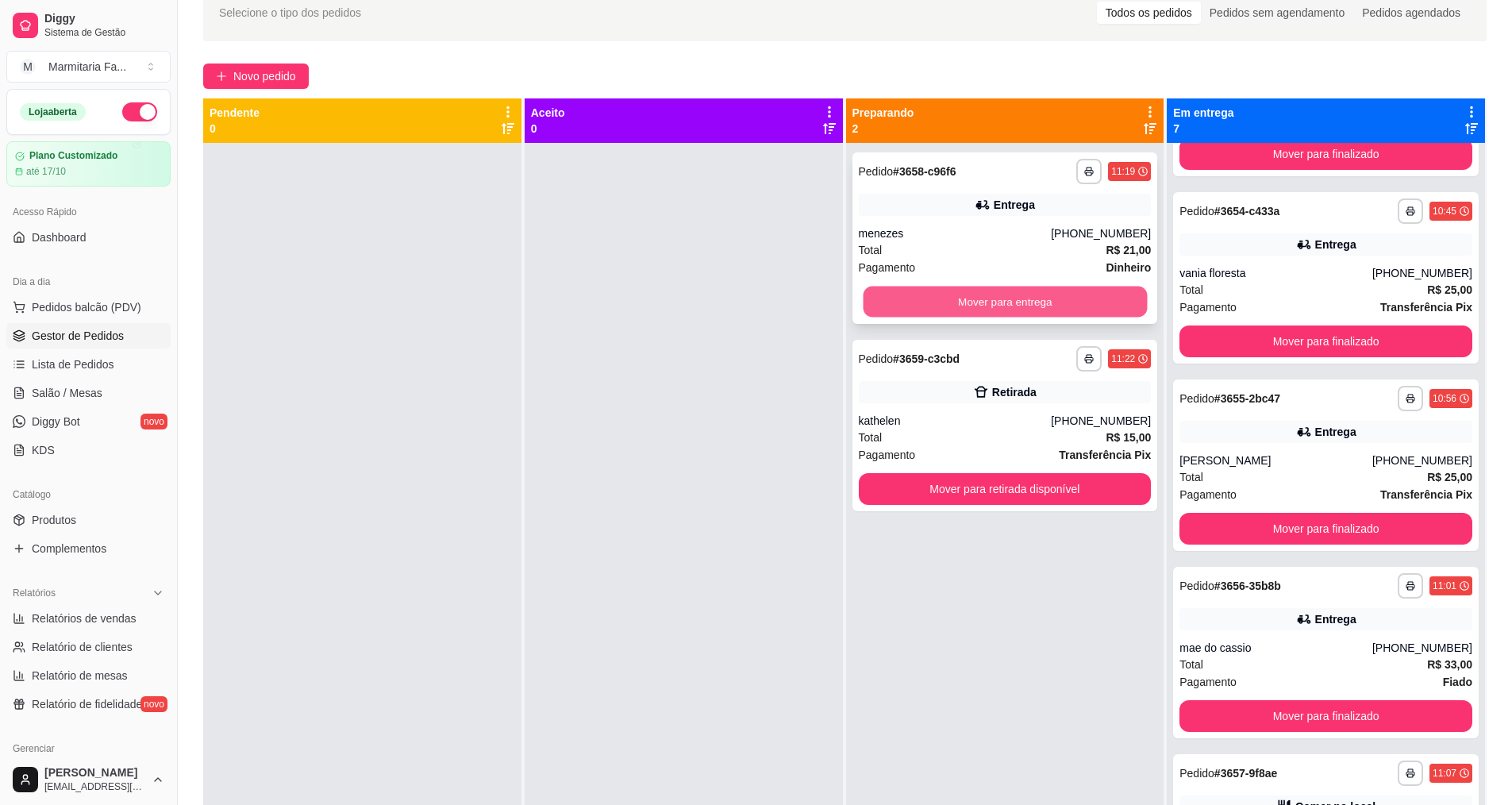
click at [924, 291] on button "Mover para entrega" at bounding box center [1005, 301] width 284 height 31
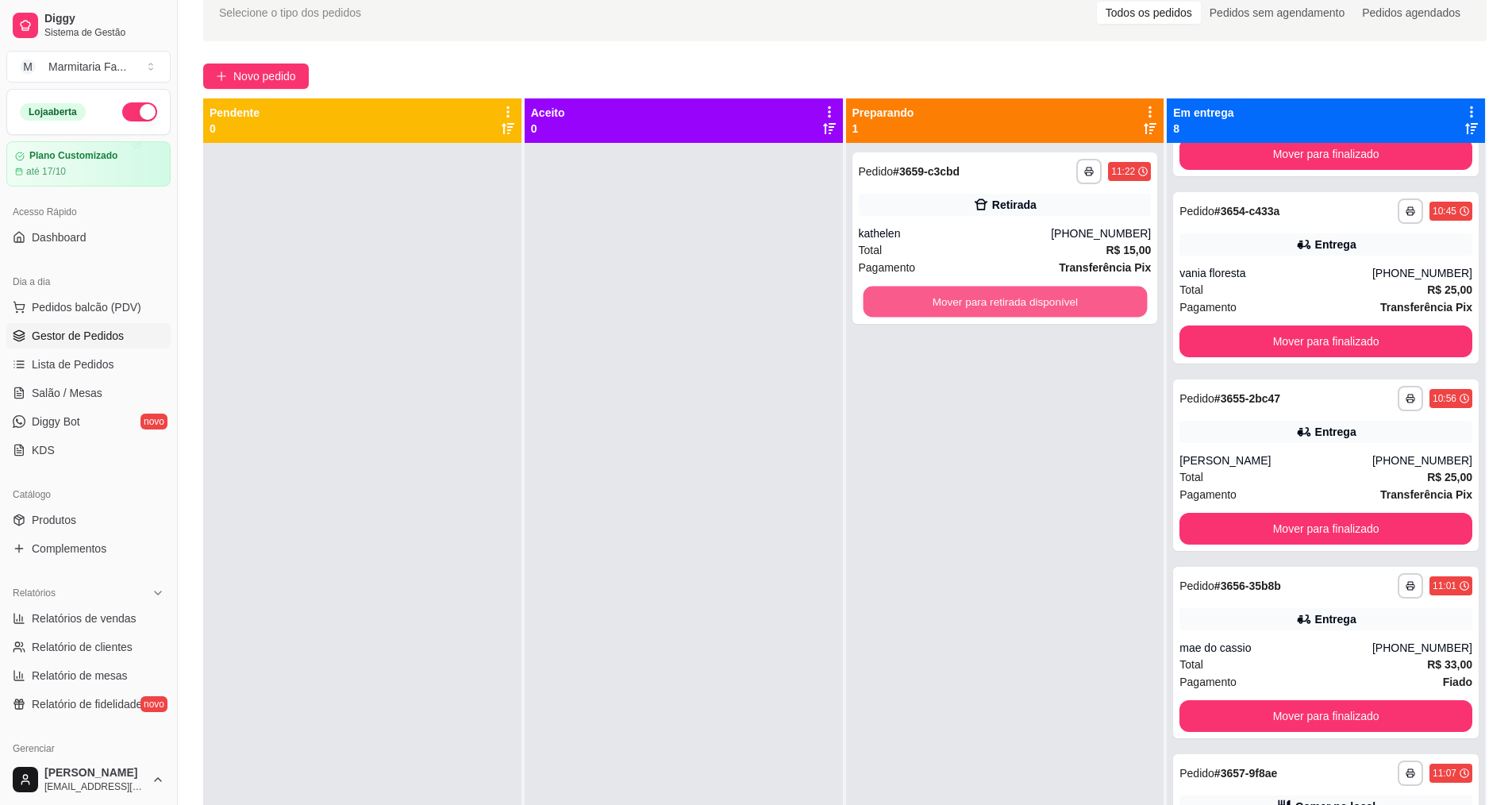
click at [925, 291] on button "Mover para retirada disponível" at bounding box center [1005, 301] width 284 height 31
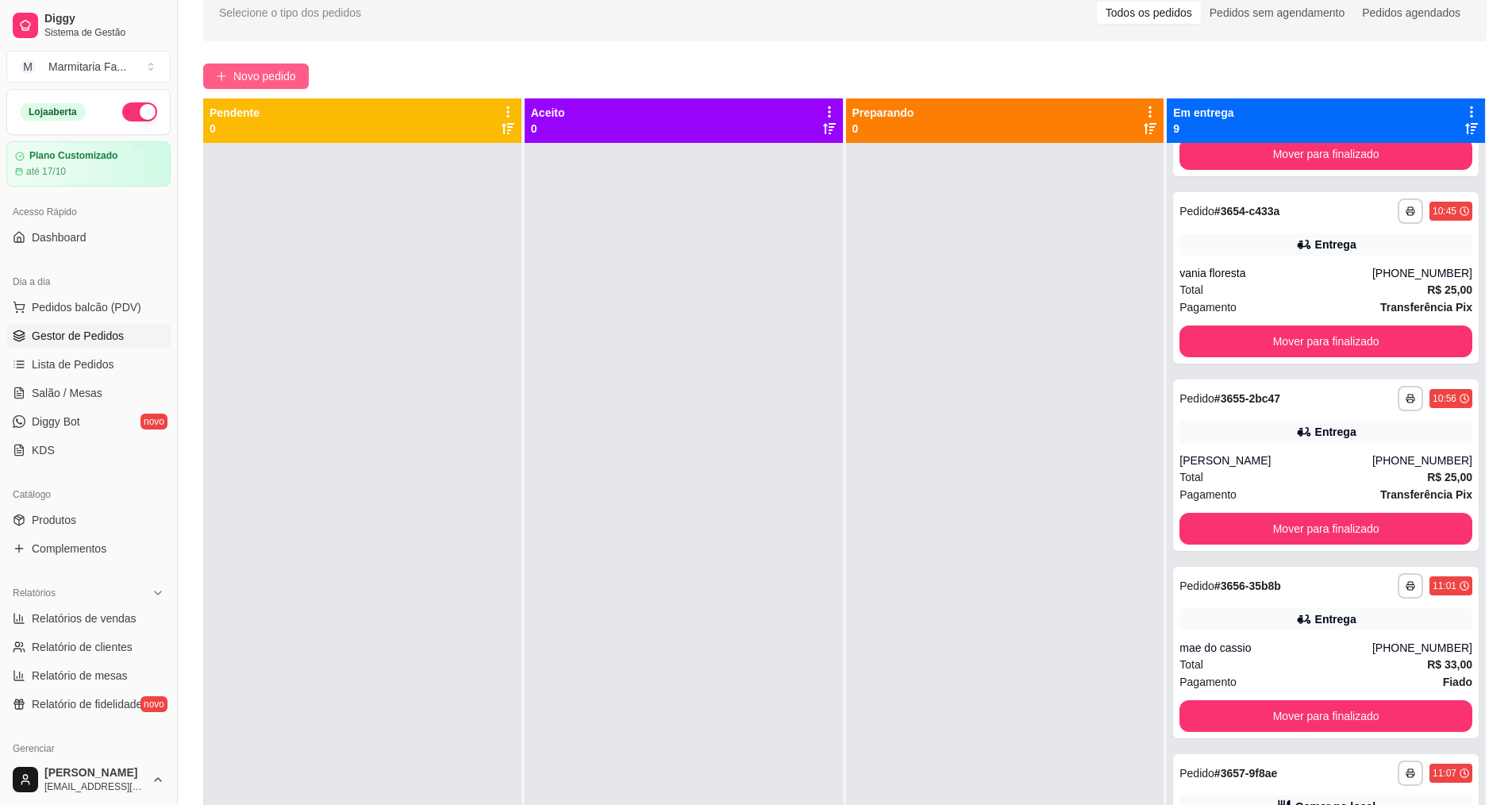
click at [245, 72] on span "Novo pedido" at bounding box center [265, 76] width 63 height 17
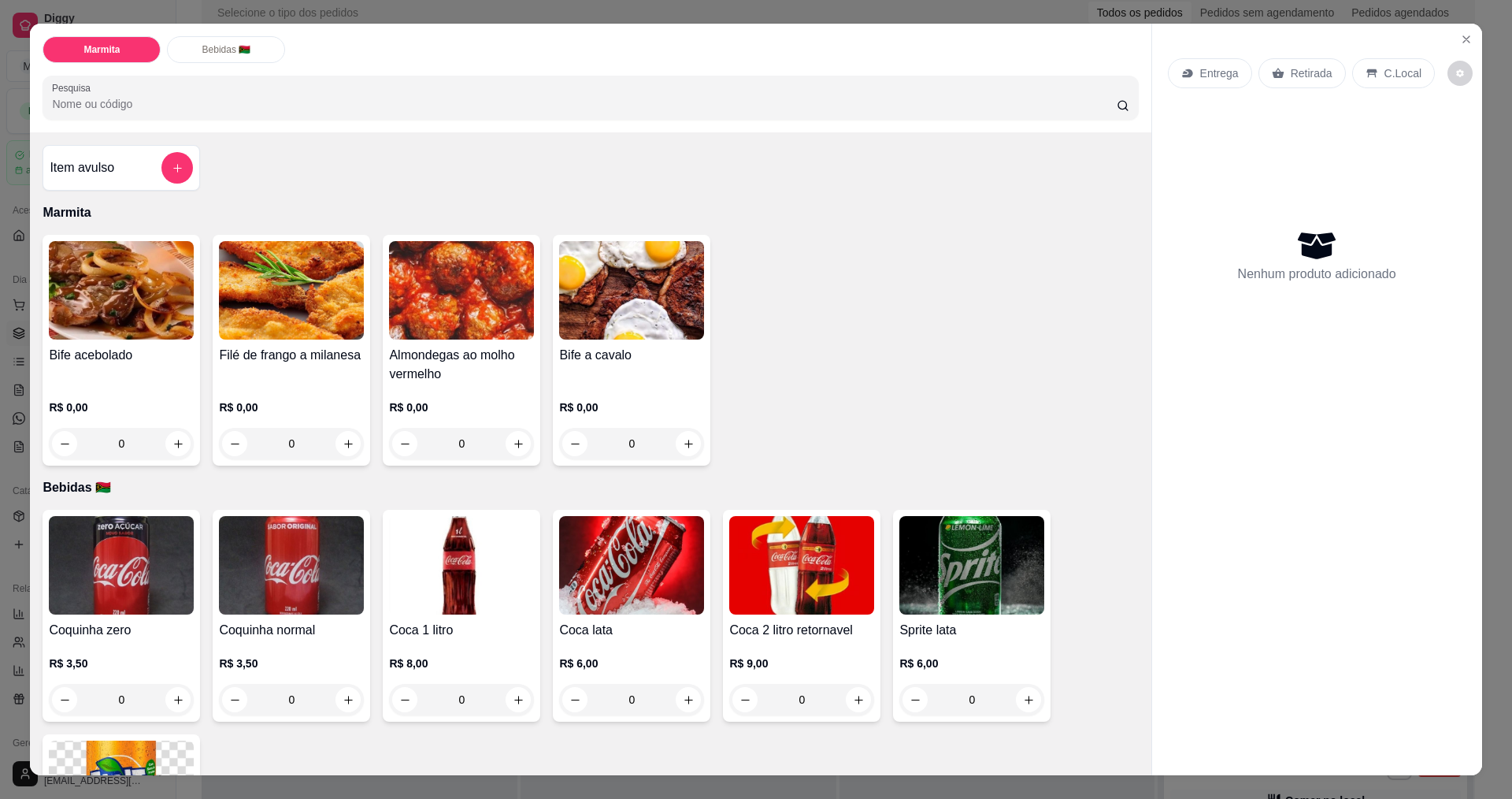
click at [313, 308] on img at bounding box center [291, 290] width 145 height 98
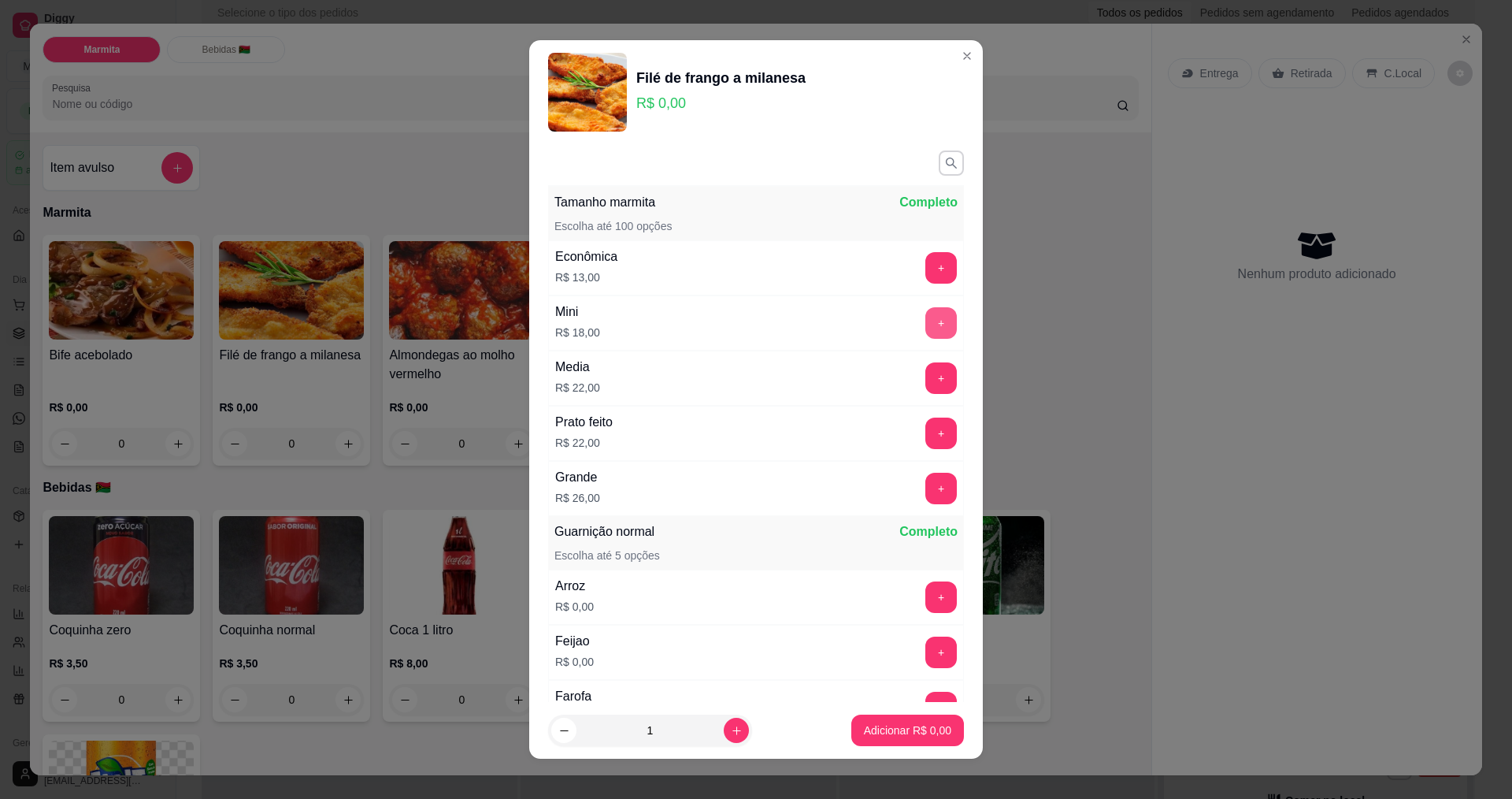
click at [926, 324] on button "+" at bounding box center [941, 323] width 31 height 31
click at [926, 324] on button "+" at bounding box center [941, 322] width 30 height 30
click at [856, 324] on button "-" at bounding box center [871, 322] width 30 height 30
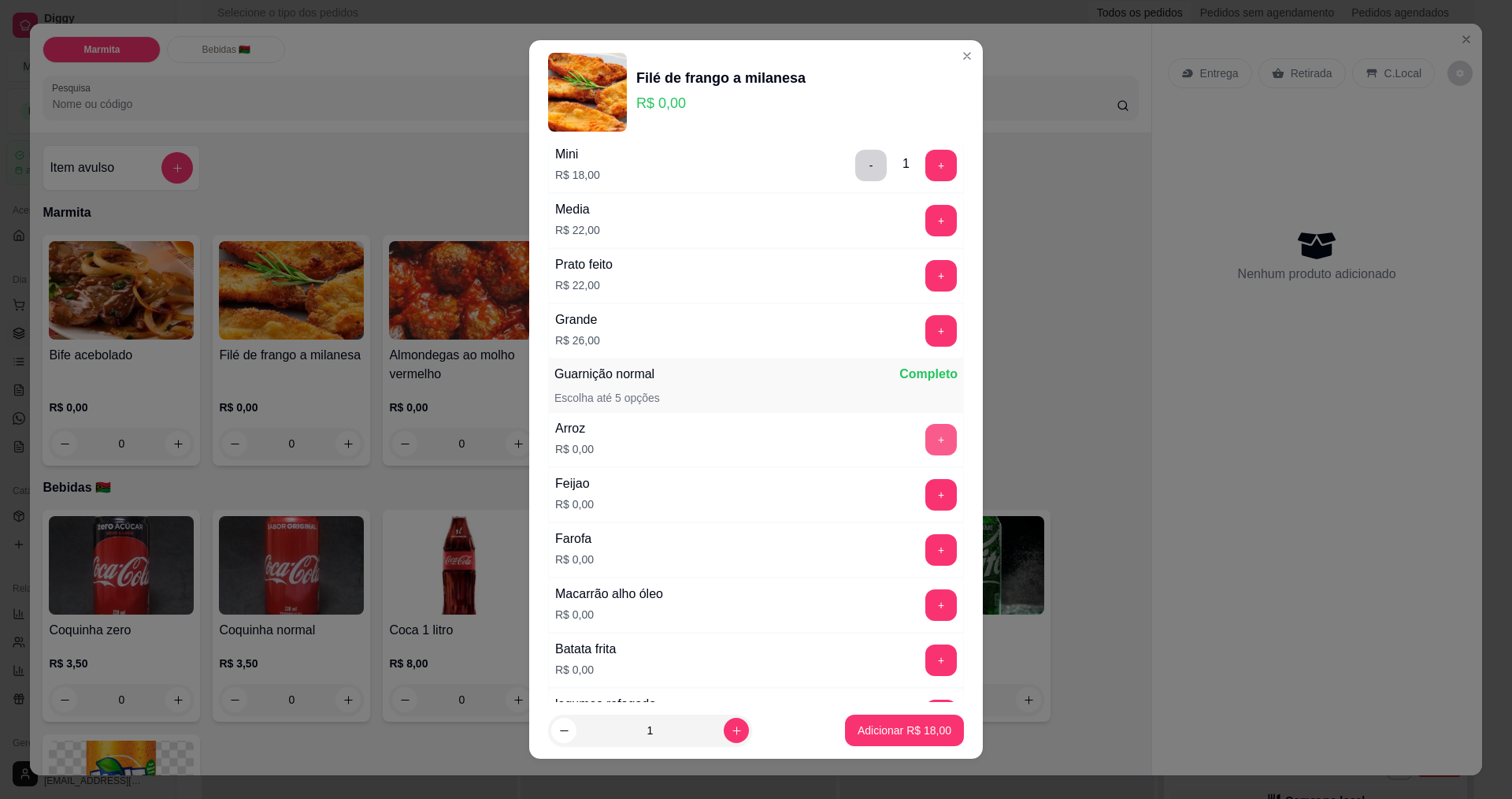
click at [926, 440] on button "+" at bounding box center [941, 439] width 31 height 31
click at [926, 489] on button "+" at bounding box center [941, 494] width 30 height 30
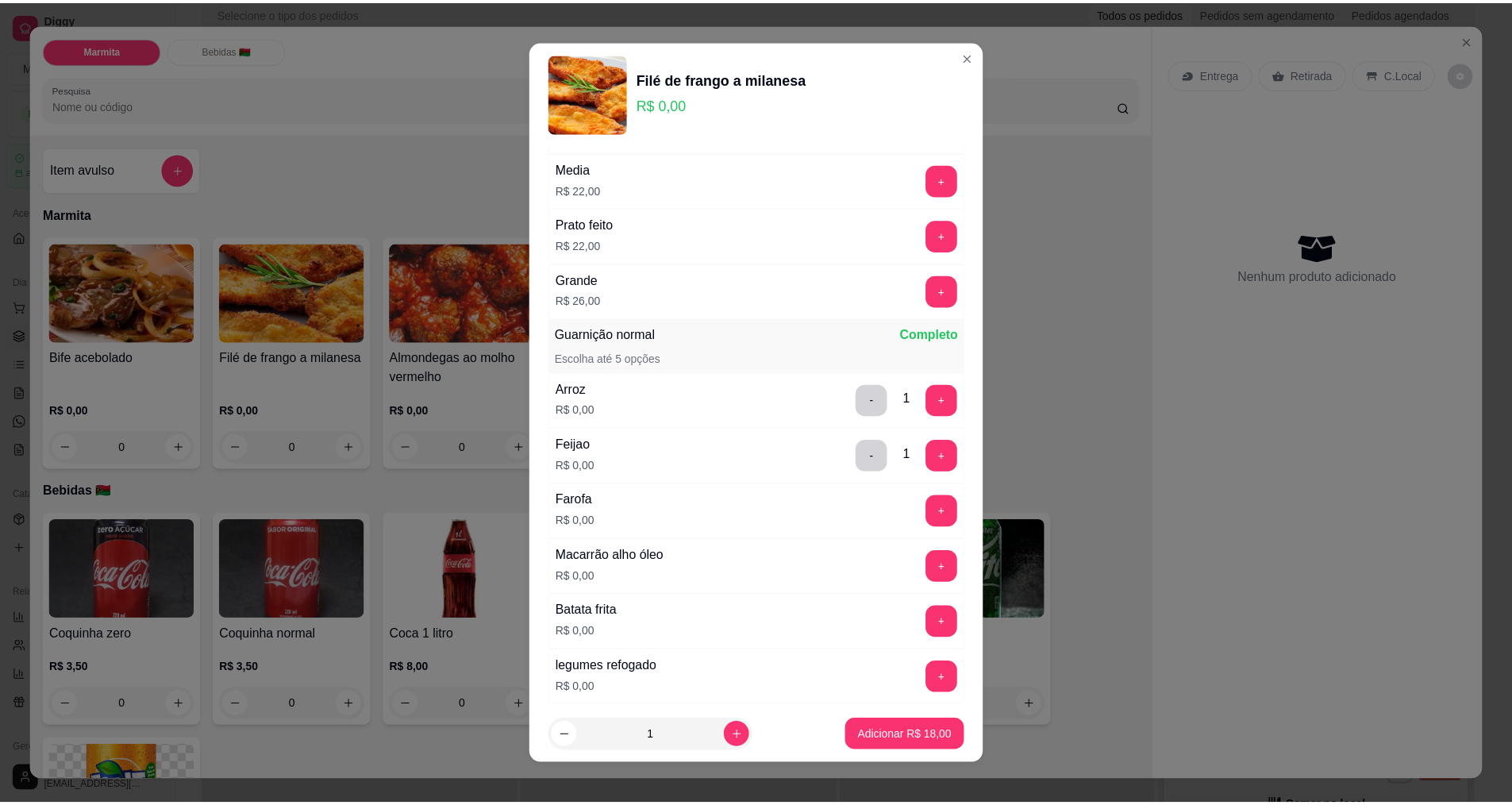
scroll to position [302, 0]
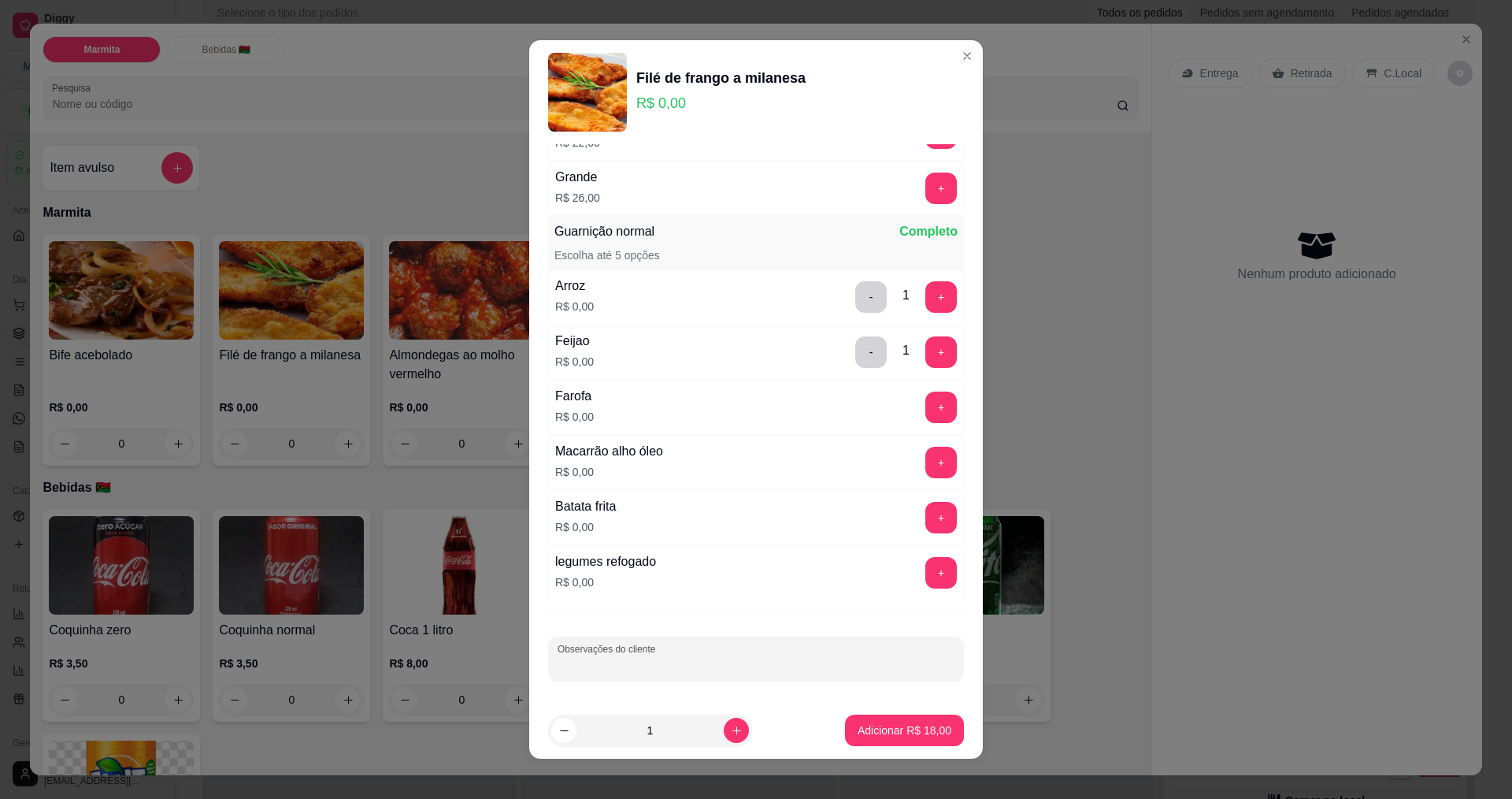
click at [731, 668] on input "Observações do cliente" at bounding box center [756, 665] width 397 height 16
type input "sem guarnicao"
click at [894, 729] on p "Adicionar R$ 18,00" at bounding box center [904, 730] width 93 height 16
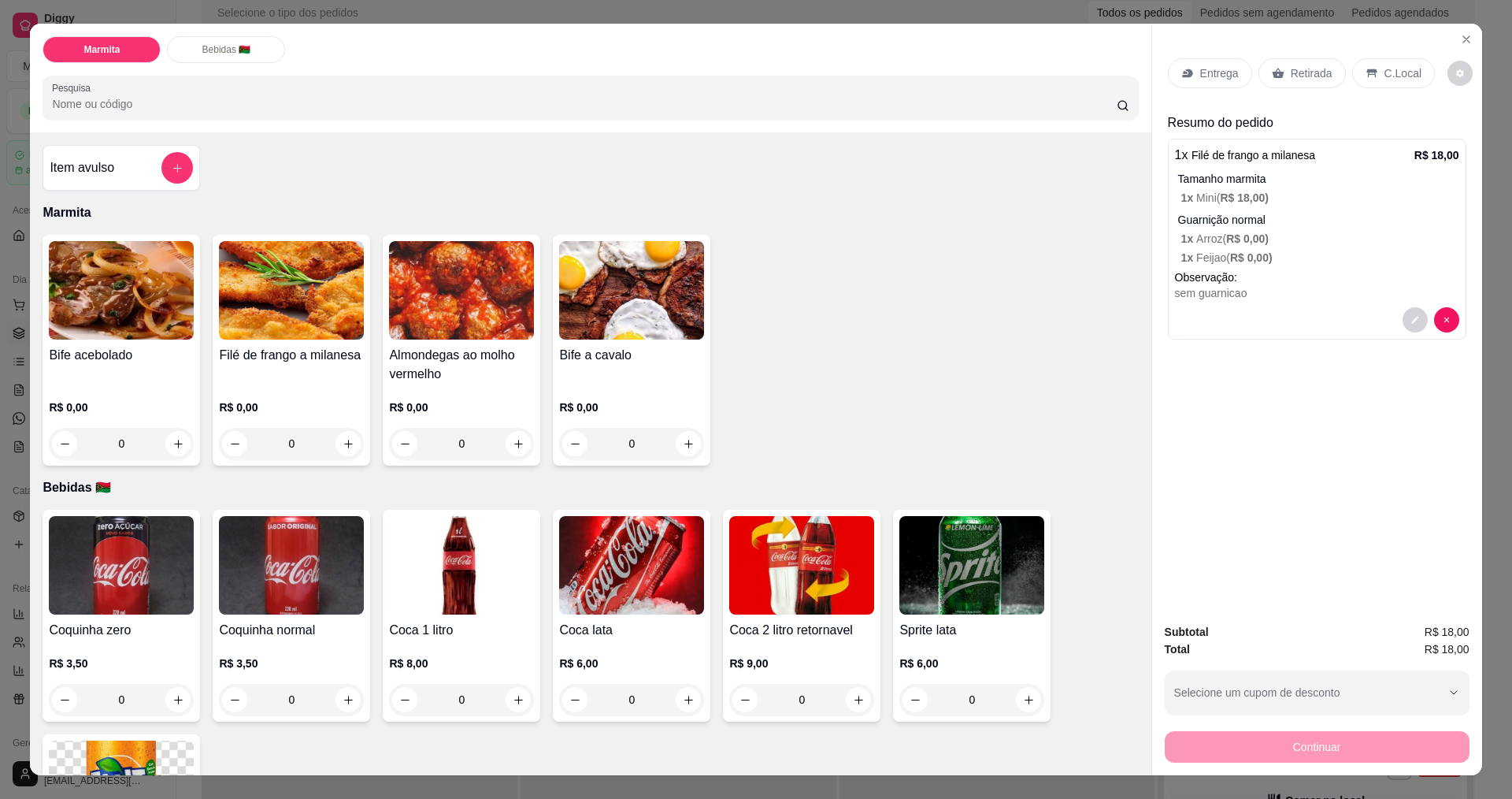
click at [1208, 76] on p "Entrega" at bounding box center [1219, 73] width 38 height 16
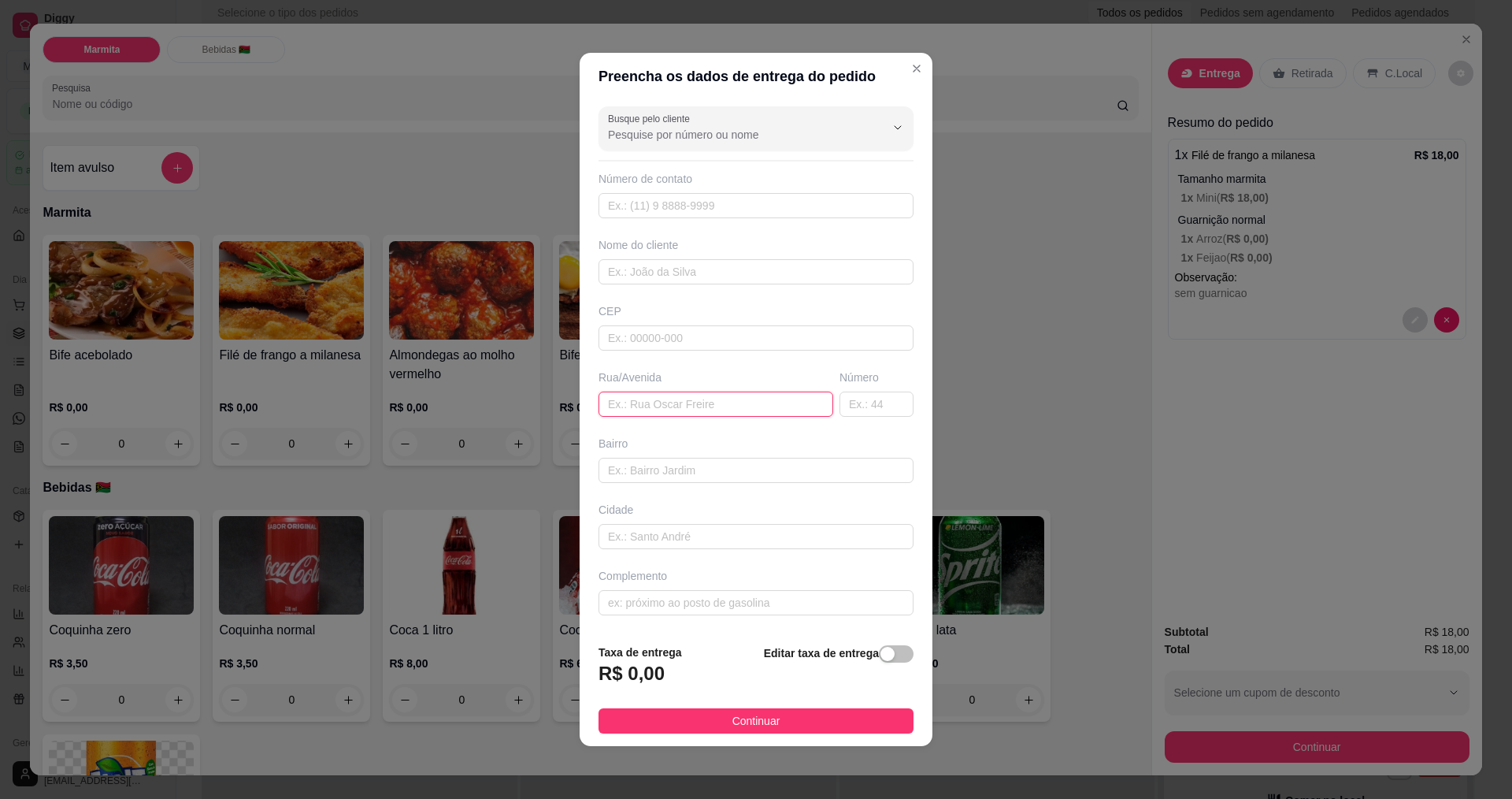
click at [641, 411] on input "text" at bounding box center [716, 404] width 234 height 25
type input "postinho bassoli"
click at [883, 656] on button "button" at bounding box center [896, 653] width 34 height 17
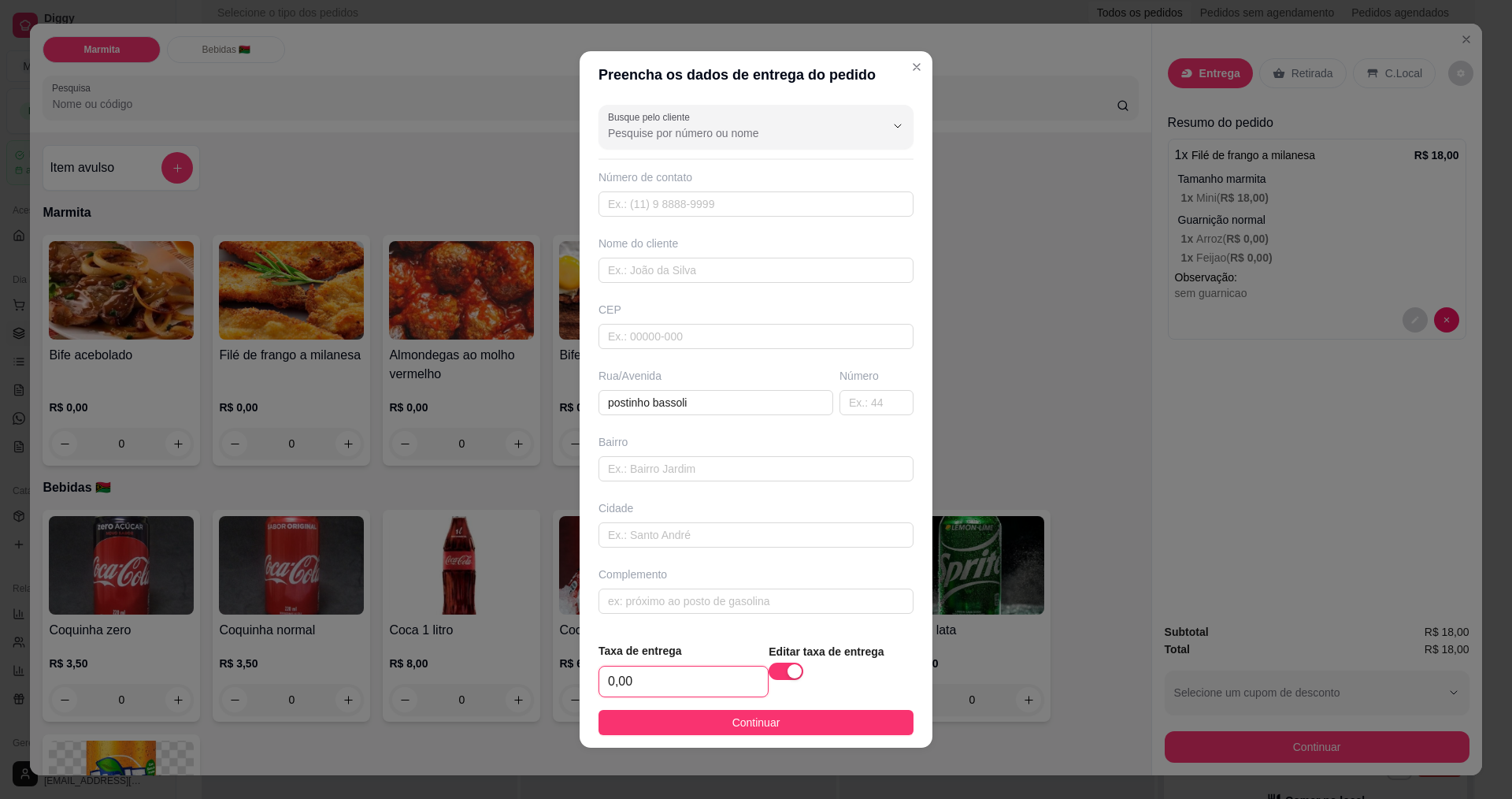
click at [725, 683] on input "0,00" at bounding box center [684, 681] width 169 height 30
type input "3,00"
click at [645, 271] on input "text" at bounding box center [756, 270] width 315 height 25
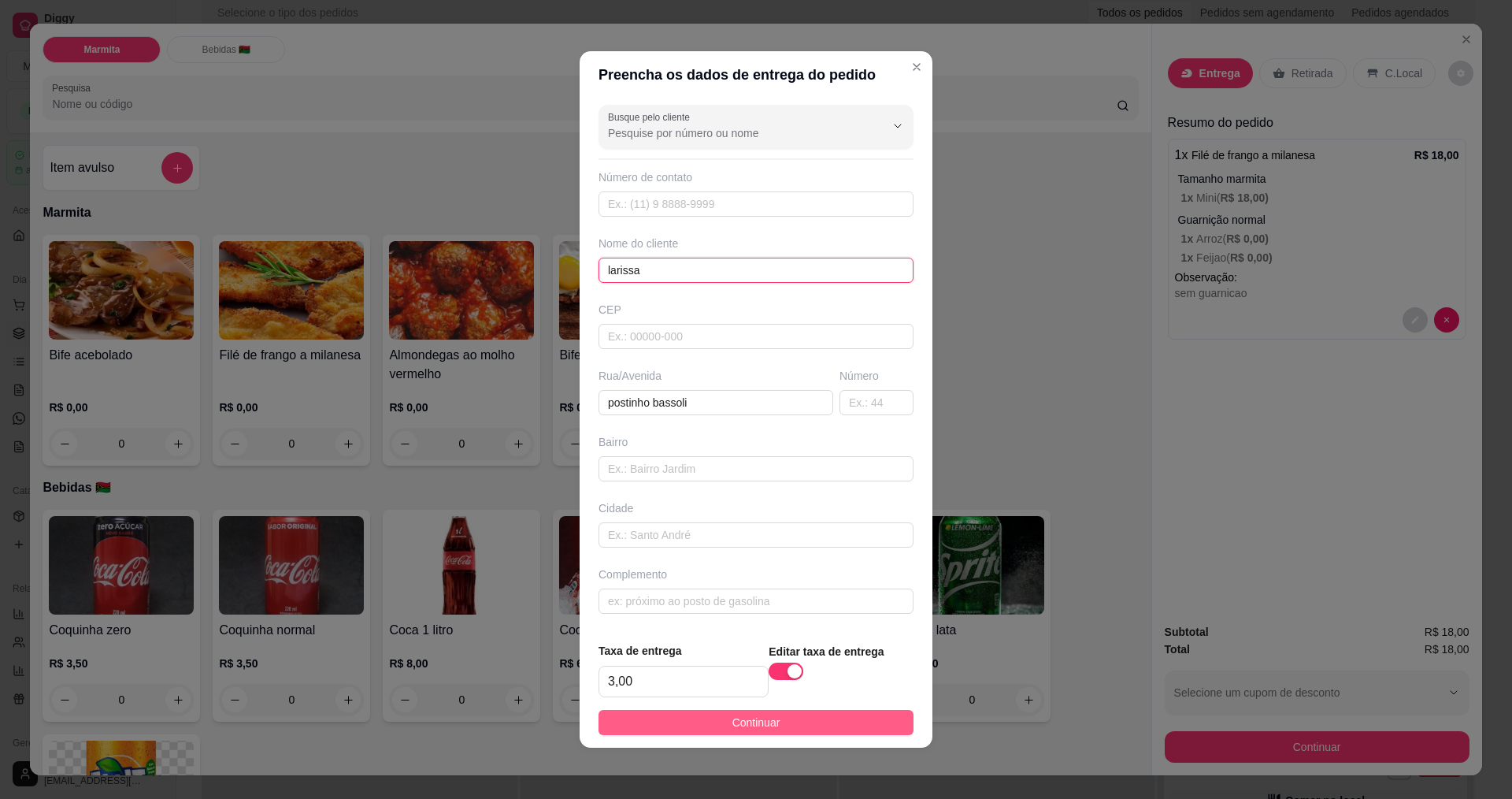
type input "larissa"
click at [792, 720] on button "Continuar" at bounding box center [756, 722] width 315 height 25
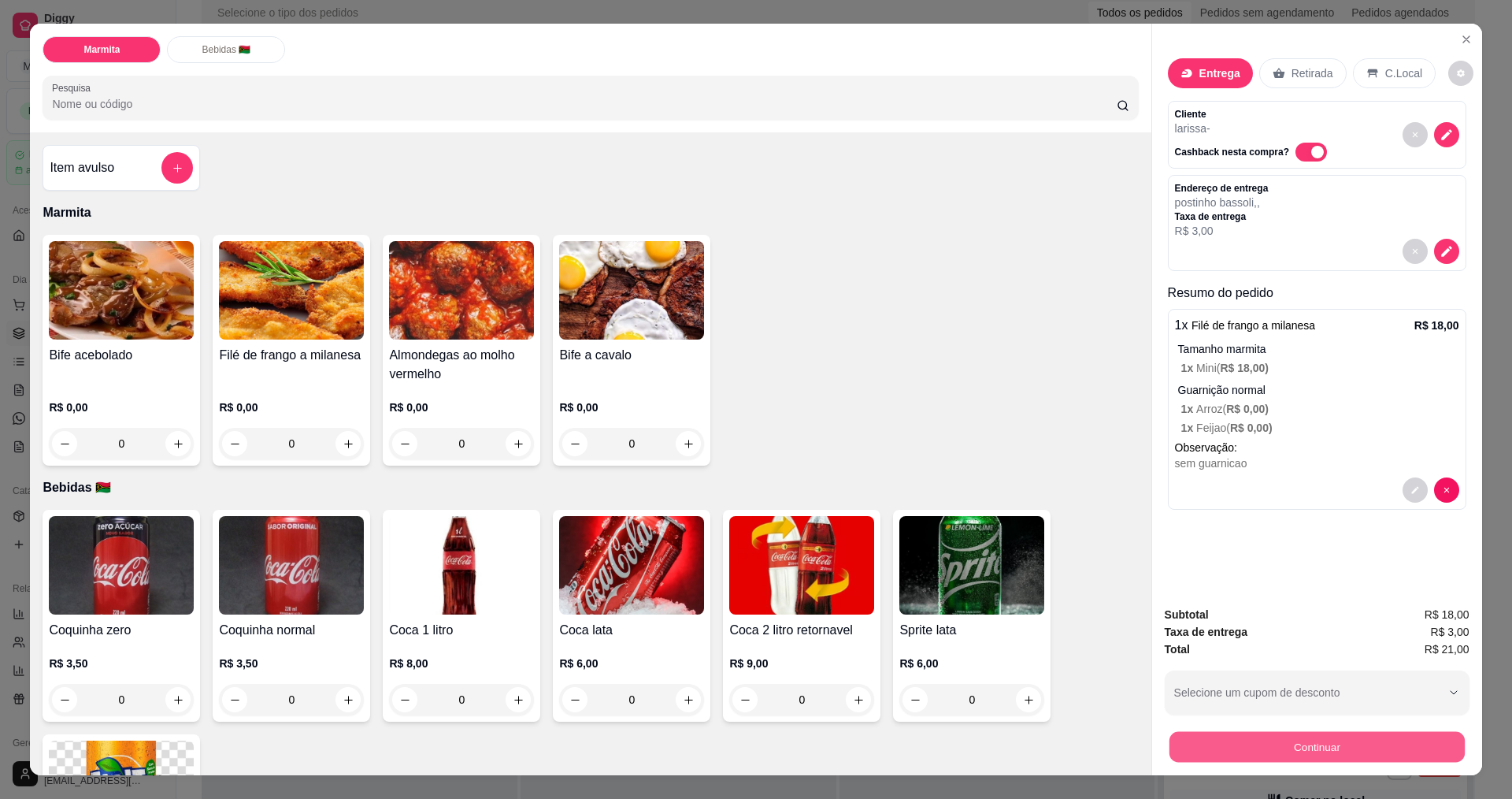
click at [1309, 750] on button "Continuar" at bounding box center [1316, 746] width 296 height 30
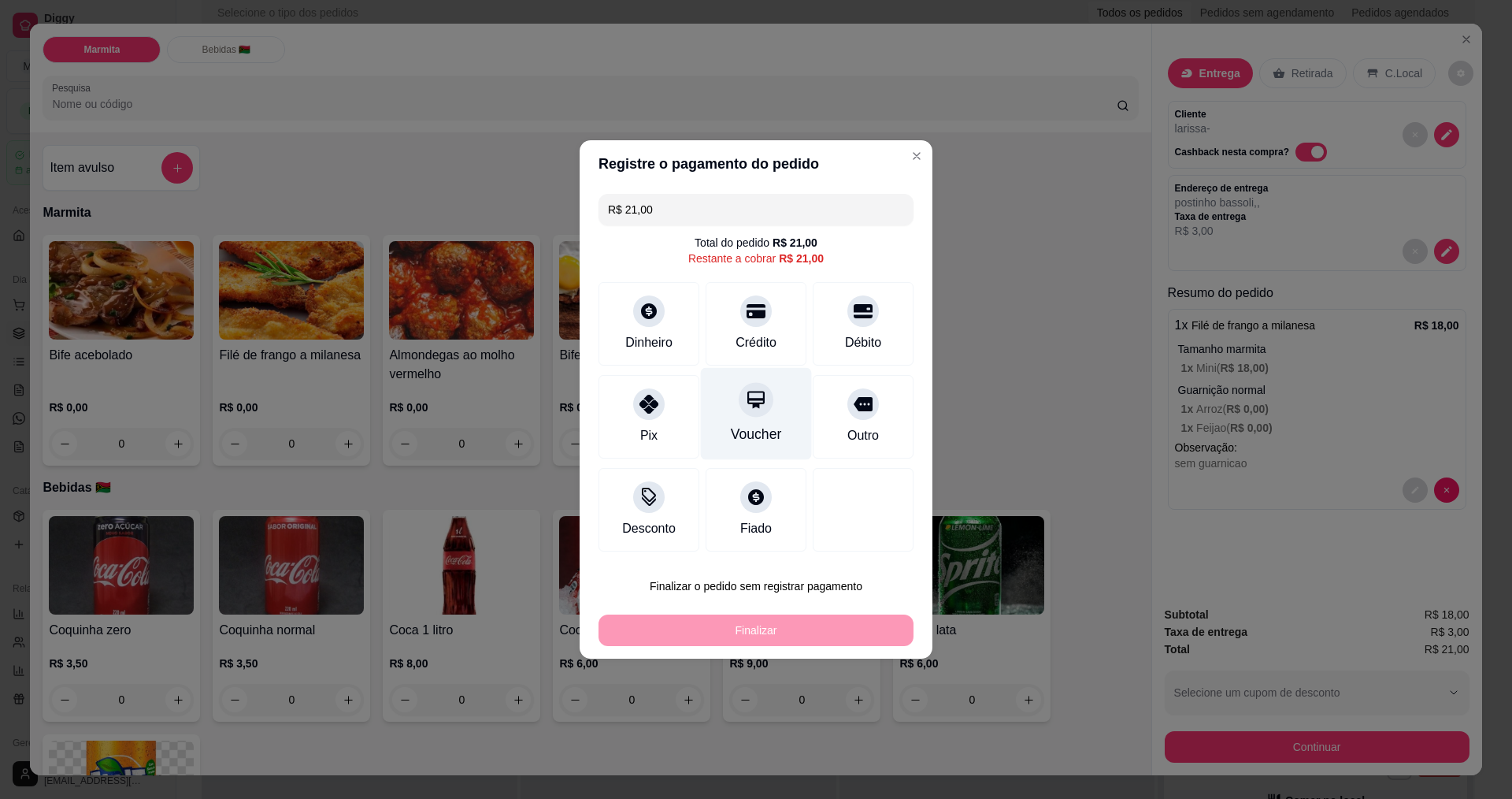
click at [750, 406] on icon at bounding box center [755, 399] width 17 height 17
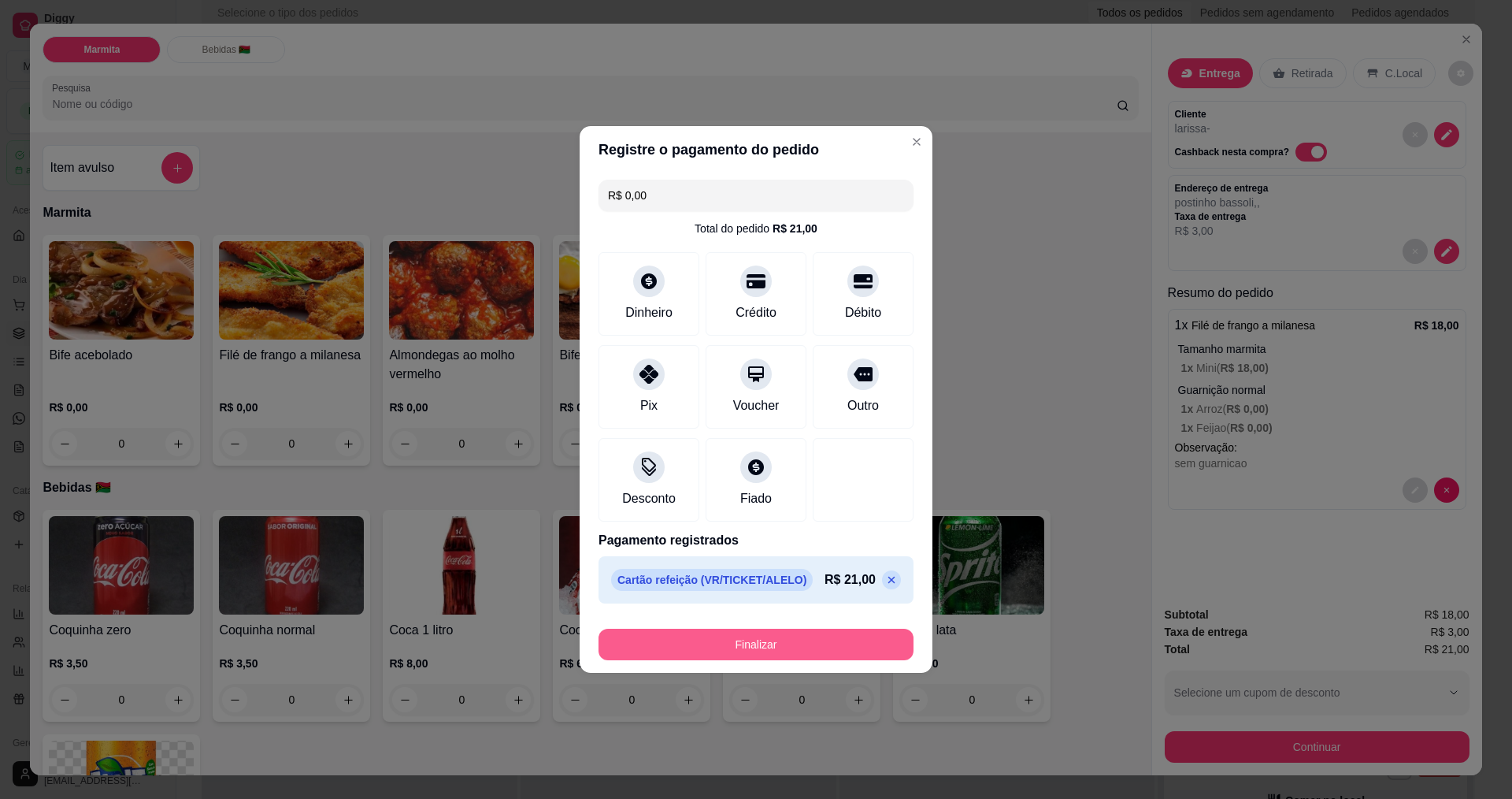
click at [776, 640] on button "Finalizar" at bounding box center [756, 644] width 315 height 31
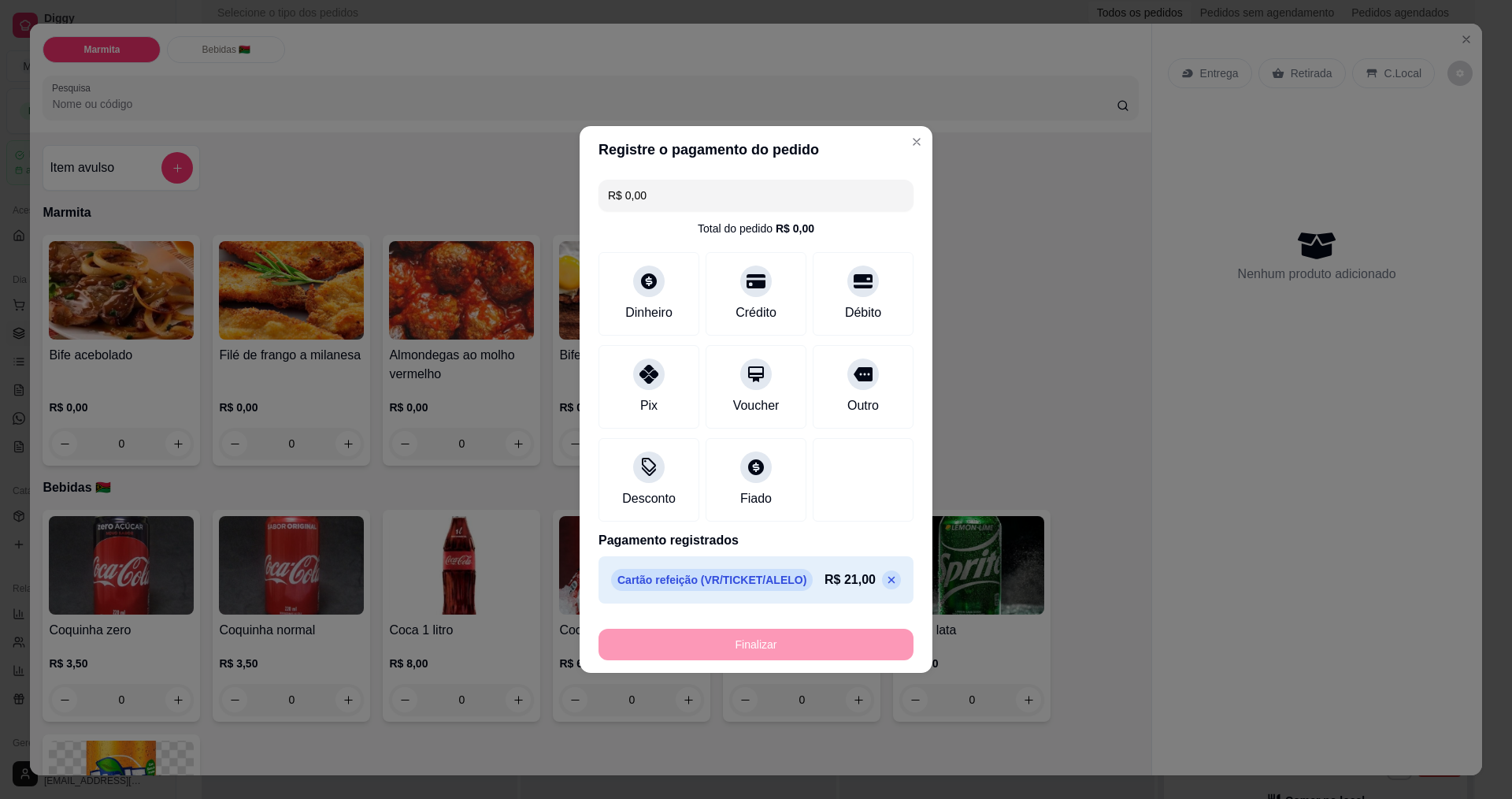
type input "-R$ 21,00"
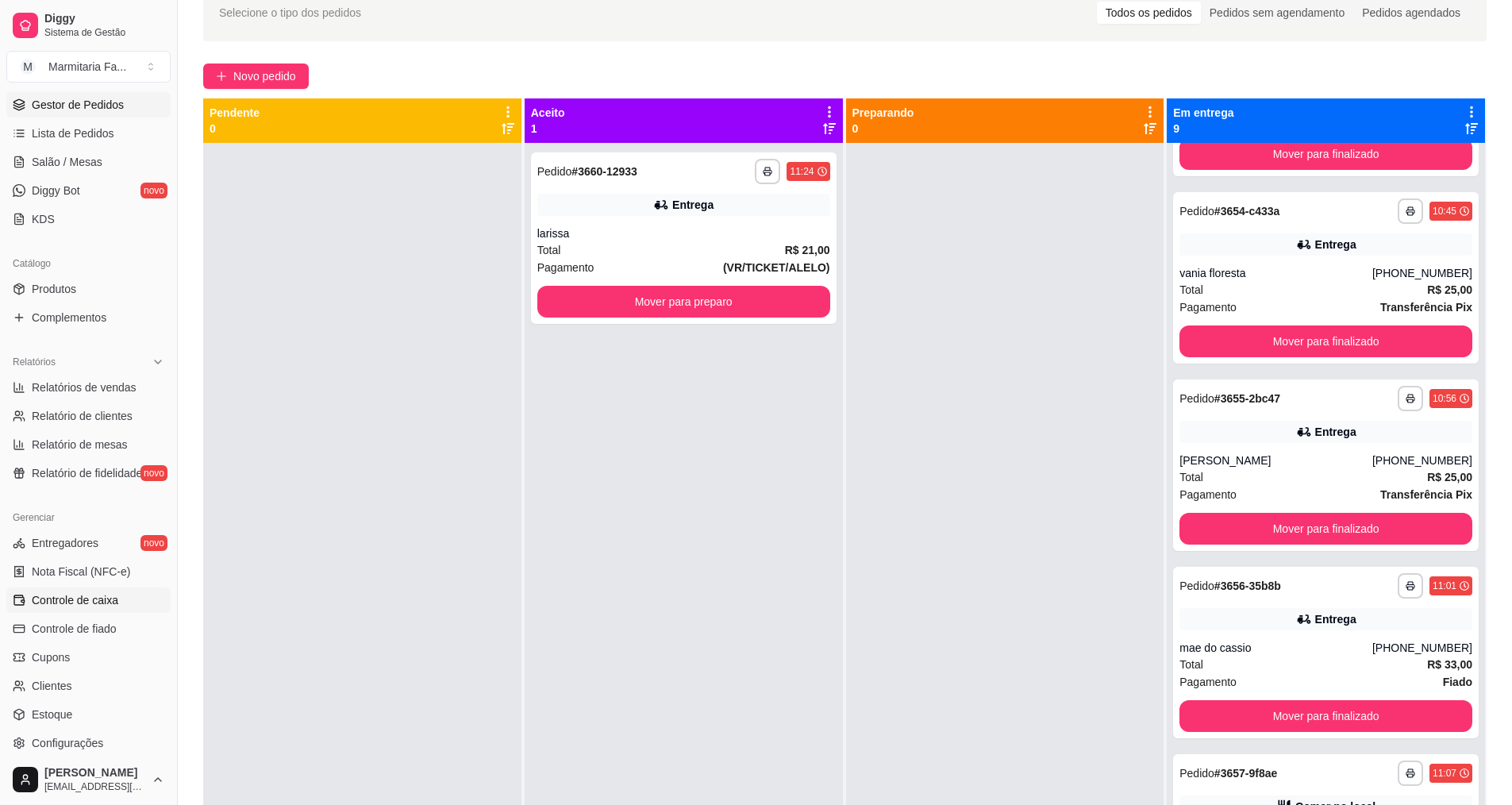
scroll to position [238, 0]
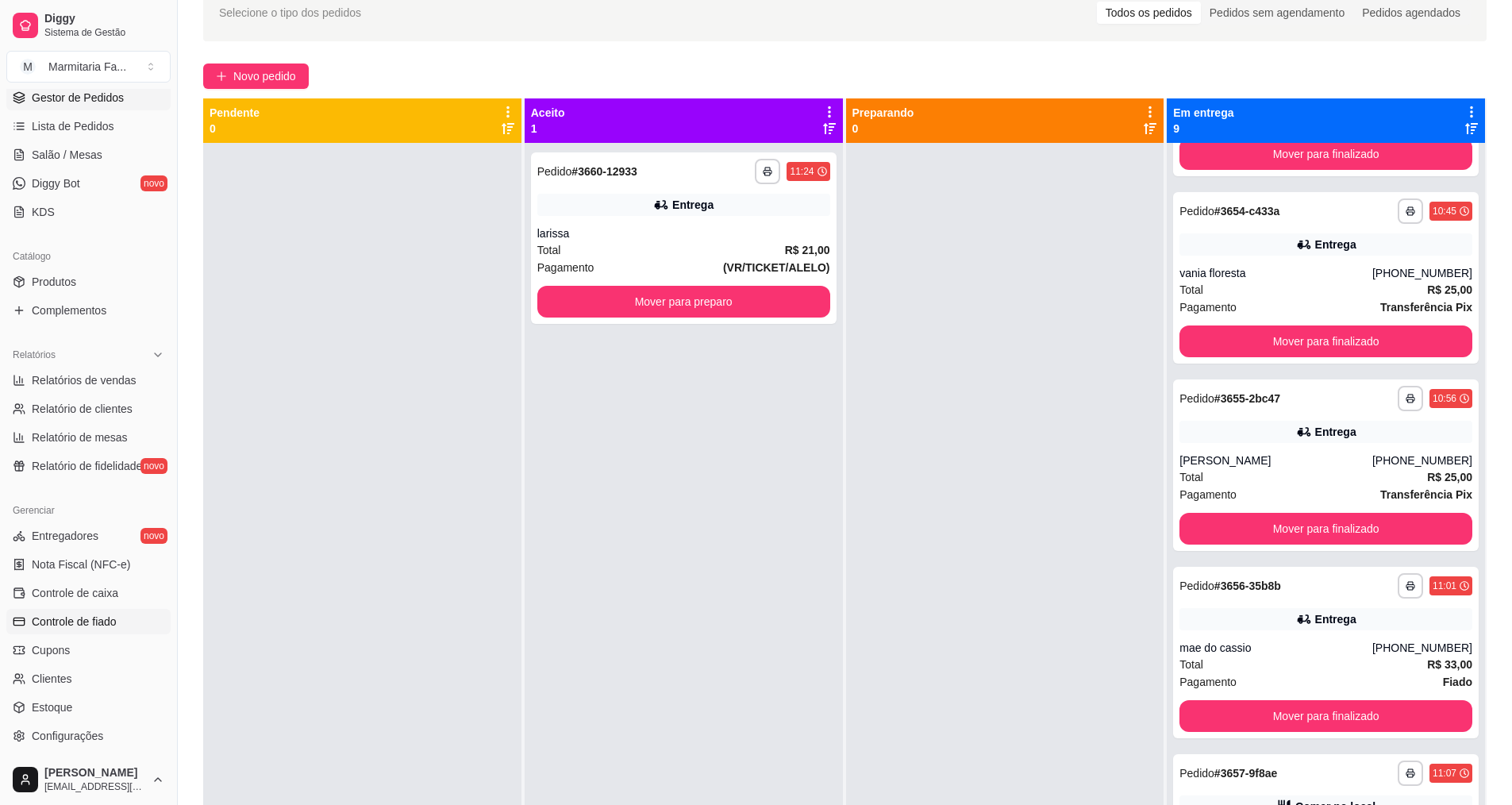
click at [76, 625] on span "Controle de fiado" at bounding box center [73, 621] width 85 height 16
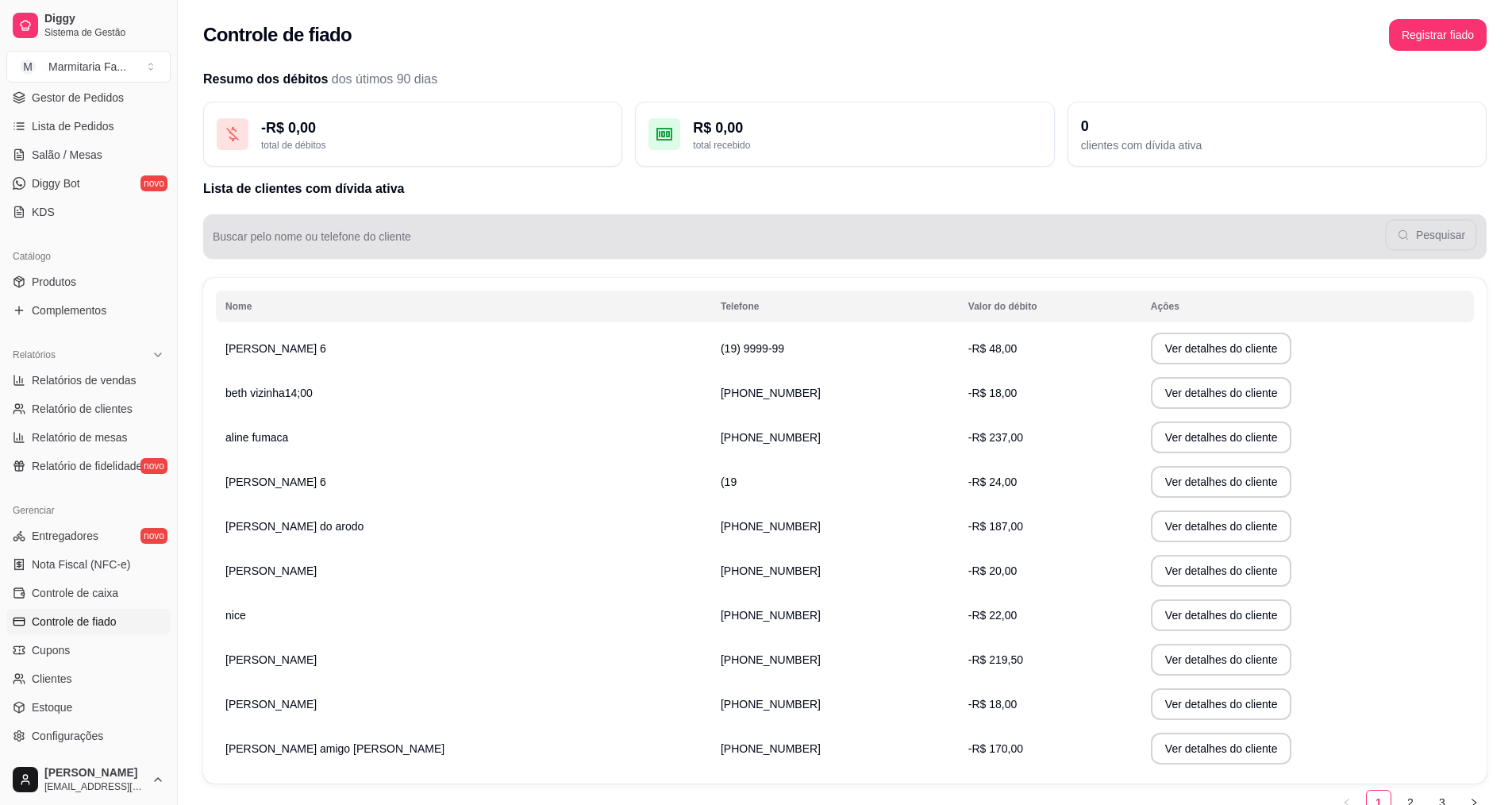
click at [317, 225] on div "Pesquisar" at bounding box center [846, 236] width 1265 height 31
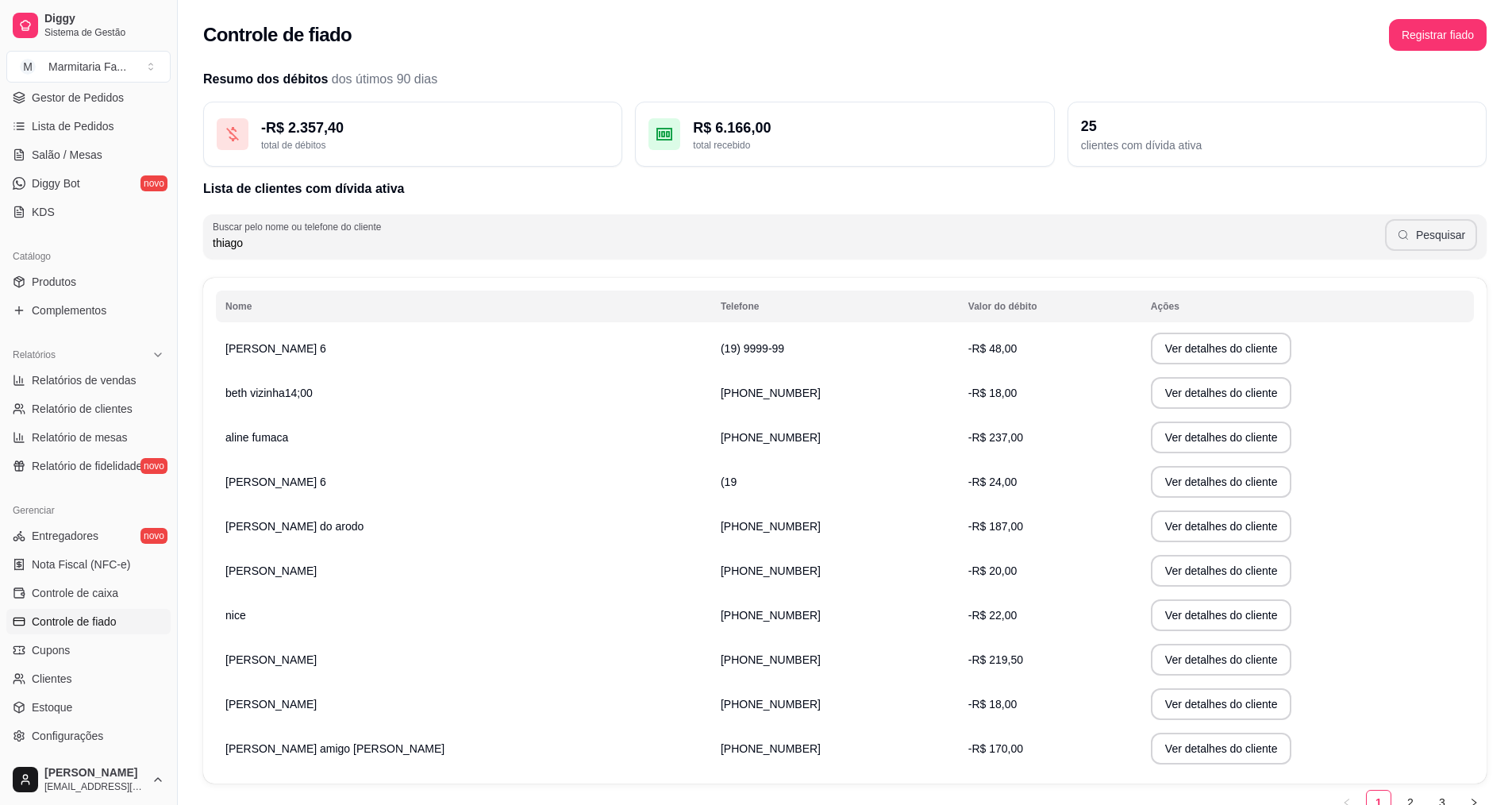
type input "thiago"
click at [1445, 238] on button "Pesquisar" at bounding box center [1432, 234] width 92 height 31
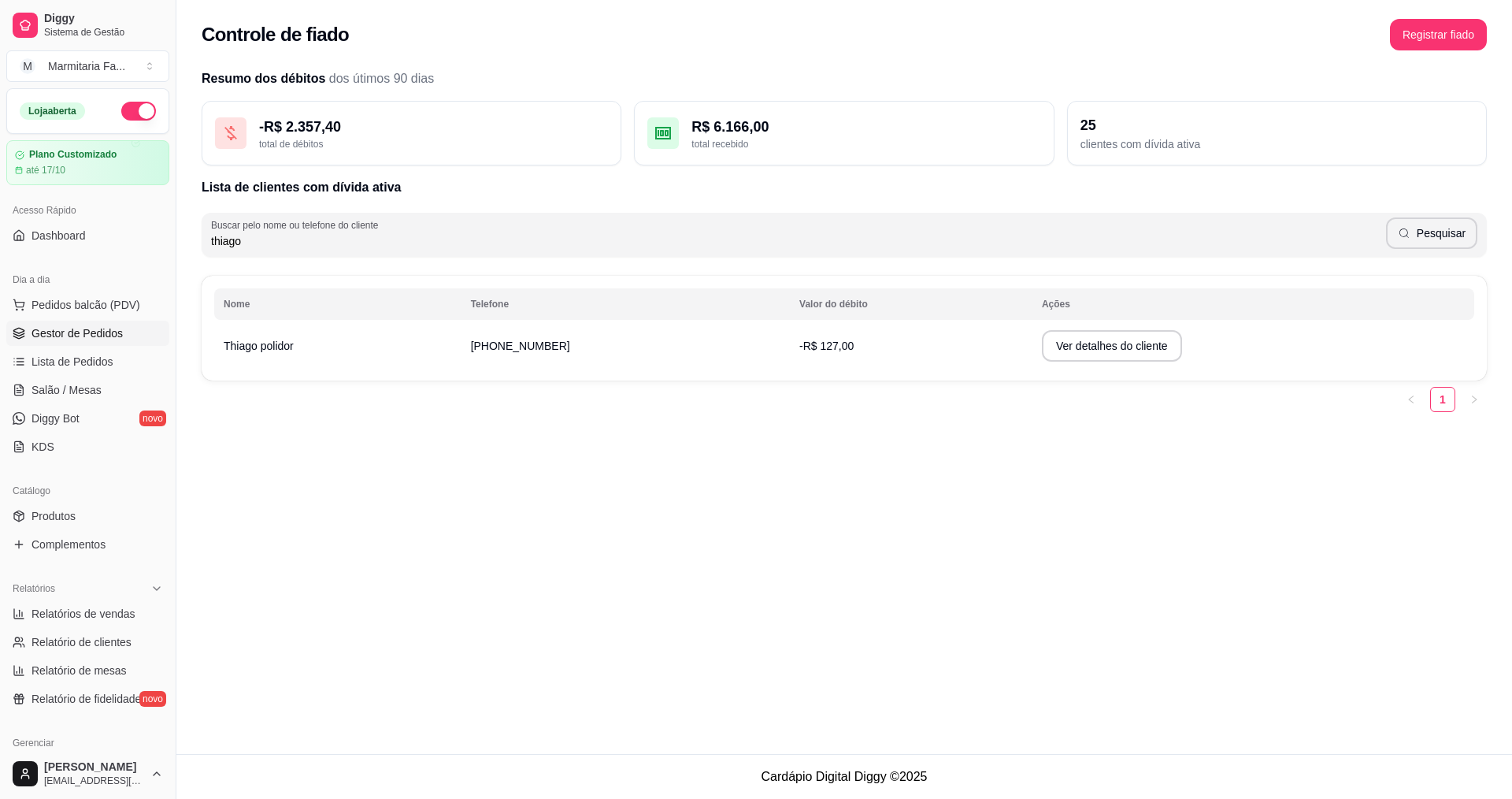
click at [71, 335] on span "Gestor de Pedidos" at bounding box center [77, 333] width 92 height 16
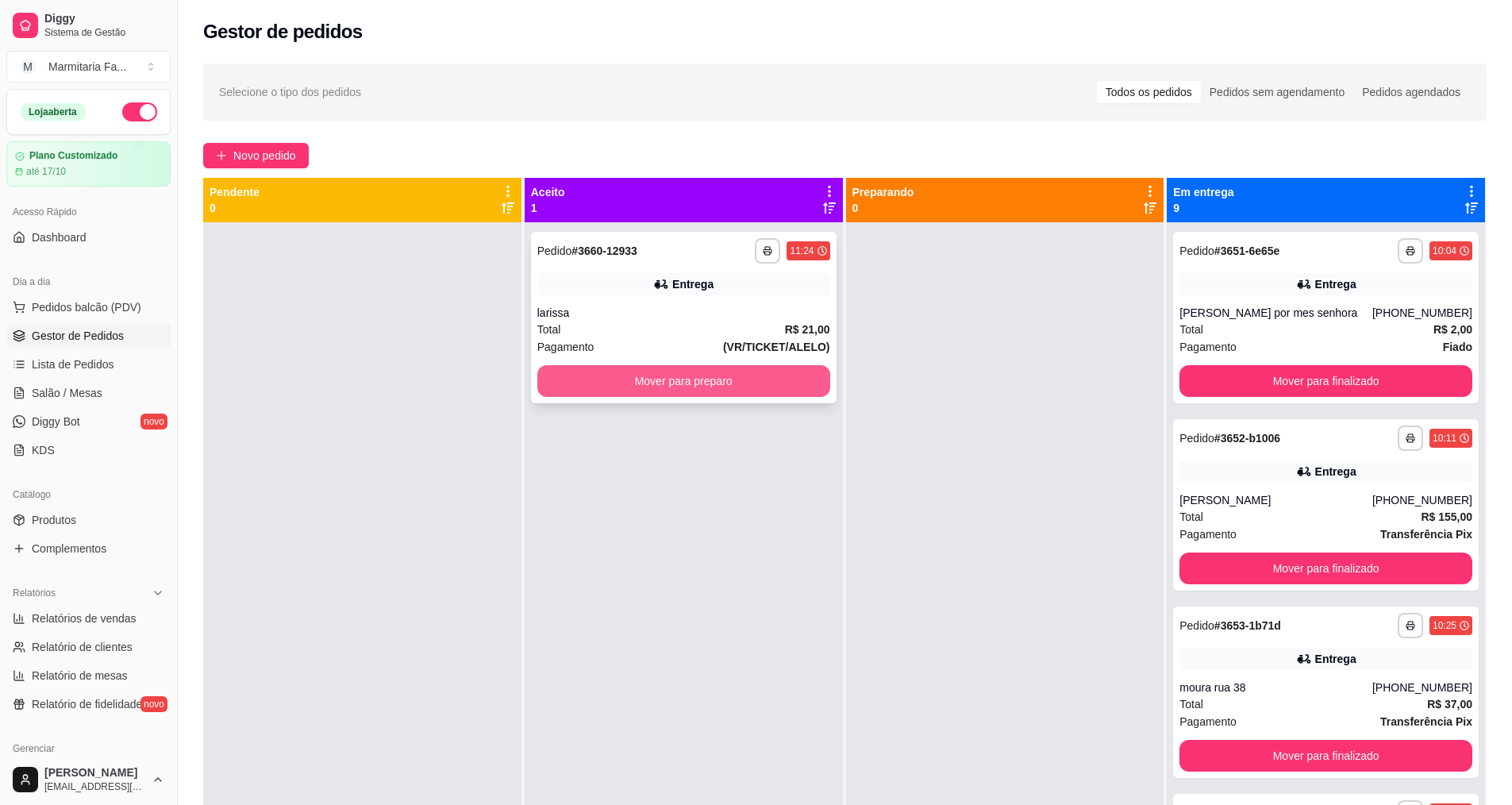
click at [737, 378] on button "Mover para preparo" at bounding box center [684, 381] width 293 height 31
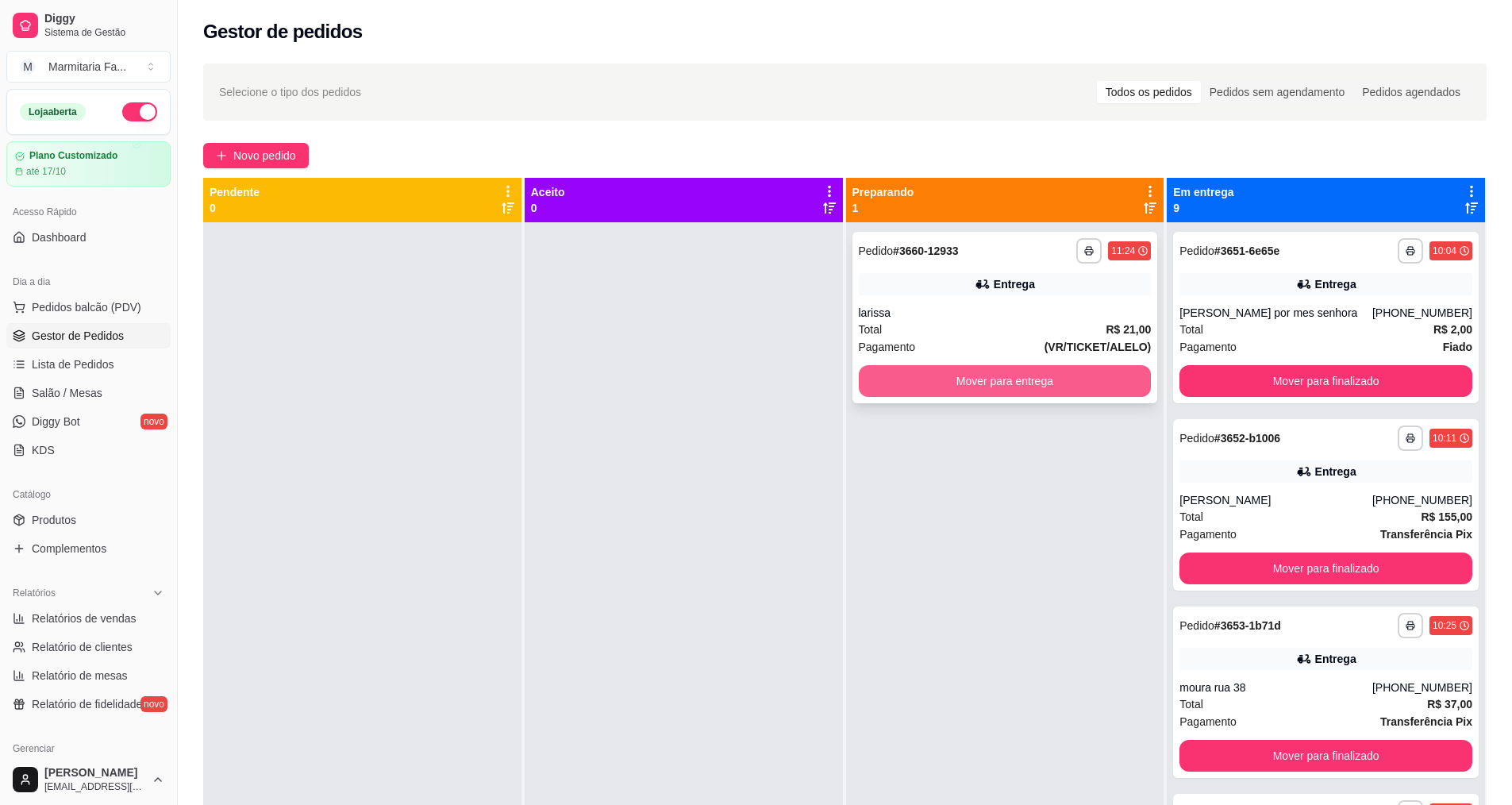
click at [900, 372] on button "Mover para entrega" at bounding box center [1005, 381] width 293 height 31
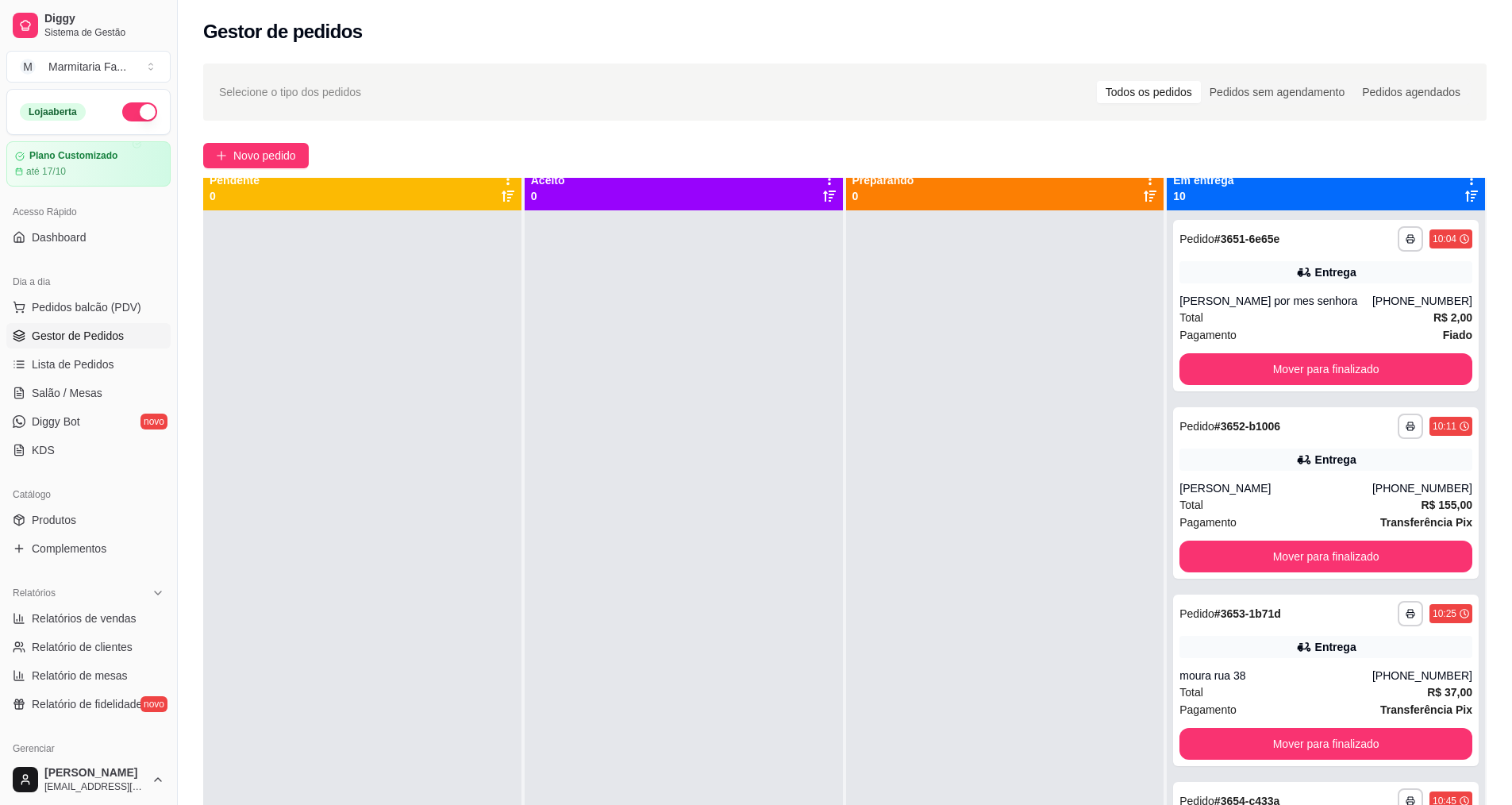
scroll to position [45, 0]
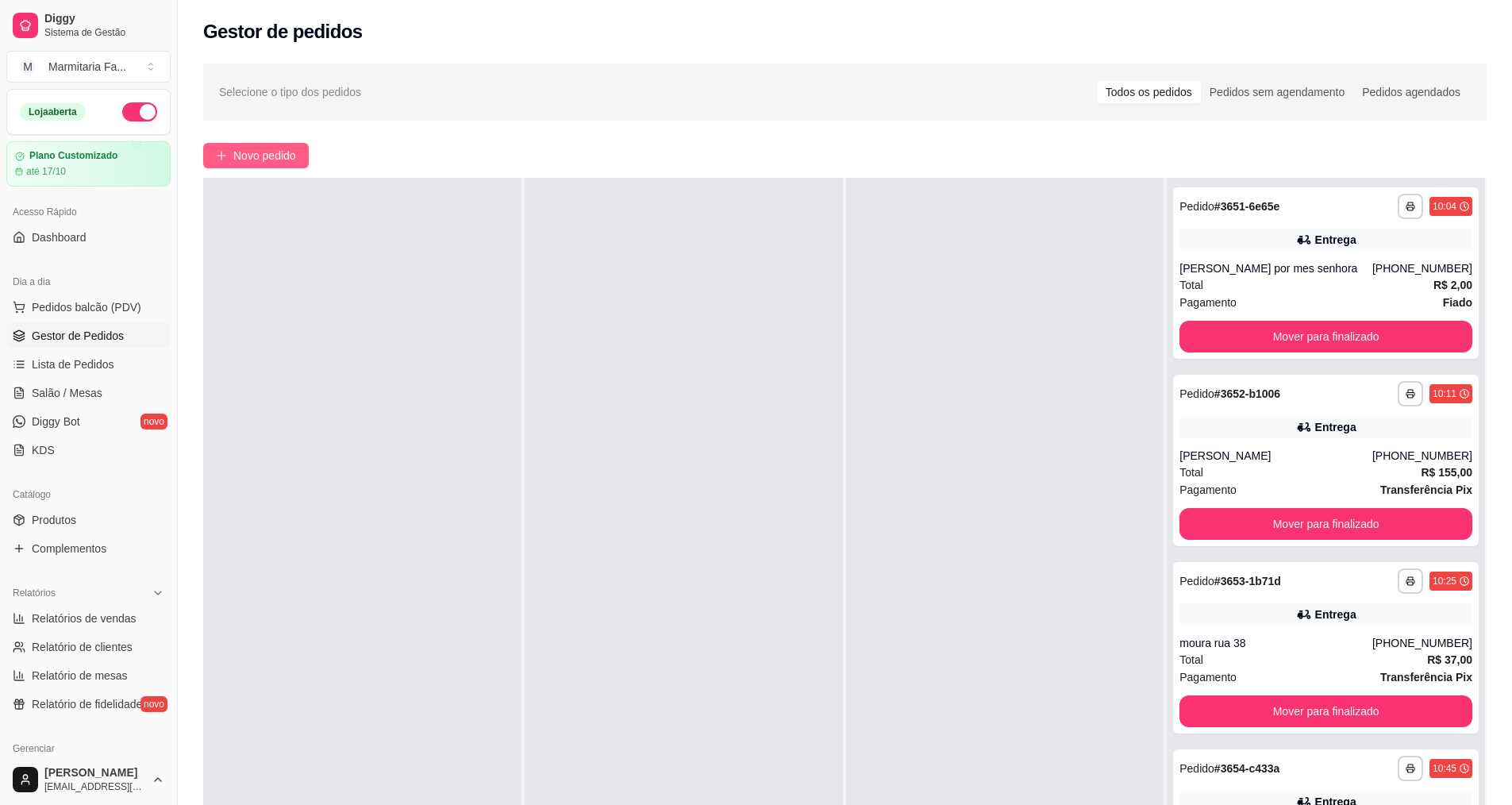
click at [273, 147] on span "Novo pedido" at bounding box center [265, 155] width 63 height 17
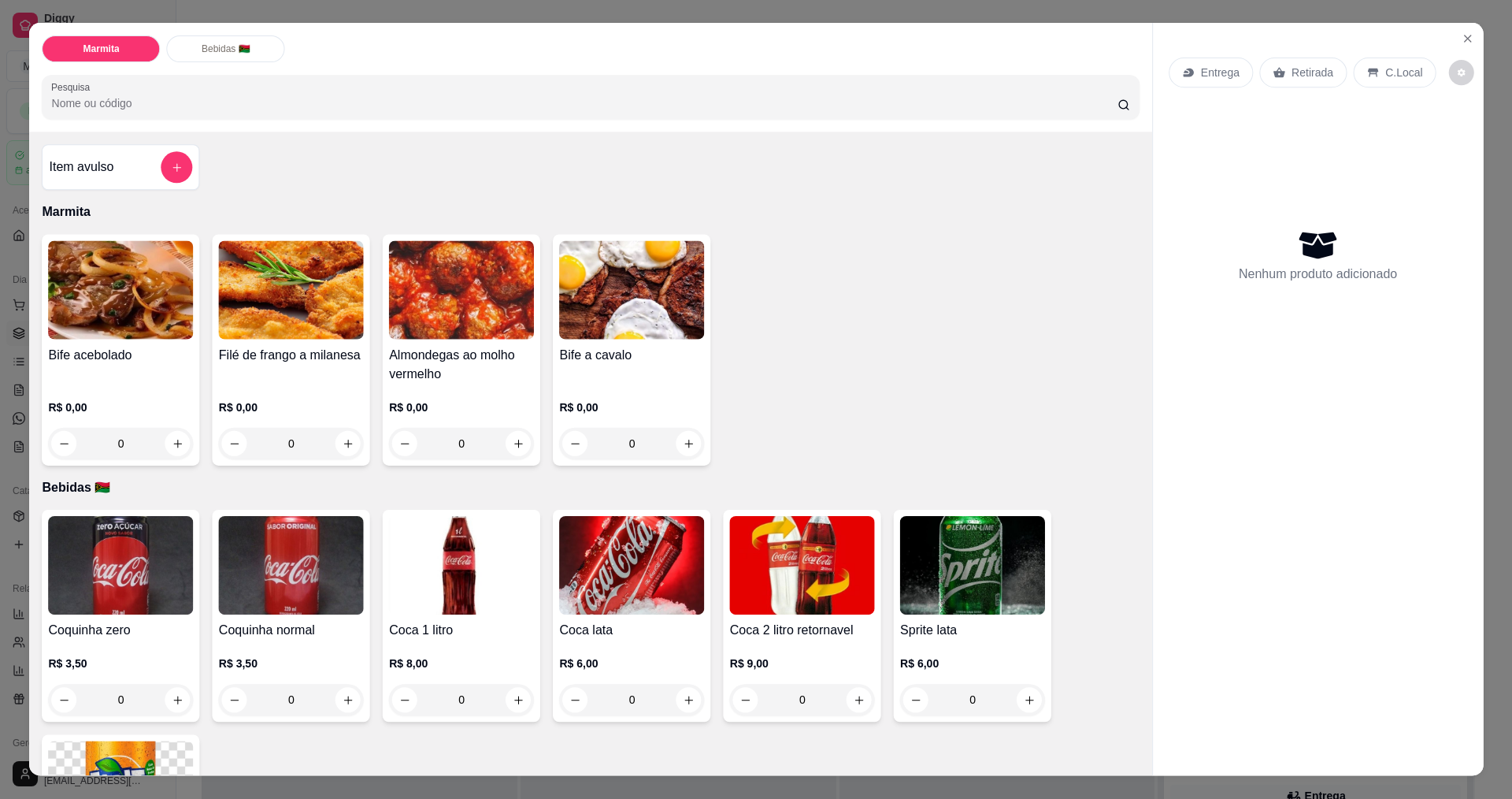
click at [270, 154] on div "Item avulso Marmita Bife acebolado R$ 0,00 0 Filé de frango a milanesa R$ 0,00 …" at bounding box center [591, 454] width 1122 height 643
click at [509, 438] on div "0" at bounding box center [461, 443] width 145 height 31
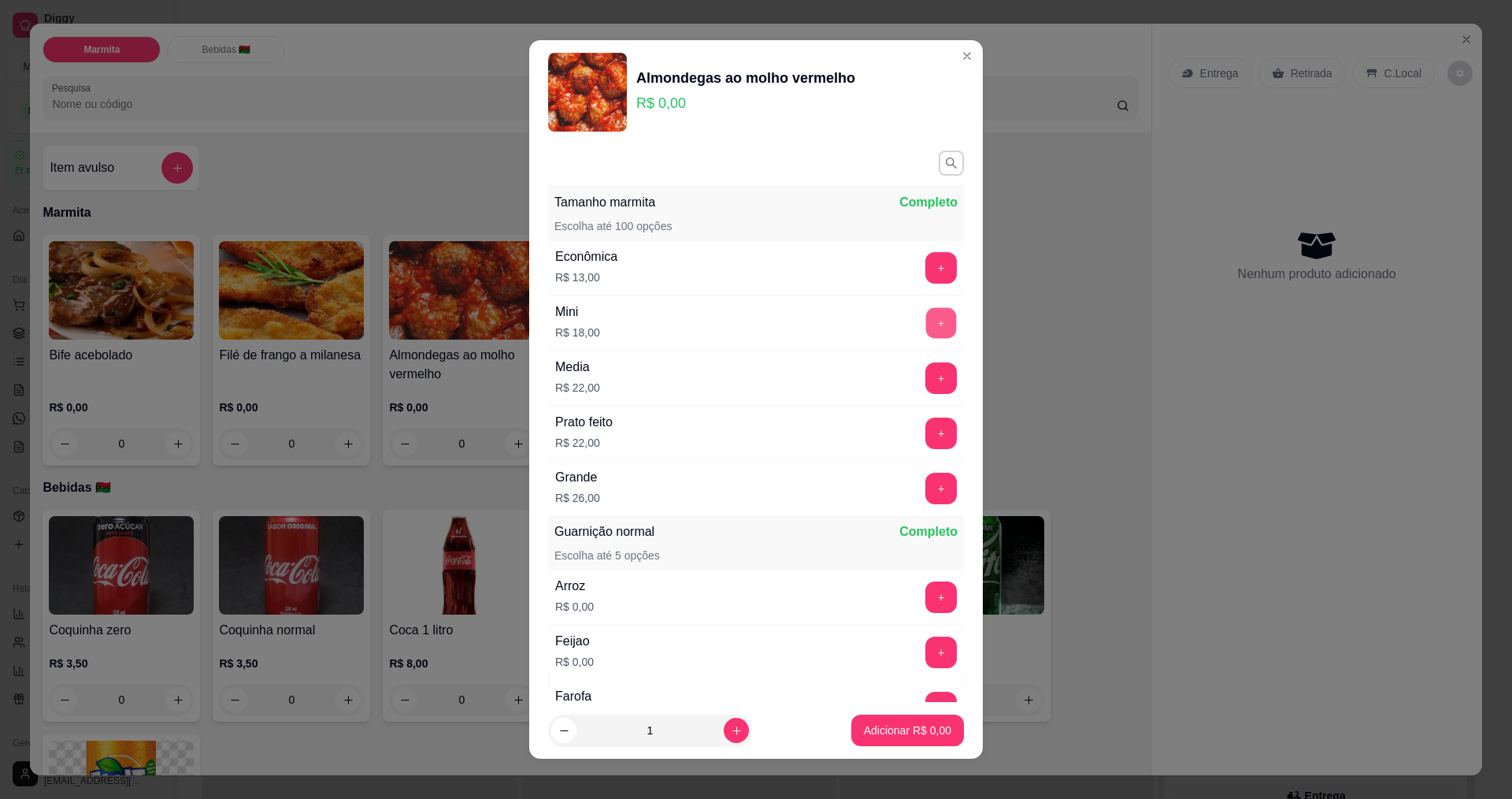
click at [926, 314] on button "+" at bounding box center [941, 322] width 30 height 30
click at [938, 726] on button "Adicionar R$ 18,00" at bounding box center [904, 730] width 115 height 30
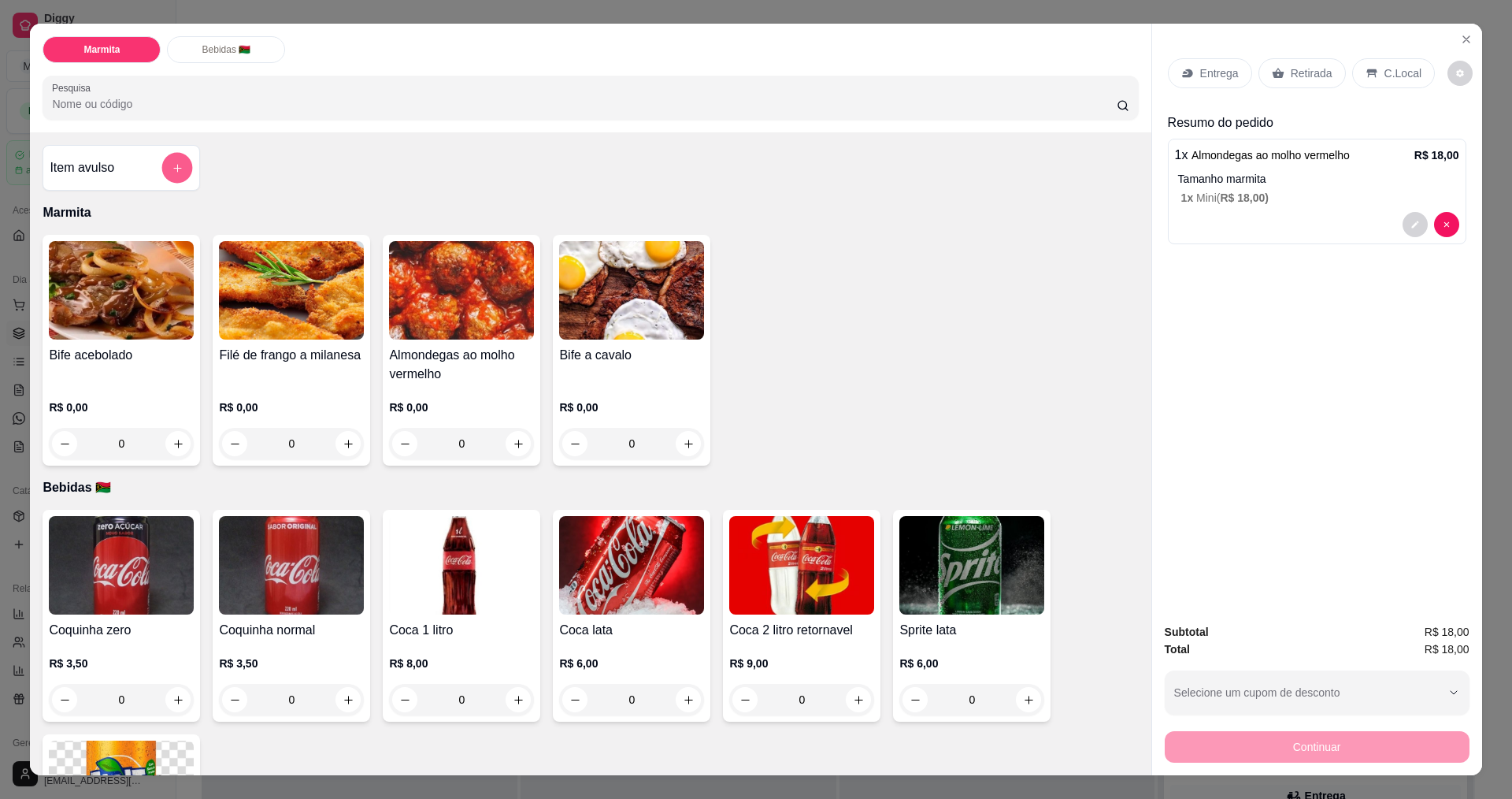
click at [162, 163] on button "add-separate-item" at bounding box center [177, 168] width 30 height 30
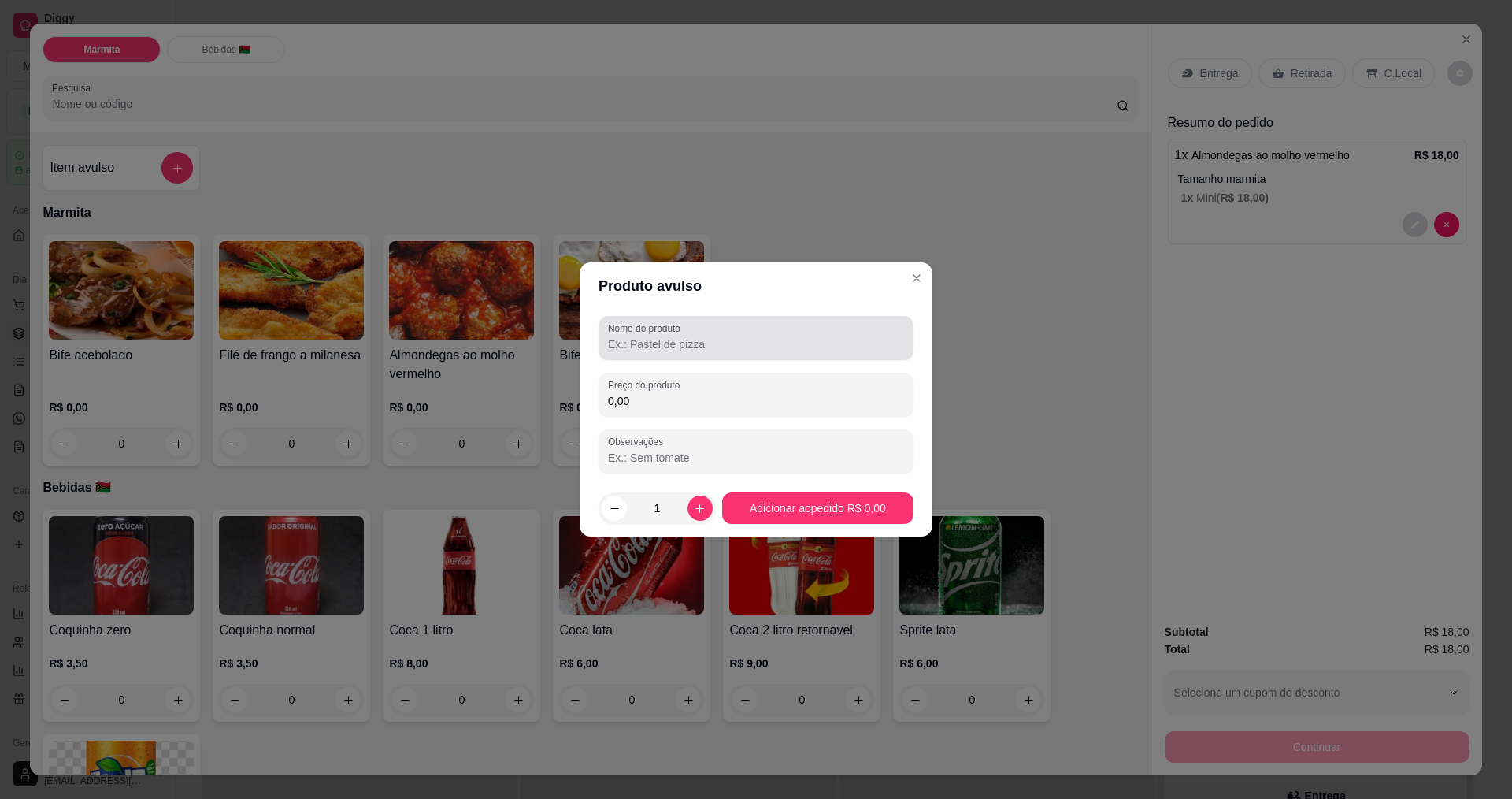
drag, startPoint x: 670, startPoint y: 348, endPoint x: 679, endPoint y: 352, distance: 9.8
click at [679, 352] on input "Nome do produto" at bounding box center [755, 344] width 296 height 16
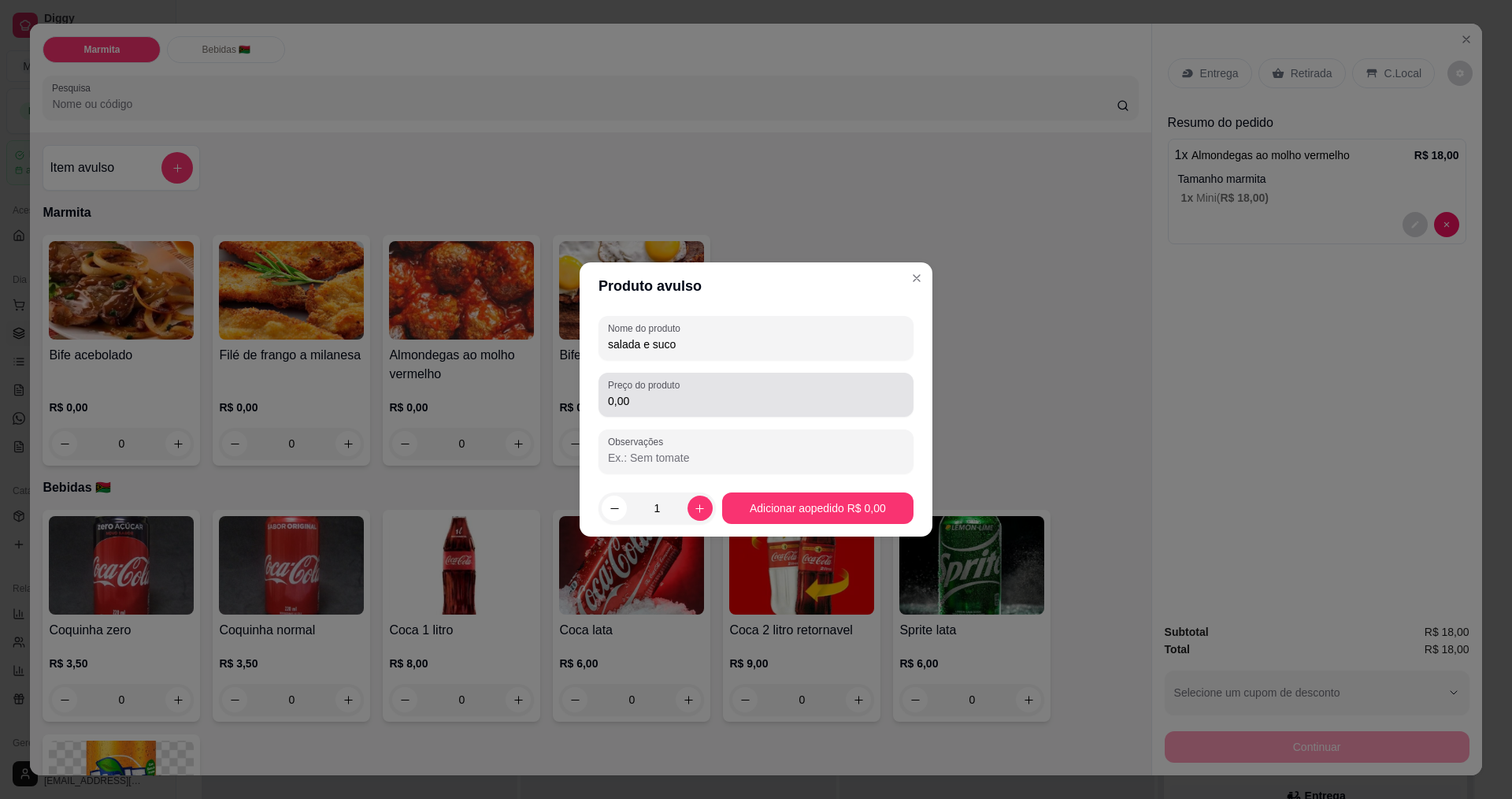
type input "salada e suco"
click at [652, 408] on input "0,00" at bounding box center [755, 401] width 296 height 16
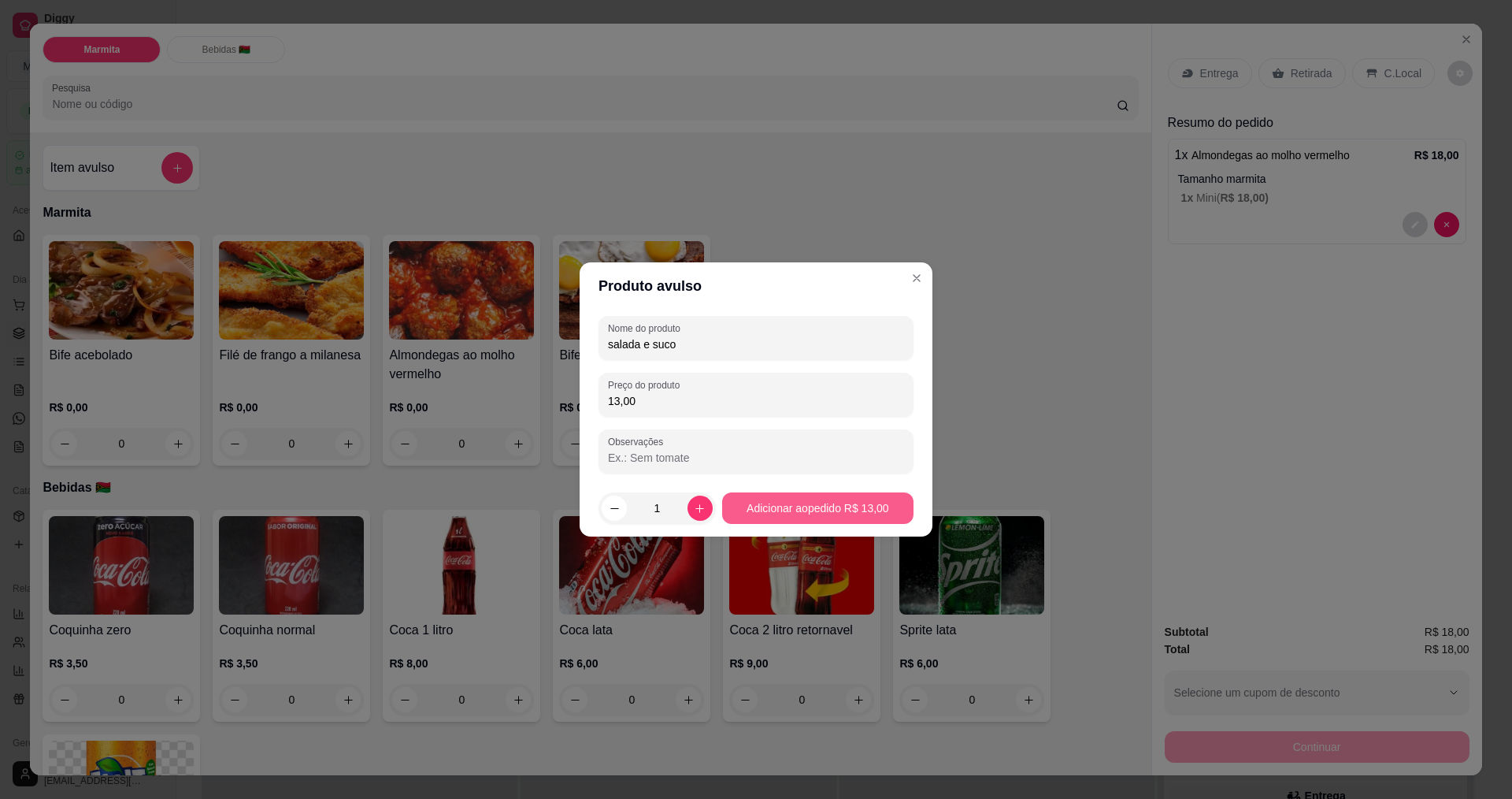
type input "13,00"
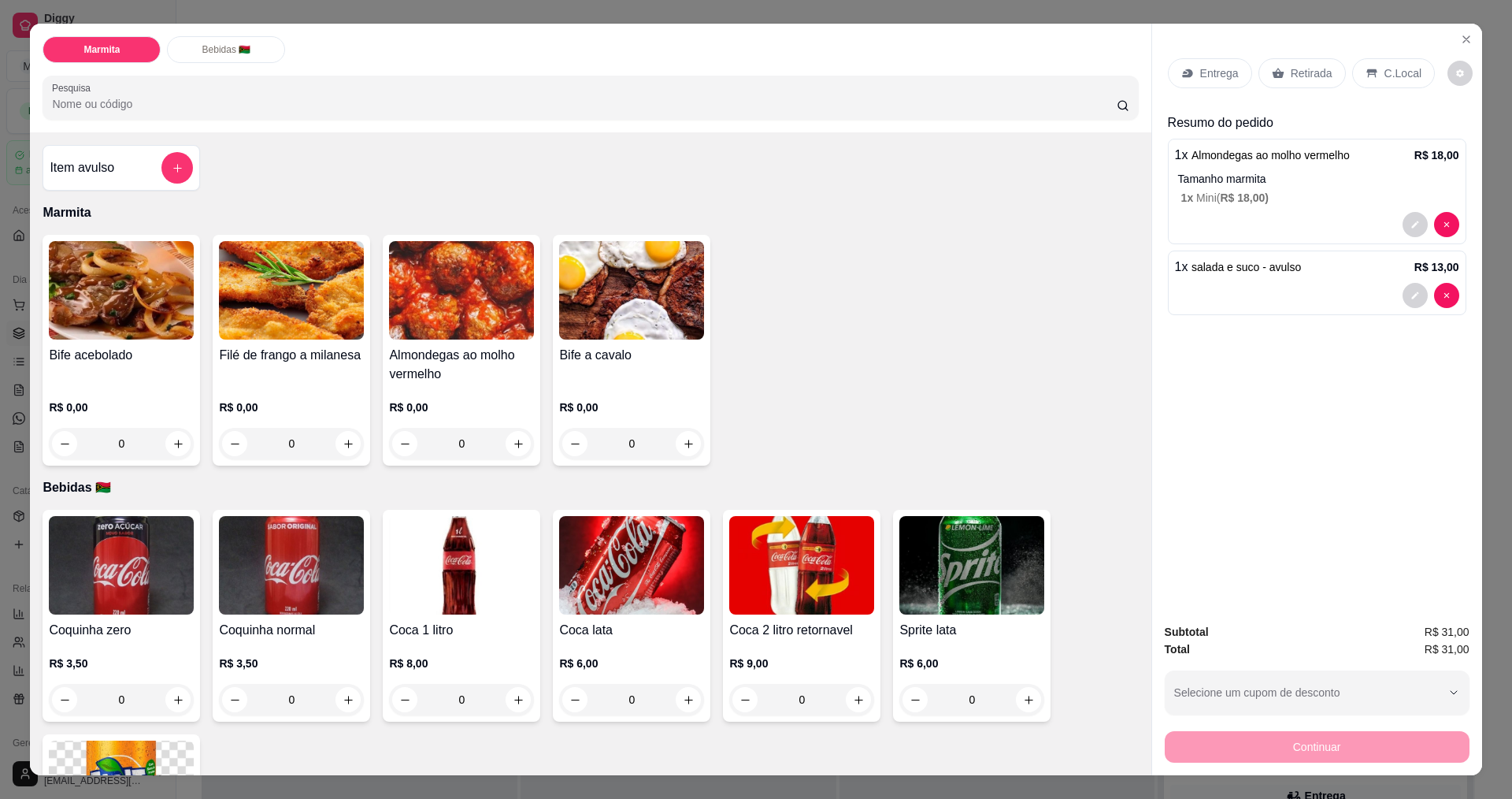
click at [1295, 77] on p "Retirada" at bounding box center [1311, 73] width 42 height 16
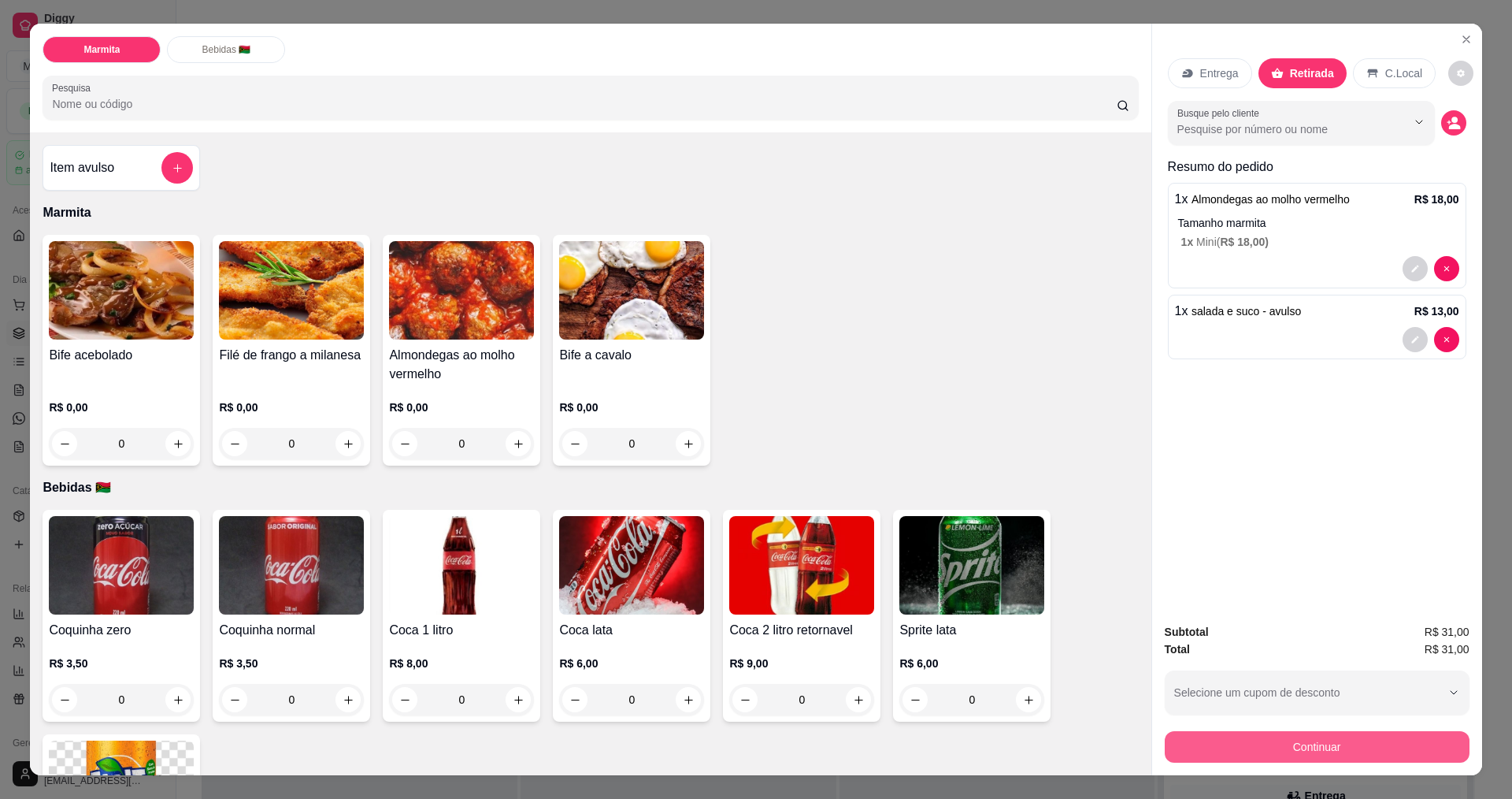
click at [1265, 738] on button "Continuar" at bounding box center [1317, 747] width 305 height 31
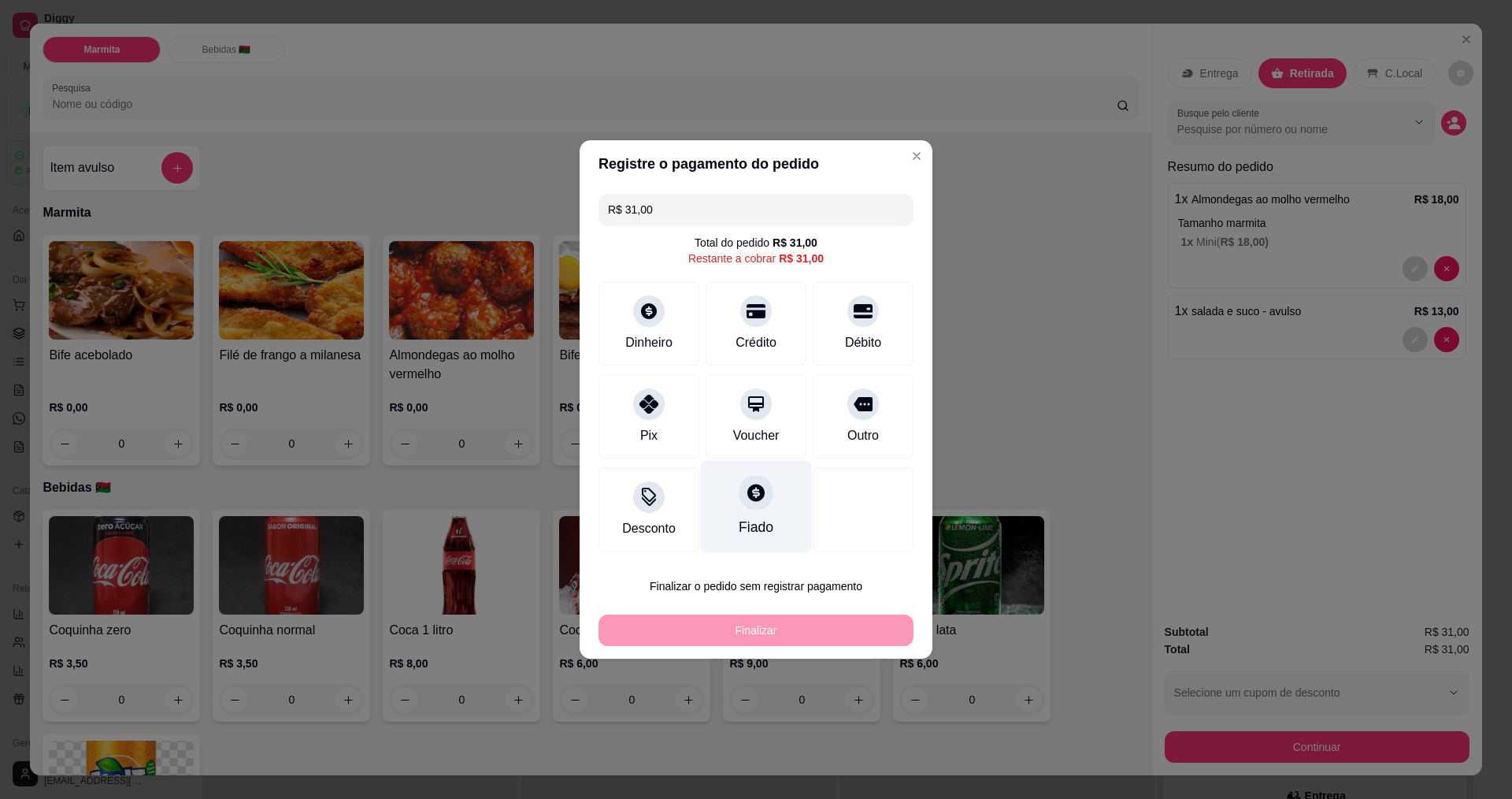
click at [764, 502] on div at bounding box center [756, 493] width 34 height 34
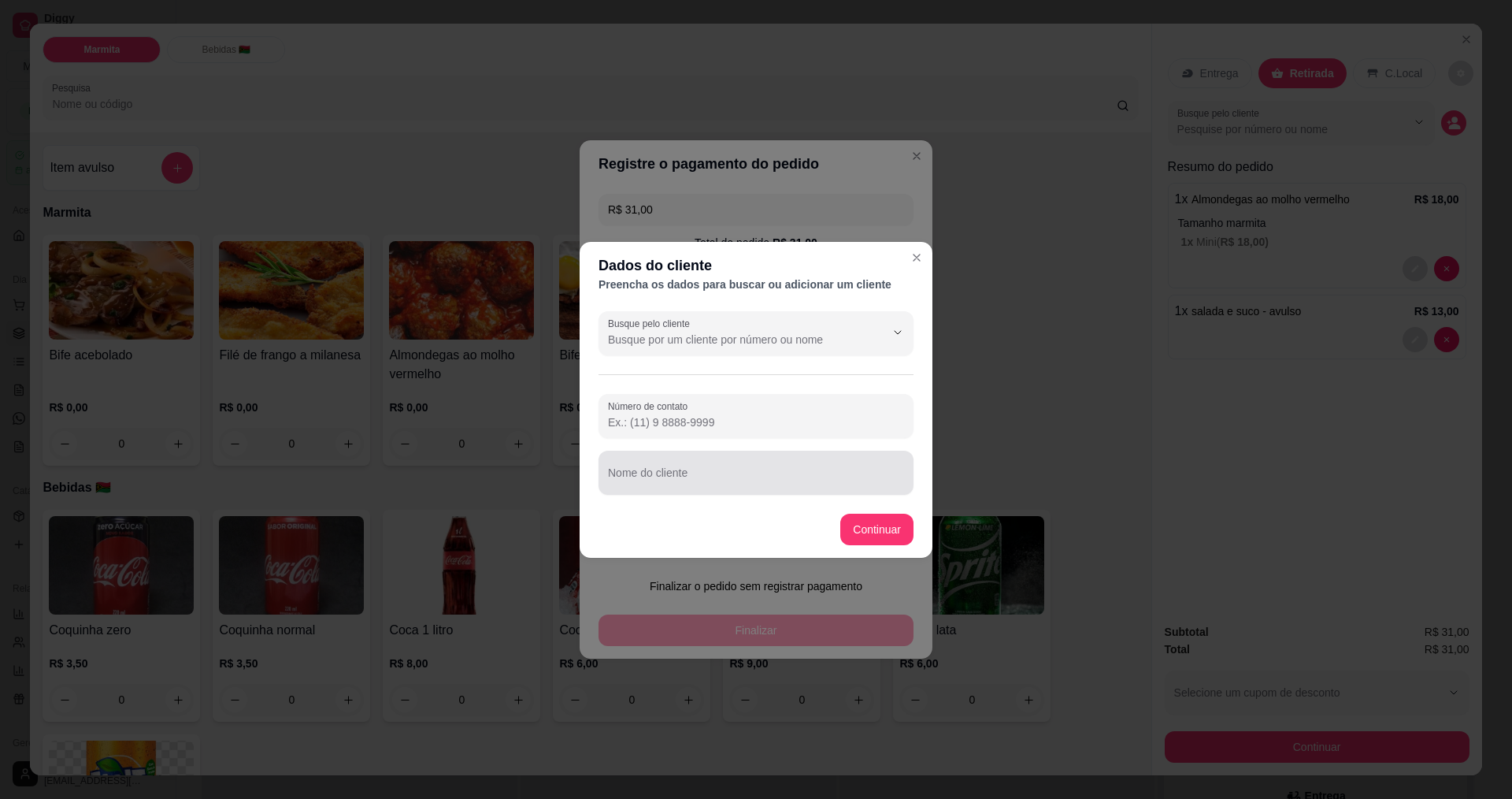
click at [822, 471] on input "Nome do cliente" at bounding box center [755, 479] width 296 height 16
type input "diego"
click at [881, 517] on button "Continuar" at bounding box center [876, 529] width 73 height 31
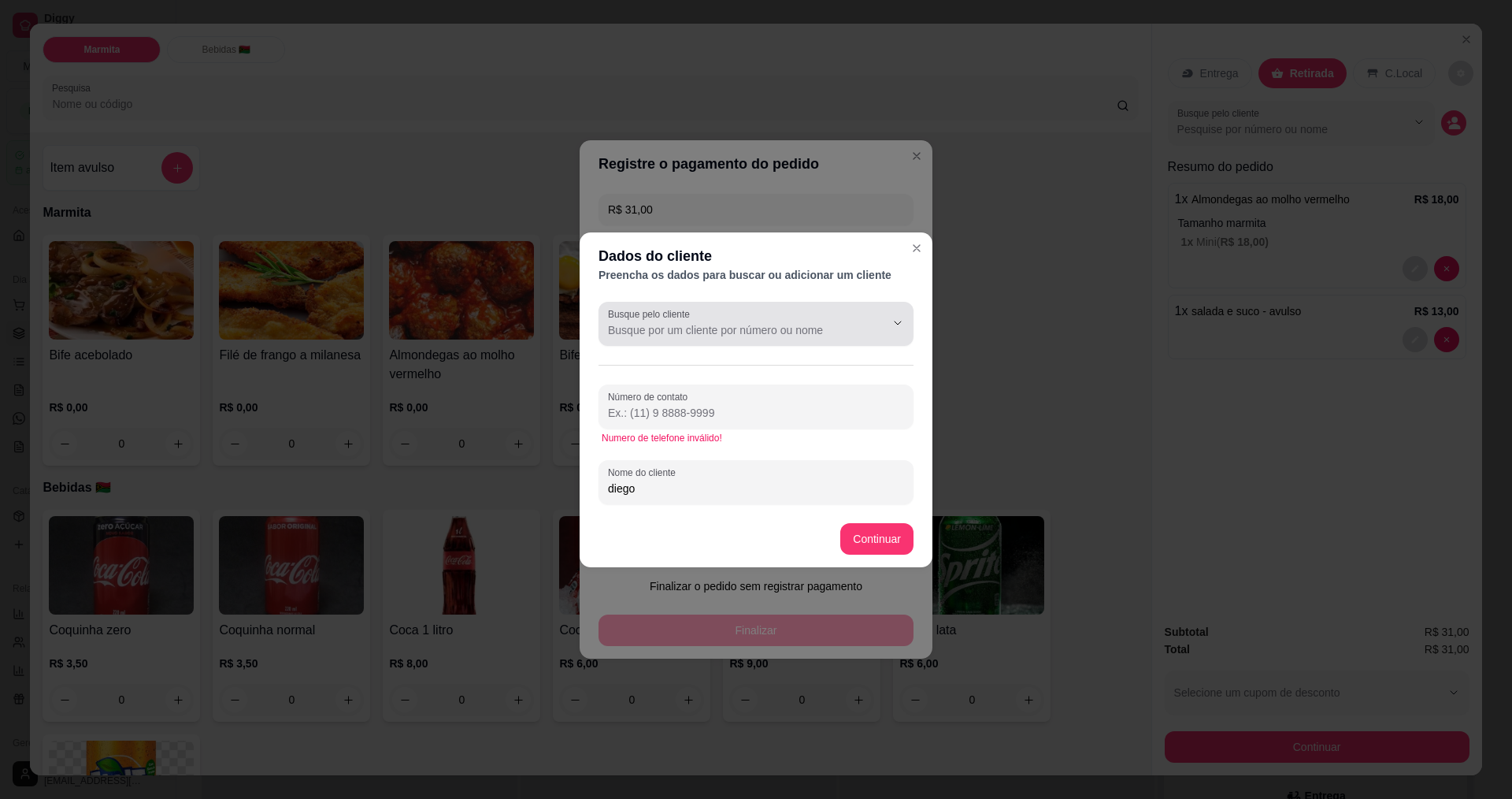
click at [831, 325] on input "Busque pelo cliente" at bounding box center [734, 329] width 252 height 16
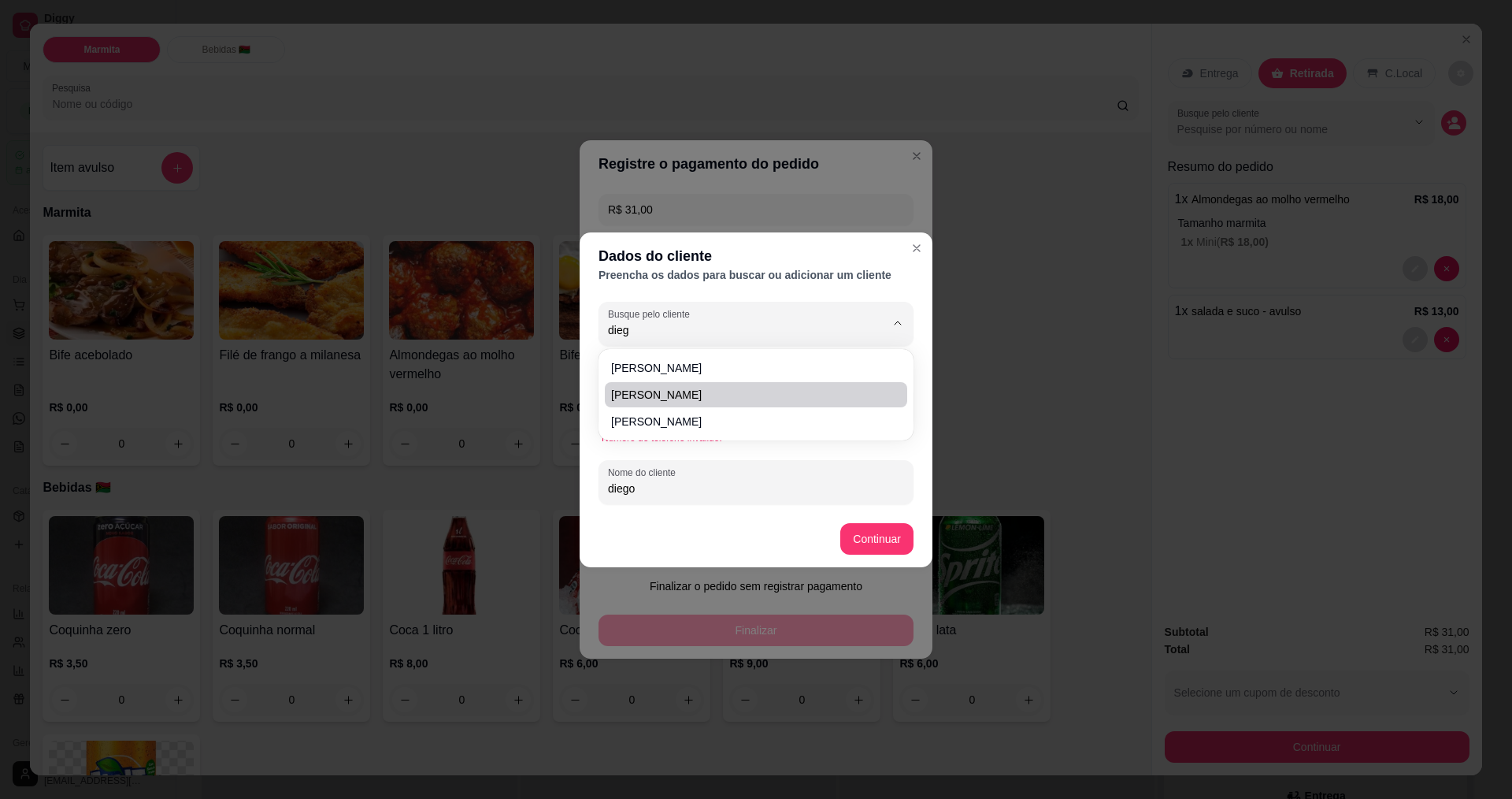
click at [815, 390] on span "[PERSON_NAME]" at bounding box center [748, 394] width 274 height 16
type input "[PERSON_NAME]"
type input "[PHONE_NUMBER]"
type input "[PERSON_NAME]"
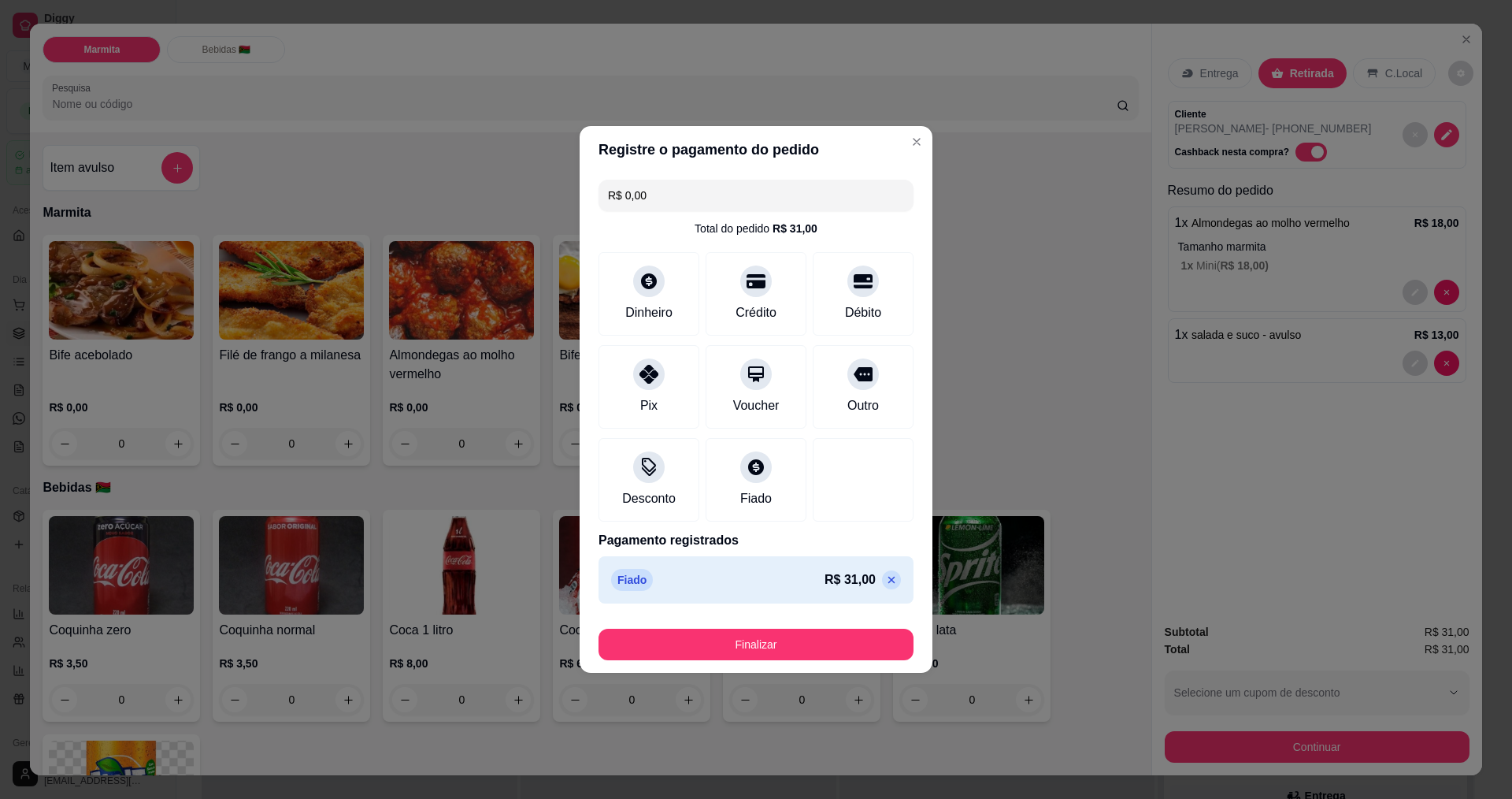
click at [844, 624] on div "Finalizar" at bounding box center [756, 642] width 315 height 38
click at [844, 628] on div "Finalizar" at bounding box center [756, 642] width 315 height 38
click at [844, 629] on button "Finalizar" at bounding box center [755, 644] width 306 height 30
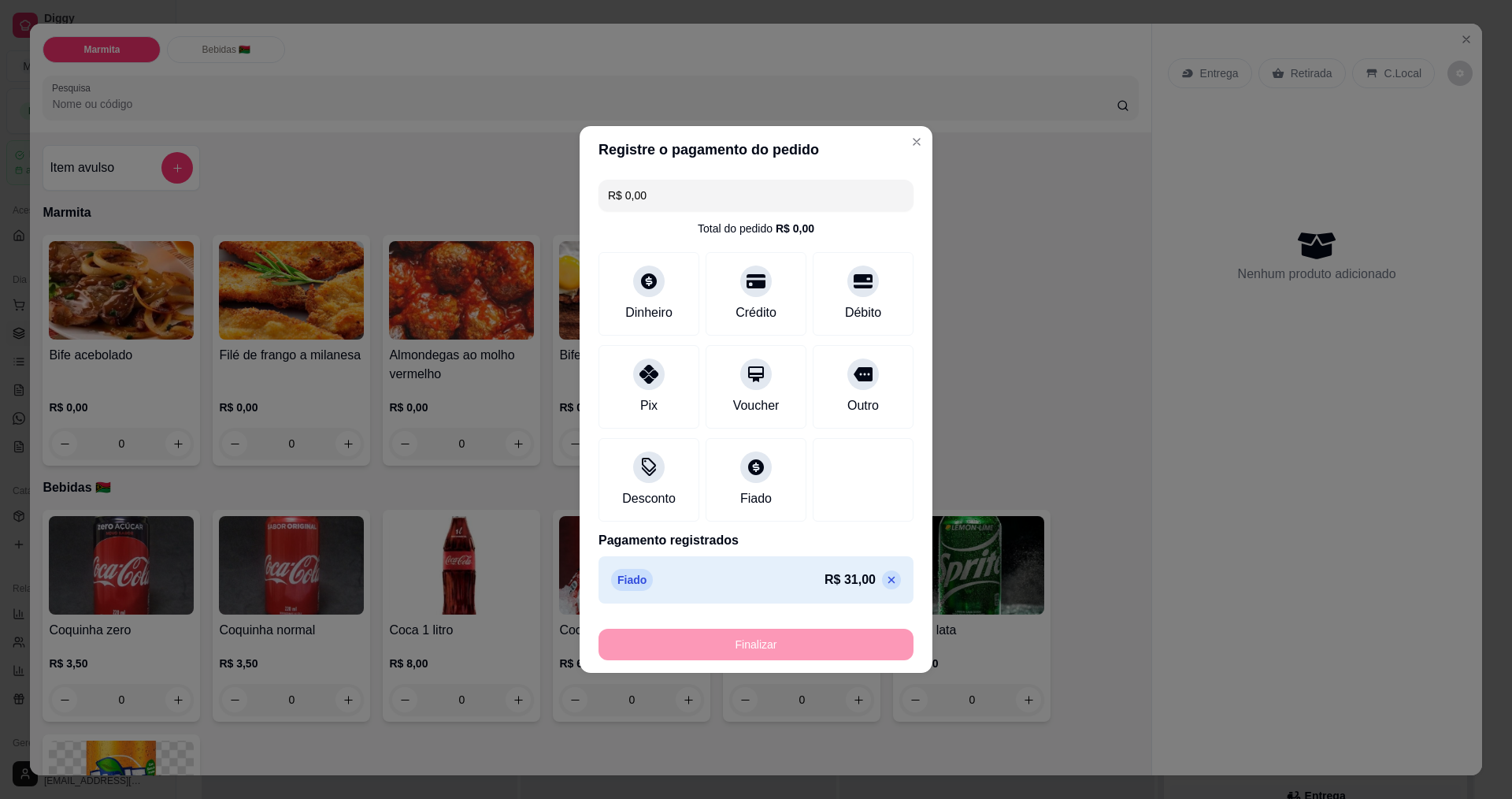
type input "-R$ 31,00"
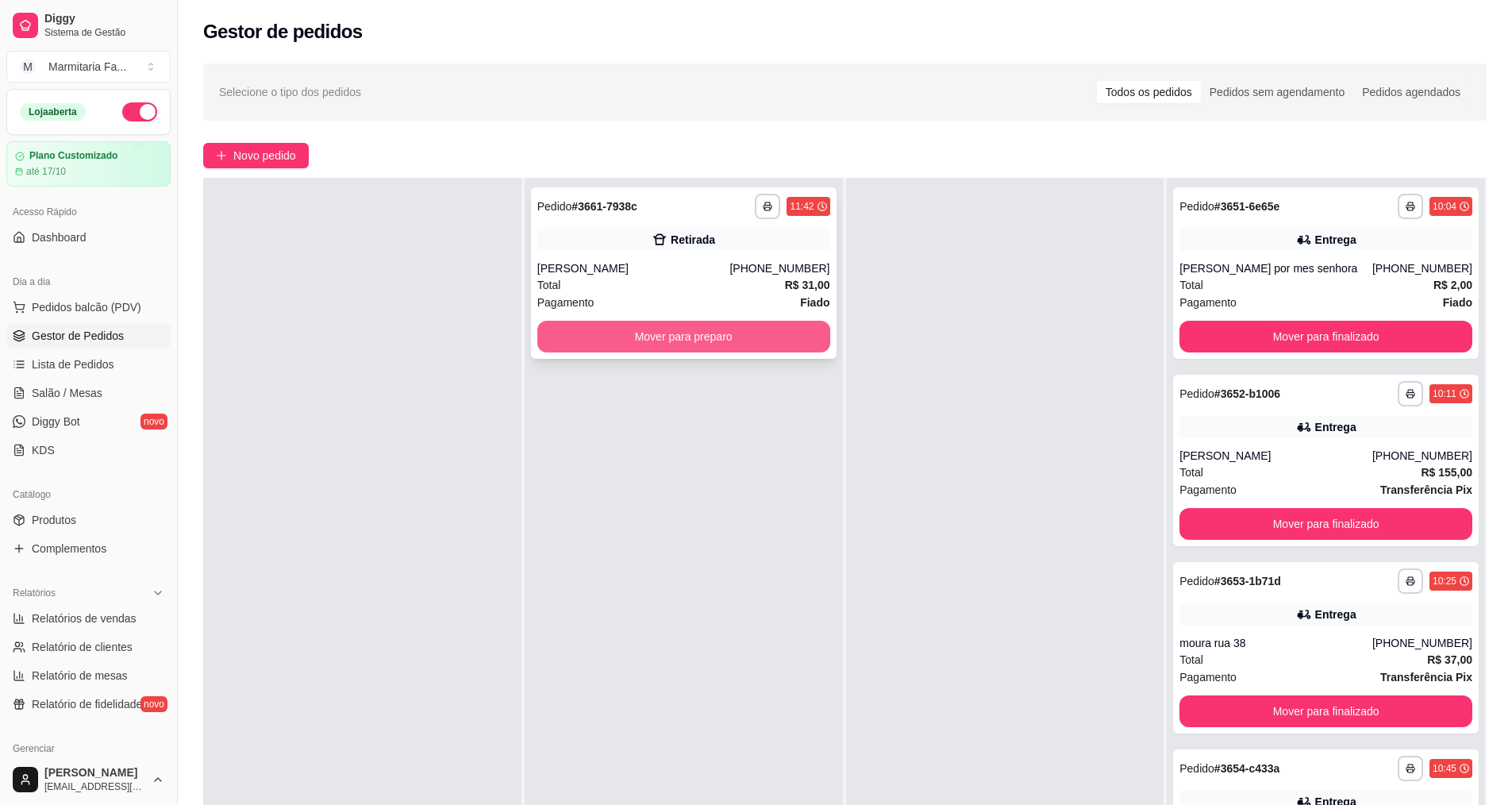
click at [809, 339] on button "Mover para preparo" at bounding box center [684, 336] width 293 height 31
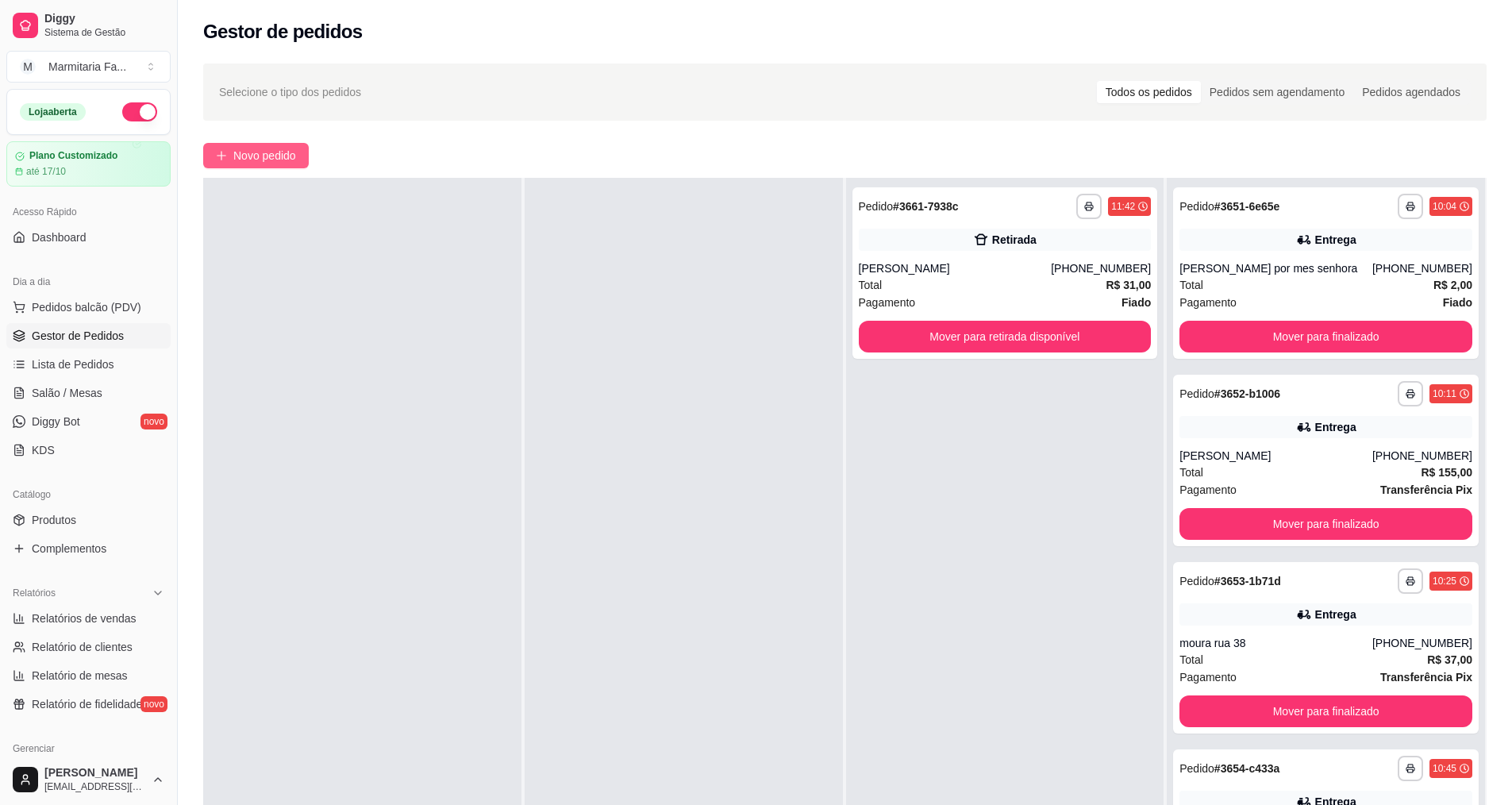
click at [248, 151] on span "Novo pedido" at bounding box center [265, 155] width 63 height 17
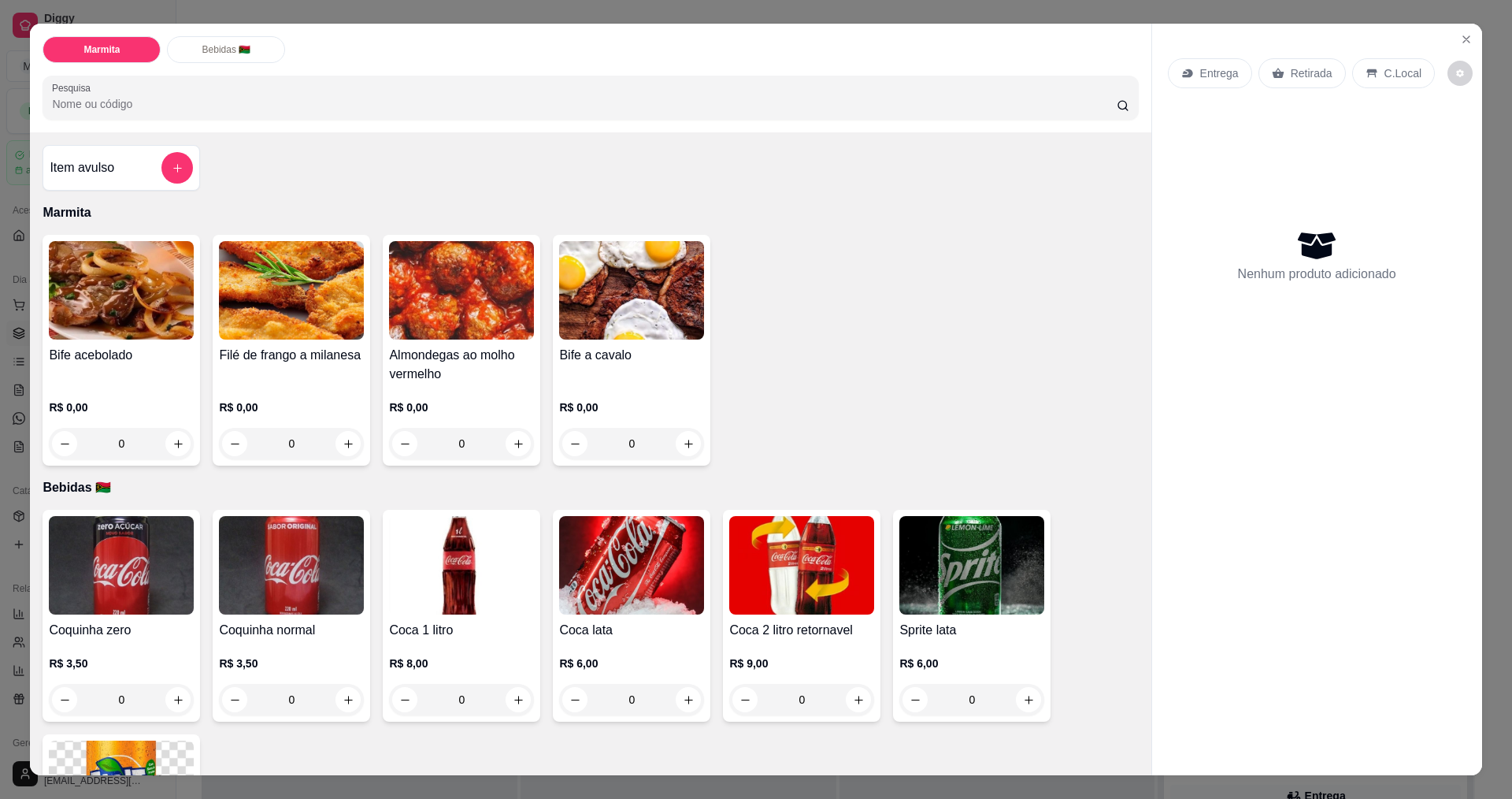
click at [513, 448] on div "0" at bounding box center [461, 443] width 145 height 31
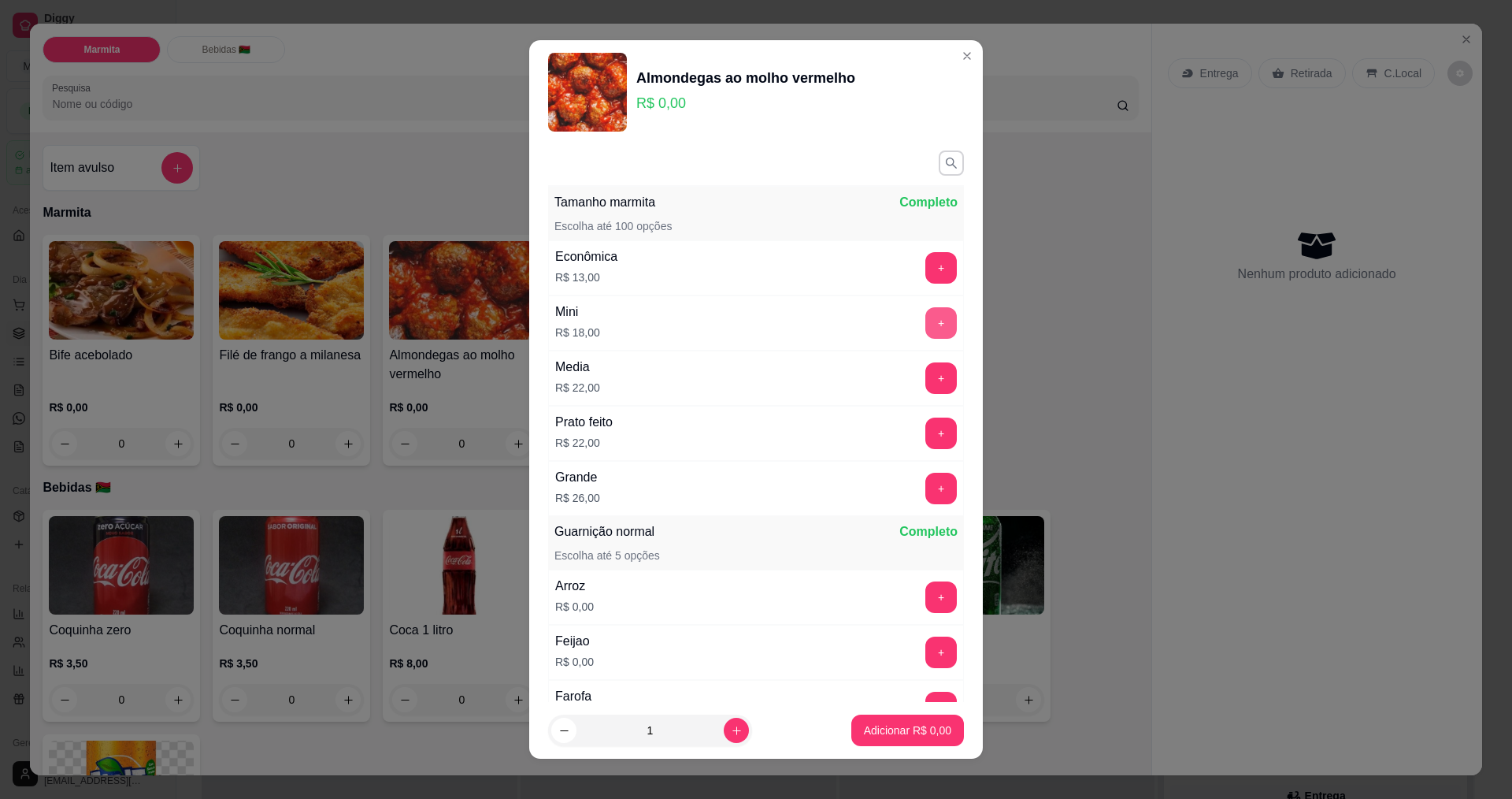
click at [926, 323] on button "+" at bounding box center [941, 323] width 31 height 31
click at [905, 756] on footer "1 Adicionar R$ 18,00" at bounding box center [756, 730] width 454 height 57
click at [918, 725] on p "Adicionar R$ 18,00" at bounding box center [904, 730] width 93 height 16
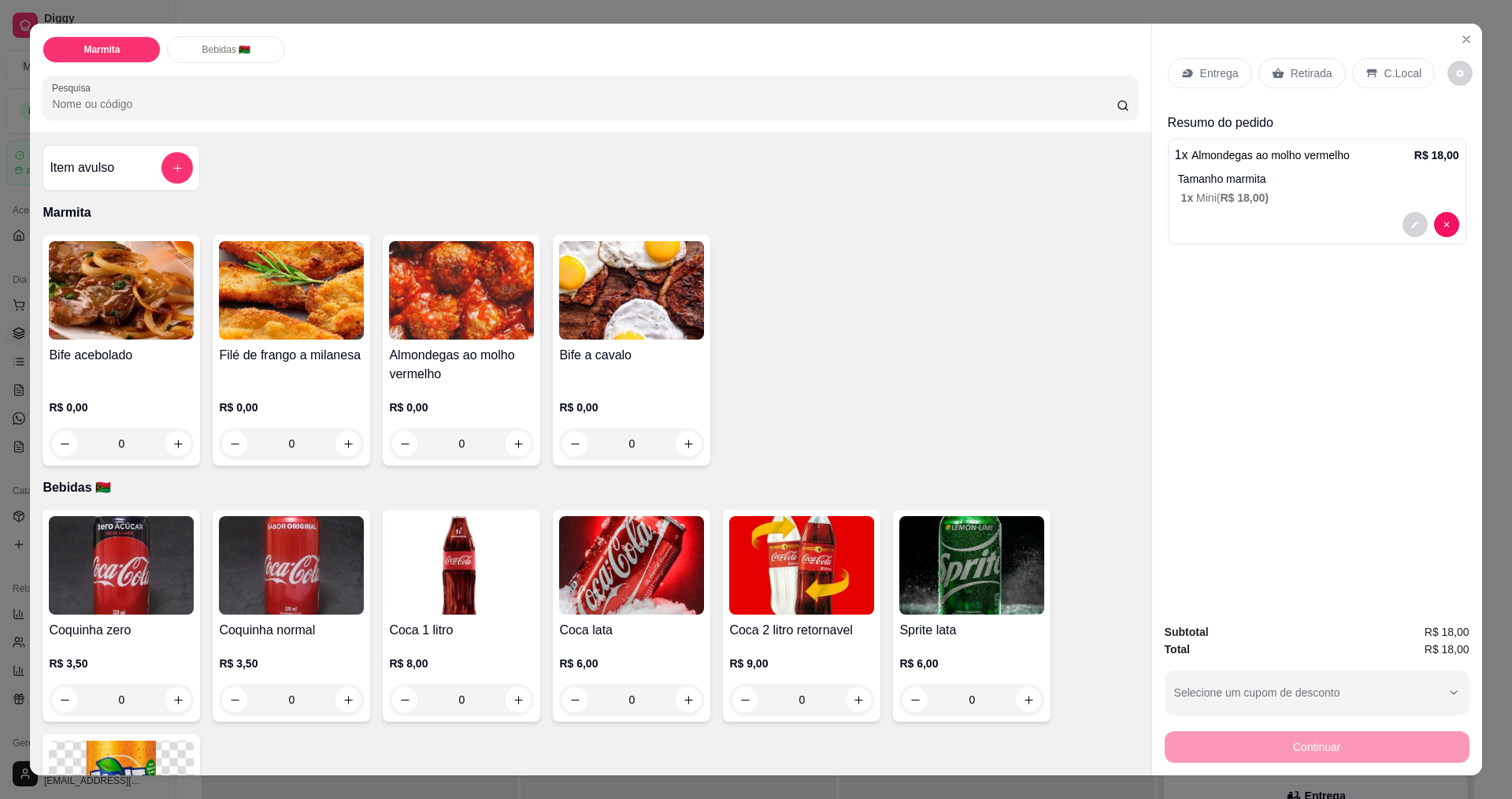
click at [1234, 75] on div "Entrega" at bounding box center [1210, 73] width 84 height 30
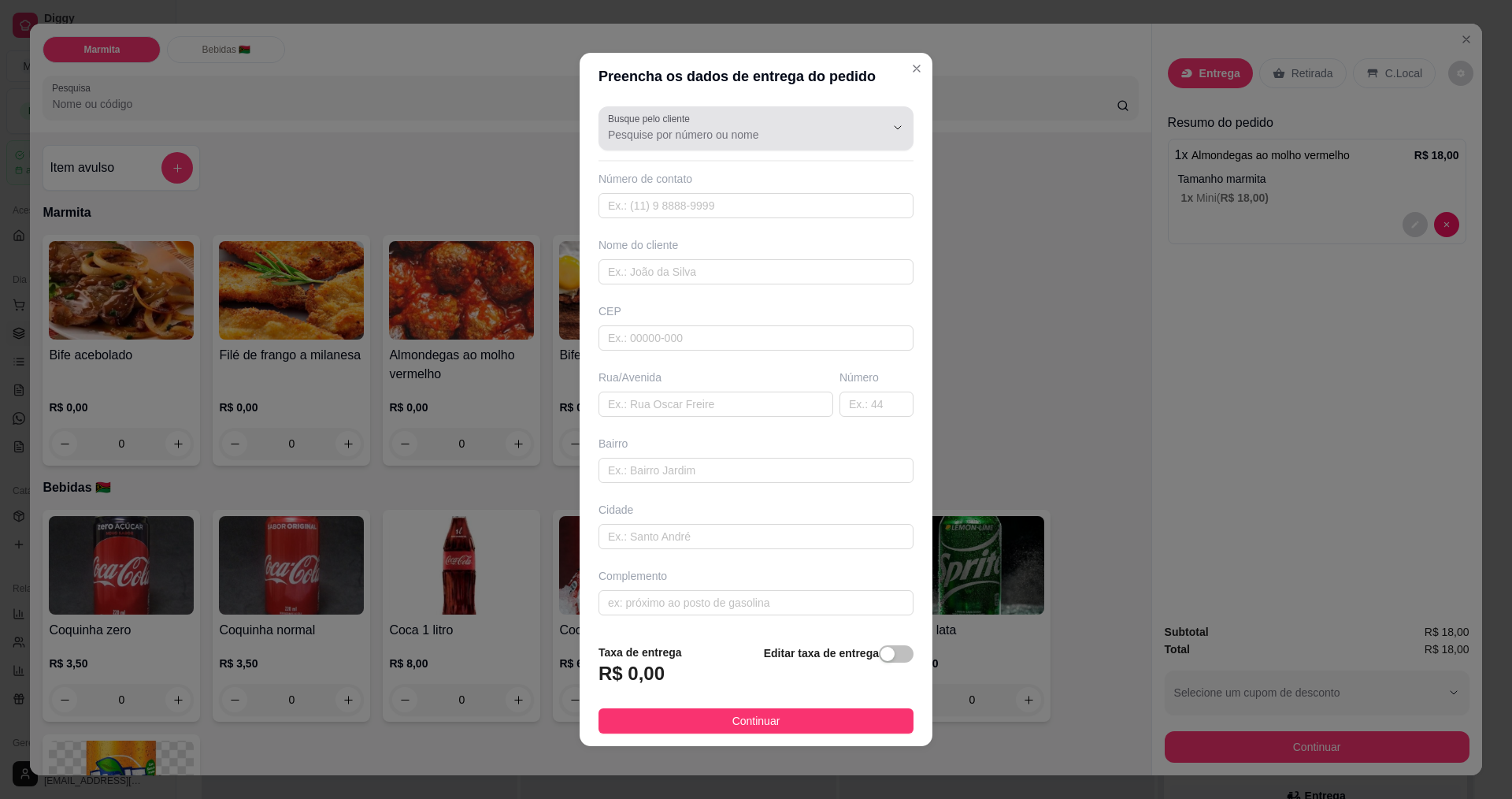
click at [743, 111] on div "Busque pelo cliente" at bounding box center [756, 129] width 315 height 44
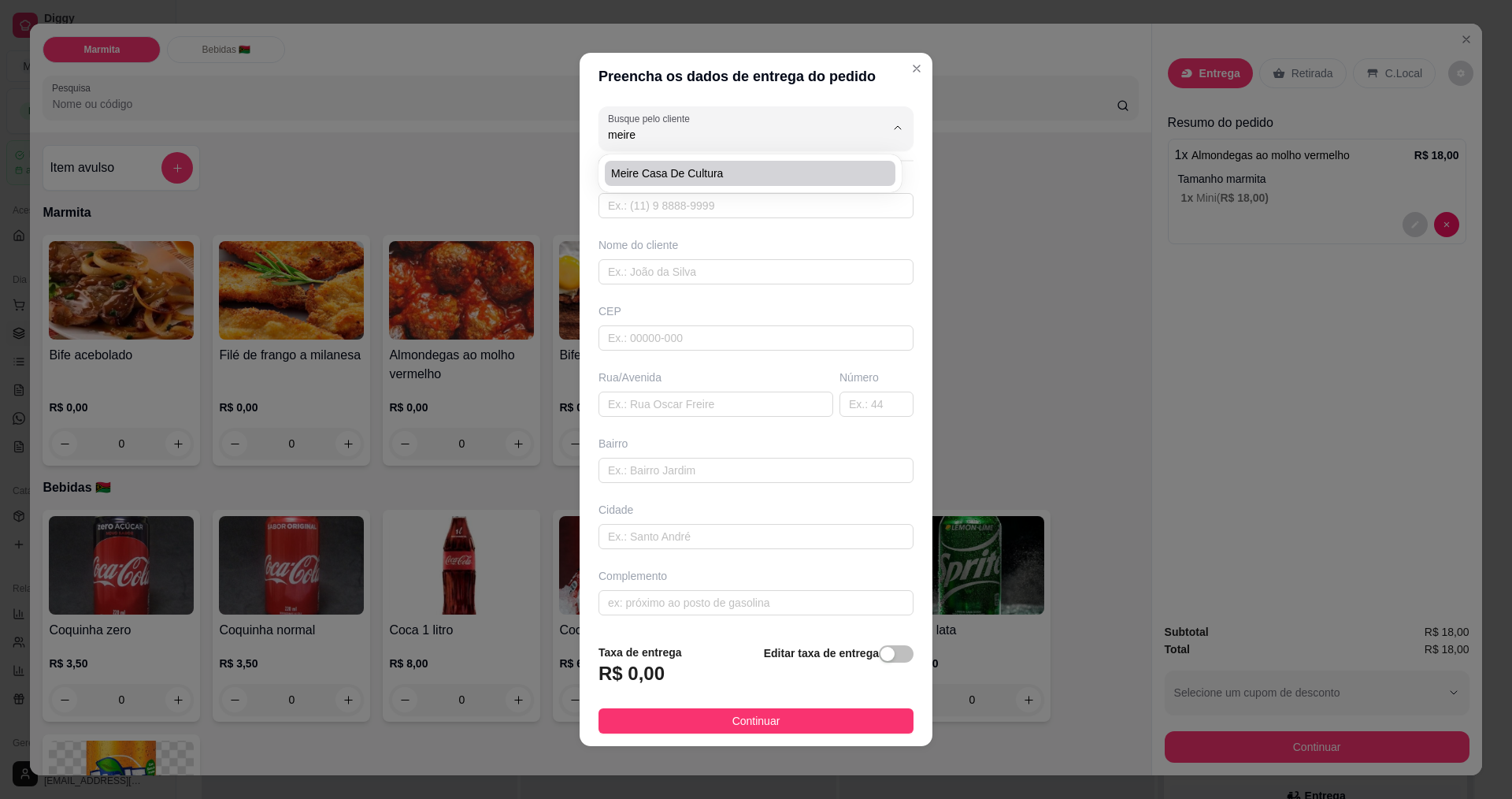
click at [775, 172] on span "meire casa de cultura" at bounding box center [742, 173] width 262 height 16
type input "meire casa de cultura"
type input "19987294317"
type input "meire casa de cultura"
type input "casa de cultura"
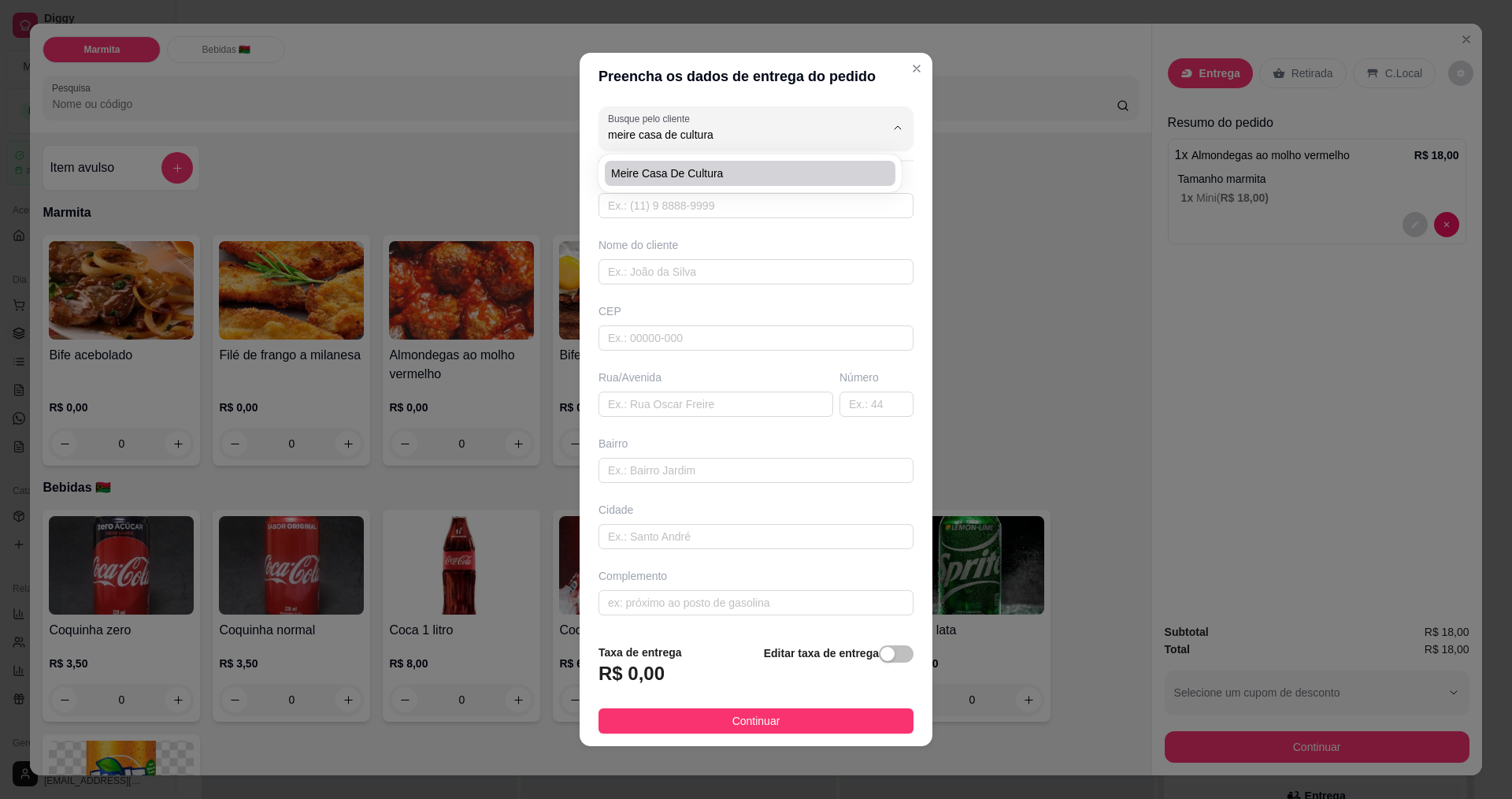
type input "itajai"
type input "meire casa de cultura"
click at [880, 655] on div "button" at bounding box center [887, 653] width 14 height 14
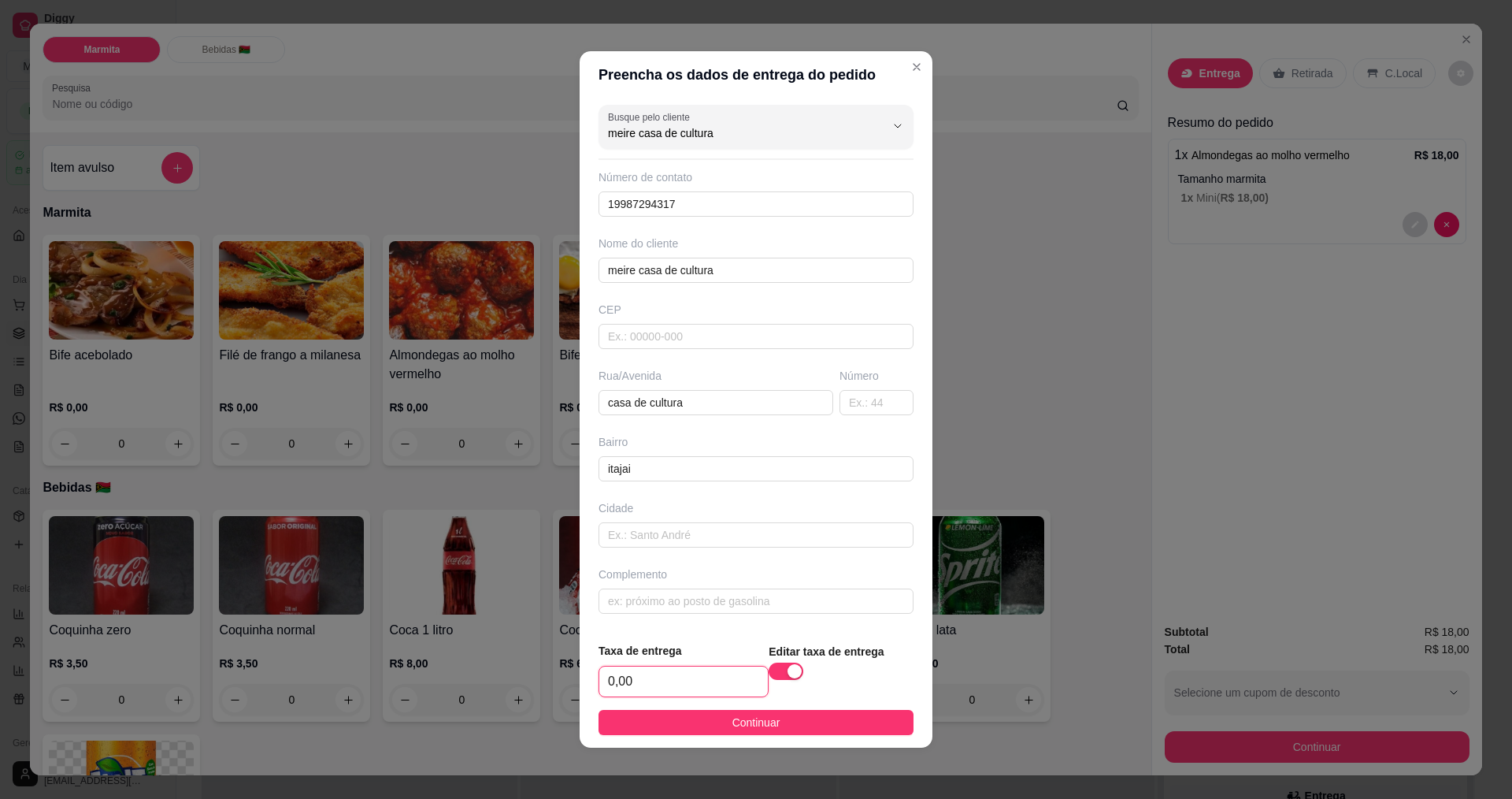
click at [732, 679] on input "0,00" at bounding box center [684, 681] width 169 height 30
type input "2,00"
click at [713, 720] on button "Continuar" at bounding box center [756, 722] width 315 height 25
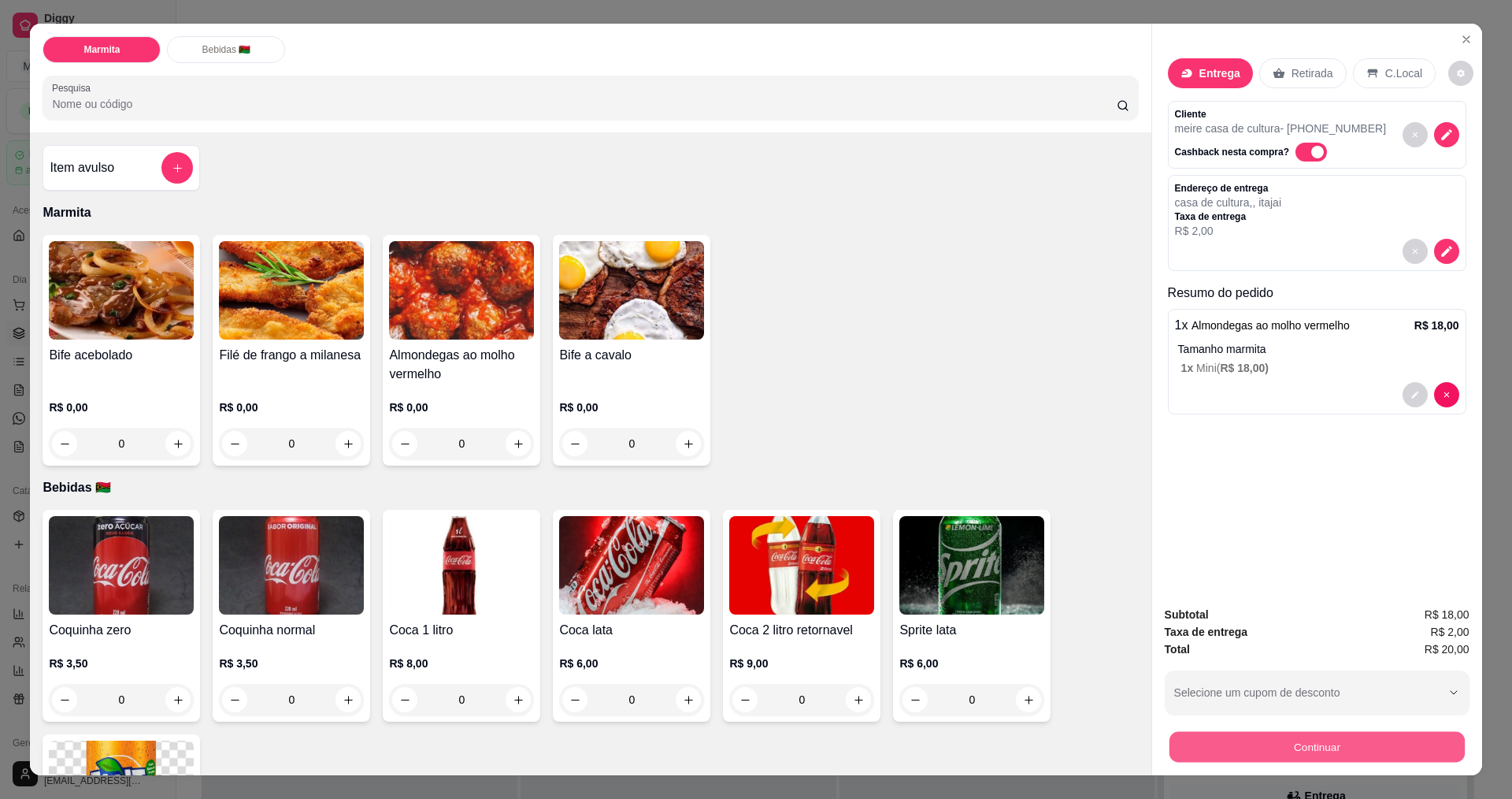
click at [1274, 744] on button "Continuar" at bounding box center [1316, 746] width 296 height 30
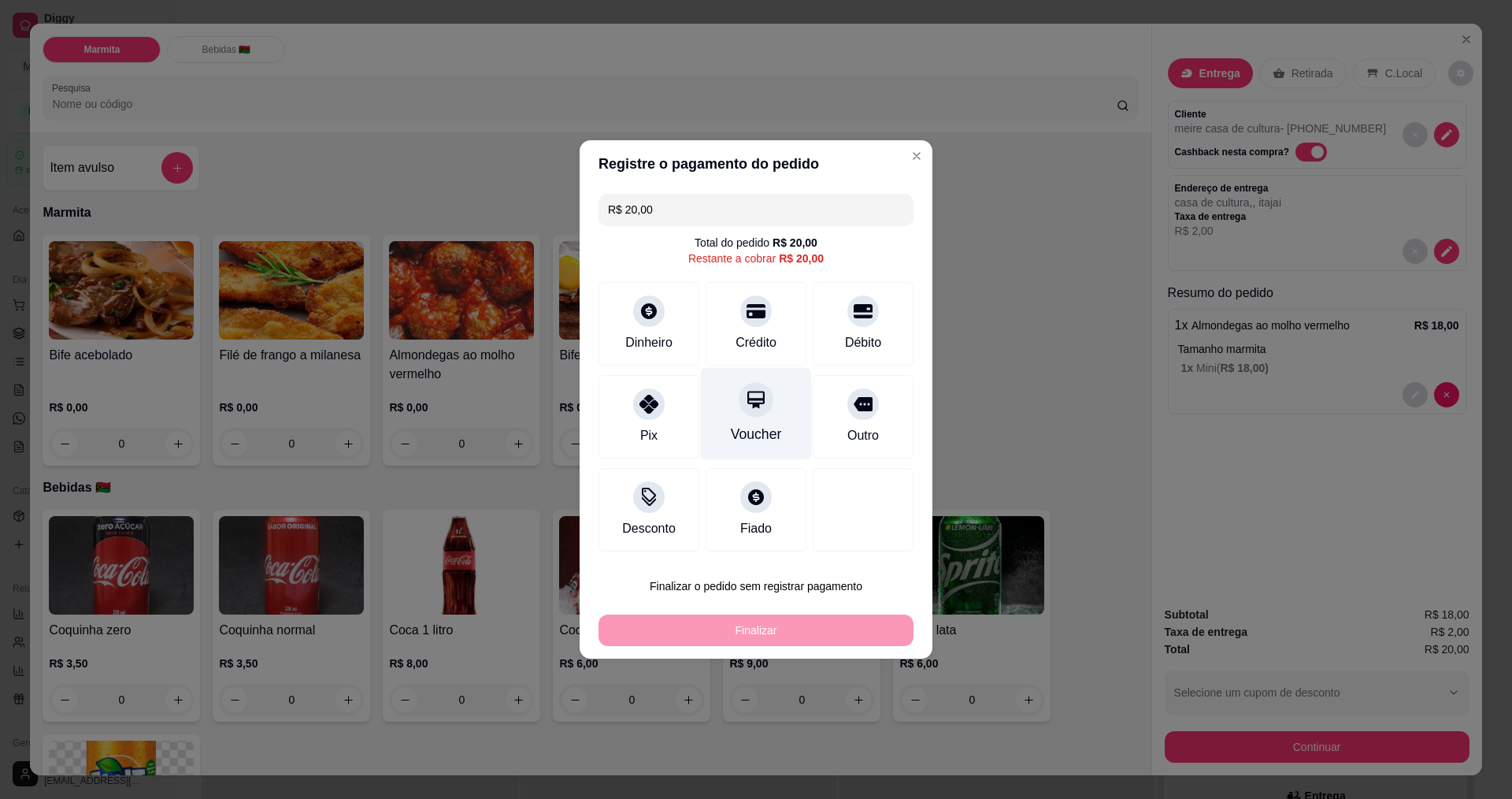
click at [727, 406] on div "Voucher" at bounding box center [757, 414] width 111 height 92
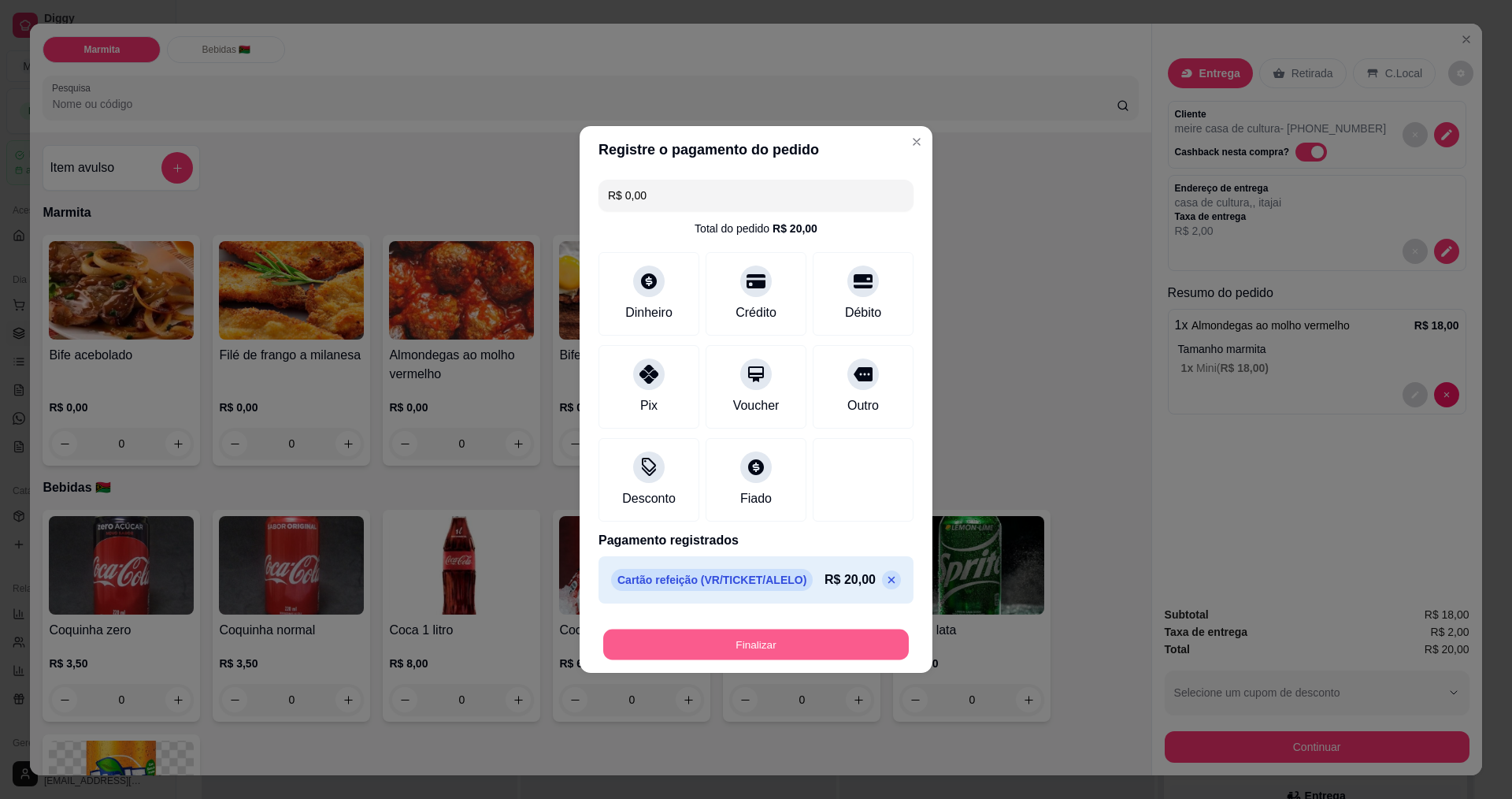
click at [788, 646] on button "Finalizar" at bounding box center [755, 644] width 306 height 30
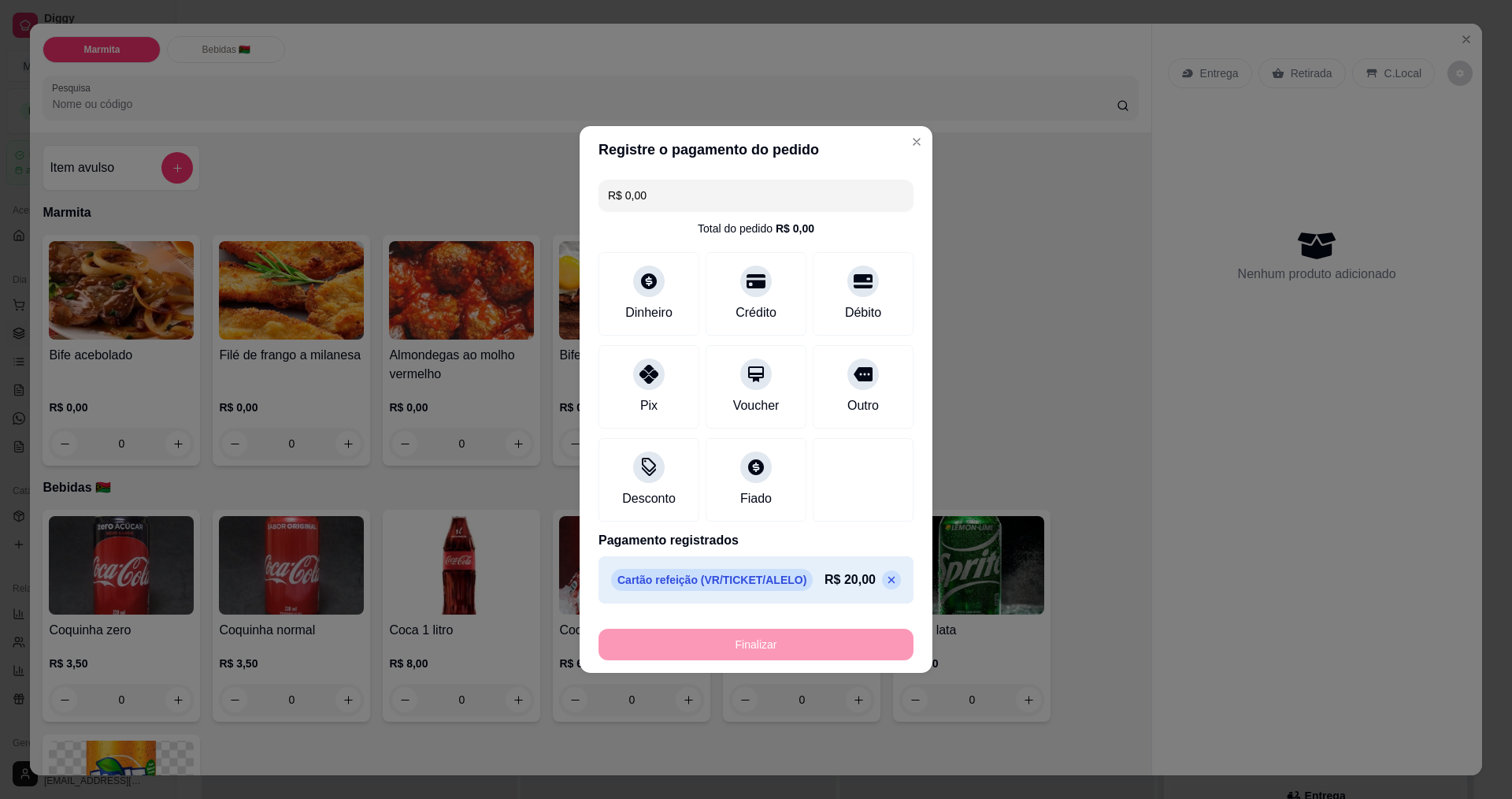
type input "-R$ 20,00"
